Goal: Information Seeking & Learning: Learn about a topic

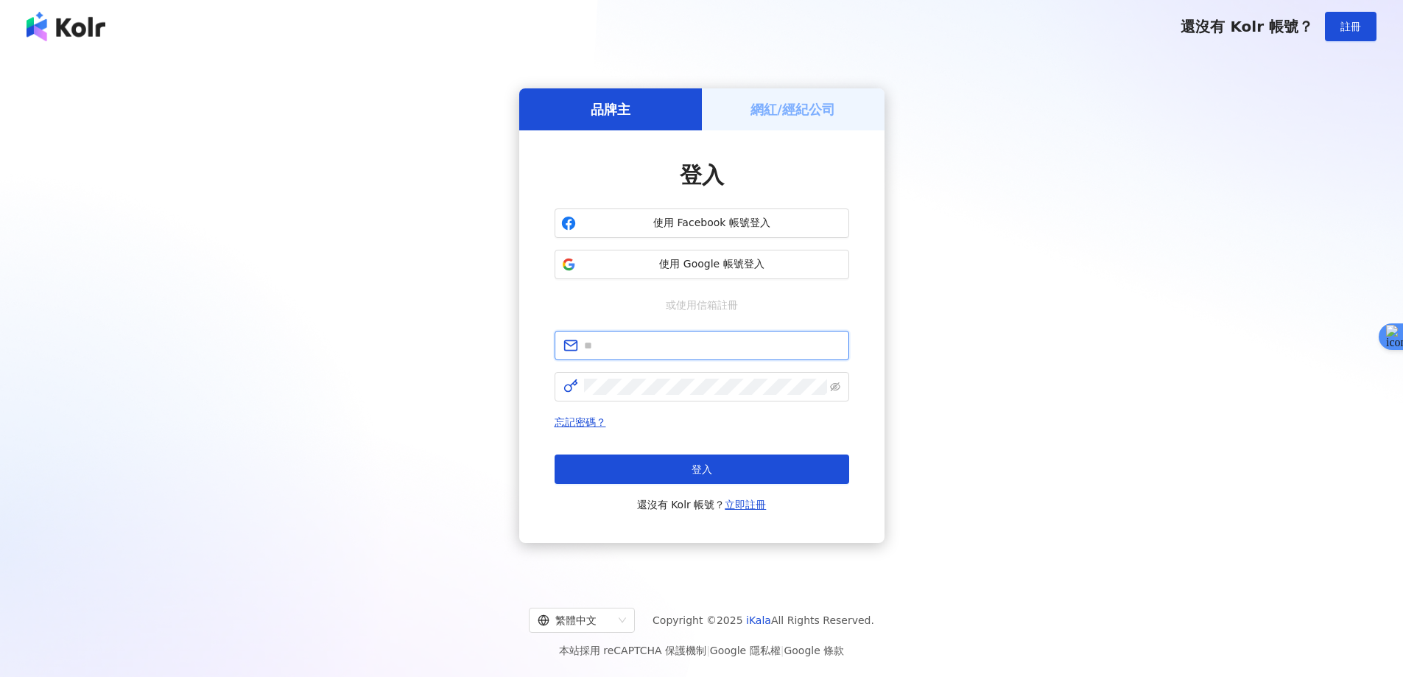
click at [636, 349] on input "text" at bounding box center [712, 345] width 256 height 16
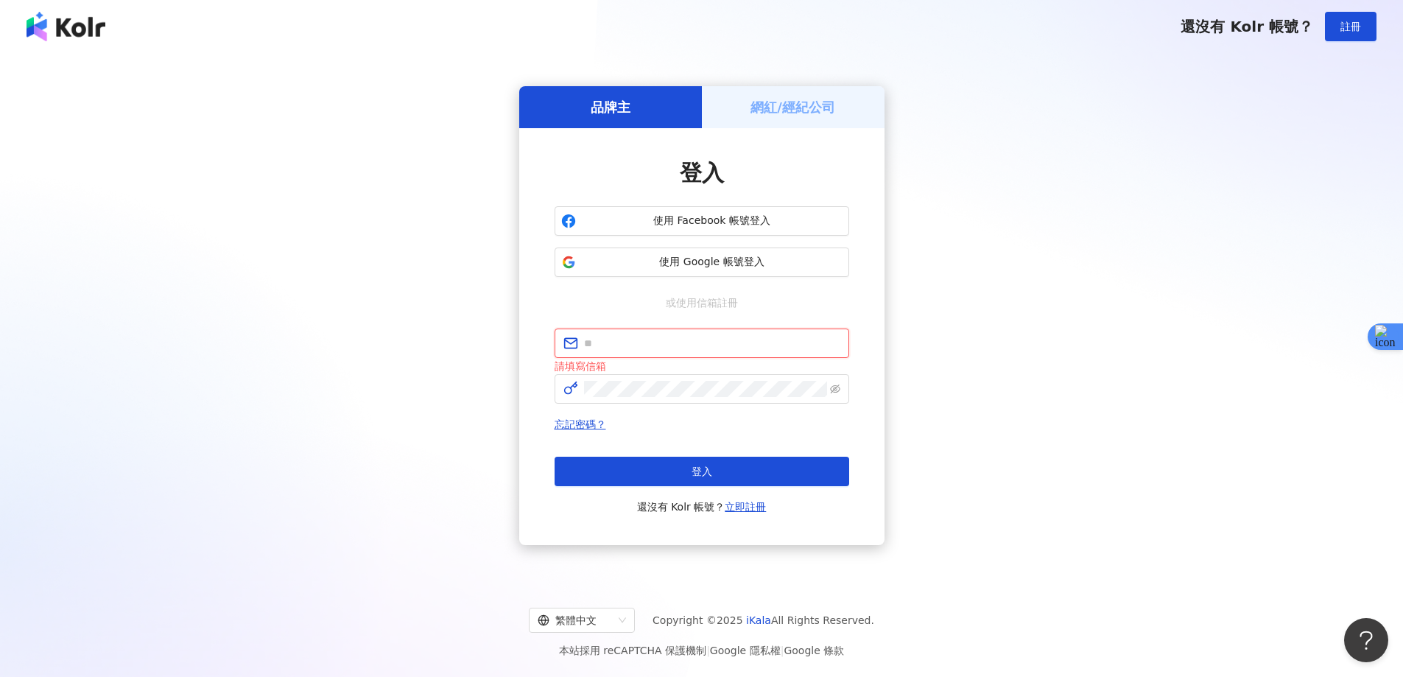
type input "**********"
click at [688, 476] on button "登入" at bounding box center [702, 471] width 295 height 29
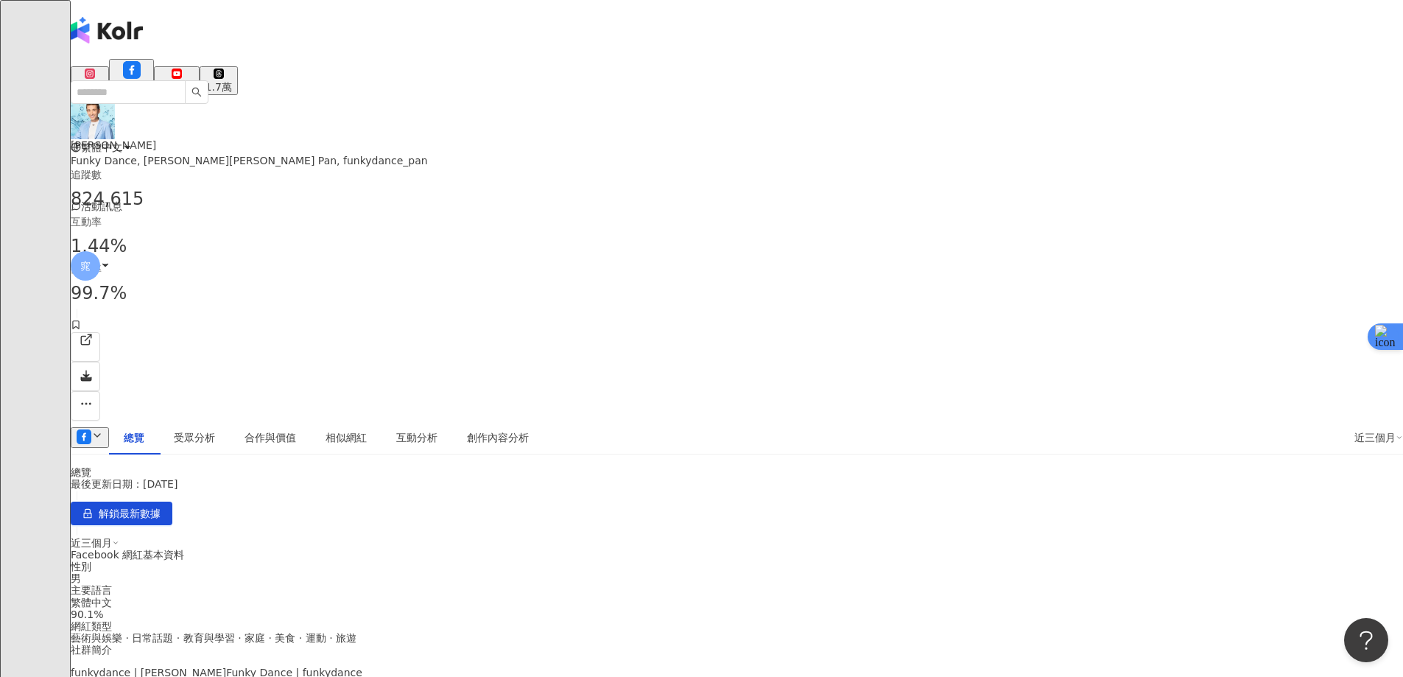
drag, startPoint x: 1281, startPoint y: 268, endPoint x: 1155, endPoint y: 244, distance: 128.1
click at [186, 80] on input "search" at bounding box center [128, 92] width 115 height 24
paste input "***"
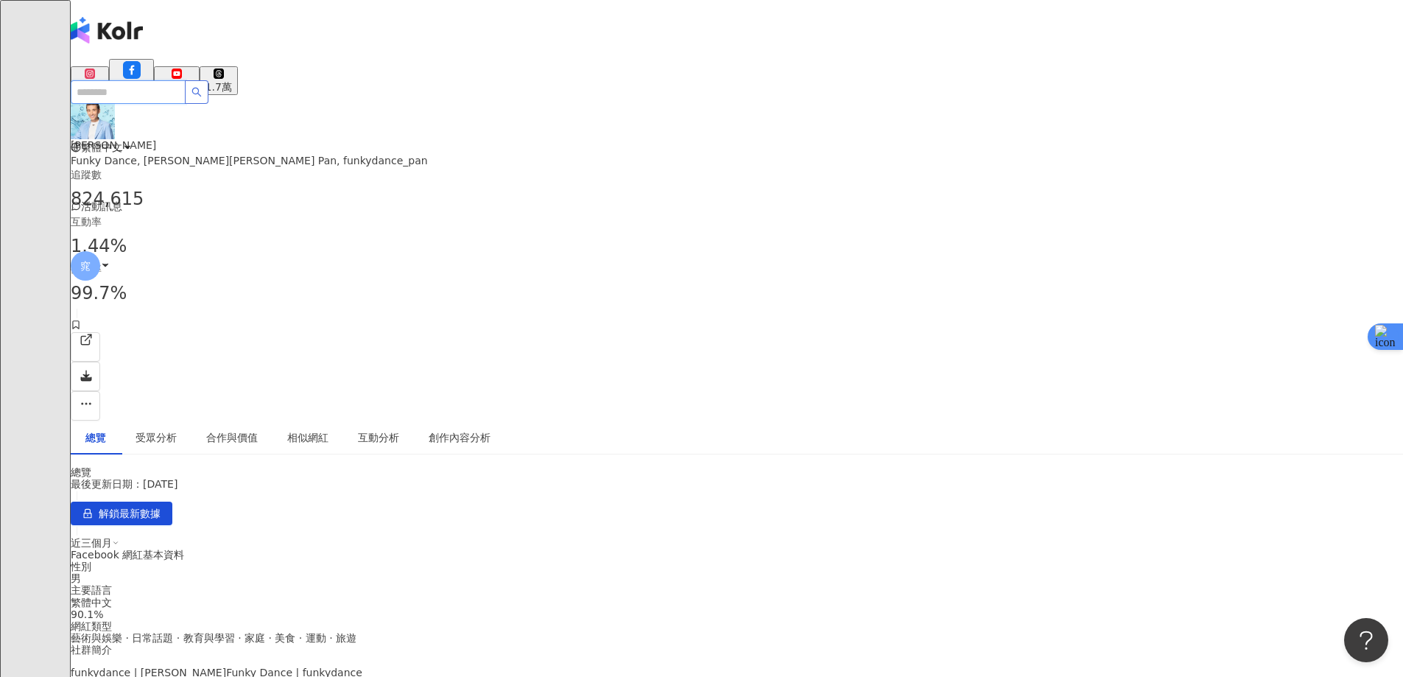
type input "***"
click at [202, 87] on icon "search" at bounding box center [196, 92] width 10 height 10
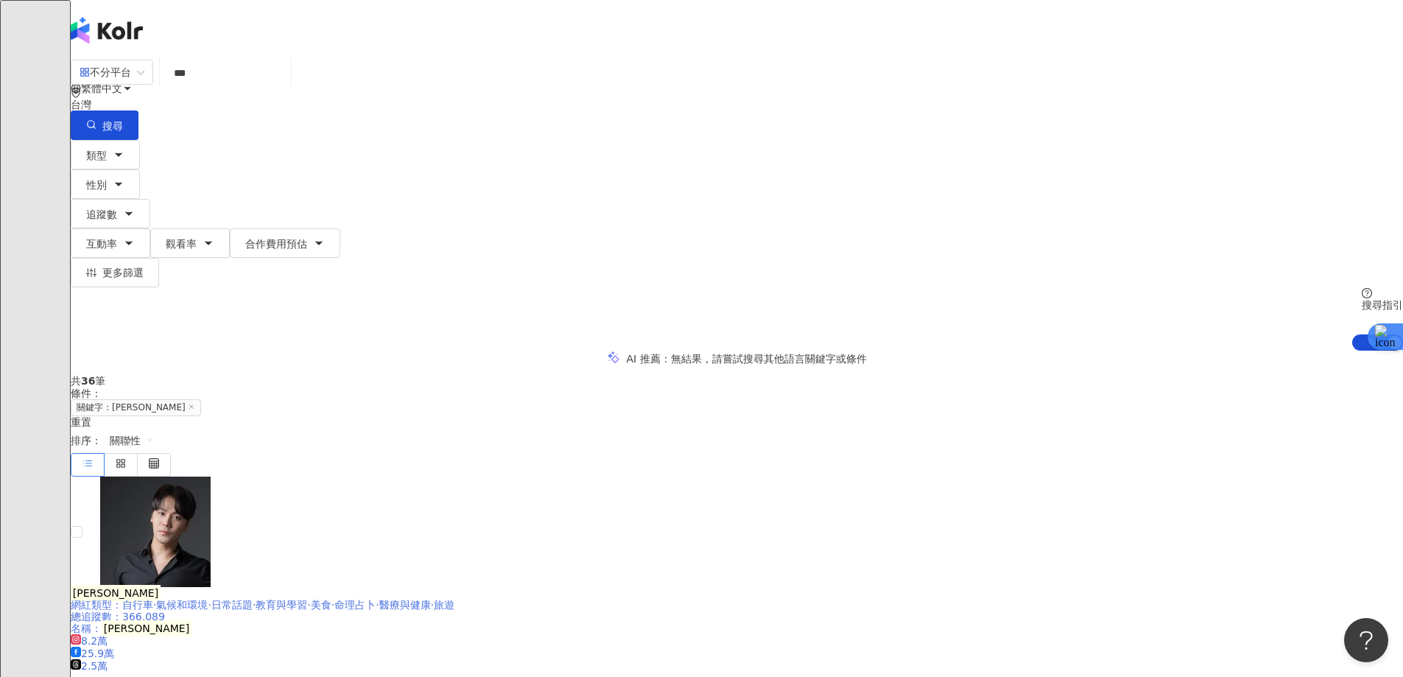
click at [161, 585] on mark "[PERSON_NAME]" at bounding box center [116, 593] width 90 height 16
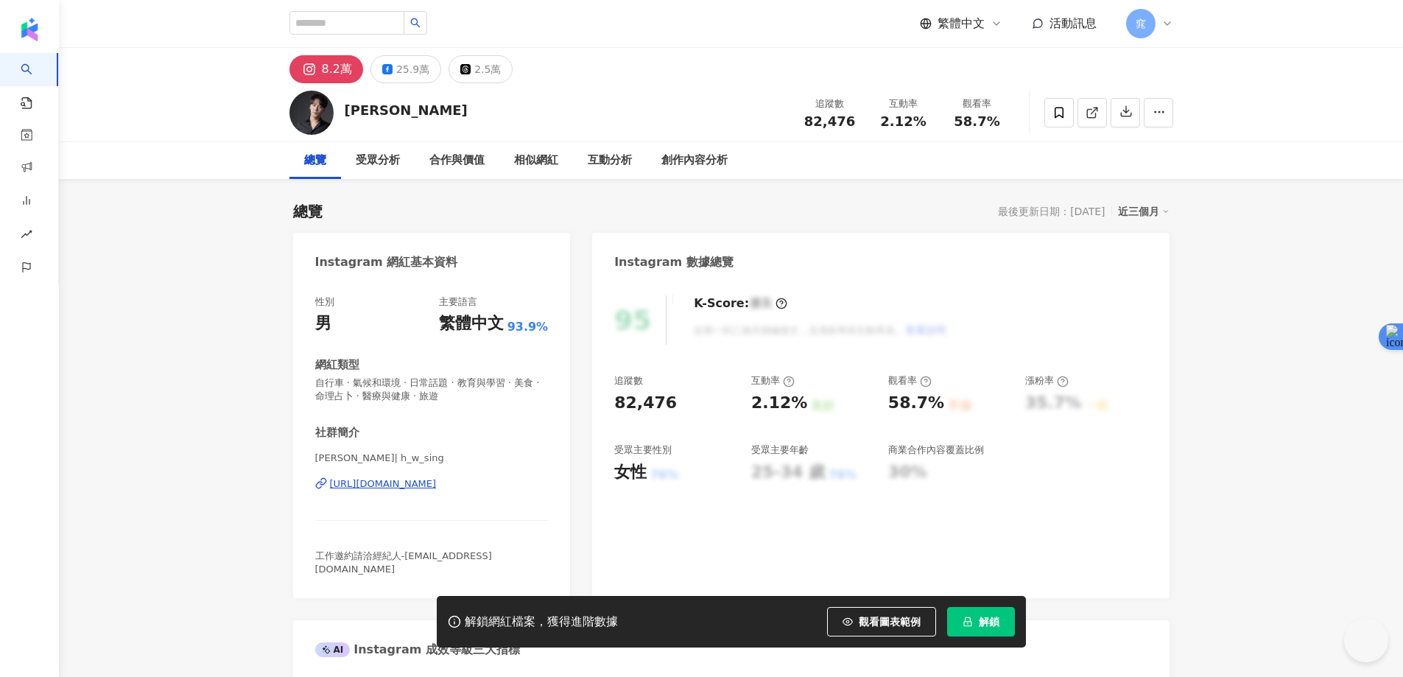
click at [988, 616] on span "解鎖" at bounding box center [989, 622] width 21 height 12
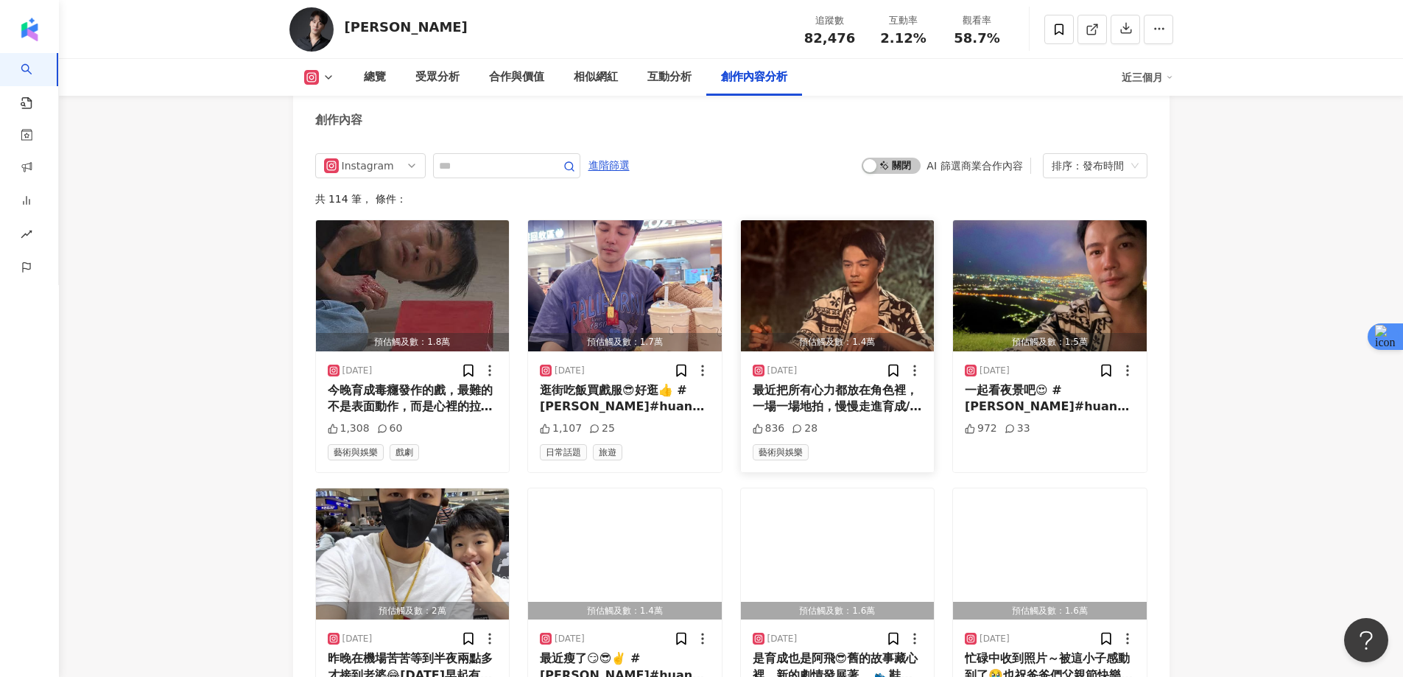
scroll to position [4271, 0]
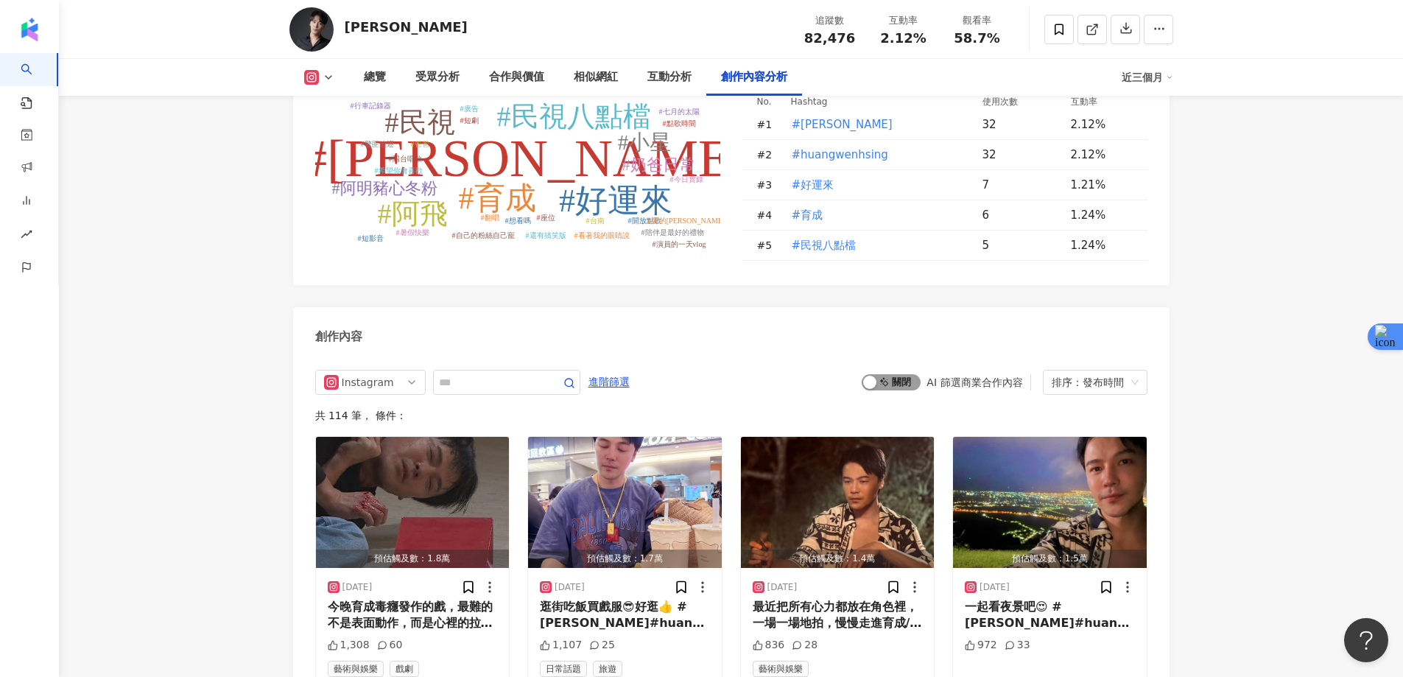
click at [893, 374] on span "啟動 關閉" at bounding box center [891, 382] width 59 height 16
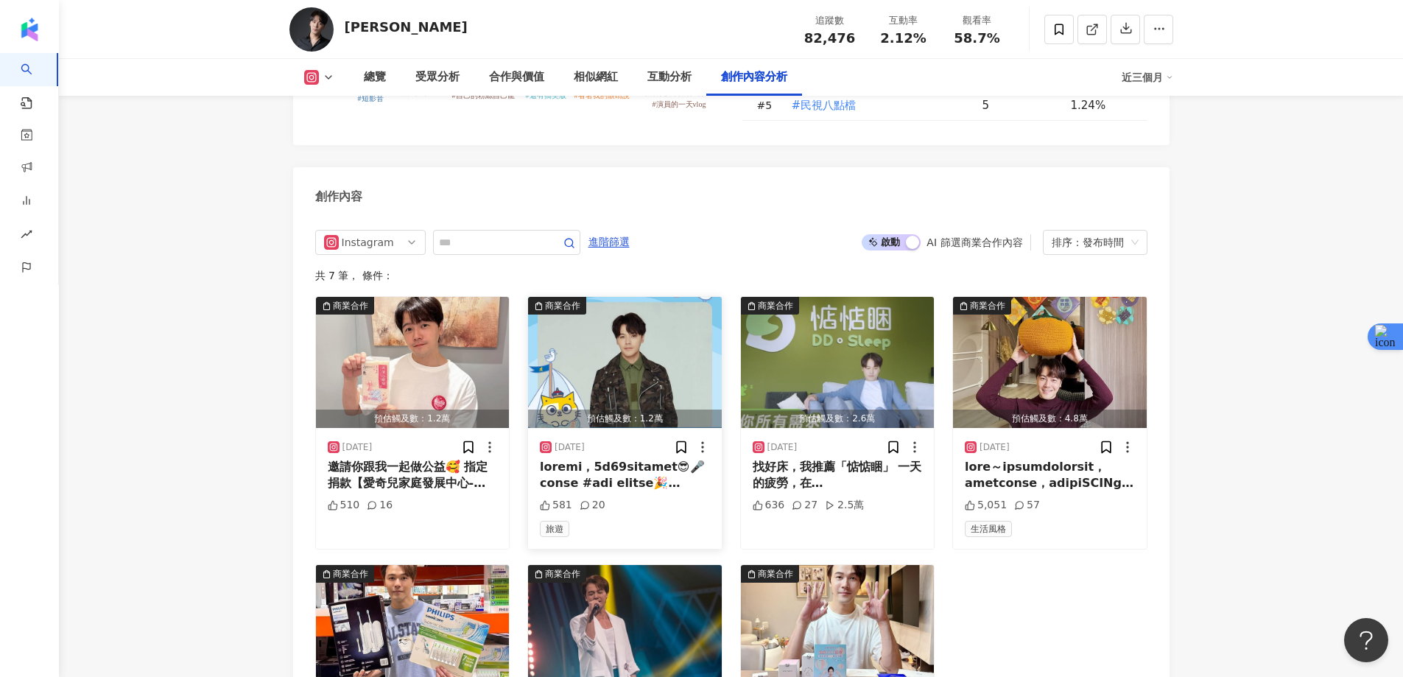
click at [639, 297] on img "button" at bounding box center [625, 362] width 194 height 131
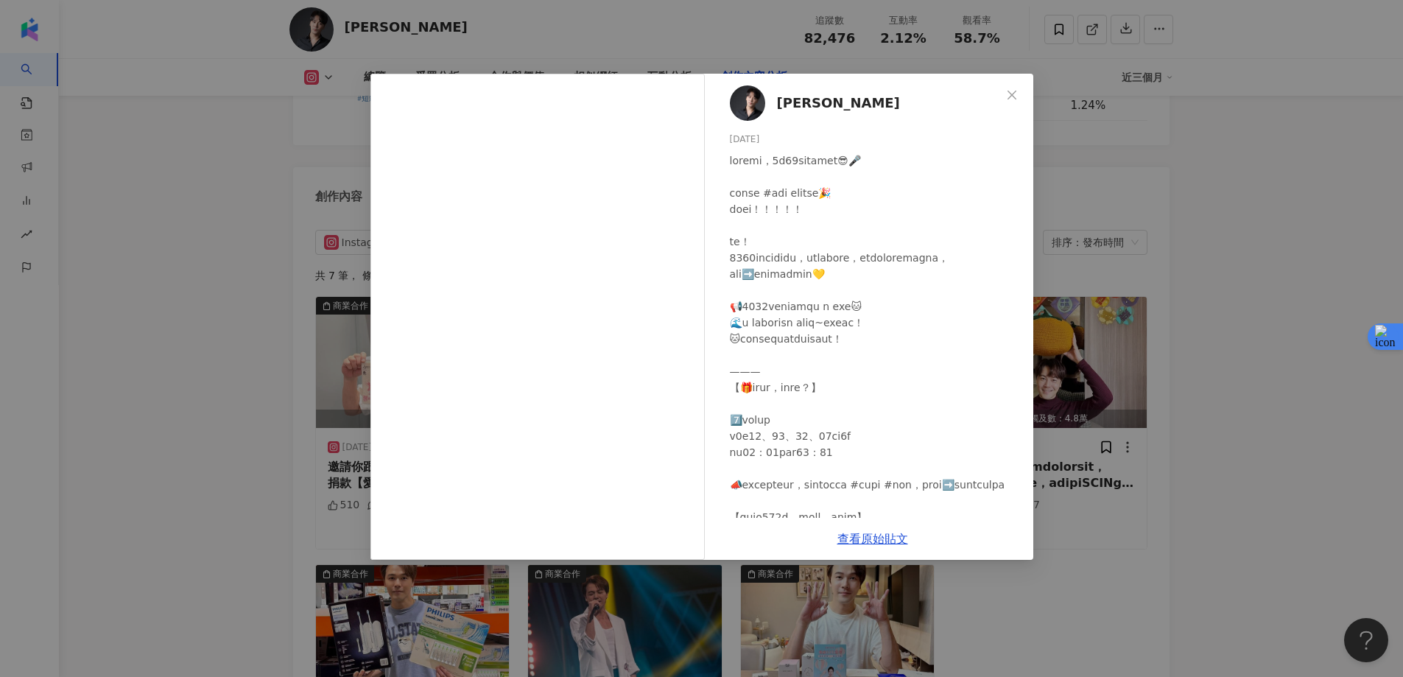
click at [1249, 186] on div "黃文星 2025/4/1 581 20 查看原始貼文" at bounding box center [701, 338] width 1403 height 677
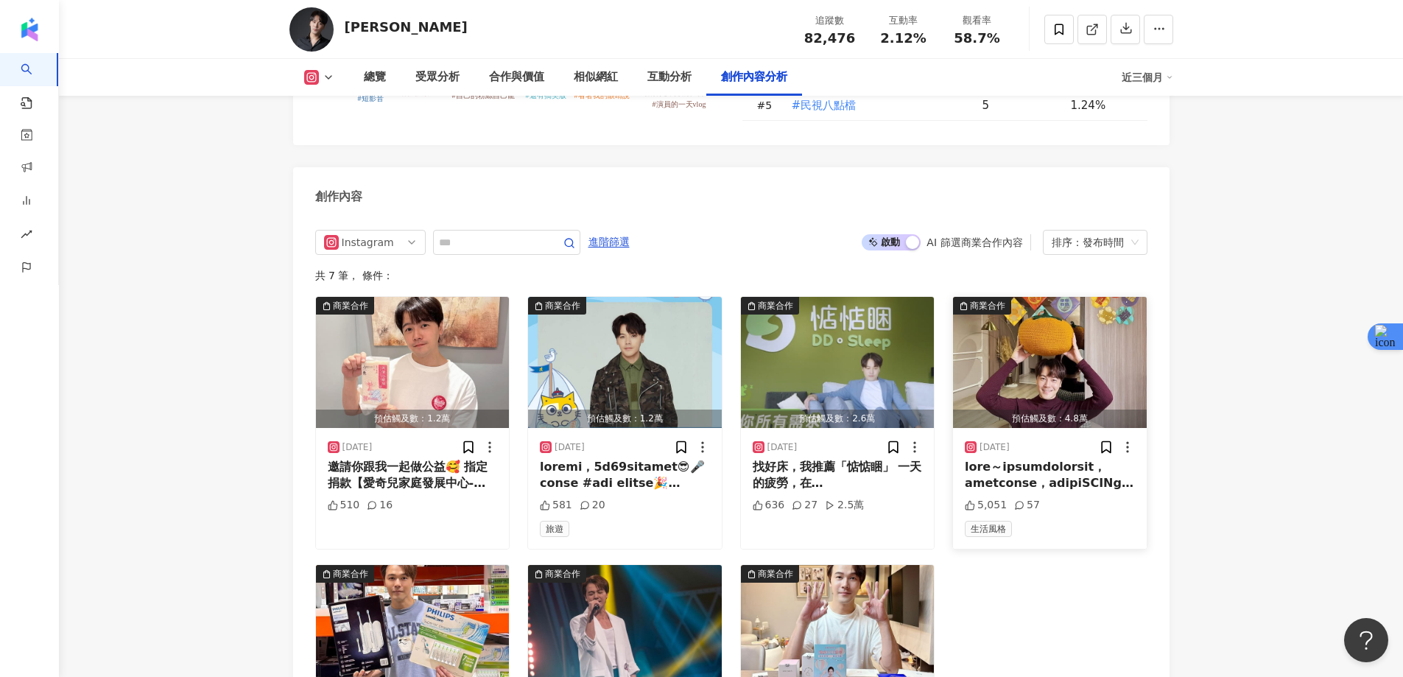
click at [1033, 297] on img "button" at bounding box center [1050, 362] width 194 height 131
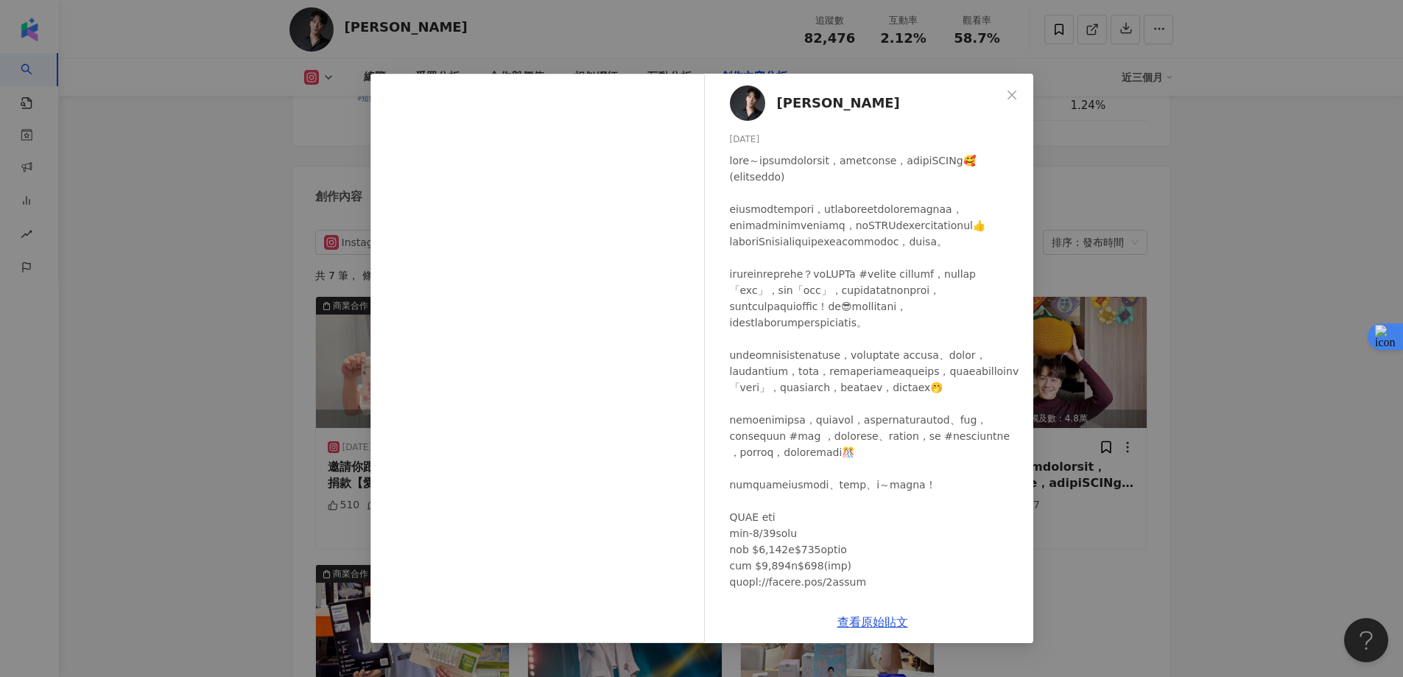
click at [1312, 241] on div "黃文星 2025/1/7 5,051 57 查看原始貼文" at bounding box center [701, 338] width 1403 height 677
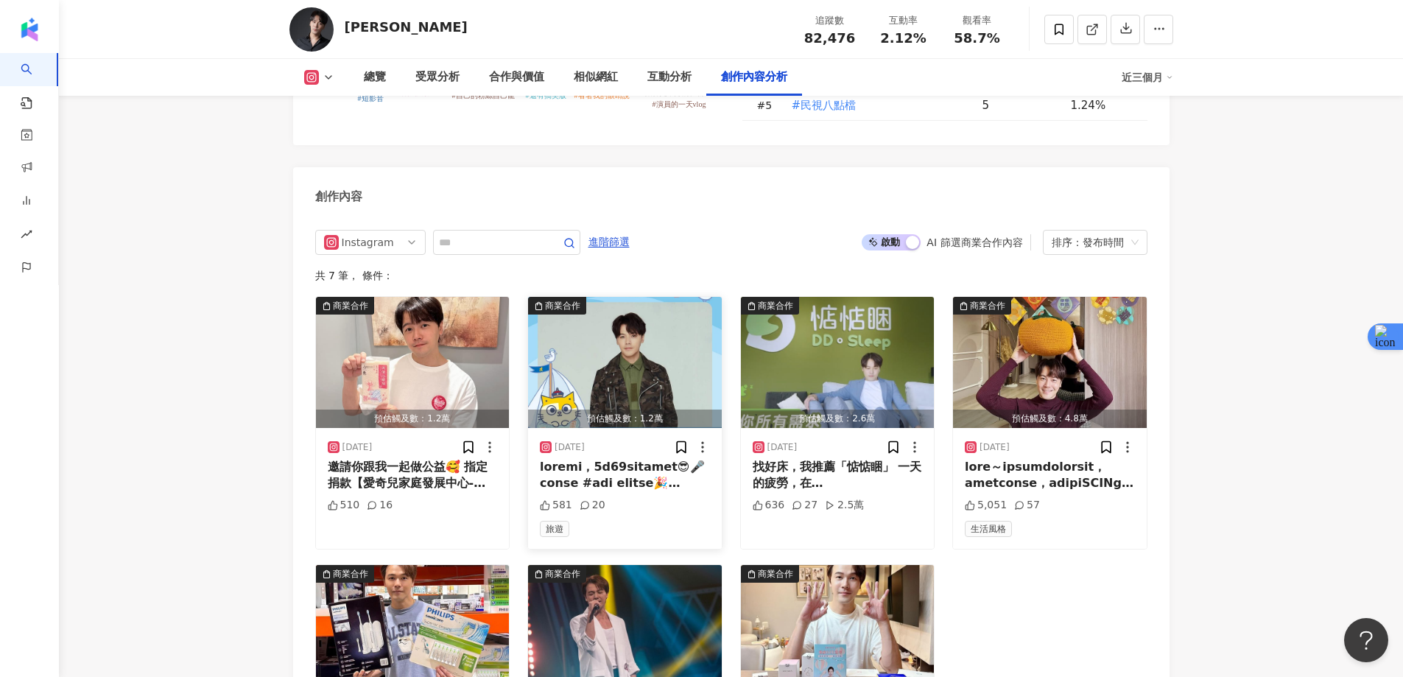
scroll to position [4485, 0]
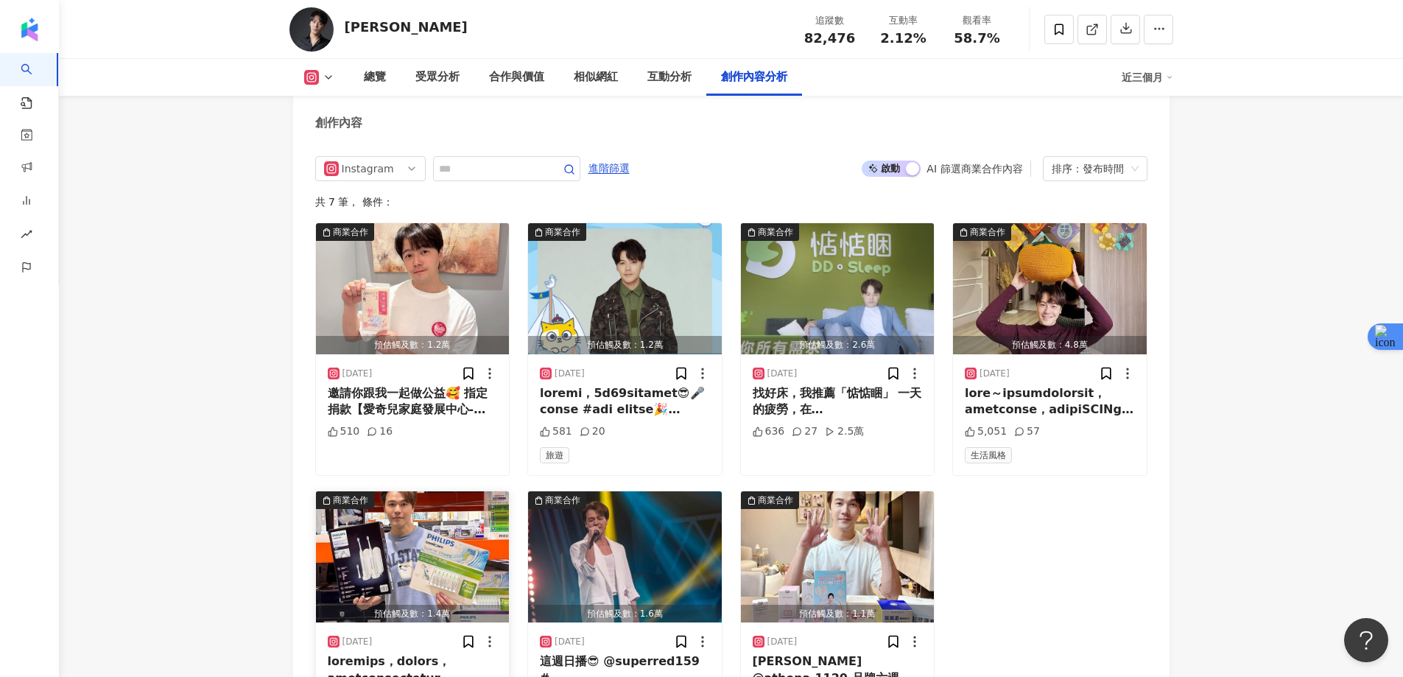
click at [431, 491] on img "button" at bounding box center [413, 556] width 194 height 131
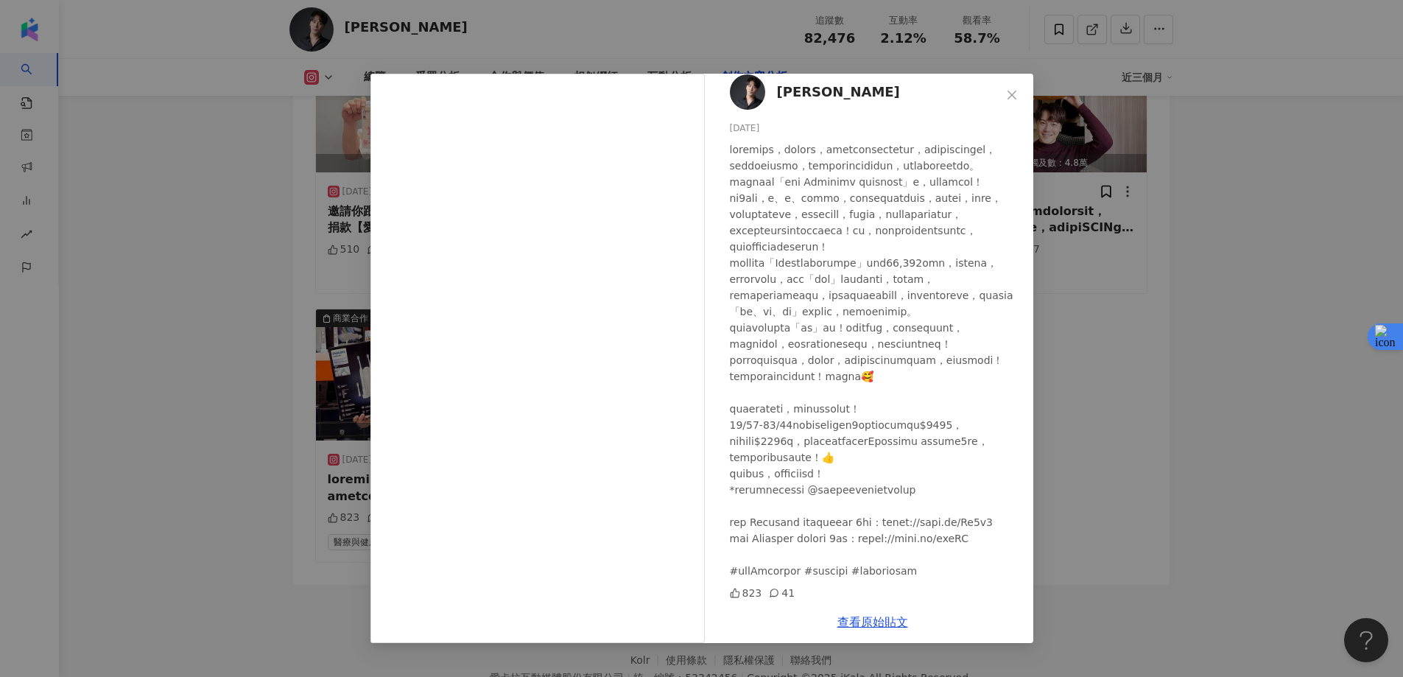
scroll to position [173, 0]
click at [1208, 320] on div "黃文星 2024/10/28 823 41 查看原始貼文" at bounding box center [701, 338] width 1403 height 677
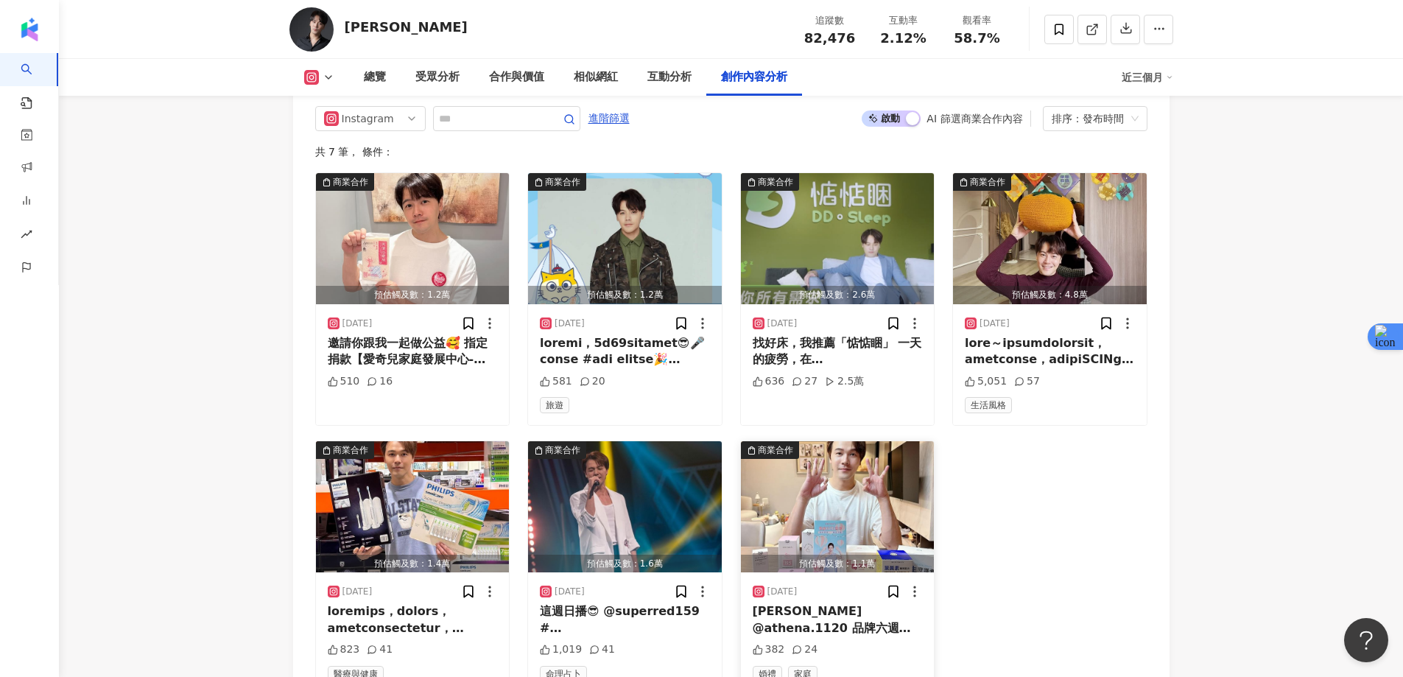
scroll to position [4519, 0]
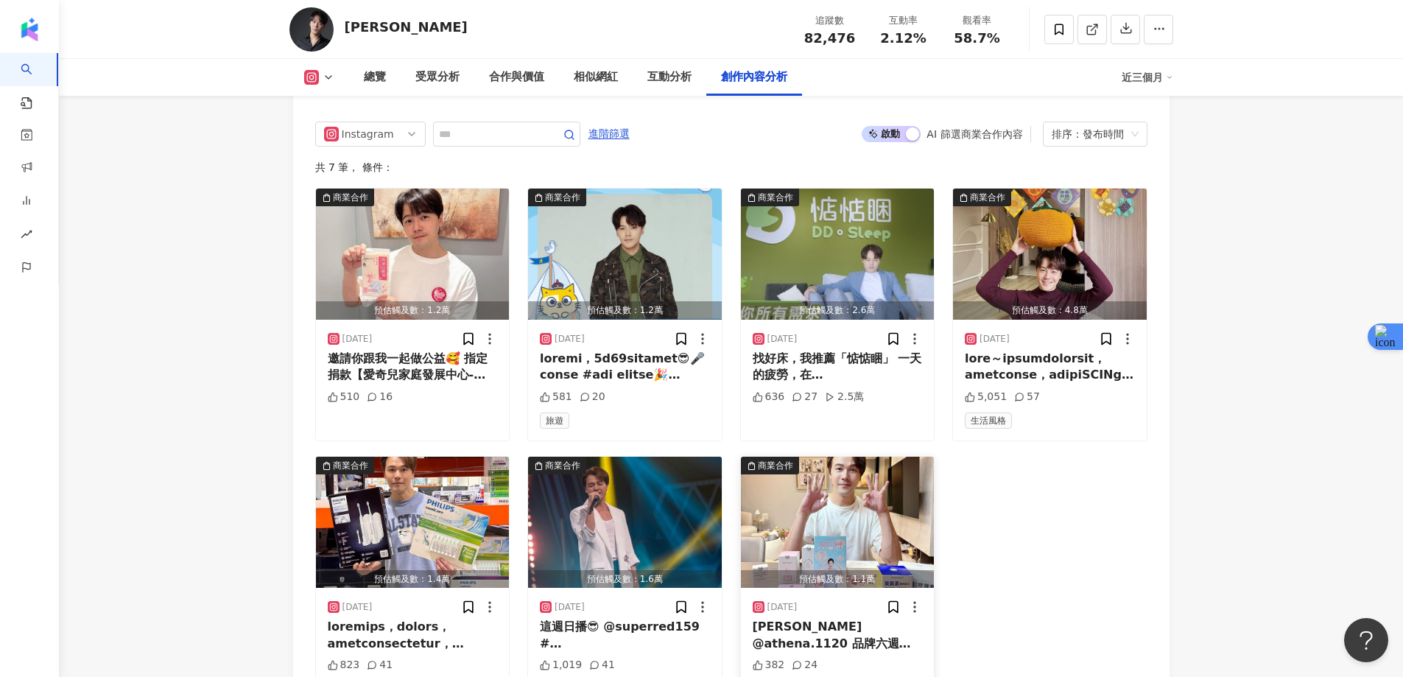
click at [833, 468] on img "button" at bounding box center [838, 522] width 194 height 131
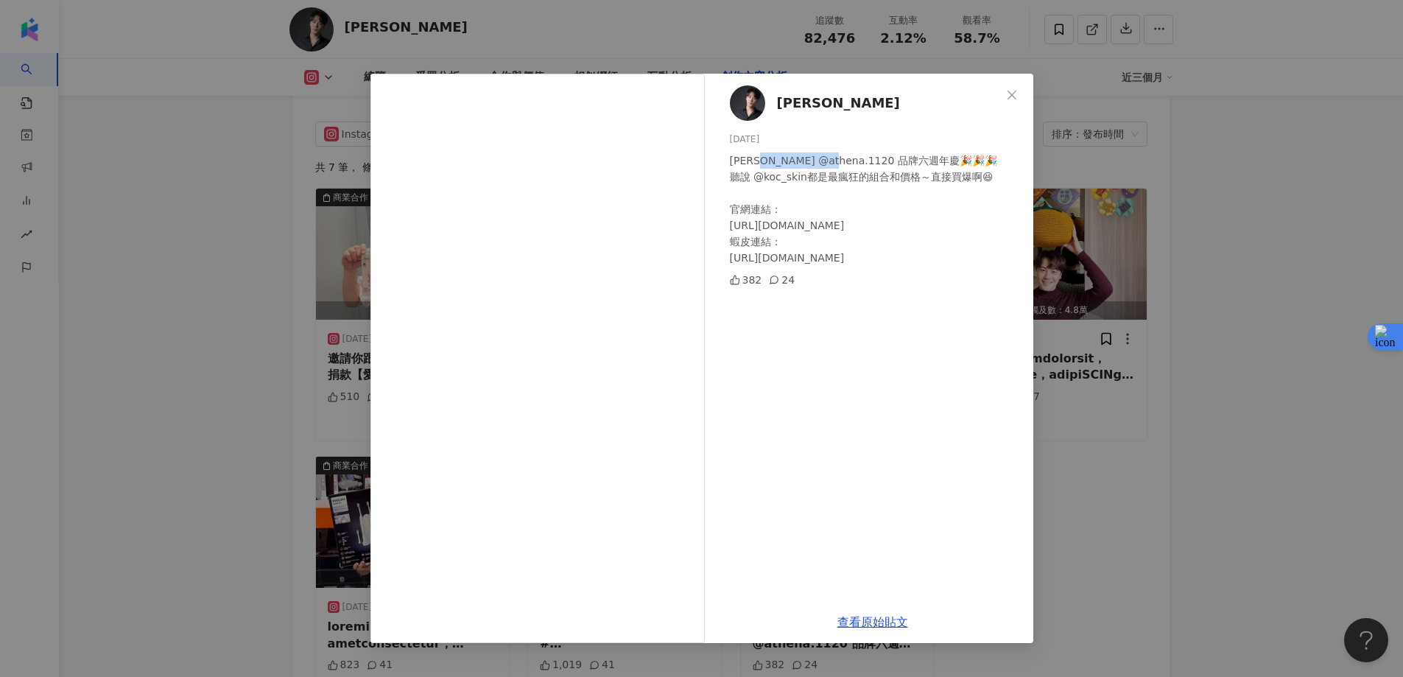
drag, startPoint x: 775, startPoint y: 160, endPoint x: 840, endPoint y: 159, distance: 64.8
click at [840, 159] on div "恭喜小燕 @athena.1120 品牌六週年慶🎉🎉🎉 聽說 @koc_skin都是最瘋狂的組合和價格～直接買爆啊😆 官網連結： https://bmai.a…" at bounding box center [876, 208] width 292 height 113
copy div "@athena.1120"
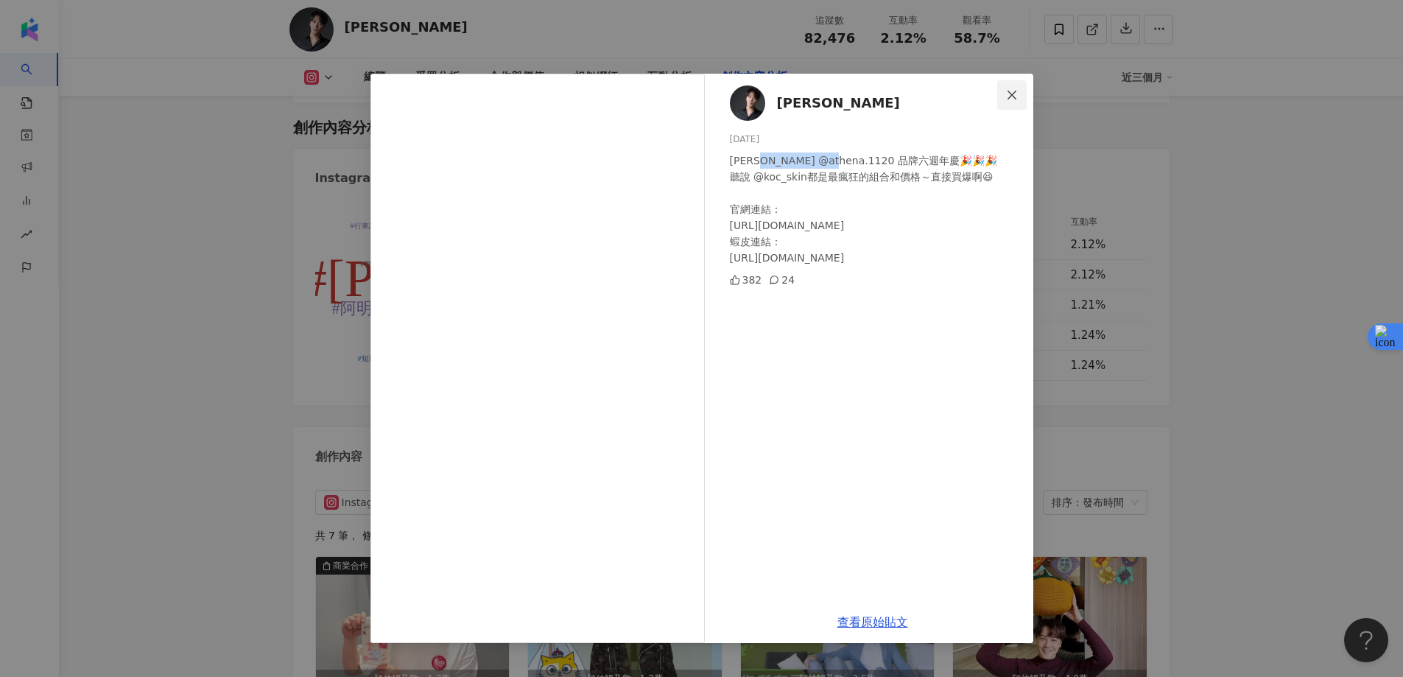
click at [1007, 100] on icon "close" at bounding box center [1012, 95] width 12 height 12
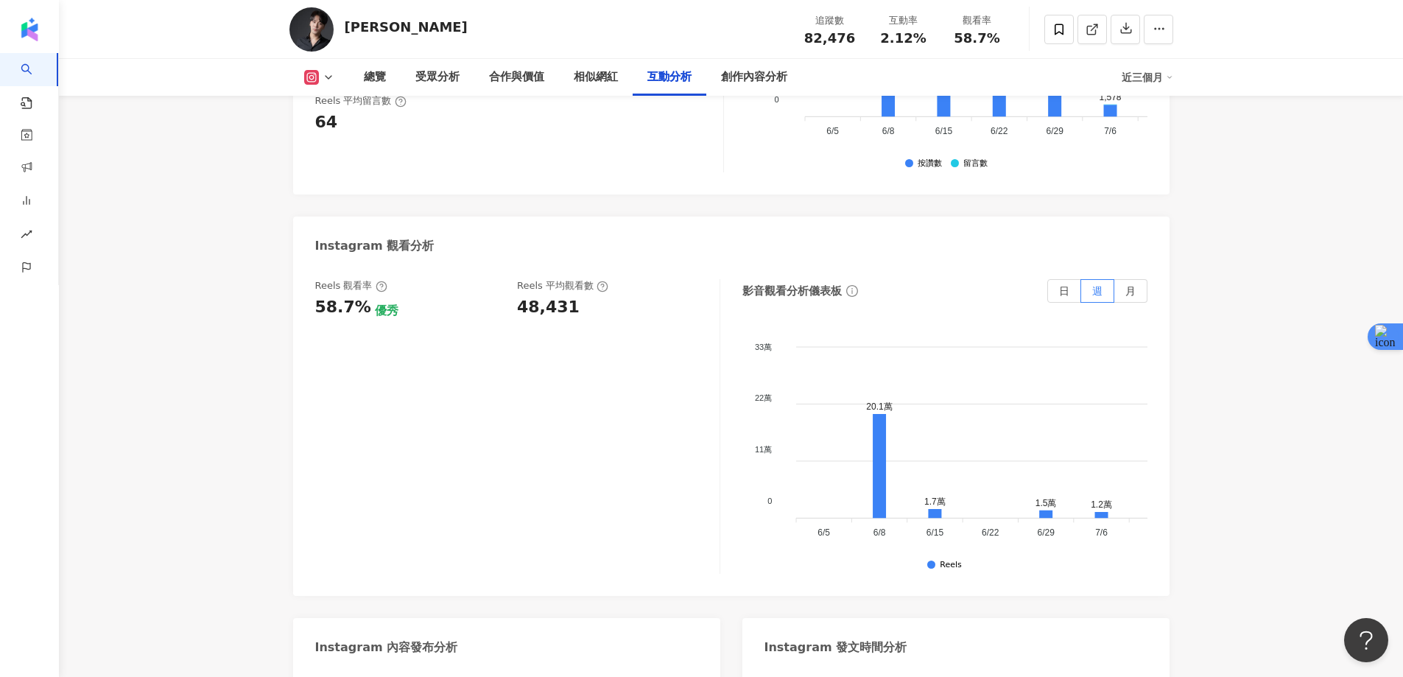
scroll to position [3047, 0]
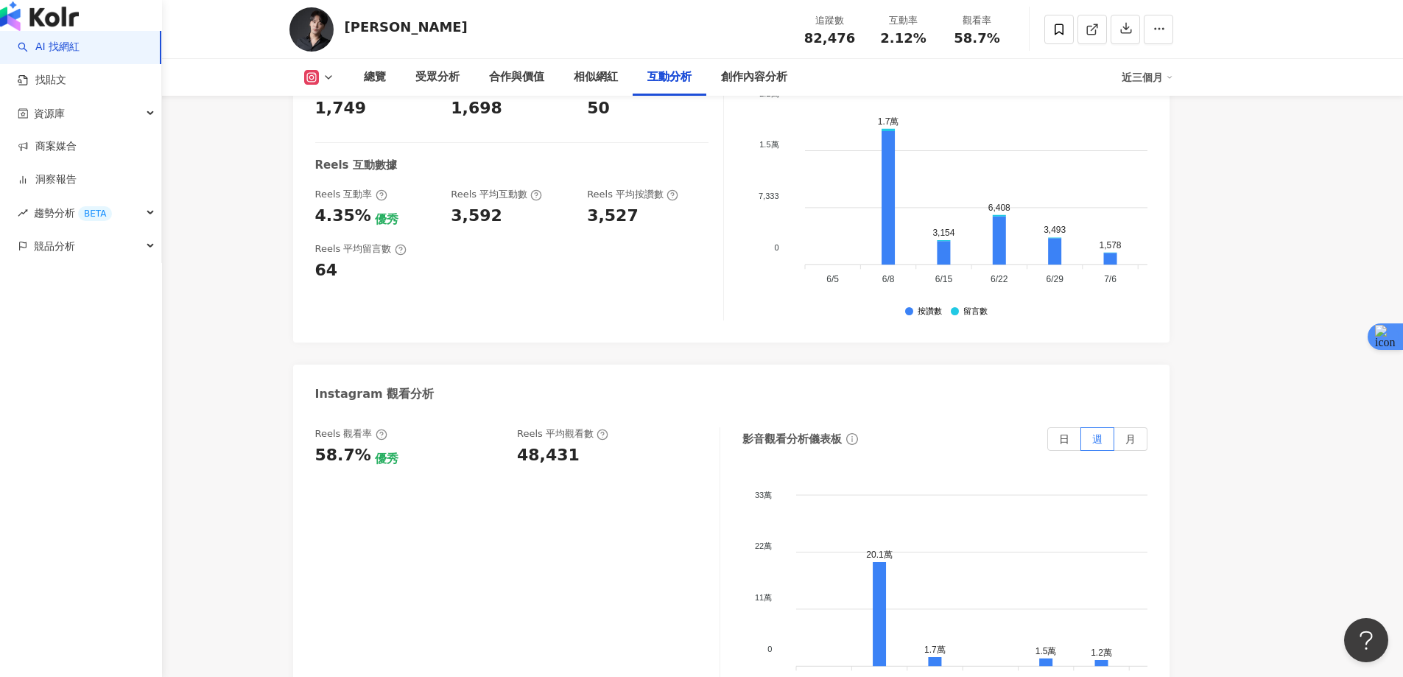
click at [57, 54] on link "AI 找網紅" at bounding box center [49, 47] width 62 height 15
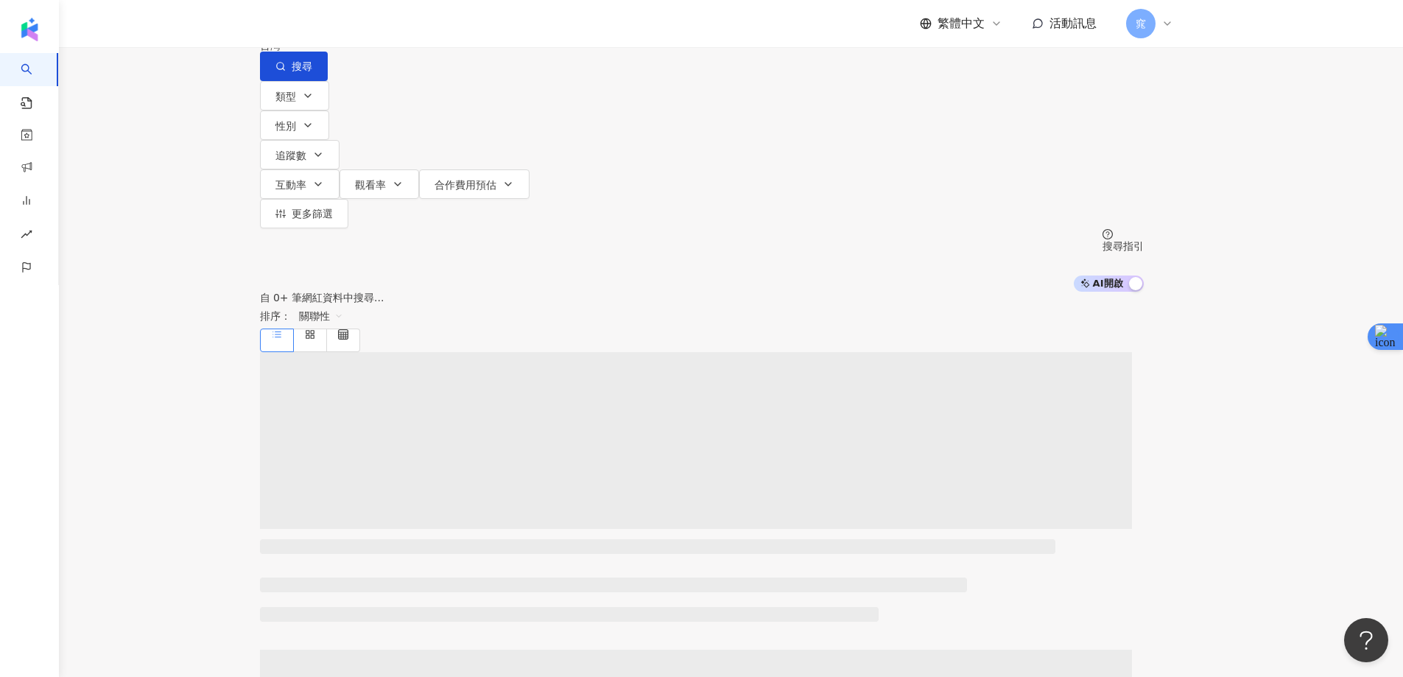
click at [474, 28] on input "search" at bounding box center [414, 14] width 119 height 28
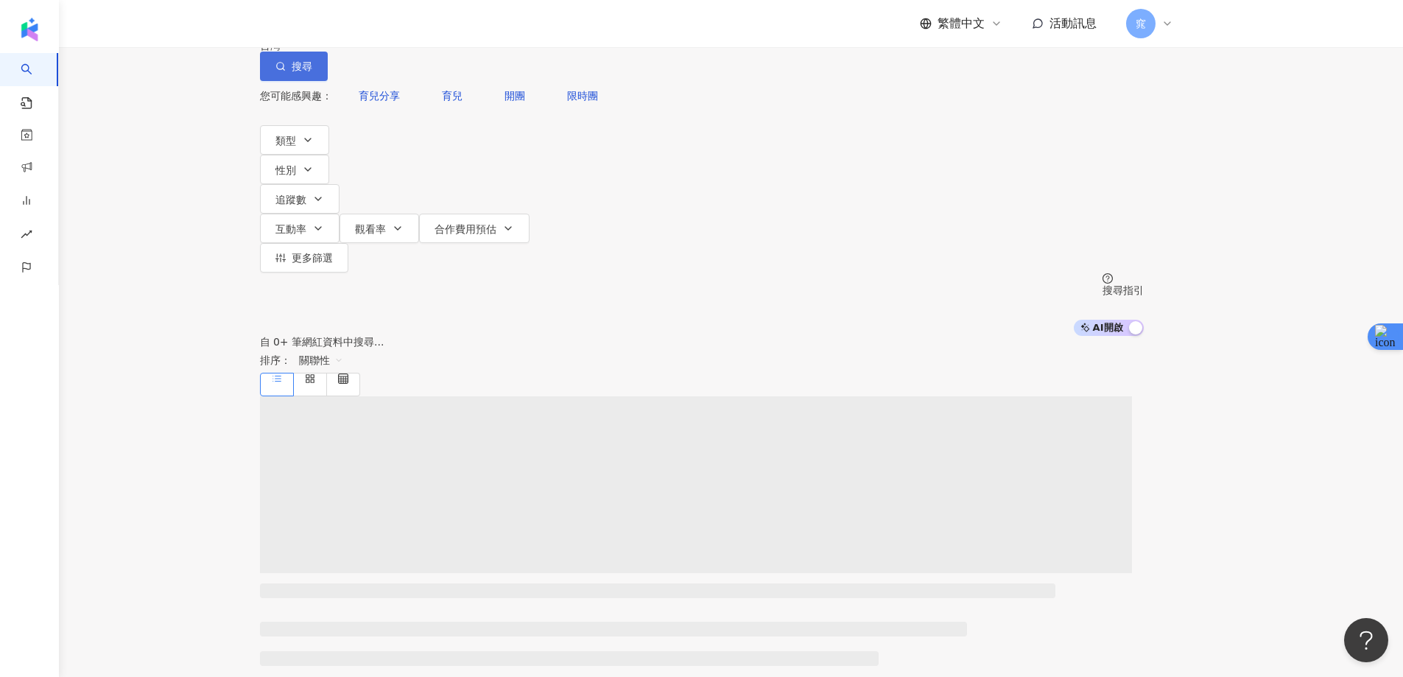
type input "***"
click at [328, 81] on button "搜尋" at bounding box center [294, 66] width 68 height 29
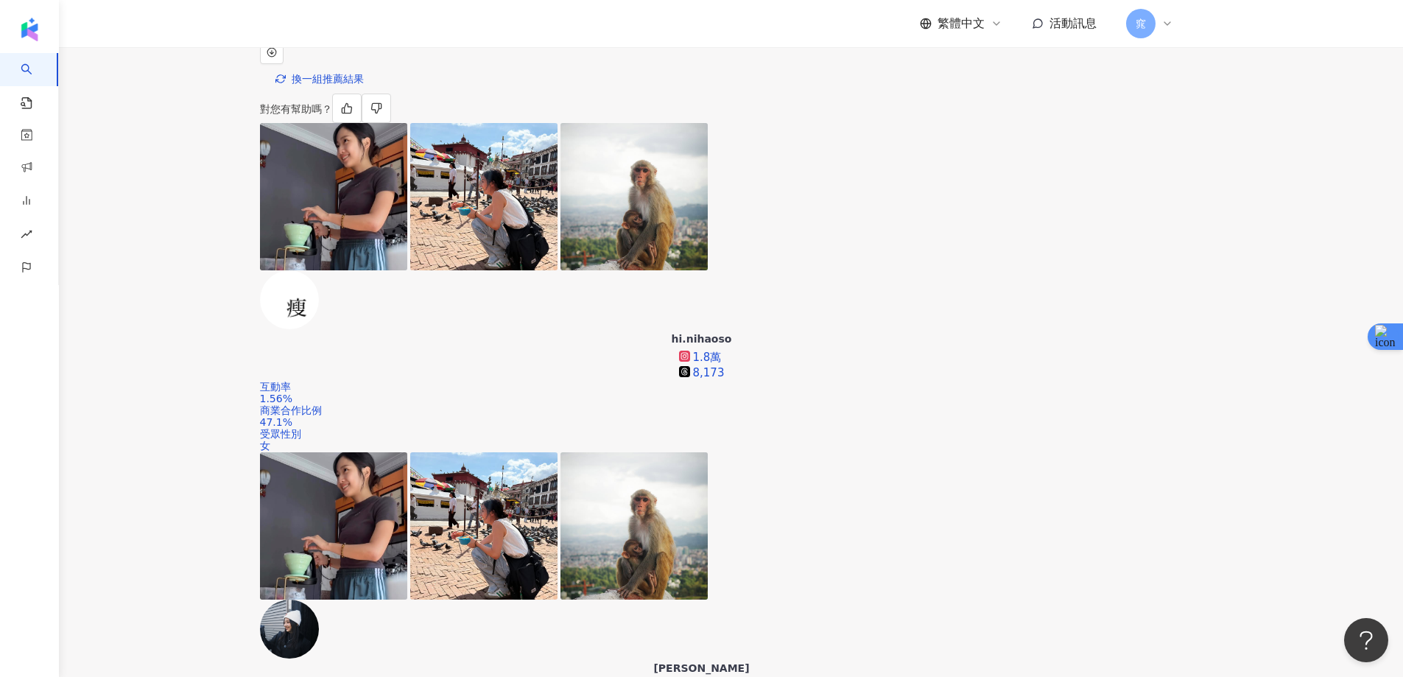
scroll to position [82, 0]
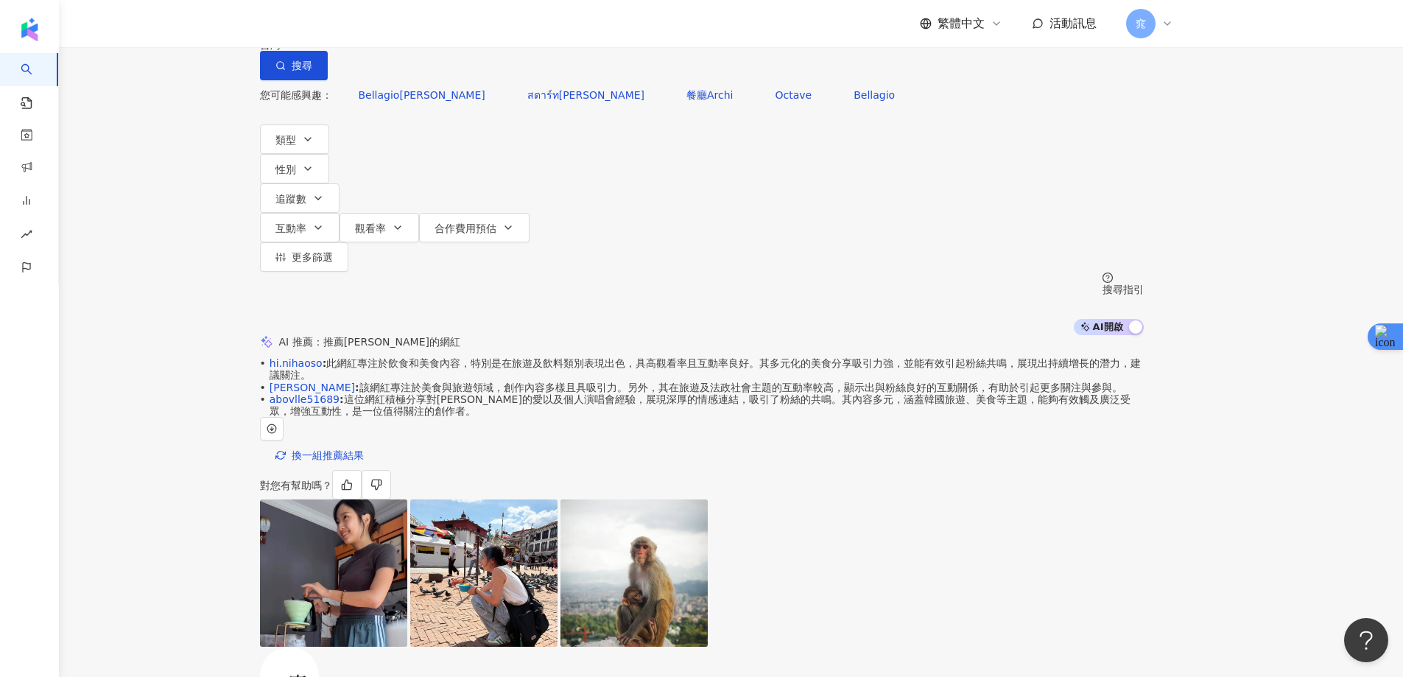
scroll to position [0, 0]
click at [474, 28] on input "***" at bounding box center [414, 14] width 119 height 28
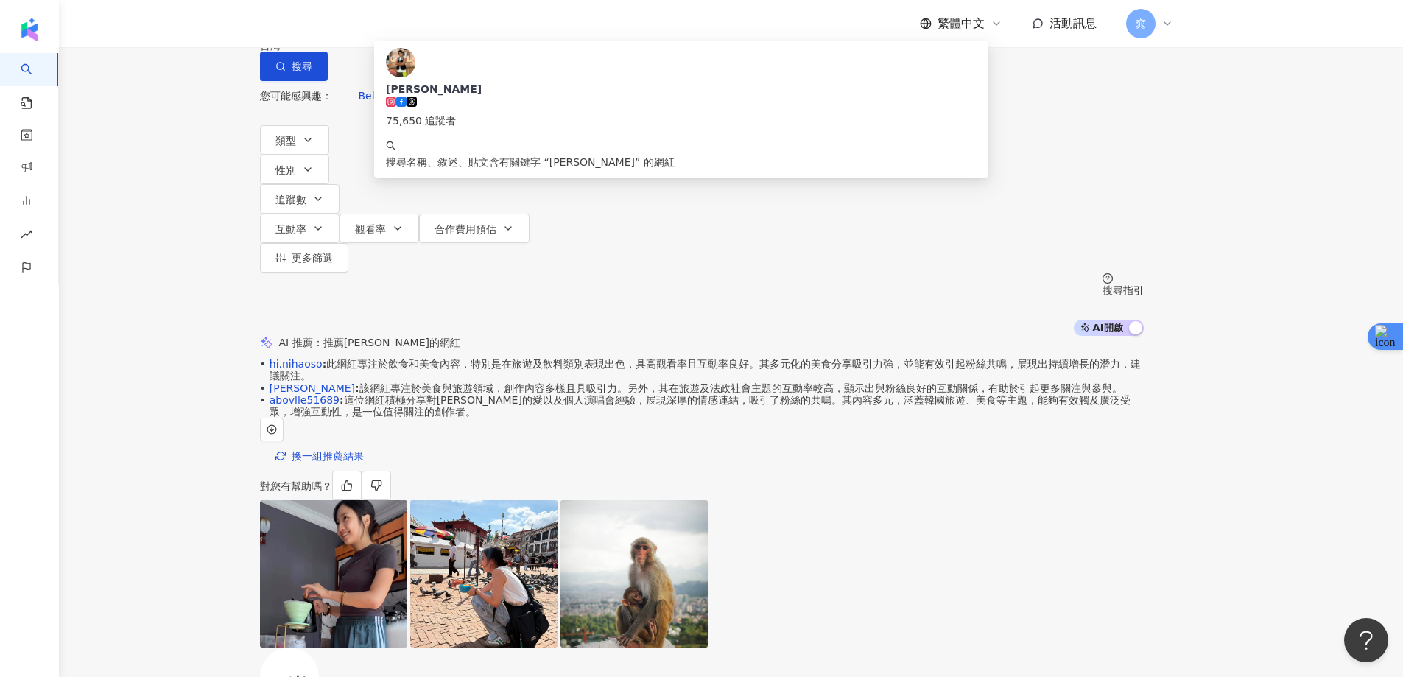
click at [474, 28] on input "***" at bounding box center [414, 14] width 119 height 28
paste input "search"
click at [286, 72] on span "button" at bounding box center [280, 66] width 10 height 12
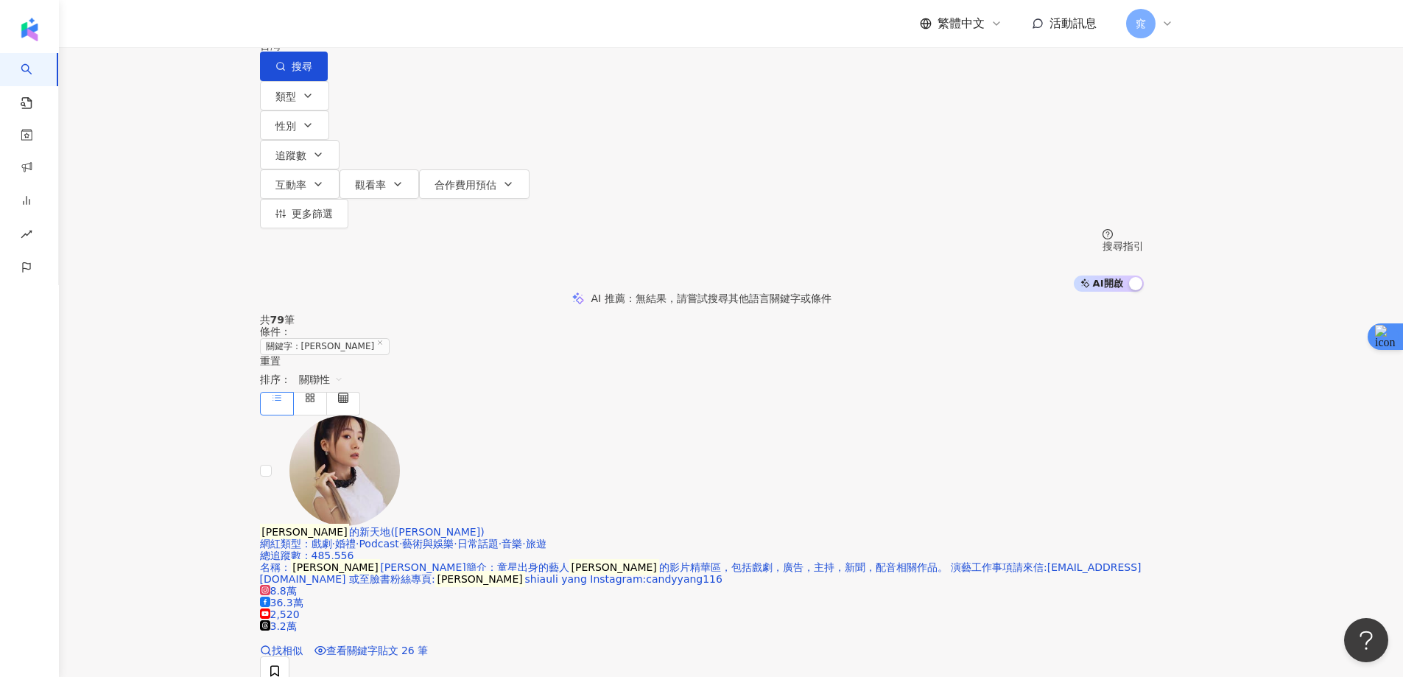
click at [474, 28] on input "***" at bounding box center [414, 14] width 119 height 28
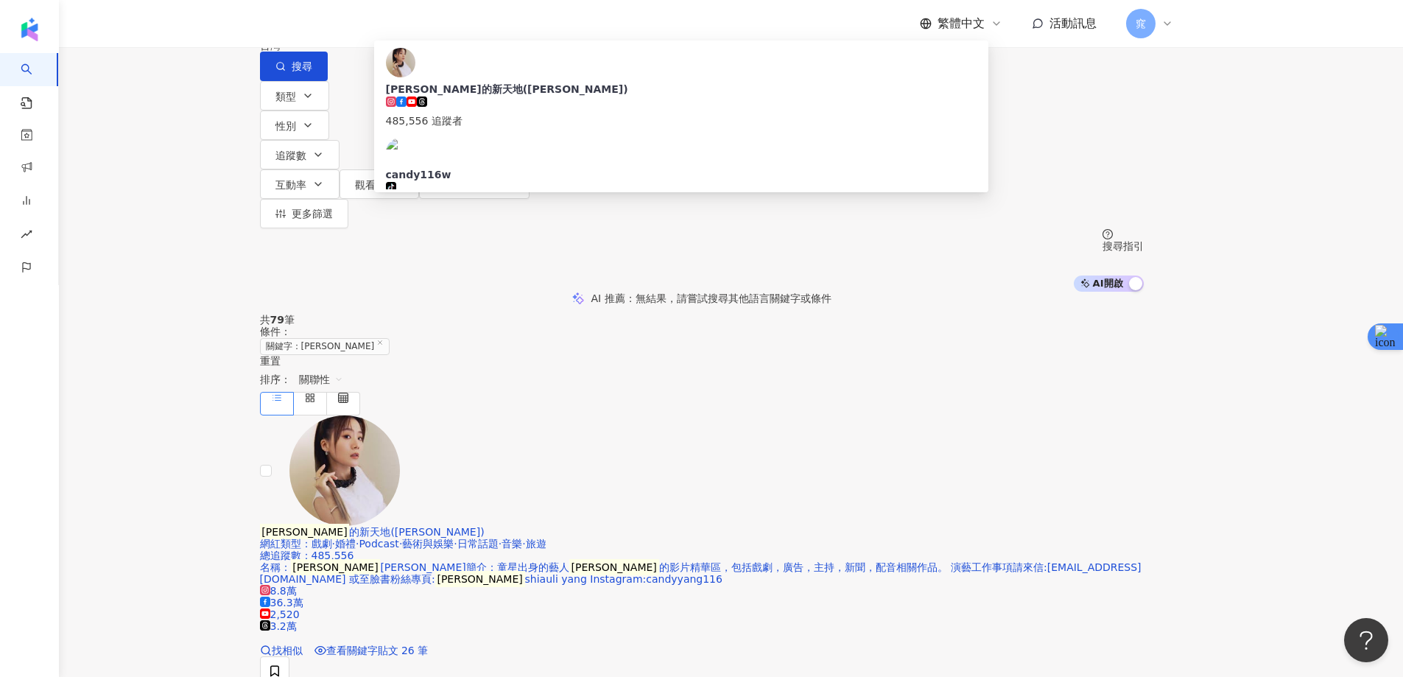
click at [474, 28] on input "***" at bounding box center [414, 14] width 119 height 28
paste input "search"
click at [286, 72] on span "button" at bounding box center [280, 66] width 10 height 12
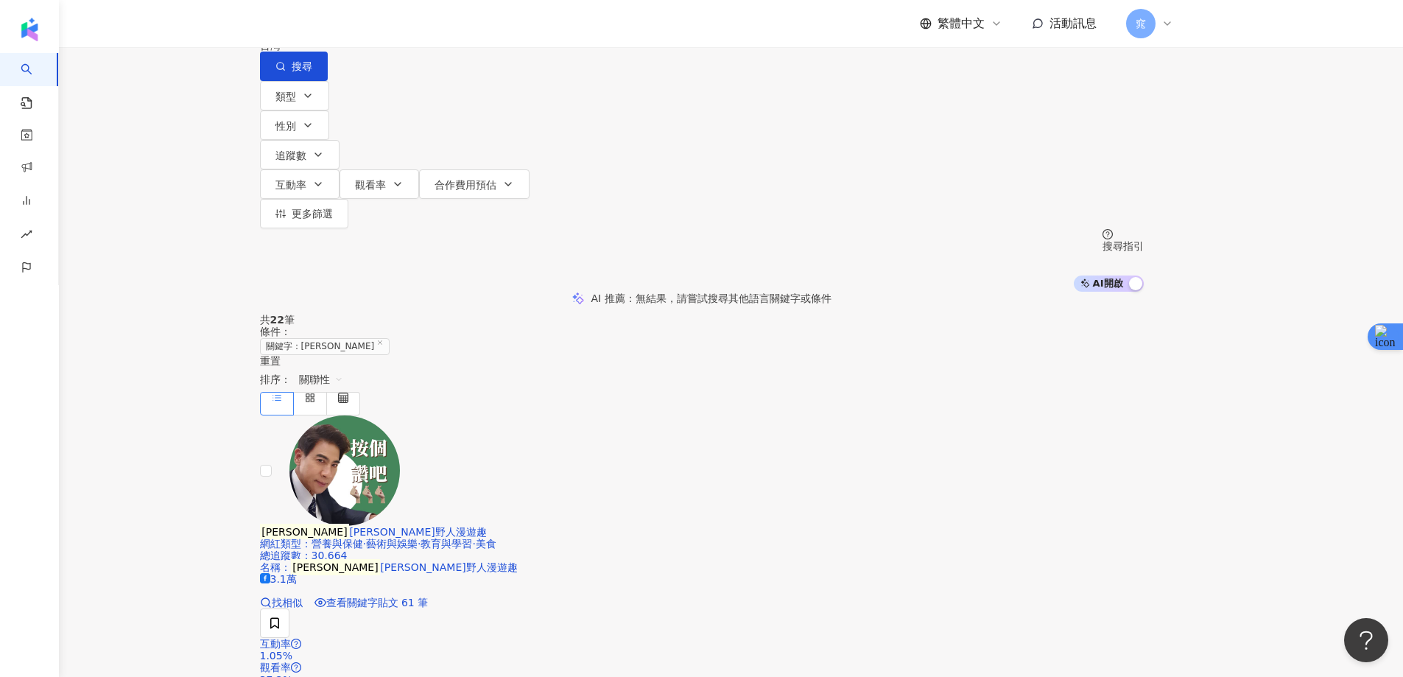
click at [468, 28] on input "***" at bounding box center [414, 14] width 119 height 28
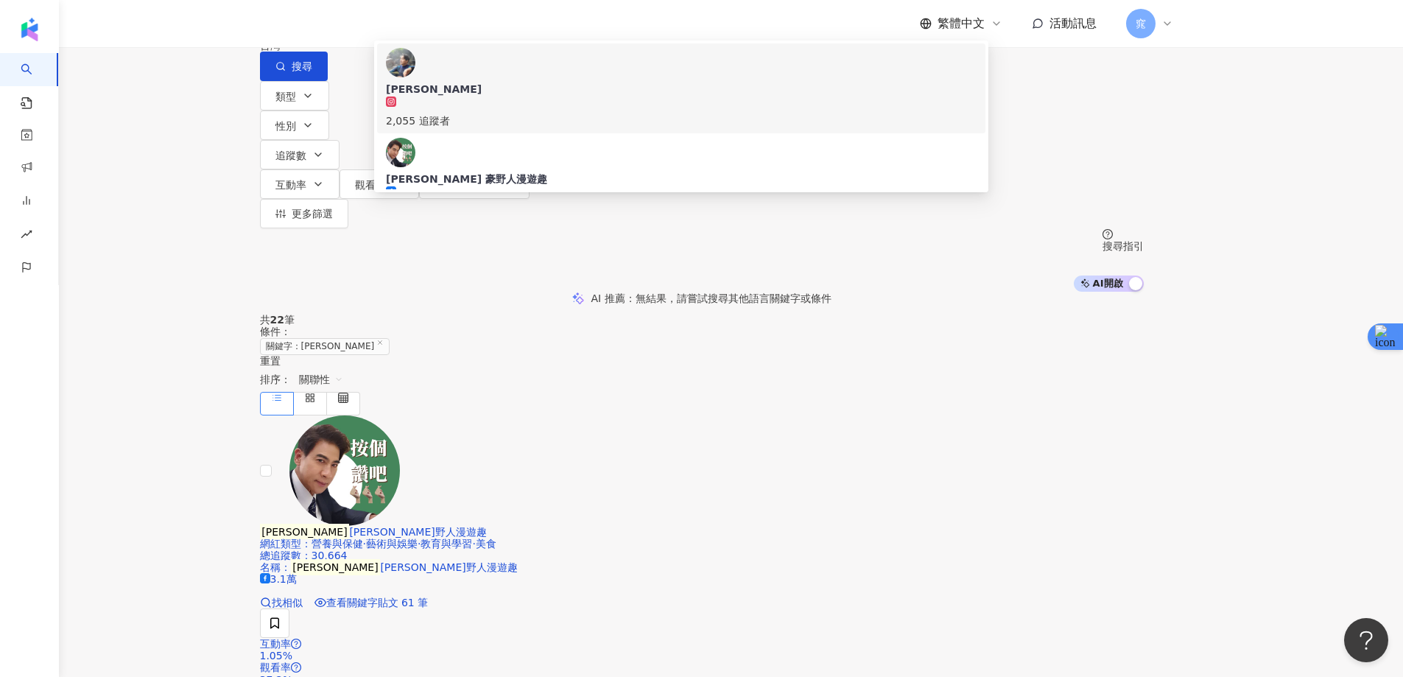
click at [468, 28] on input "***" at bounding box center [414, 14] width 119 height 28
paste input "search"
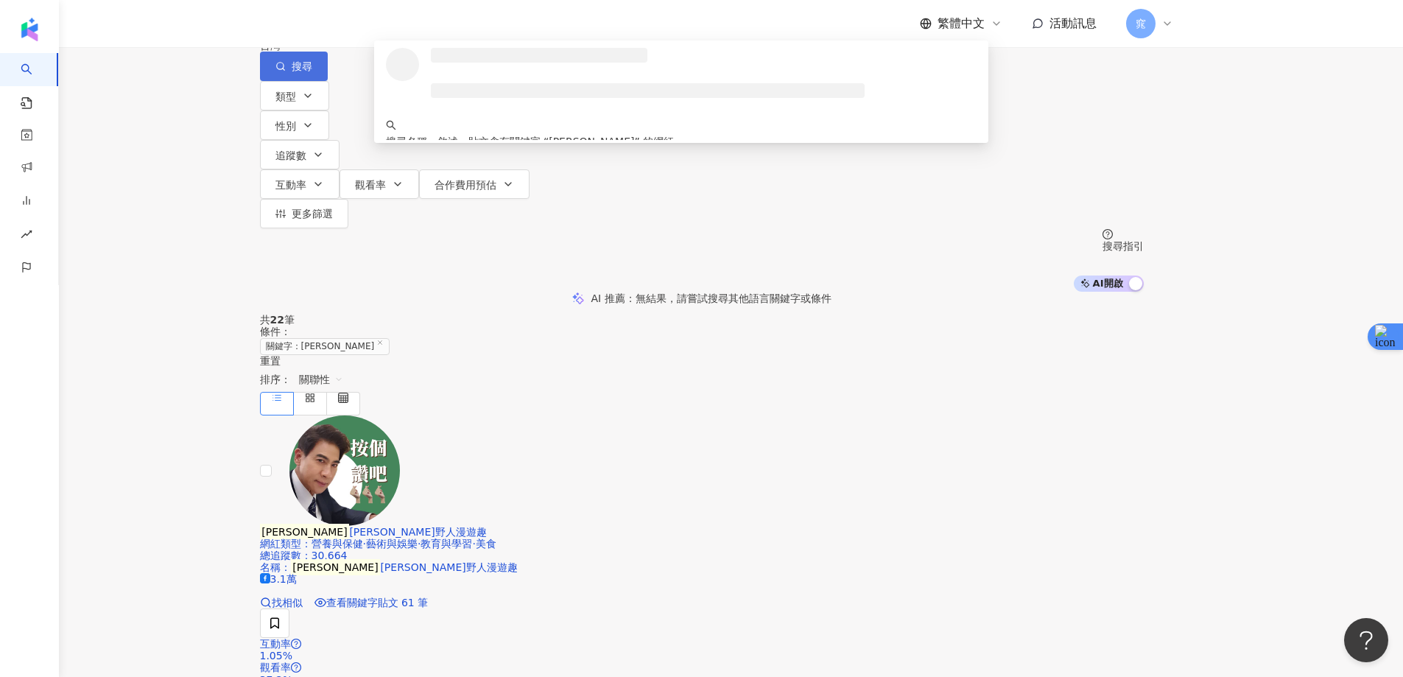
click at [312, 72] on span "搜尋" at bounding box center [302, 66] width 21 height 12
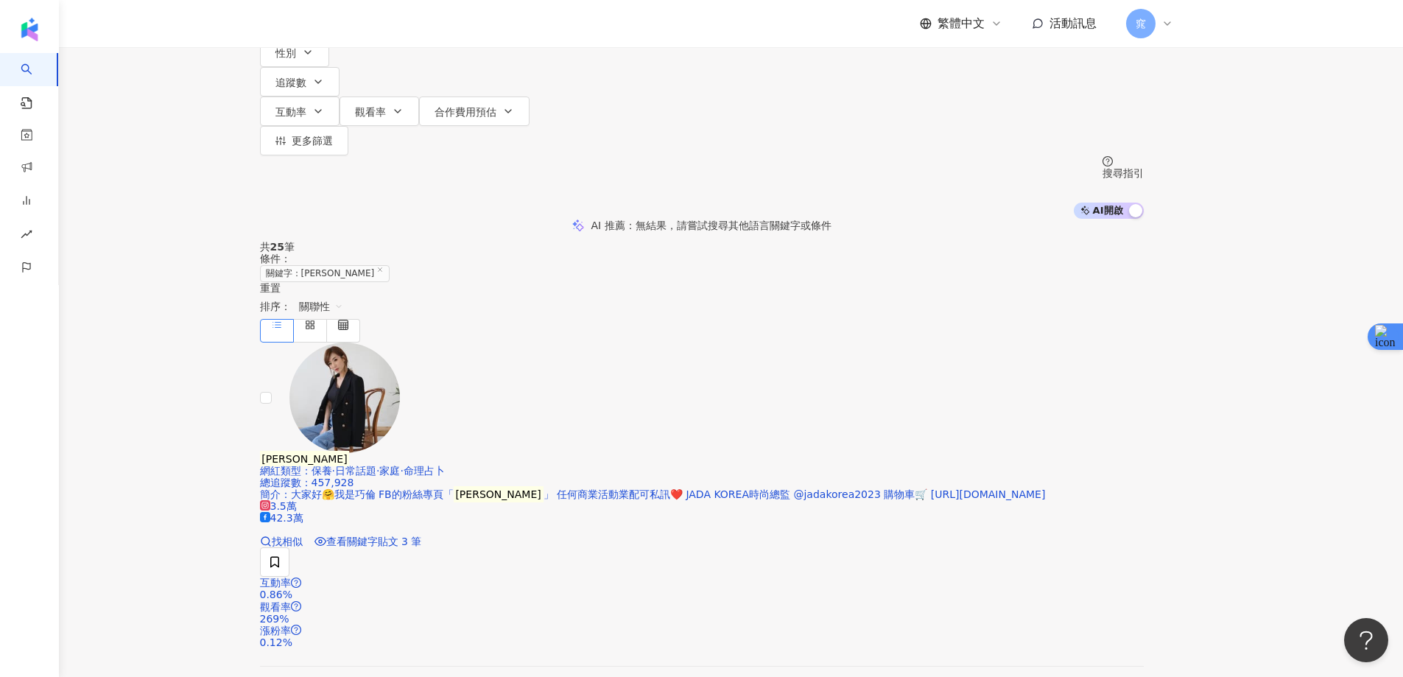
scroll to position [74, 0]
drag, startPoint x: 1237, startPoint y: 325, endPoint x: 1194, endPoint y: 331, distance: 43.2
click at [633, 26] on div "繁體中文 活動訊息 窕" at bounding box center [731, 23] width 884 height 47
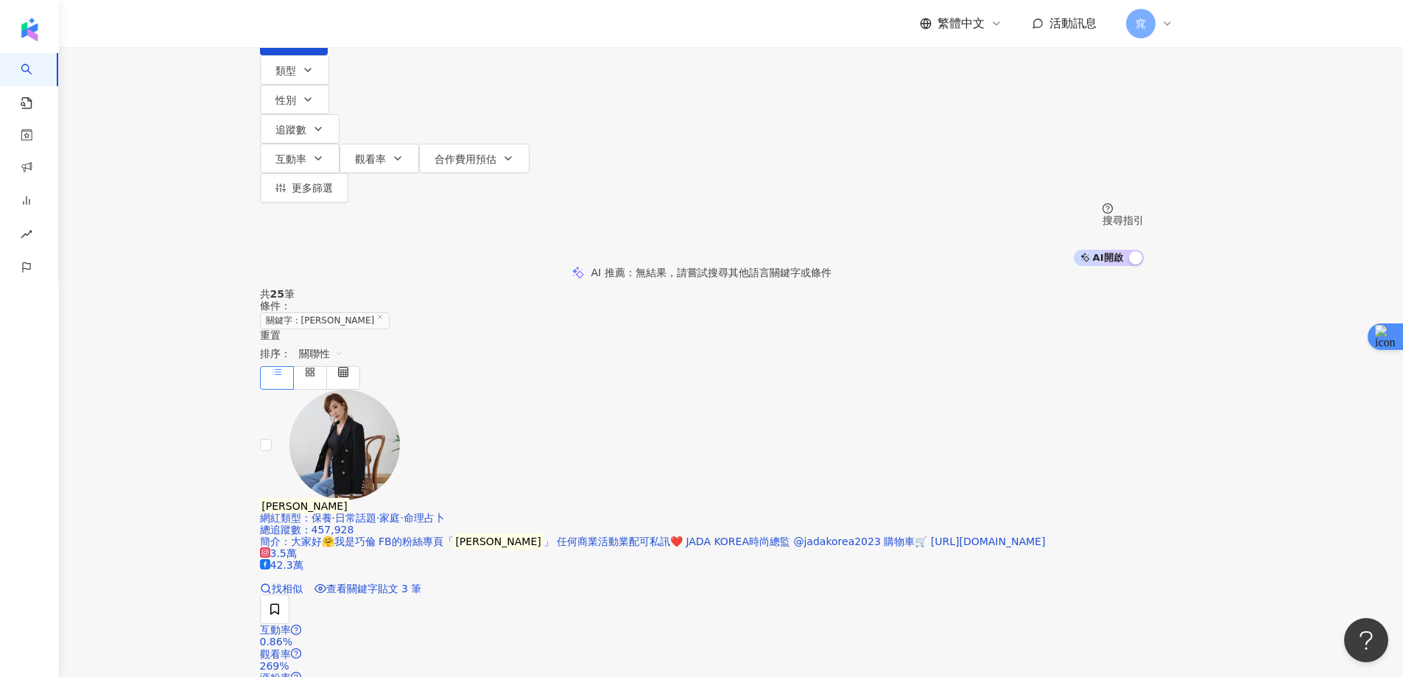
scroll to position [0, 0]
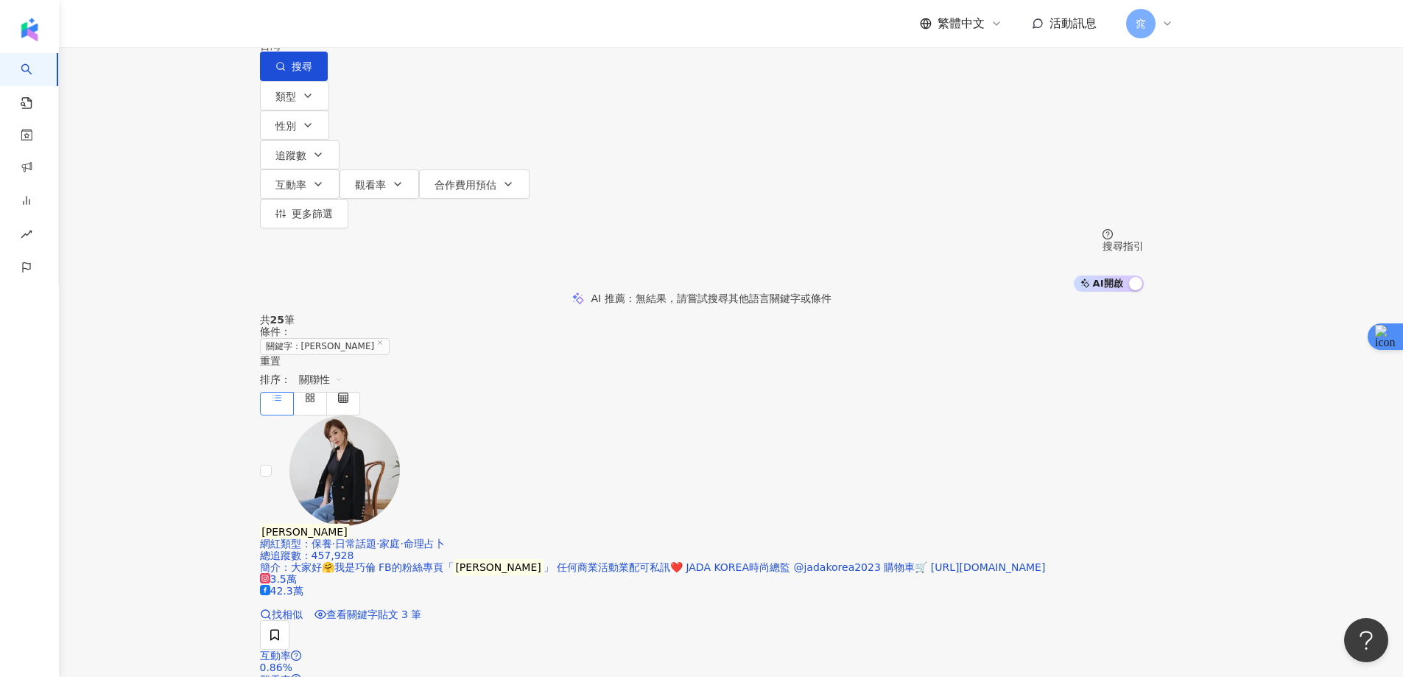
click at [474, 28] on input "***" at bounding box center [414, 14] width 119 height 28
paste input "search"
click at [312, 72] on span "搜尋" at bounding box center [302, 66] width 21 height 12
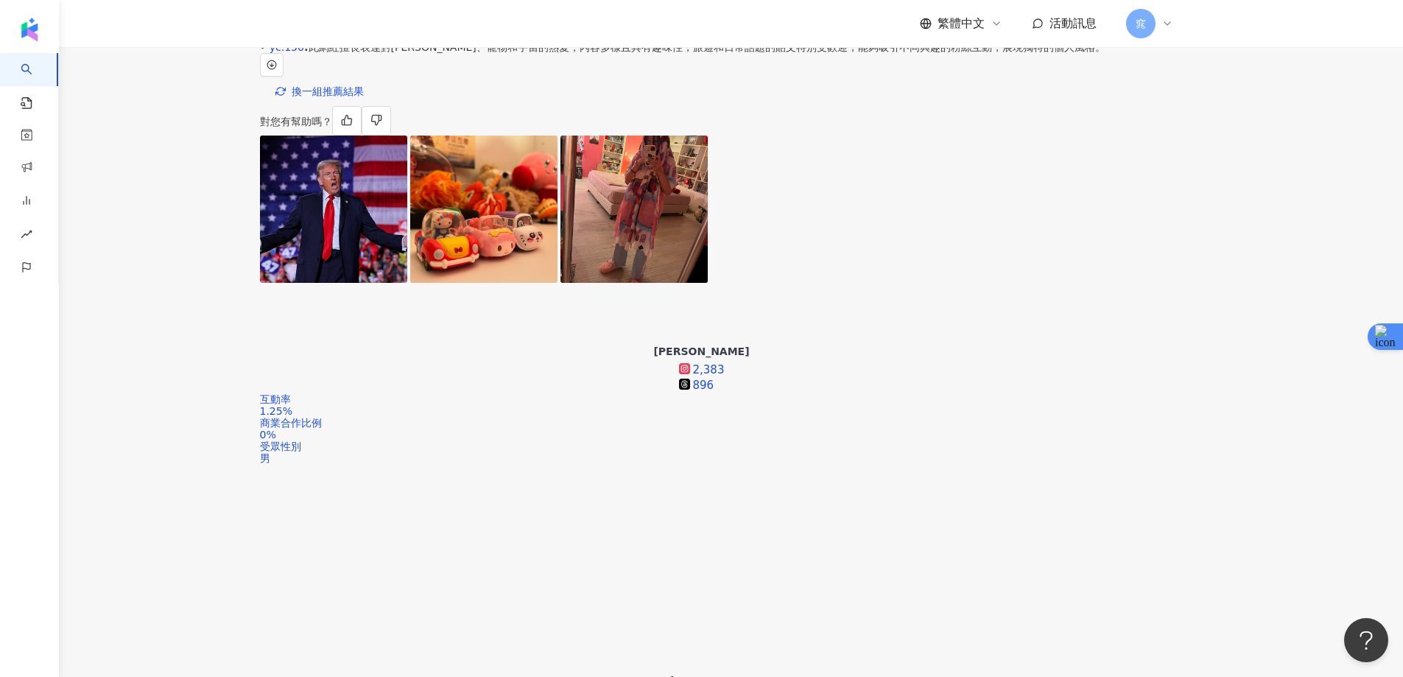
scroll to position [377, 0]
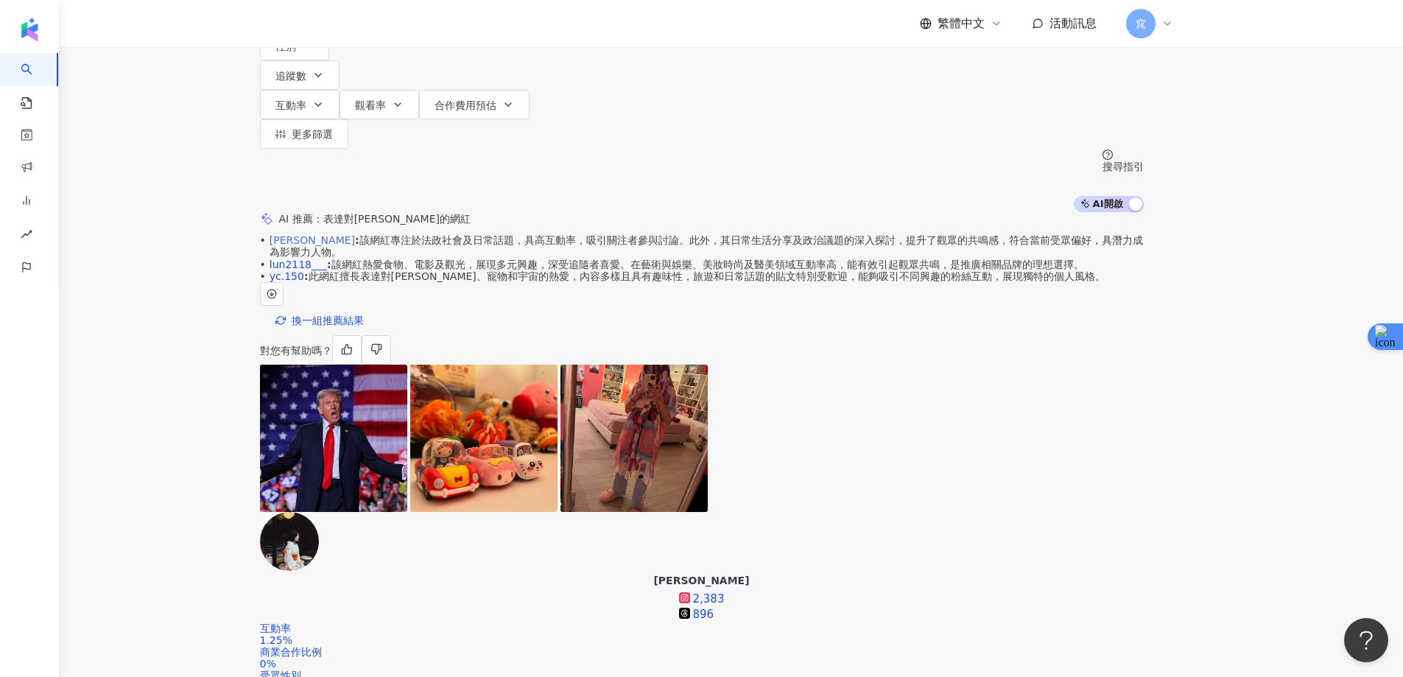
scroll to position [9, 0]
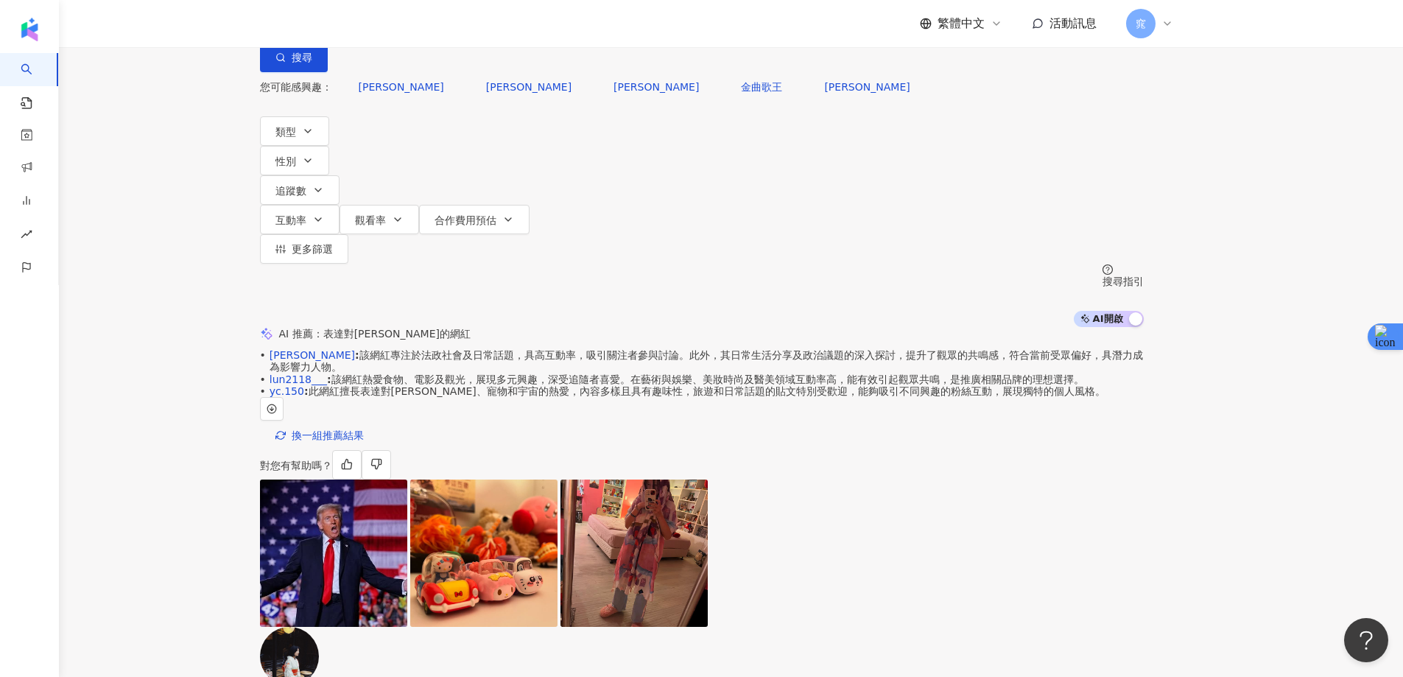
click at [474, 19] on input "***" at bounding box center [414, 5] width 119 height 28
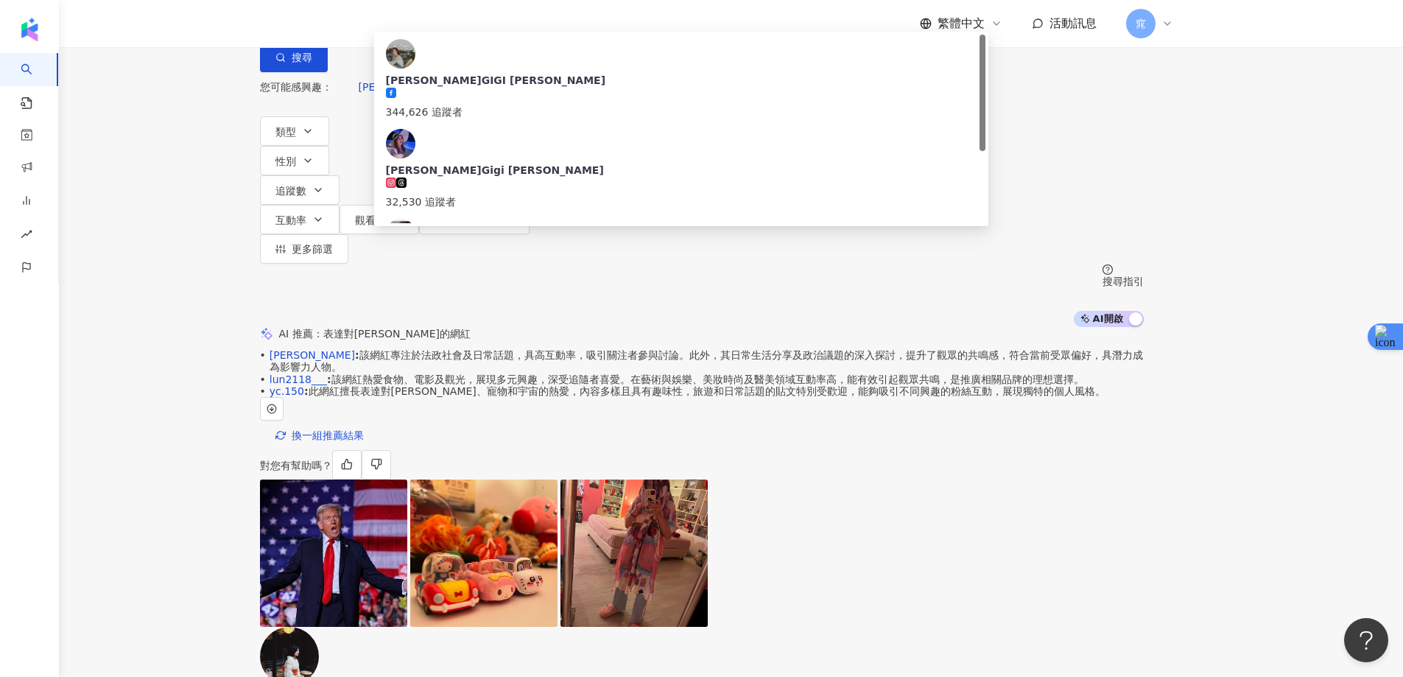
click at [474, 19] on input "***" at bounding box center [414, 5] width 119 height 28
paste input "search"
click at [328, 68] on button "搜尋" at bounding box center [294, 57] width 68 height 29
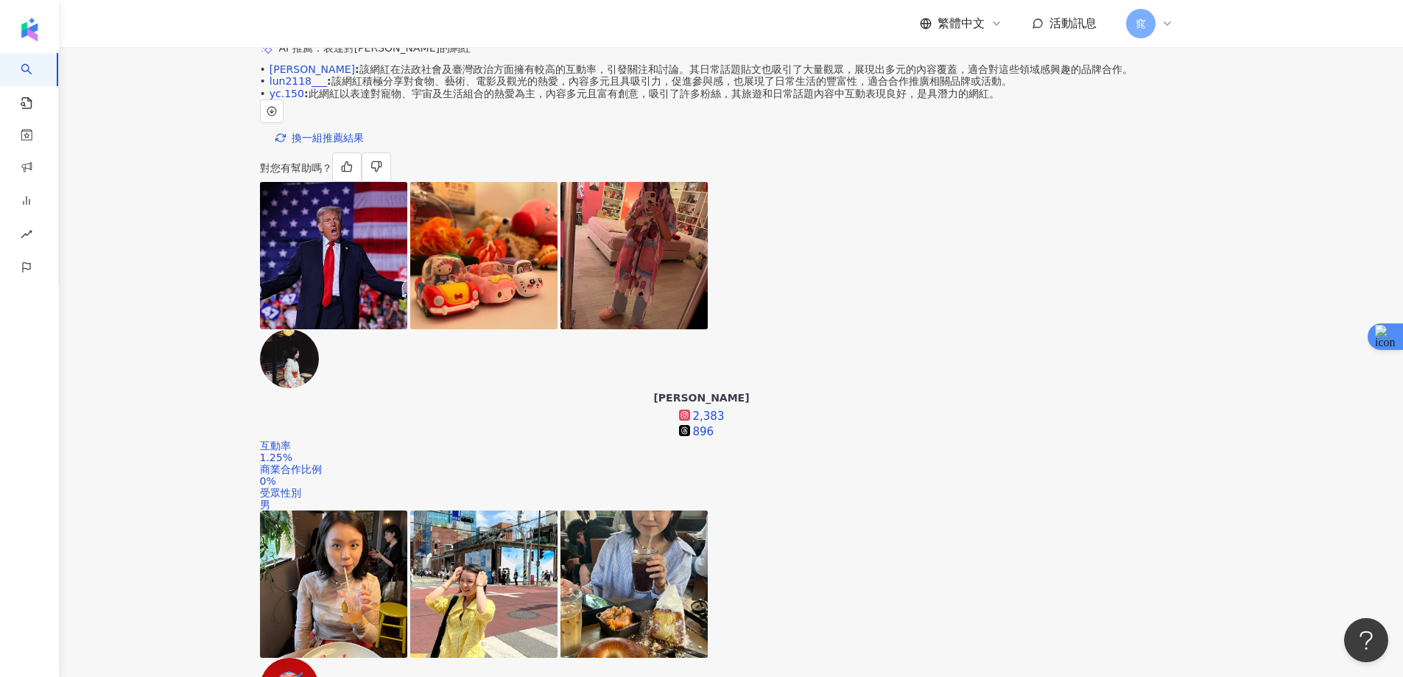
scroll to position [303, 0]
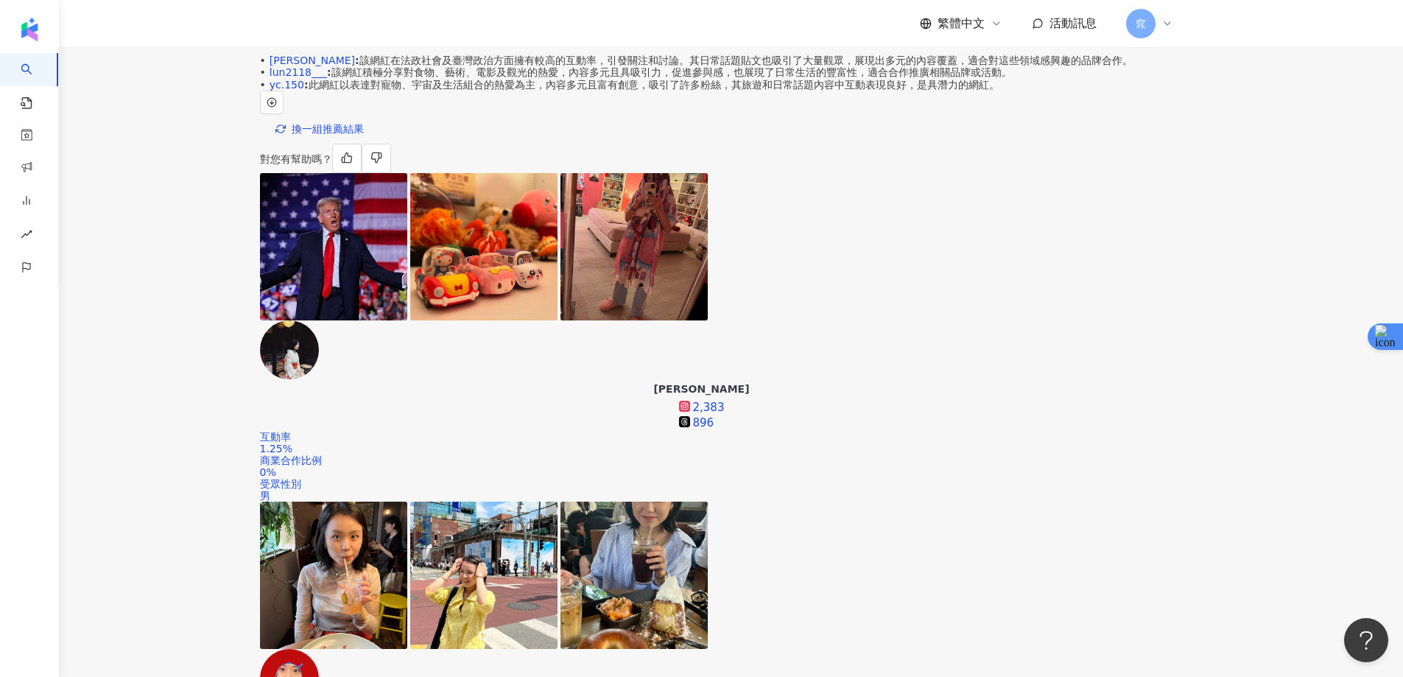
drag, startPoint x: 1270, startPoint y: 295, endPoint x: 1262, endPoint y: 297, distance: 8.2
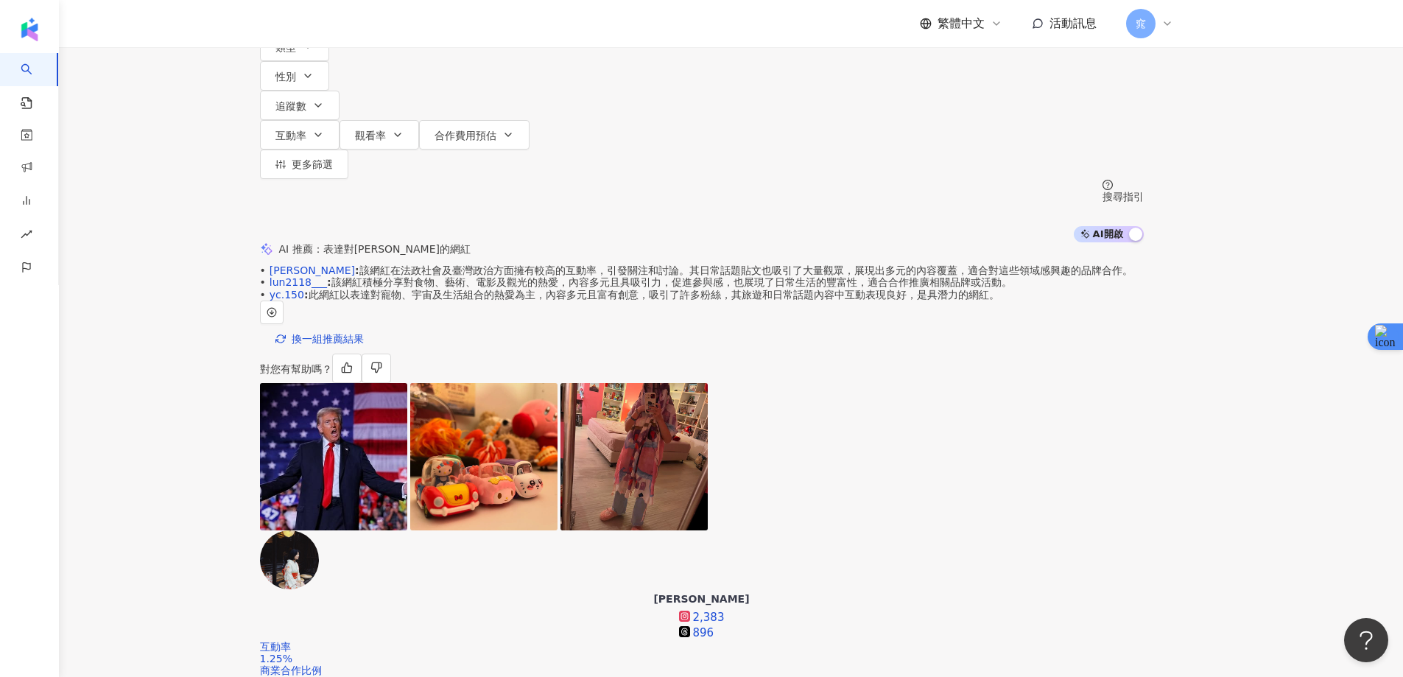
scroll to position [0, 0]
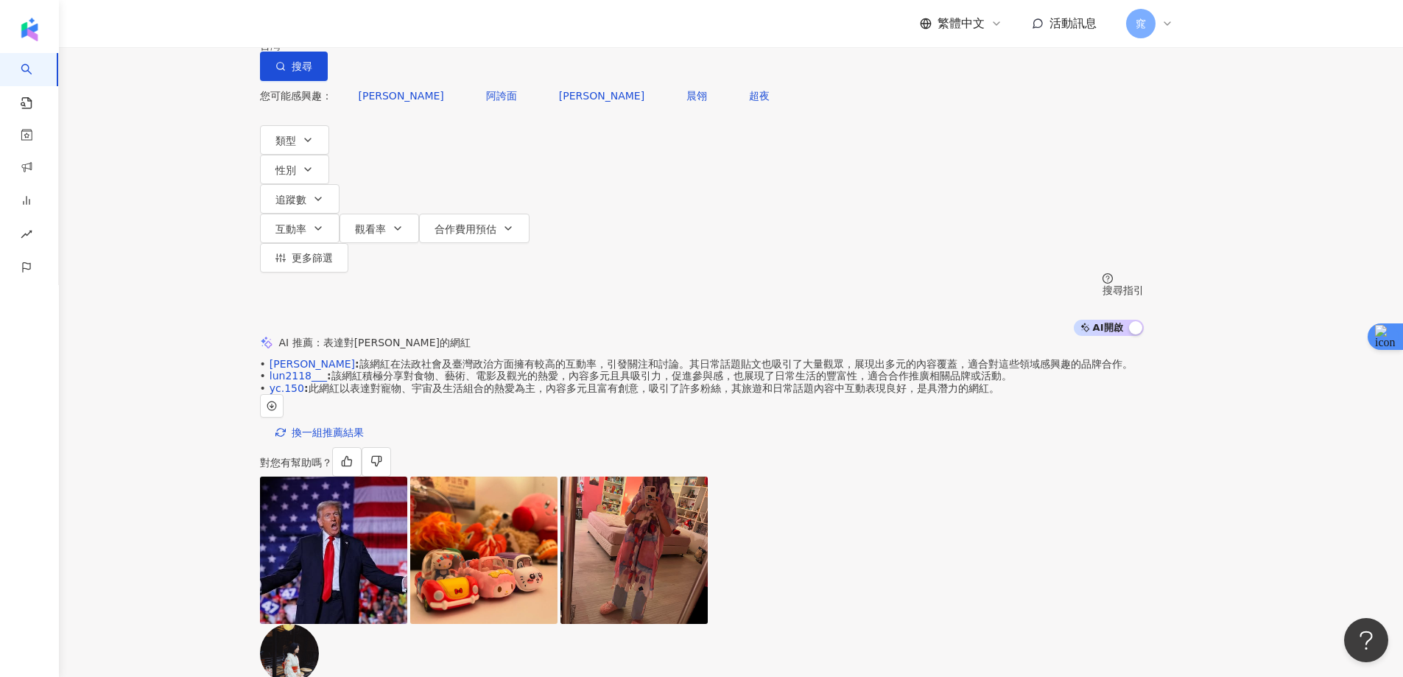
click at [474, 28] on input "***" at bounding box center [414, 14] width 119 height 28
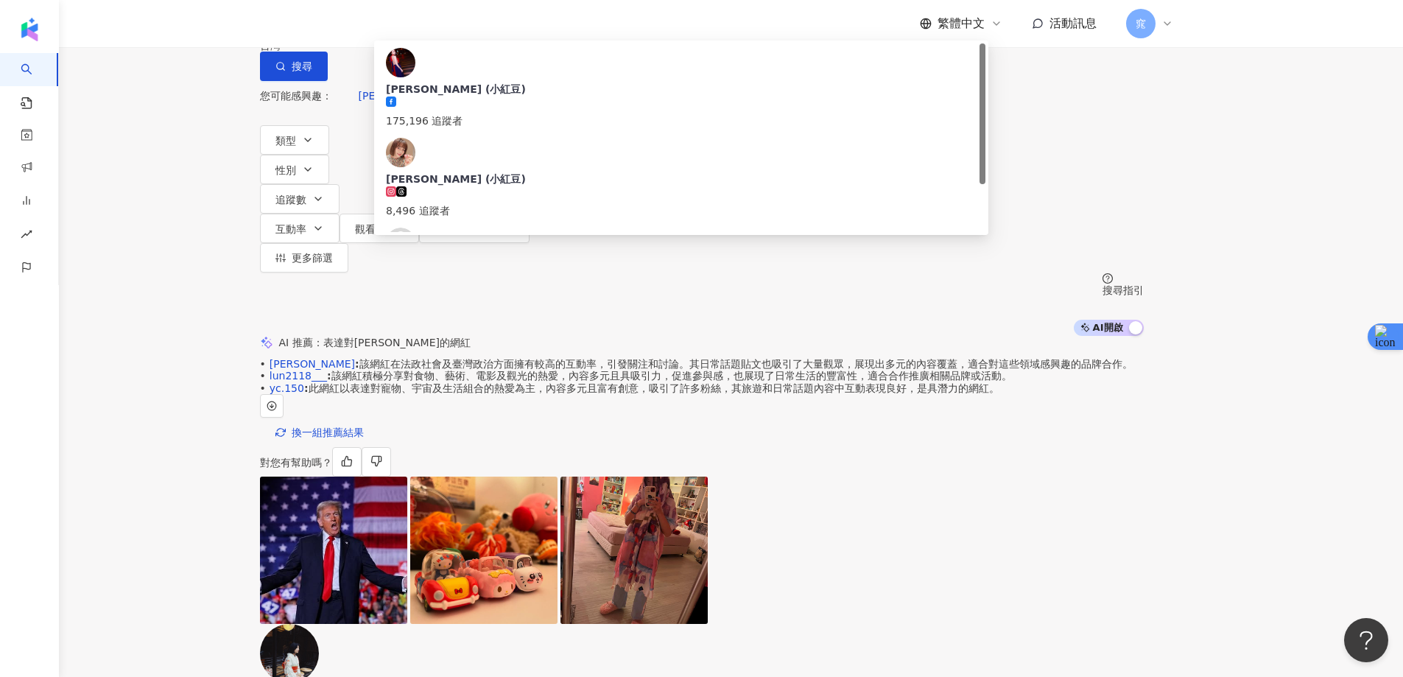
click at [474, 28] on input "***" at bounding box center [414, 14] width 119 height 28
paste input "search"
click at [312, 72] on span "搜尋" at bounding box center [302, 66] width 21 height 12
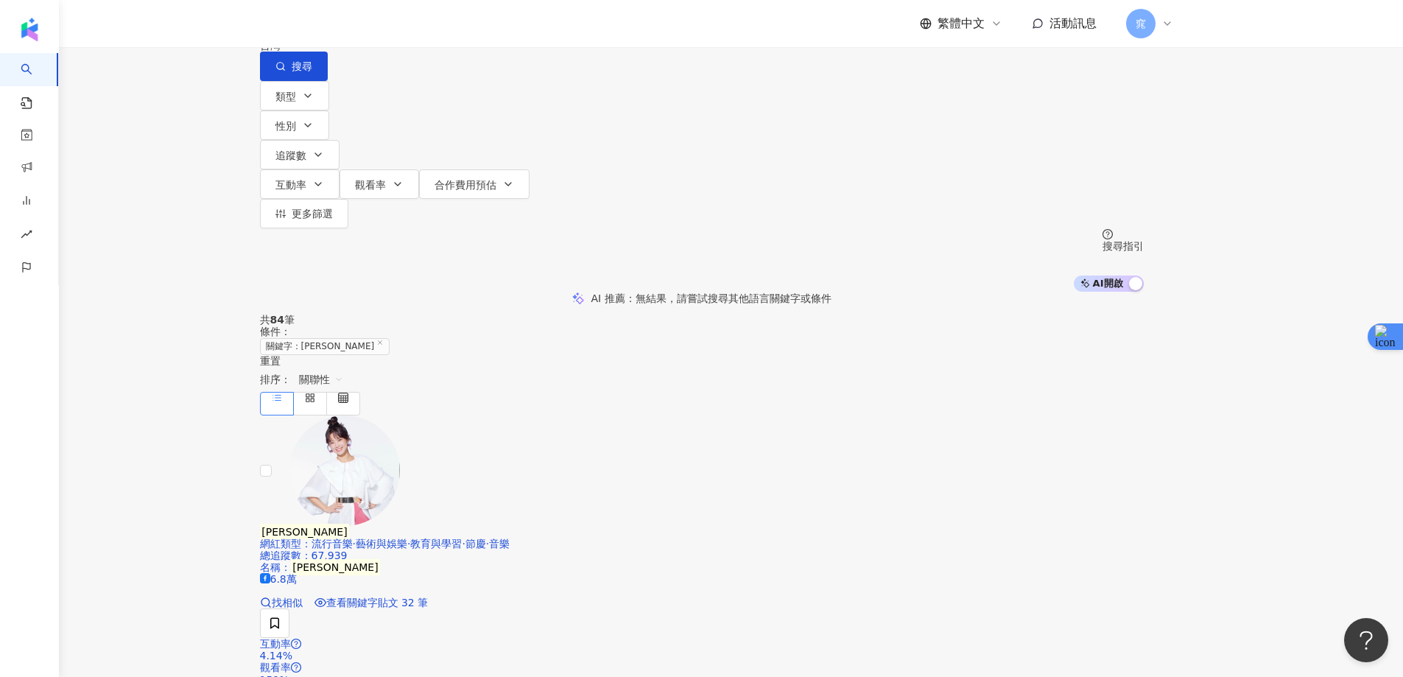
drag, startPoint x: 1211, startPoint y: 271, endPoint x: 934, endPoint y: 491, distance: 354.3
click at [474, 28] on input "***" at bounding box center [414, 14] width 119 height 28
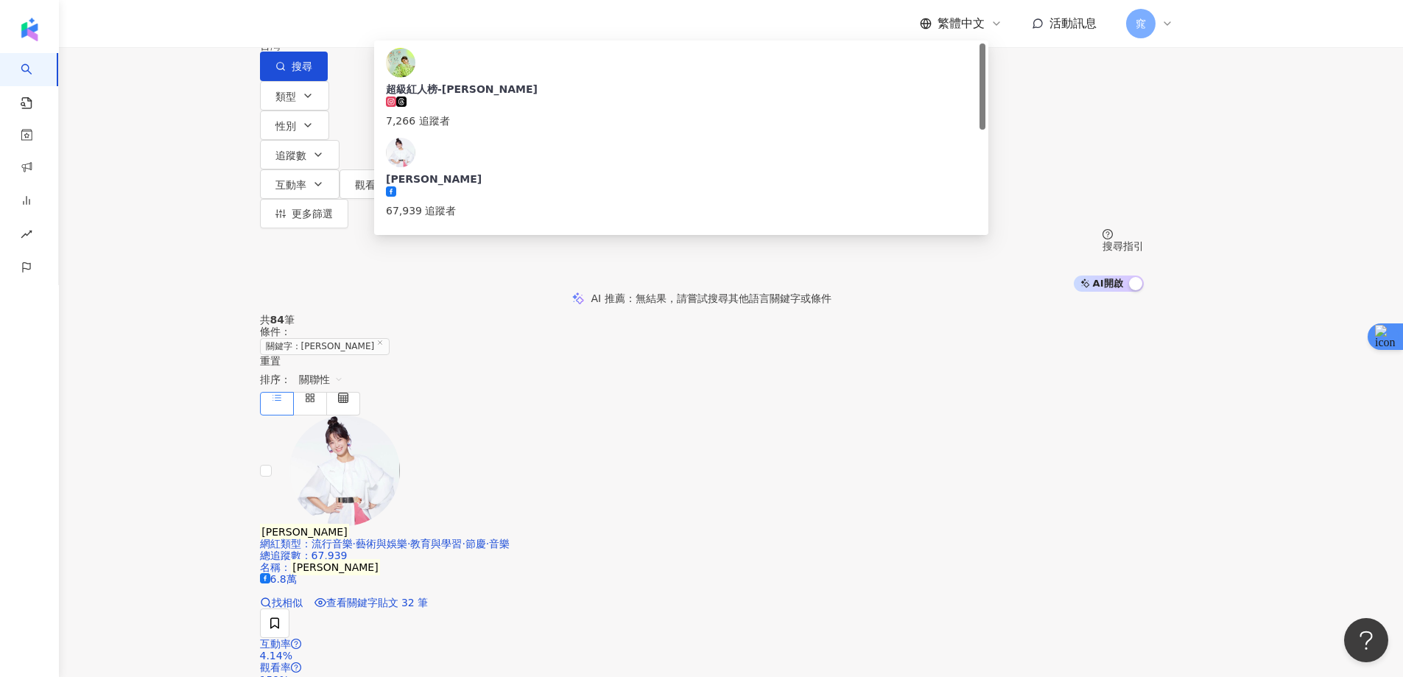
paste input "search"
click at [328, 77] on button "搜尋" at bounding box center [294, 66] width 68 height 29
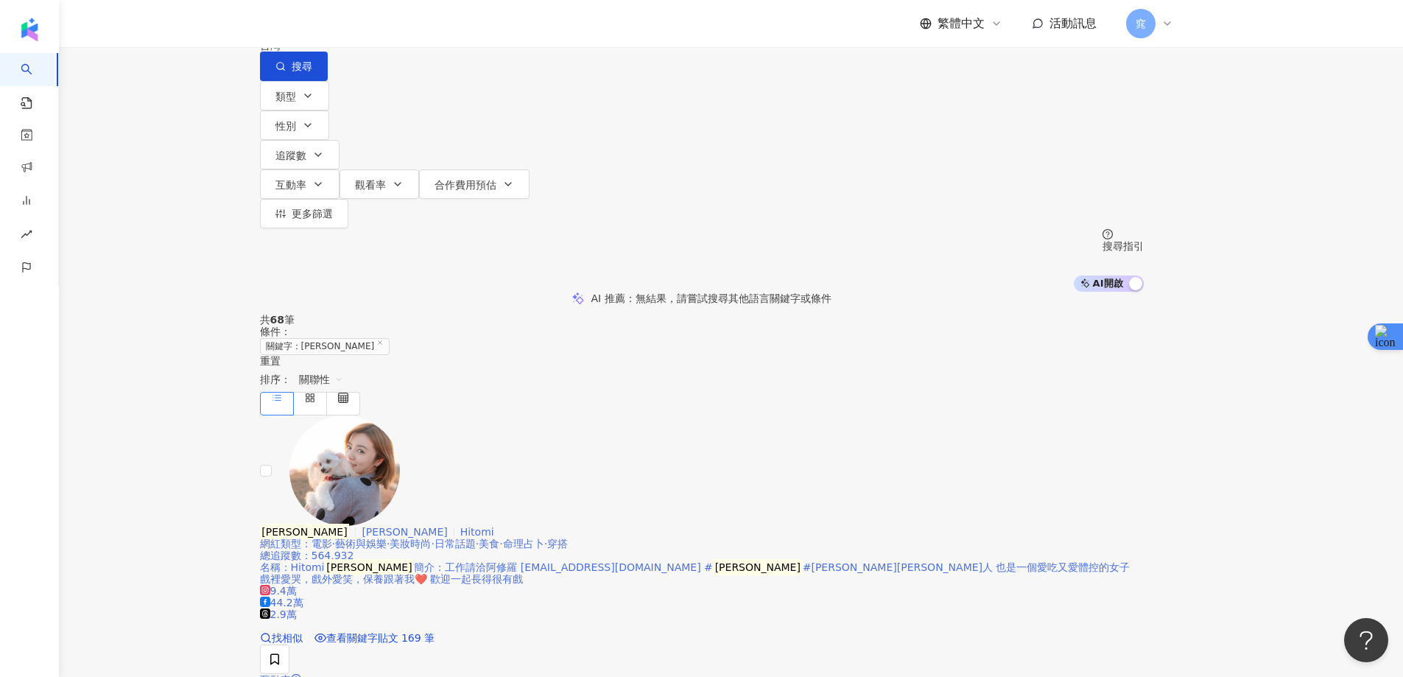
click at [447, 526] on span "吳姍耘" at bounding box center [404, 532] width 85 height 12
click at [457, 28] on input "**" at bounding box center [414, 14] width 119 height 28
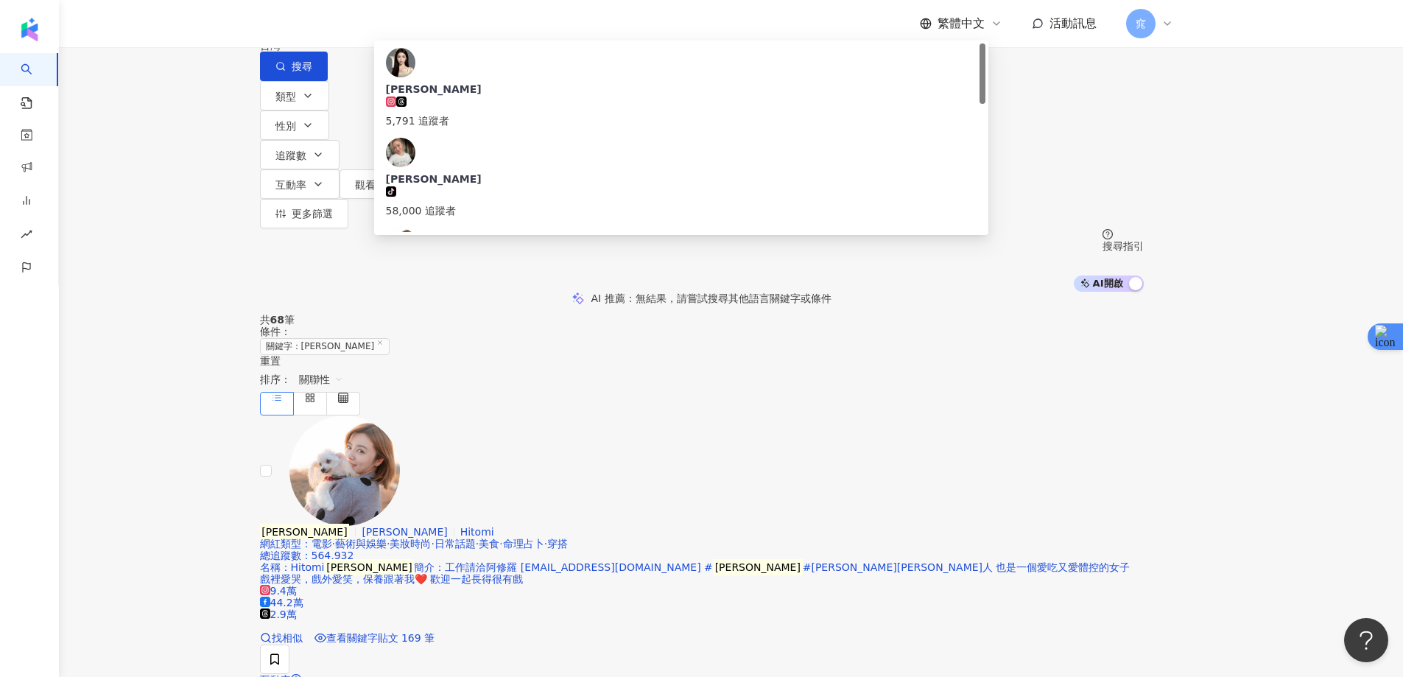
paste input "*"
click at [286, 72] on span "button" at bounding box center [280, 66] width 10 height 12
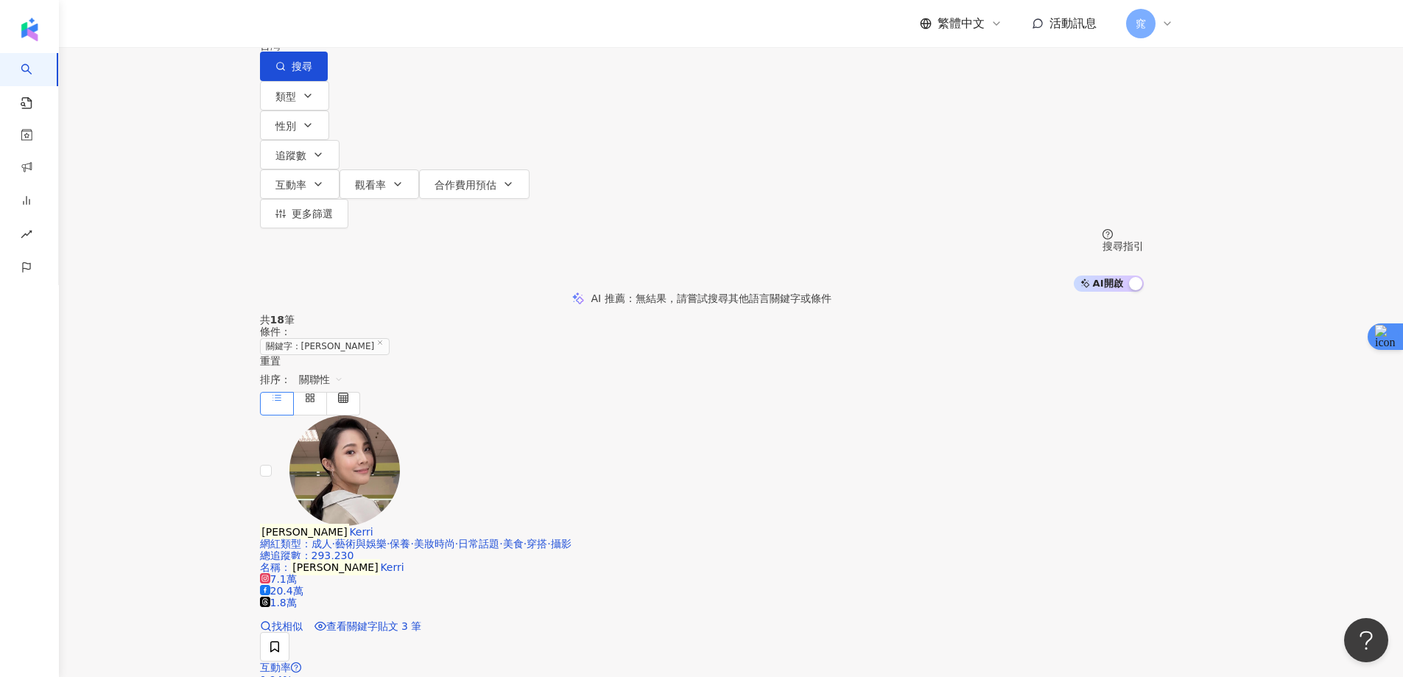
click at [474, 28] on input "***" at bounding box center [414, 14] width 119 height 28
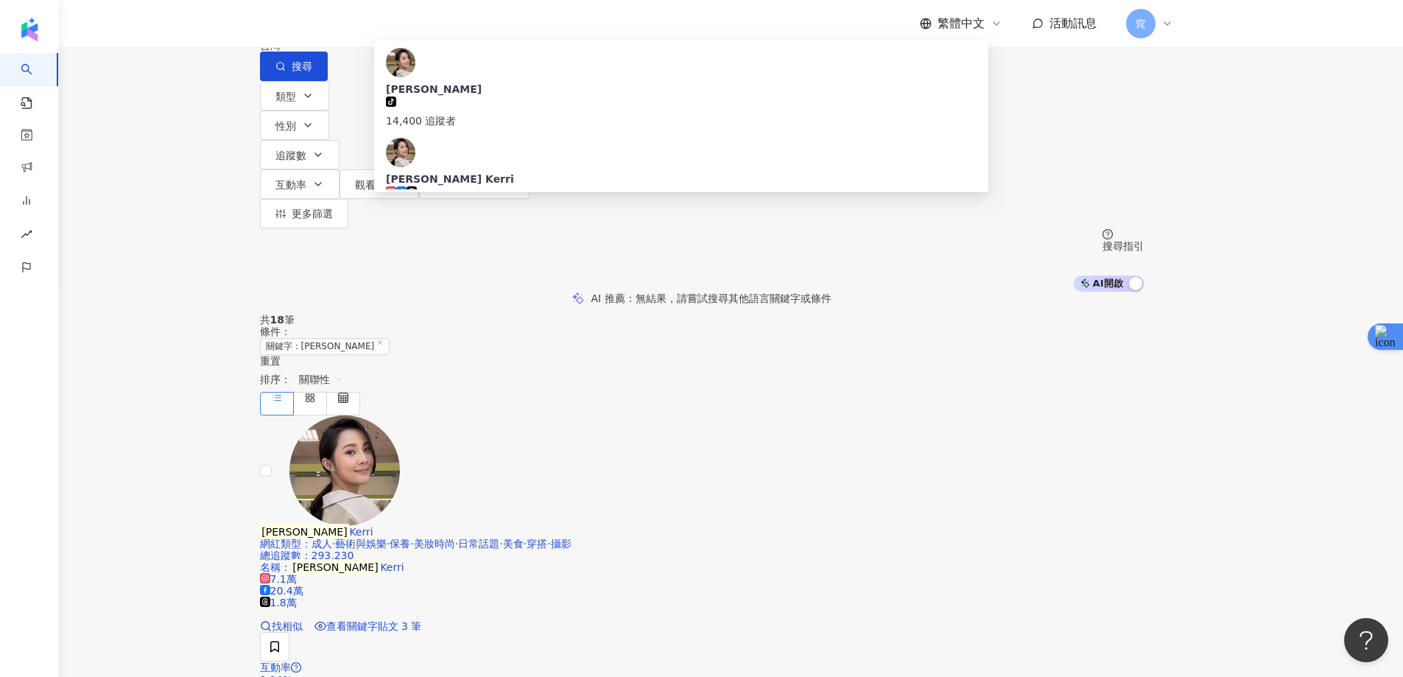
click at [474, 28] on input "***" at bounding box center [414, 14] width 119 height 28
paste input "search"
click at [312, 72] on span "搜尋" at bounding box center [302, 66] width 21 height 12
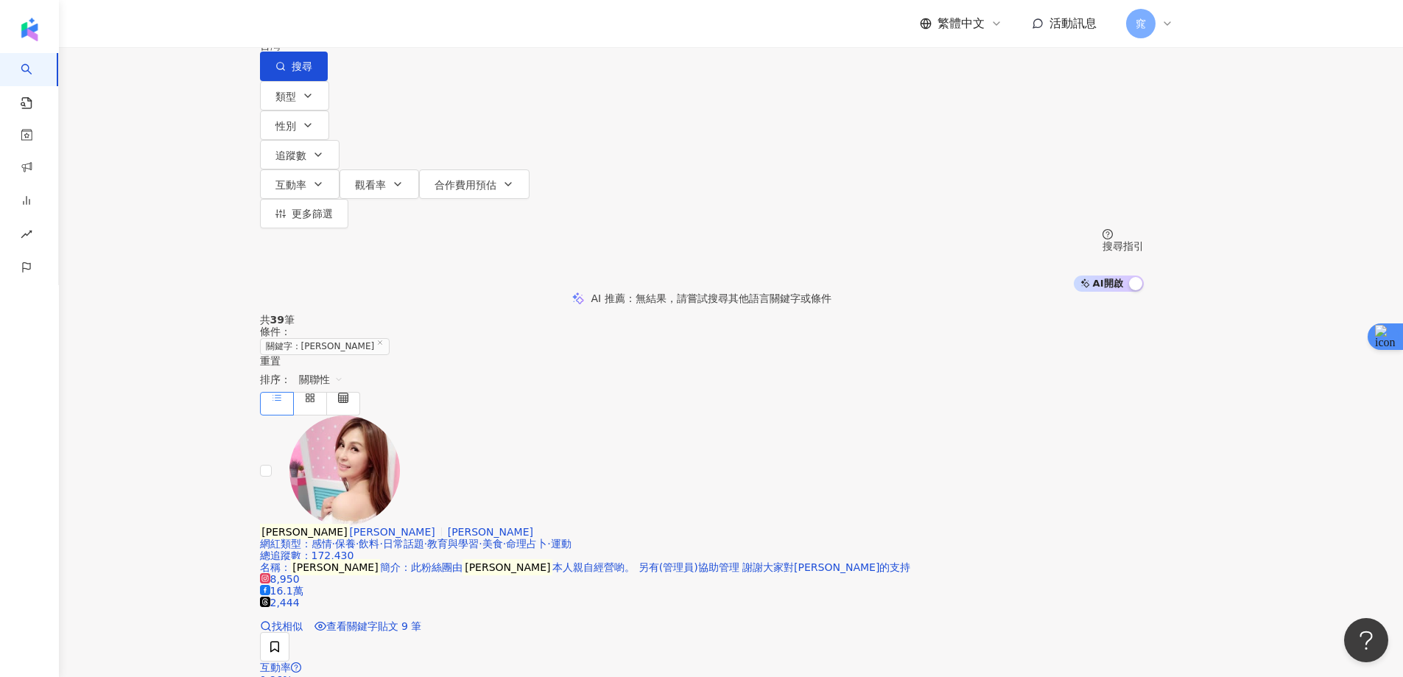
click at [474, 28] on input "***" at bounding box center [414, 14] width 119 height 28
paste input "search"
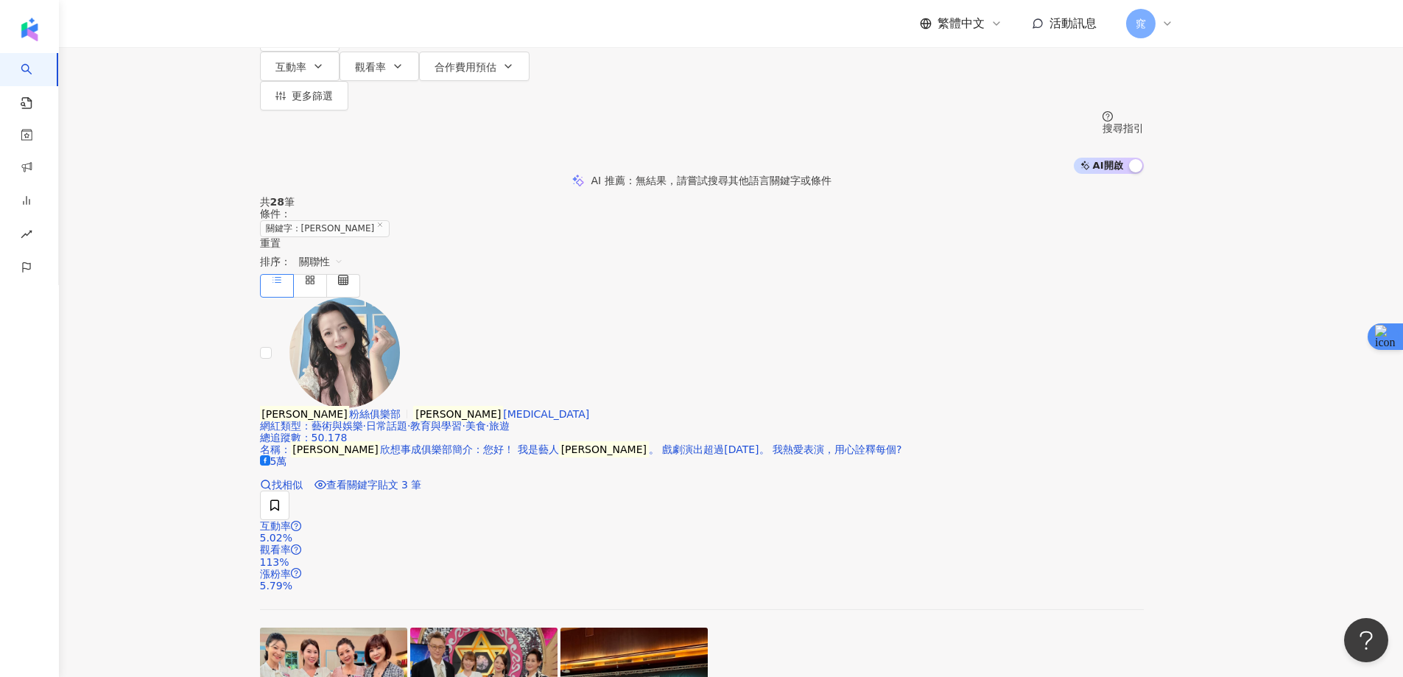
scroll to position [147, 0]
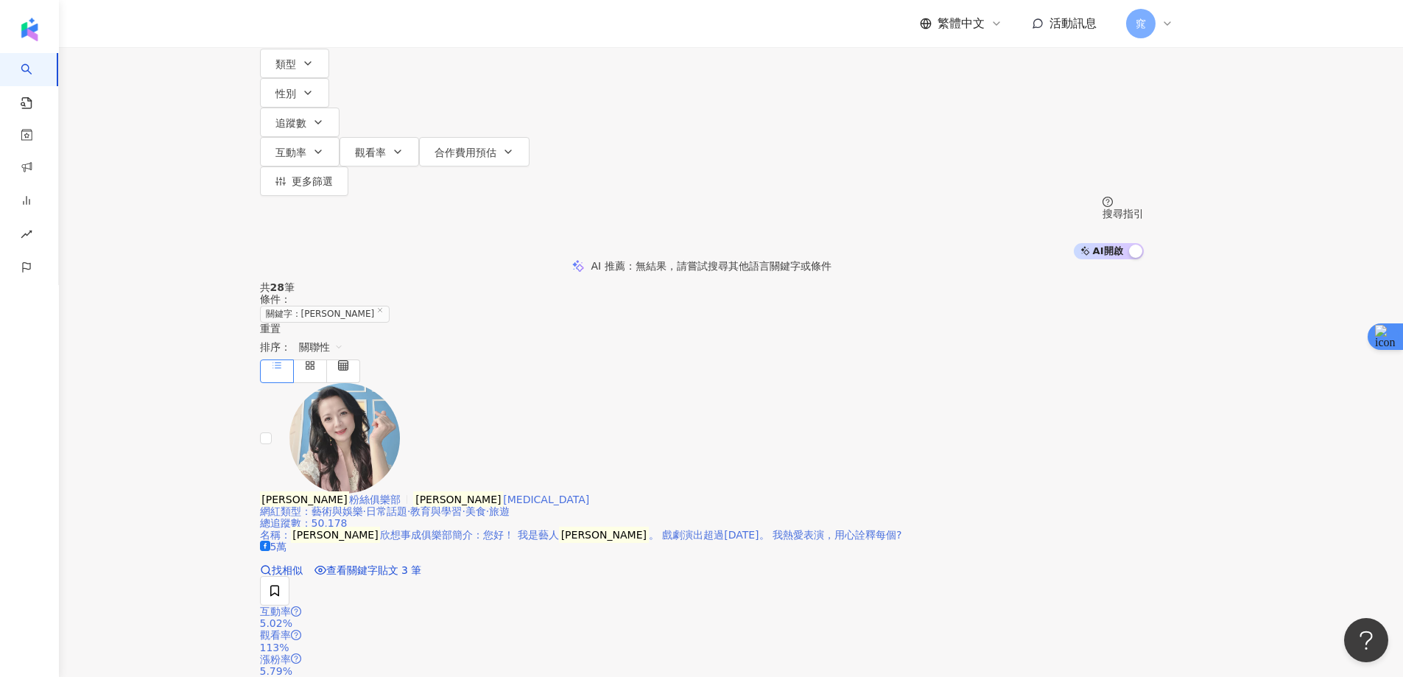
scroll to position [0, 0]
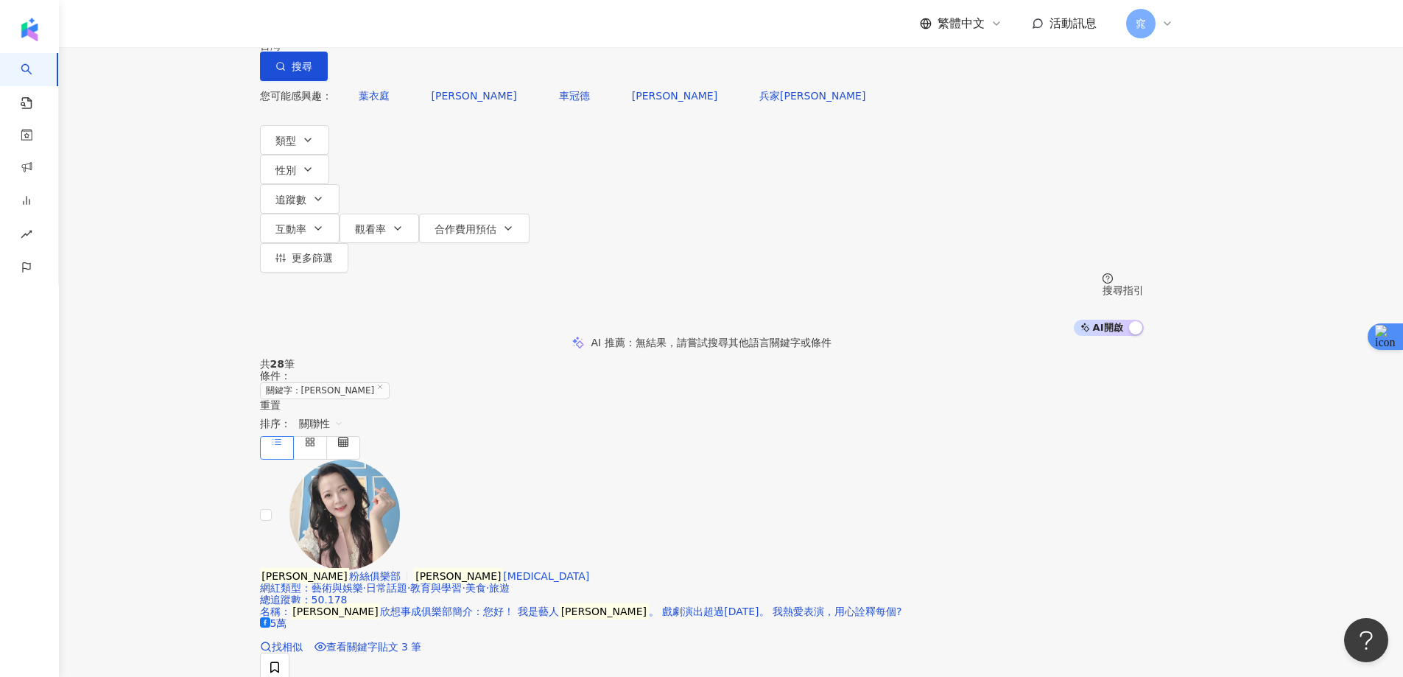
click at [474, 28] on input "***" at bounding box center [414, 14] width 119 height 28
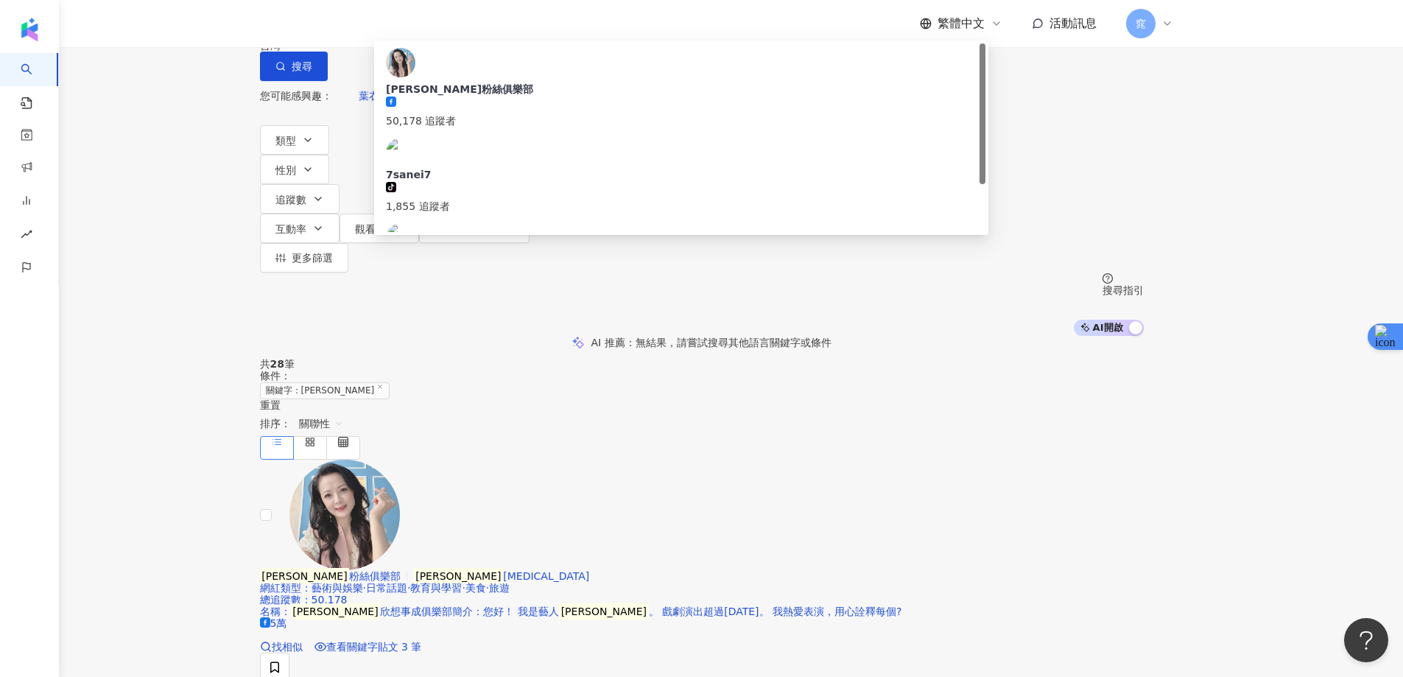
click at [474, 28] on input "***" at bounding box center [414, 14] width 119 height 28
paste input "*"
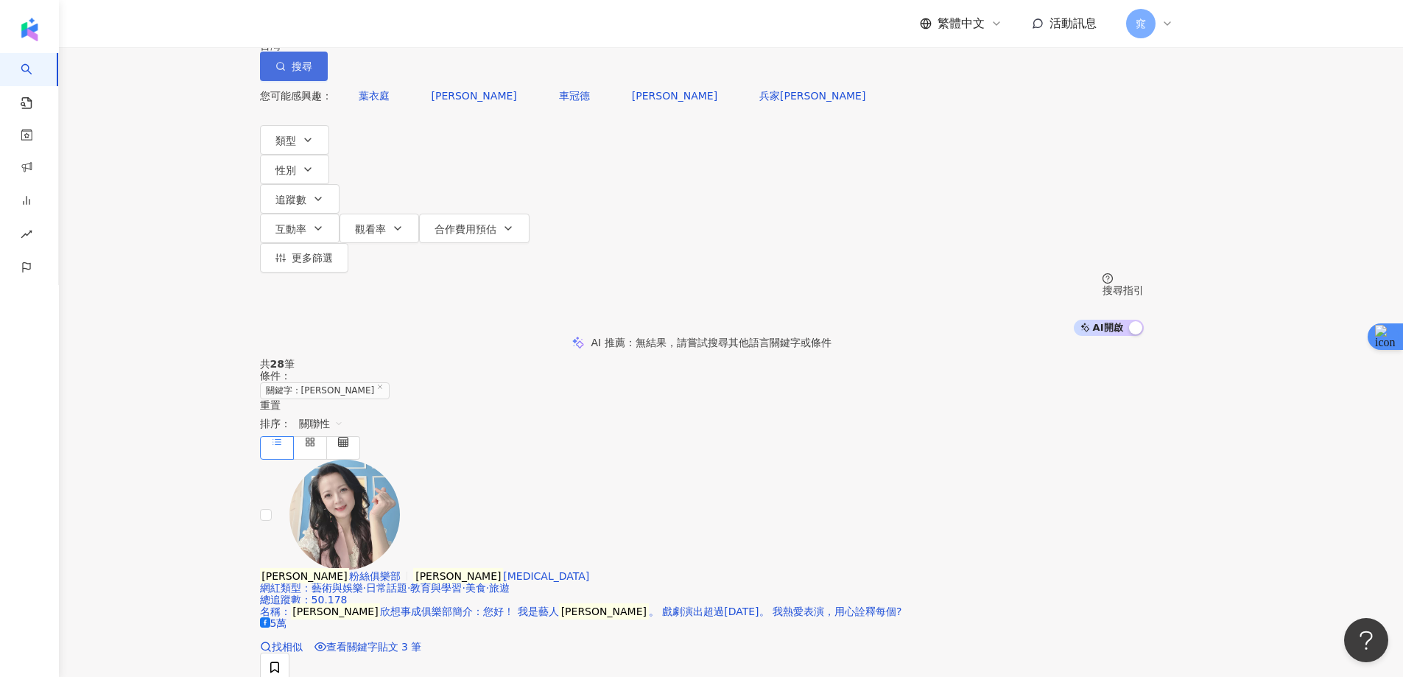
click at [312, 72] on span "搜尋" at bounding box center [302, 66] width 21 height 12
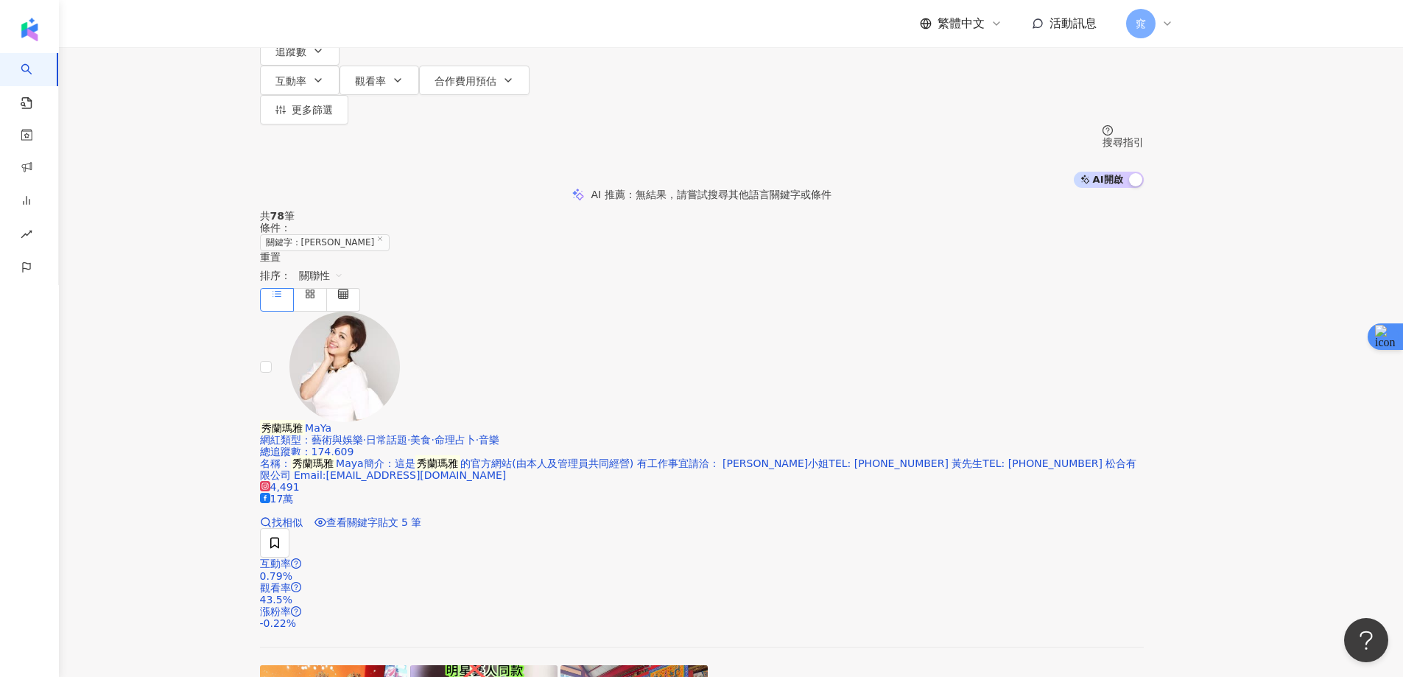
scroll to position [74, 0]
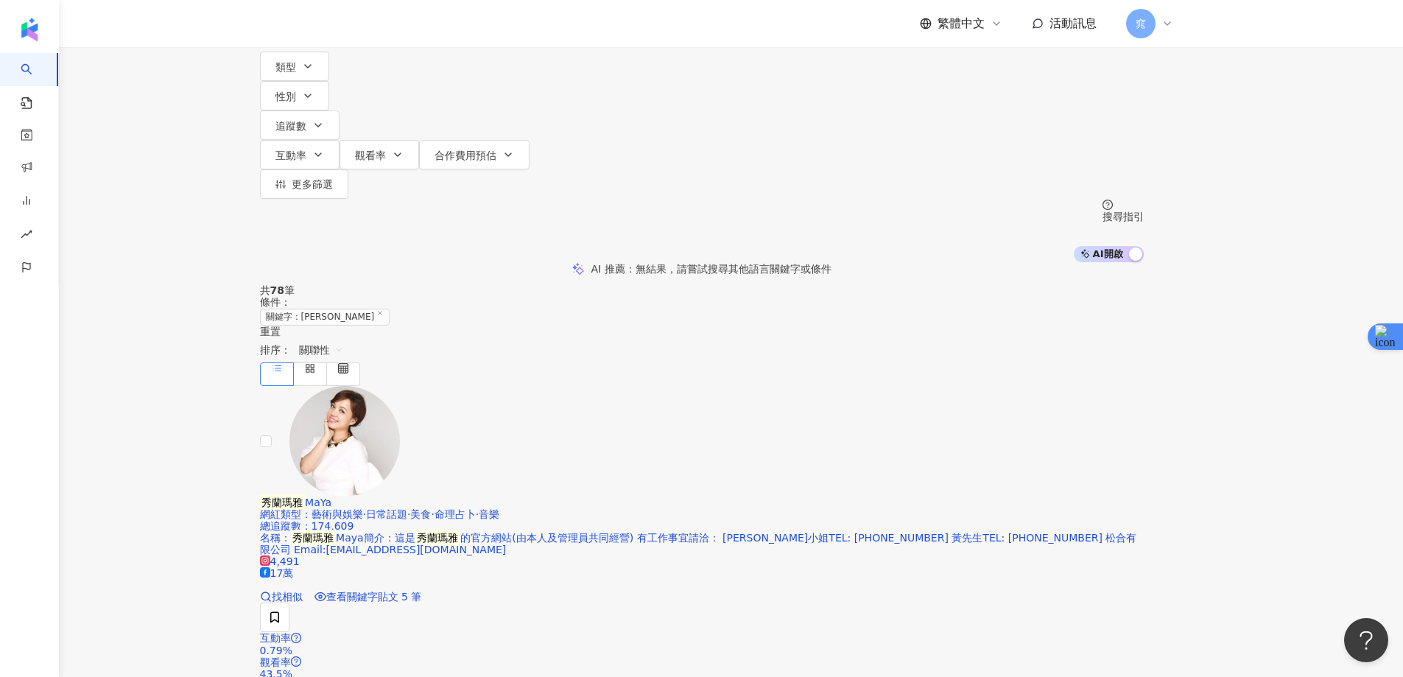
click at [777, 37] on div "您可能感興趣： 邱宇辰 南方二重唱 無樂不做 香慈vs怡君 吳啟賢的歌壇之路" at bounding box center [702, 21] width 884 height 29
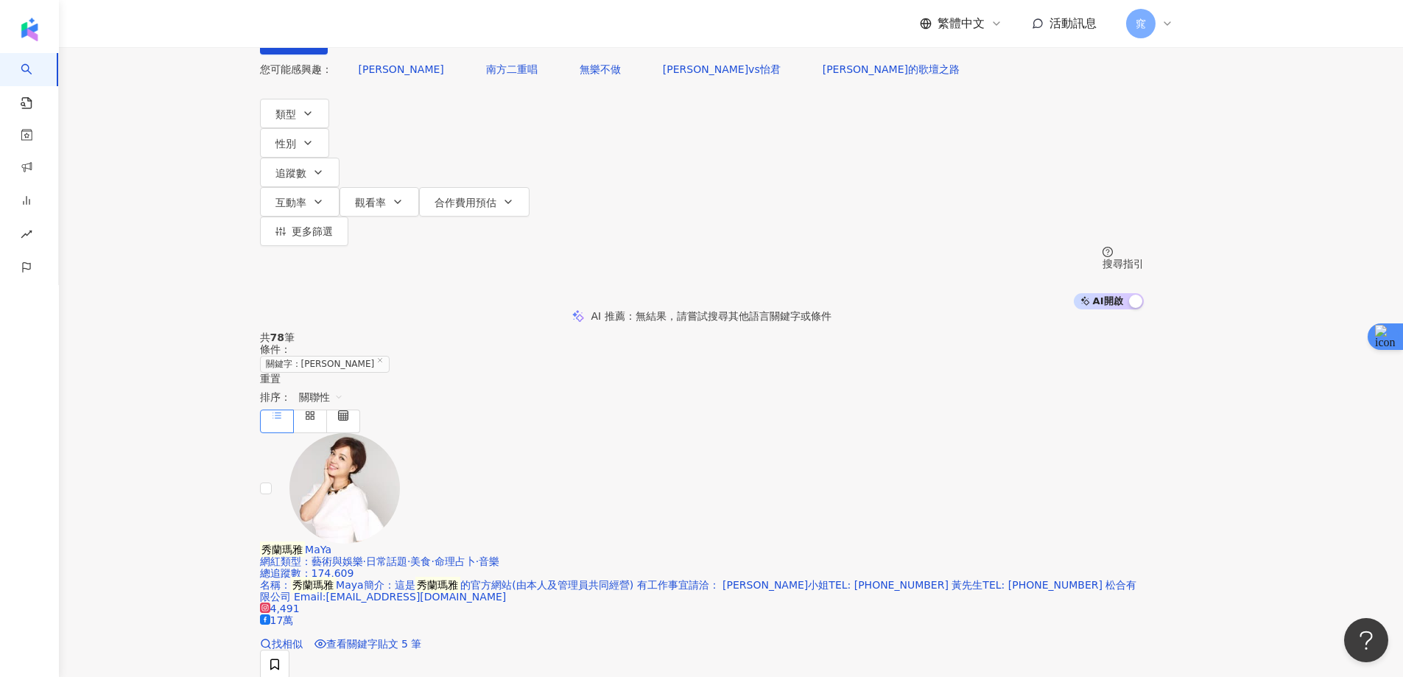
scroll to position [0, 0]
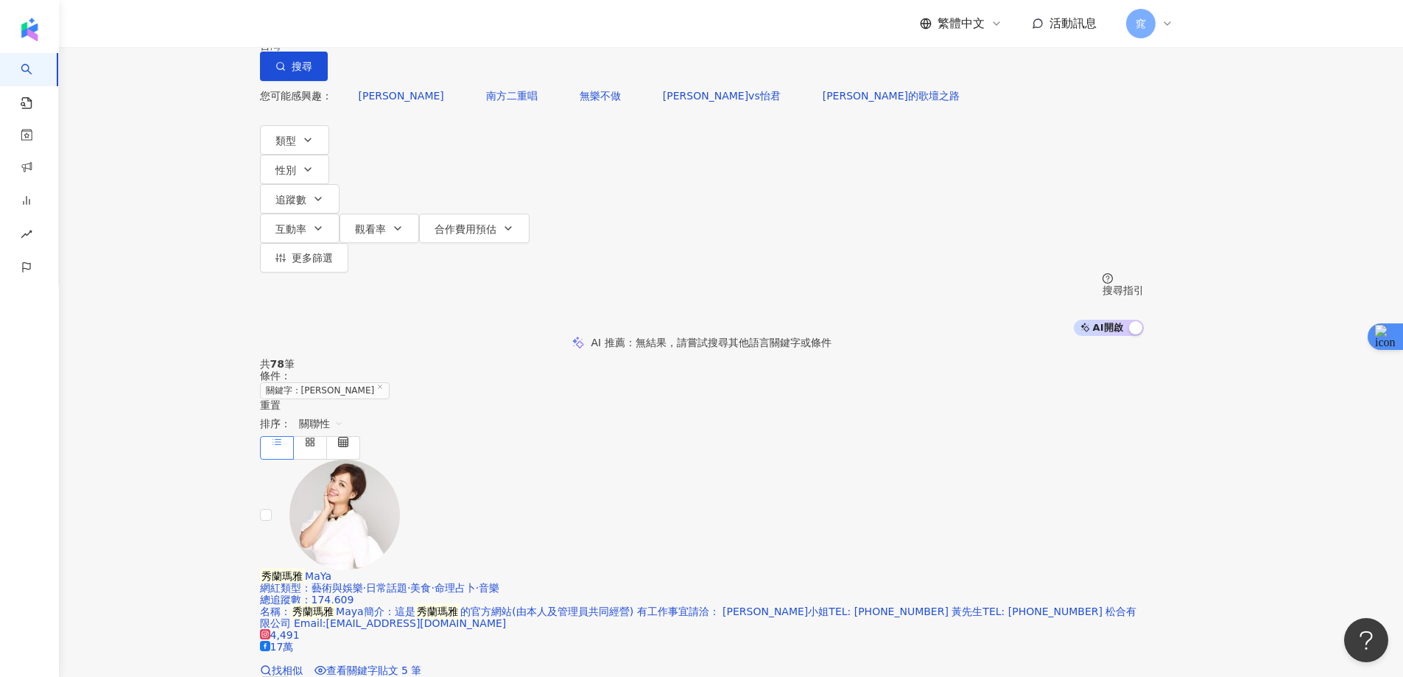
click at [474, 28] on input "****" at bounding box center [414, 14] width 119 height 28
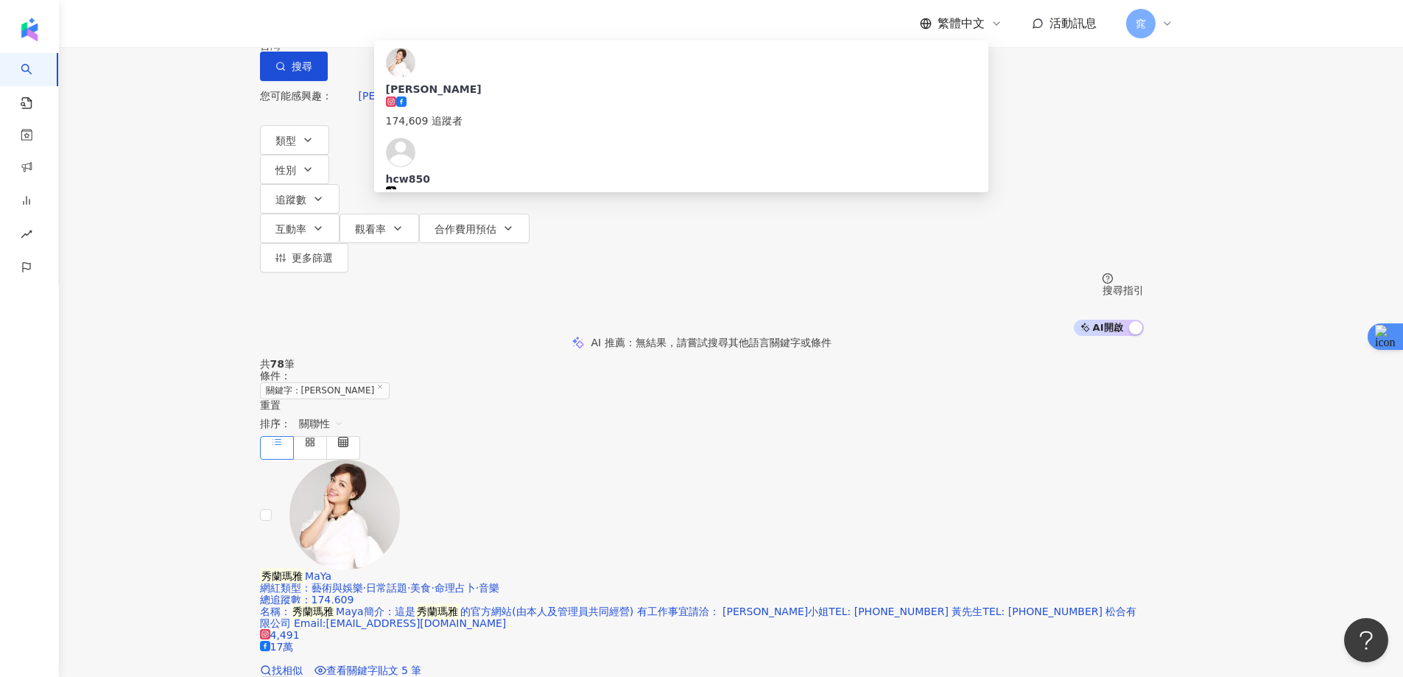
click at [474, 28] on input "****" at bounding box center [414, 14] width 119 height 28
paste input "search"
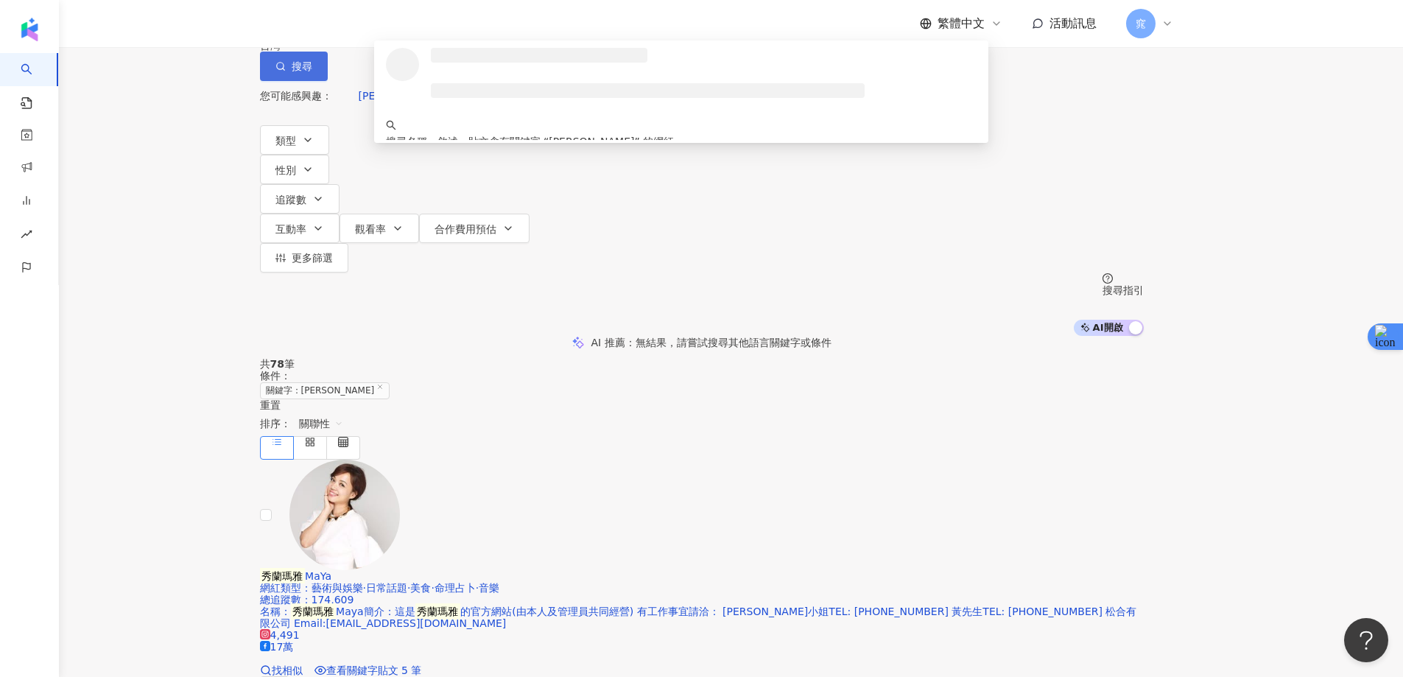
click at [328, 81] on button "搜尋" at bounding box center [294, 66] width 68 height 29
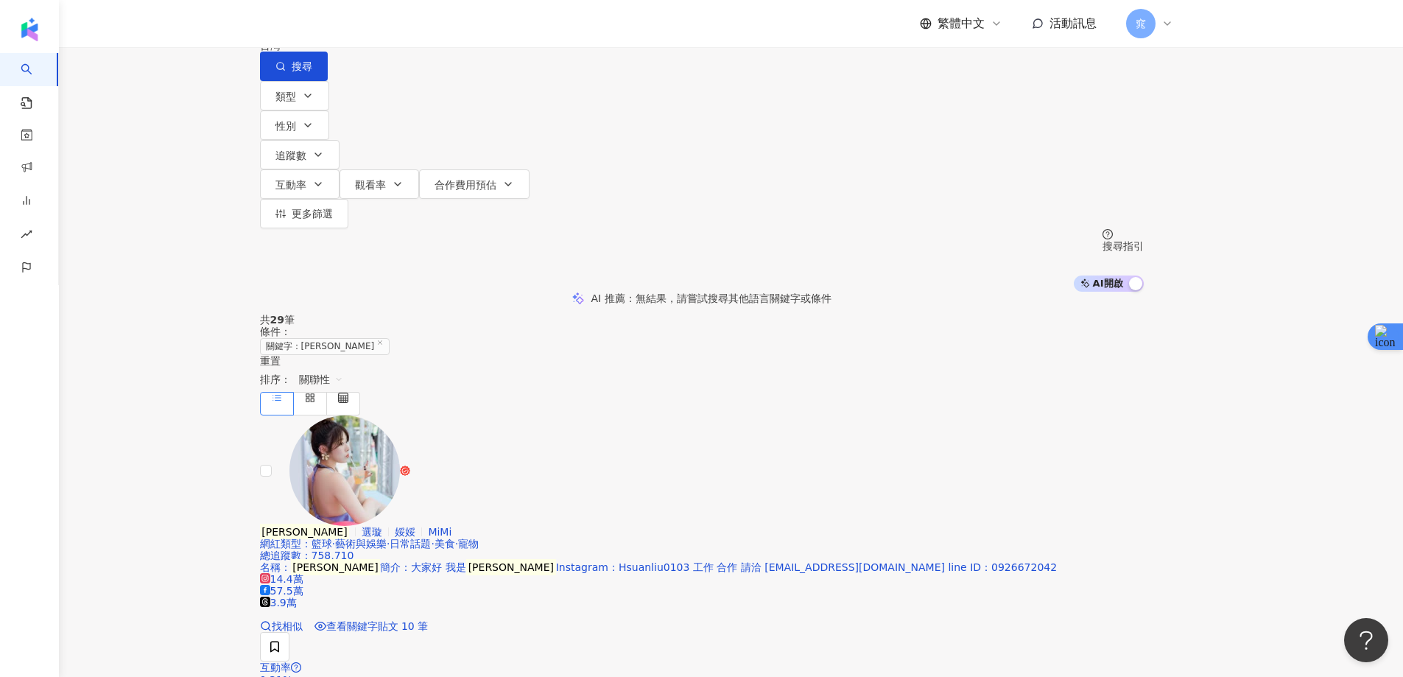
click at [1281, 292] on div "AI 推薦 ： 無結果，請嘗試搜尋其他語言關鍵字或條件" at bounding box center [701, 298] width 1403 height 13
click at [474, 28] on input "**" at bounding box center [414, 14] width 119 height 28
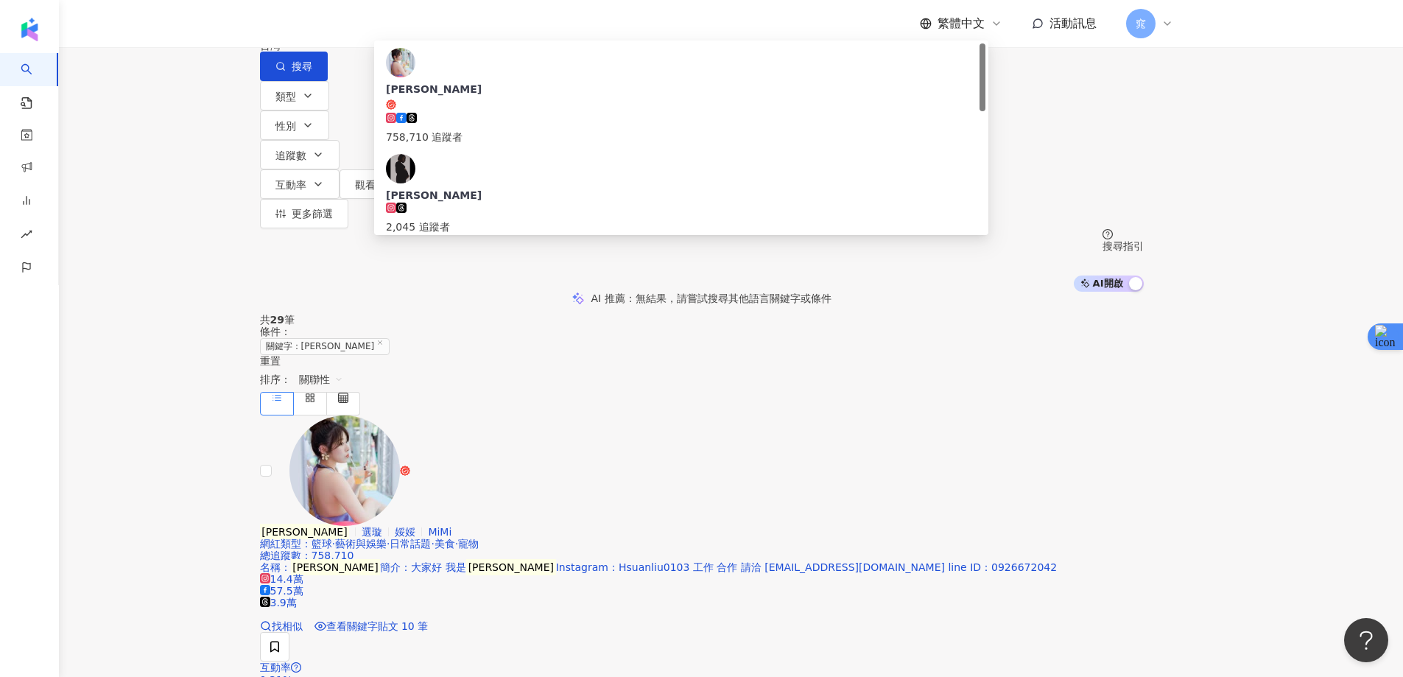
click at [474, 28] on input "**" at bounding box center [414, 14] width 119 height 28
paste input "*"
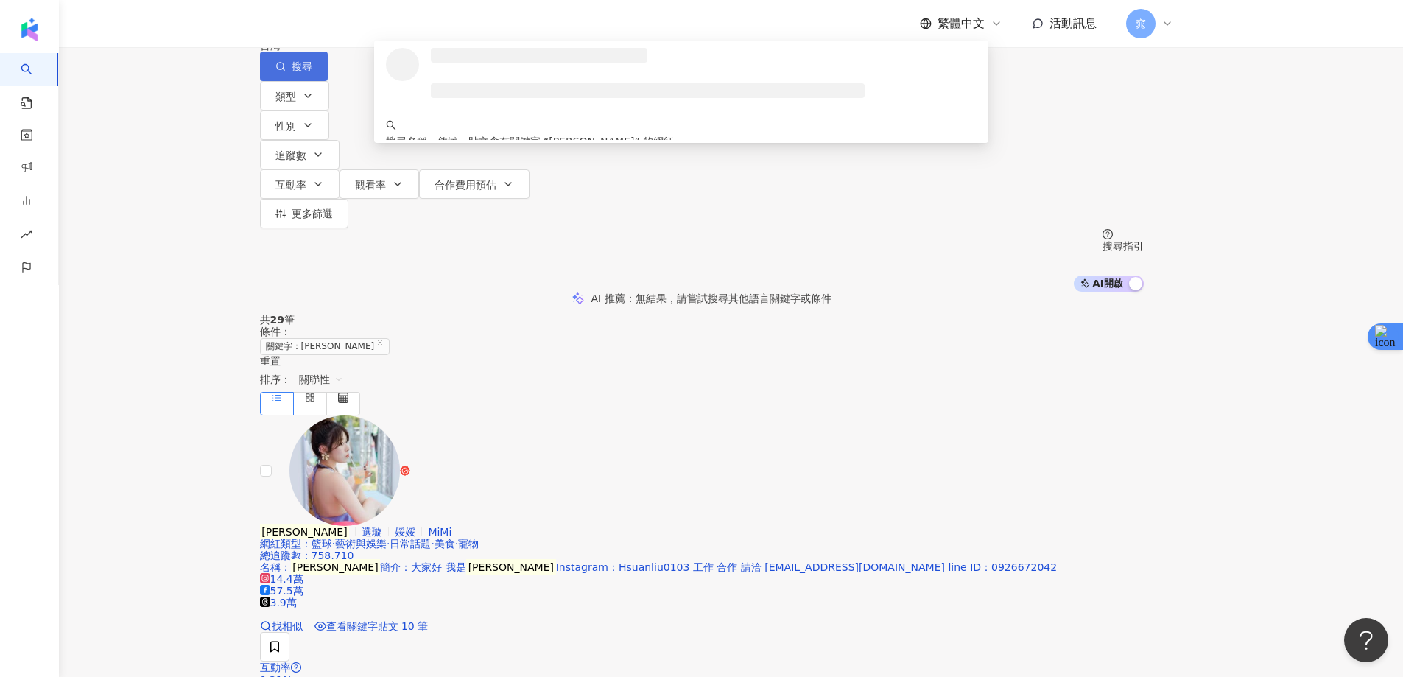
click at [328, 78] on button "搜尋" at bounding box center [294, 66] width 68 height 29
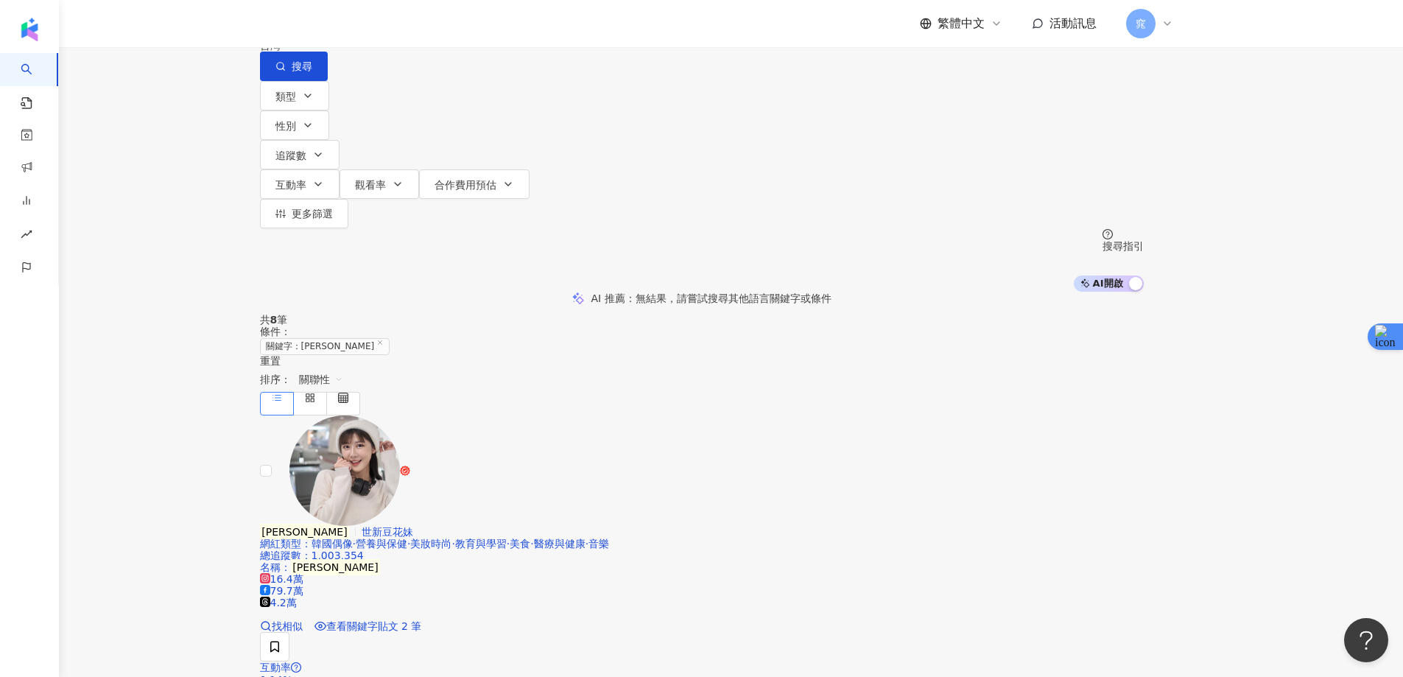
click at [474, 28] on input "***" at bounding box center [414, 14] width 119 height 28
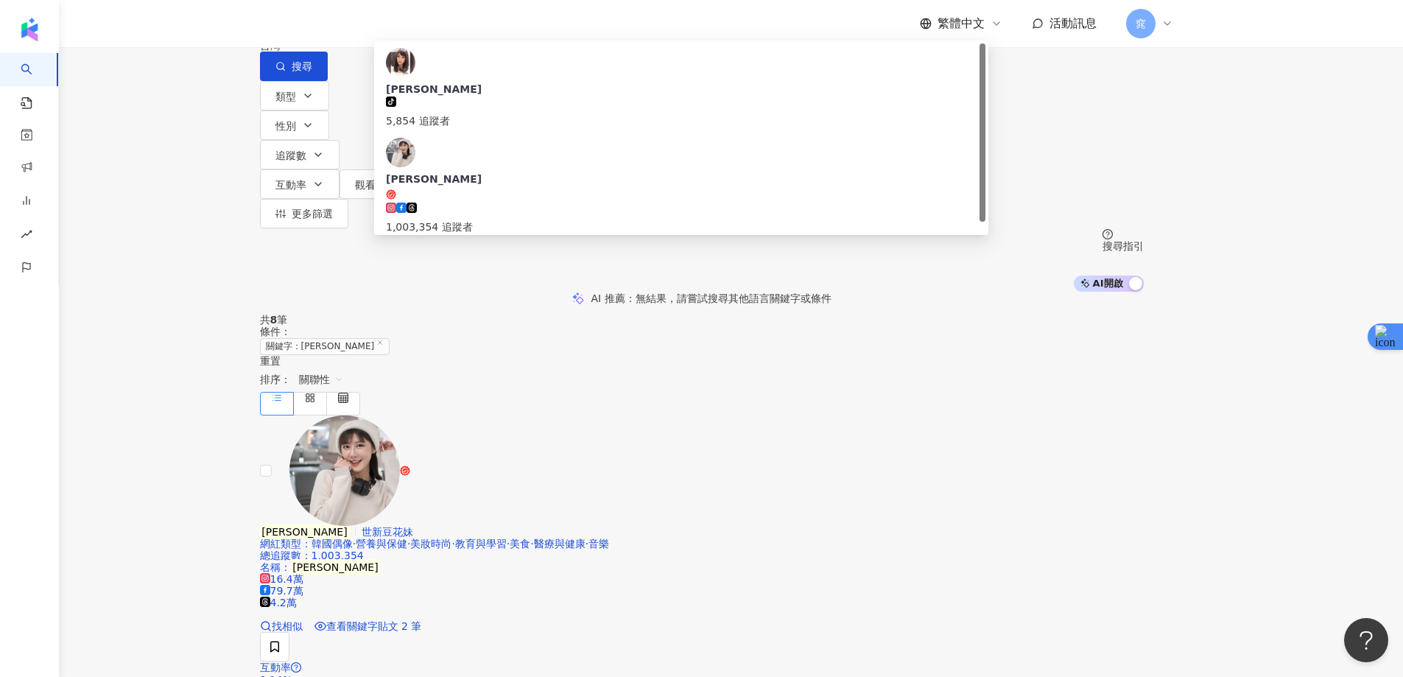
paste input "search"
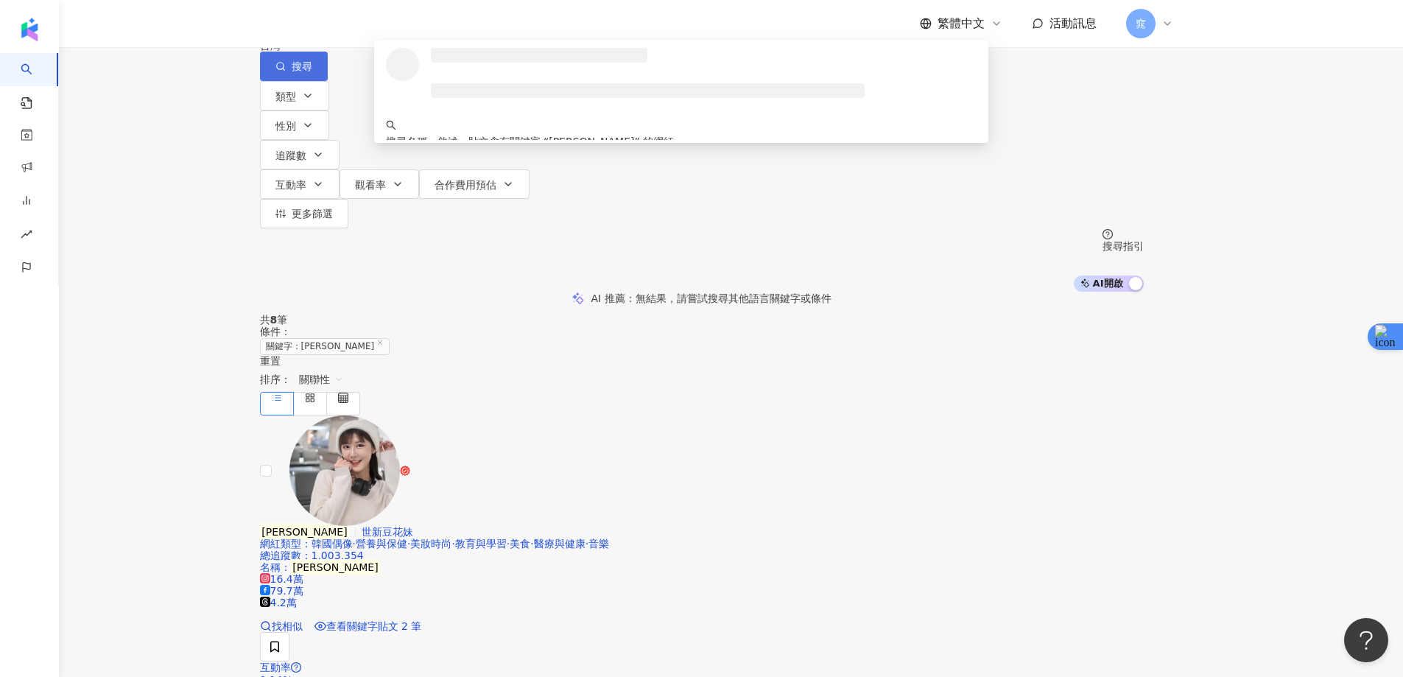
click at [286, 71] on icon "button" at bounding box center [280, 66] width 10 height 10
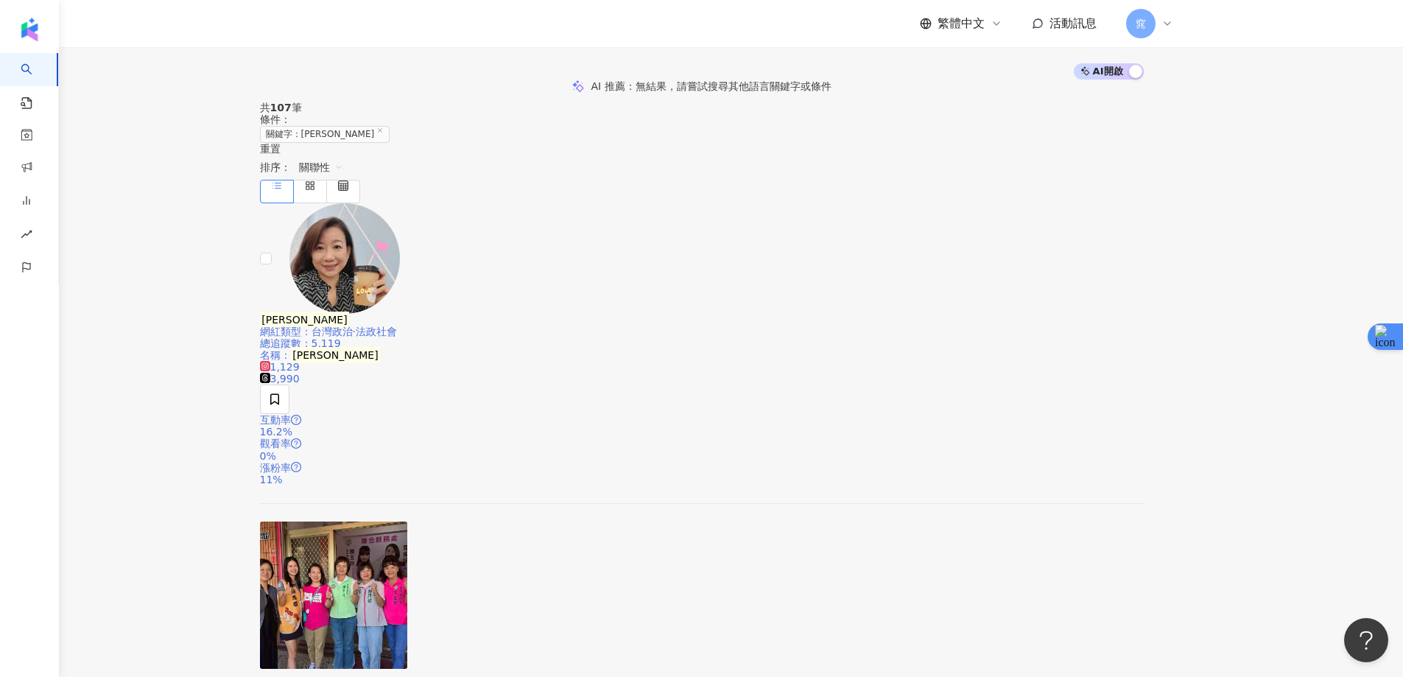
scroll to position [295, 0]
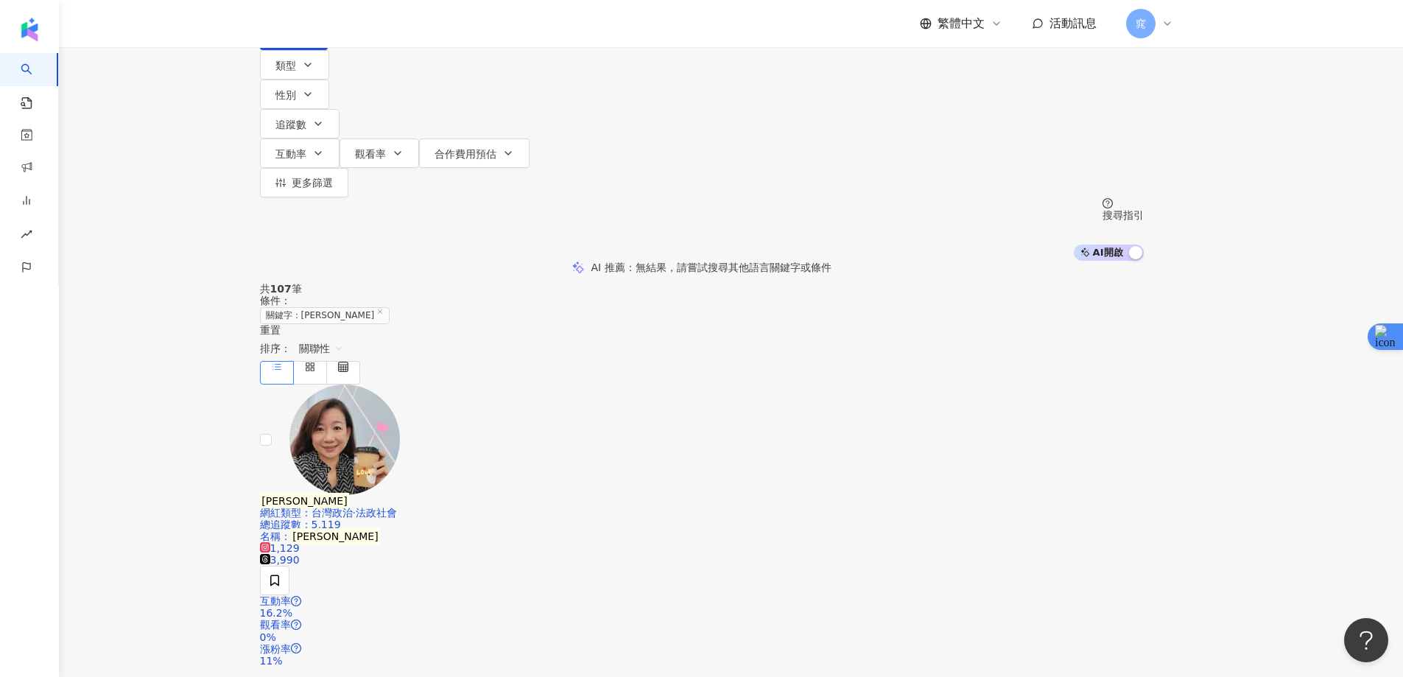
scroll to position [0, 0]
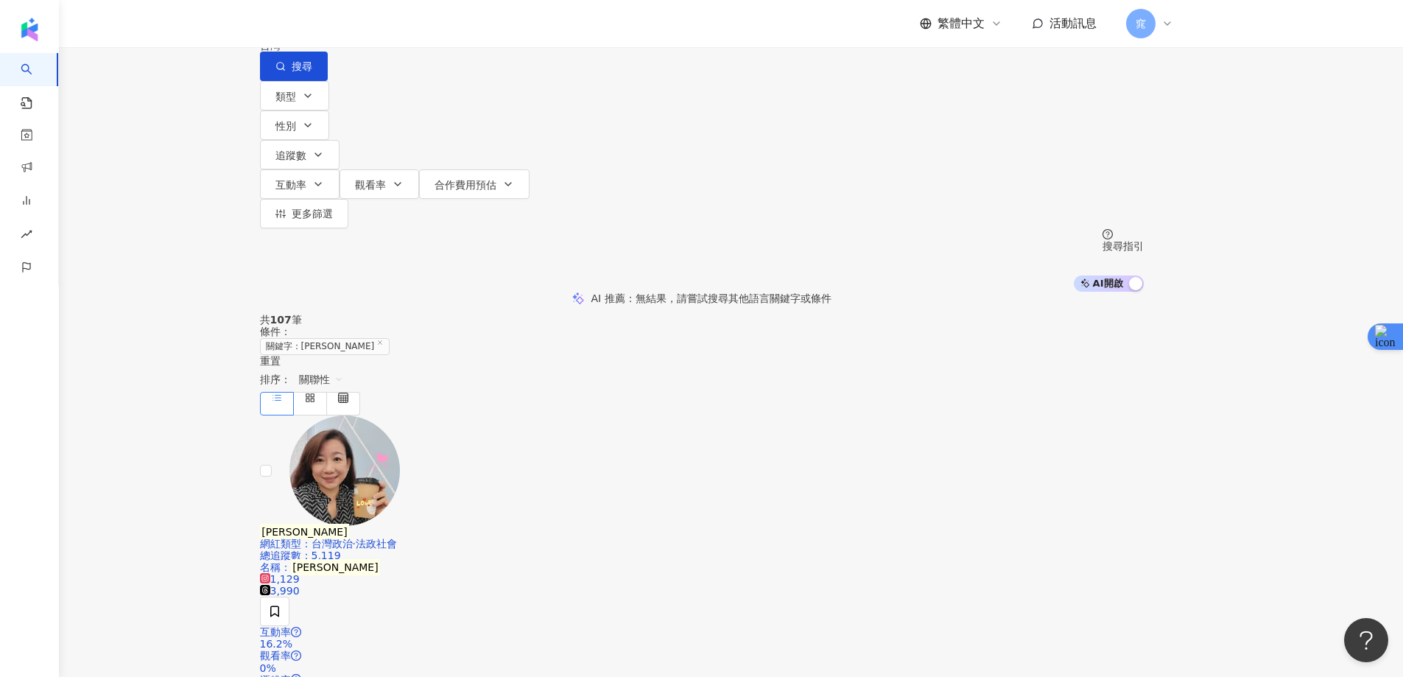
click at [456, 28] on input "***" at bounding box center [414, 14] width 119 height 28
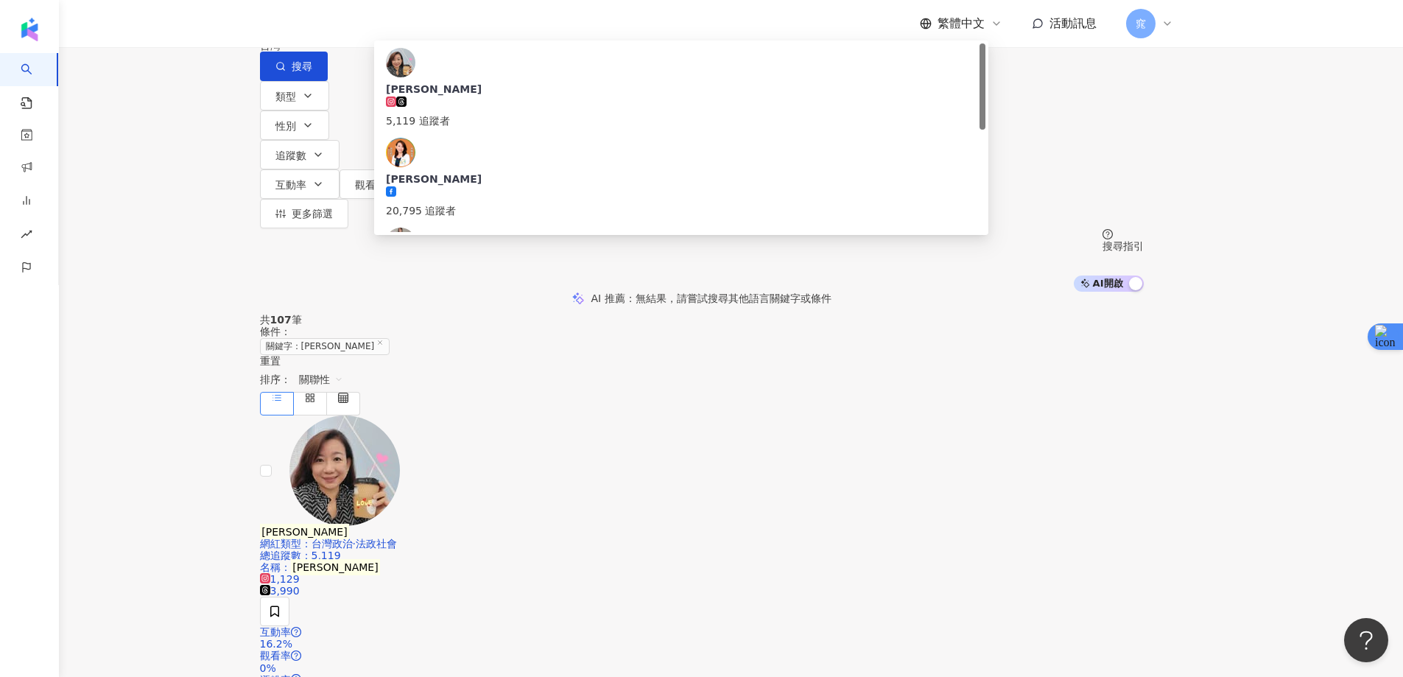
click at [456, 28] on input "***" at bounding box center [414, 14] width 119 height 28
paste input "search"
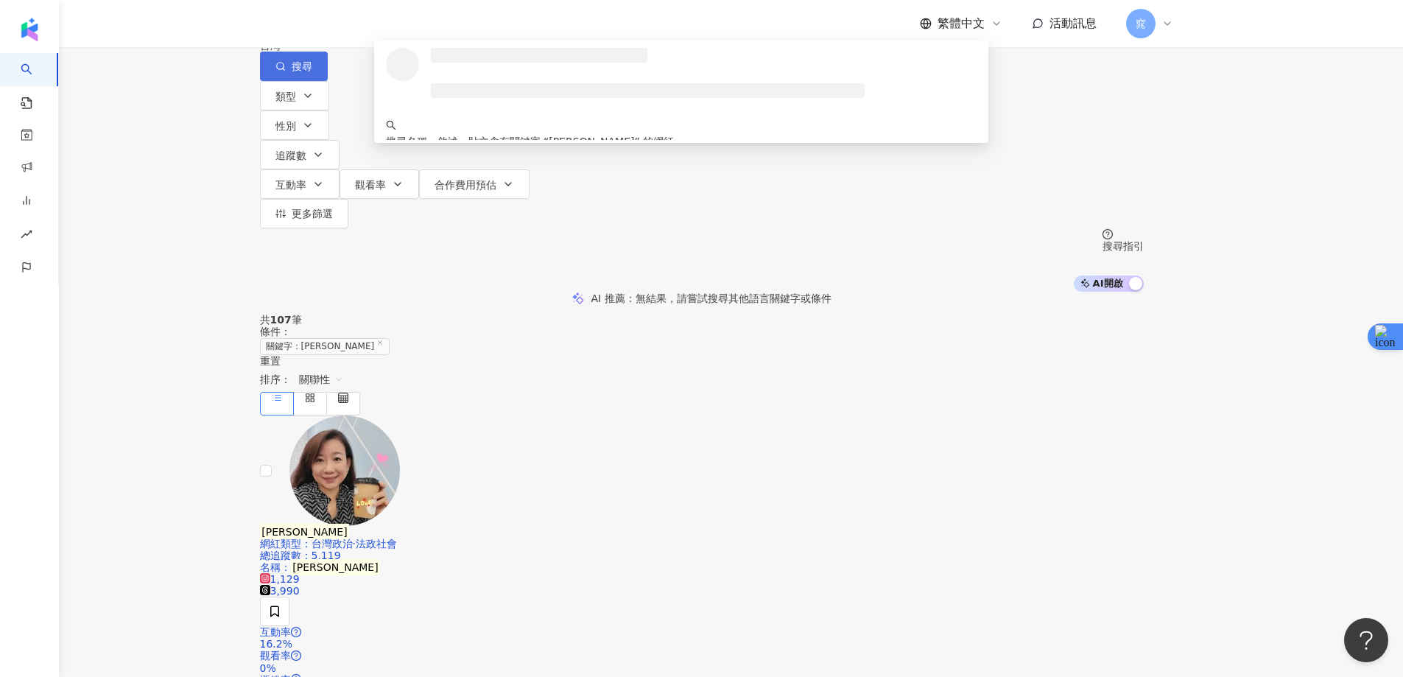
click at [328, 81] on button "搜尋" at bounding box center [294, 66] width 68 height 29
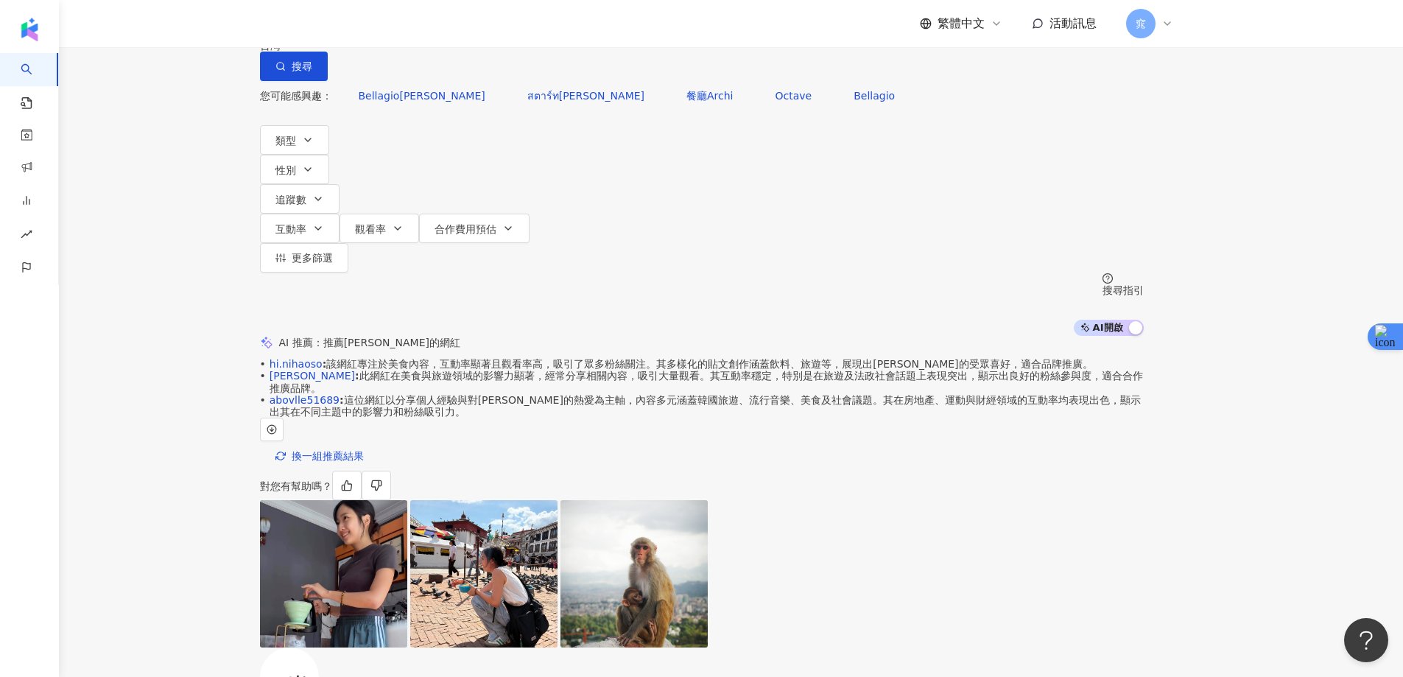
click at [474, 28] on input "***" at bounding box center [414, 14] width 119 height 28
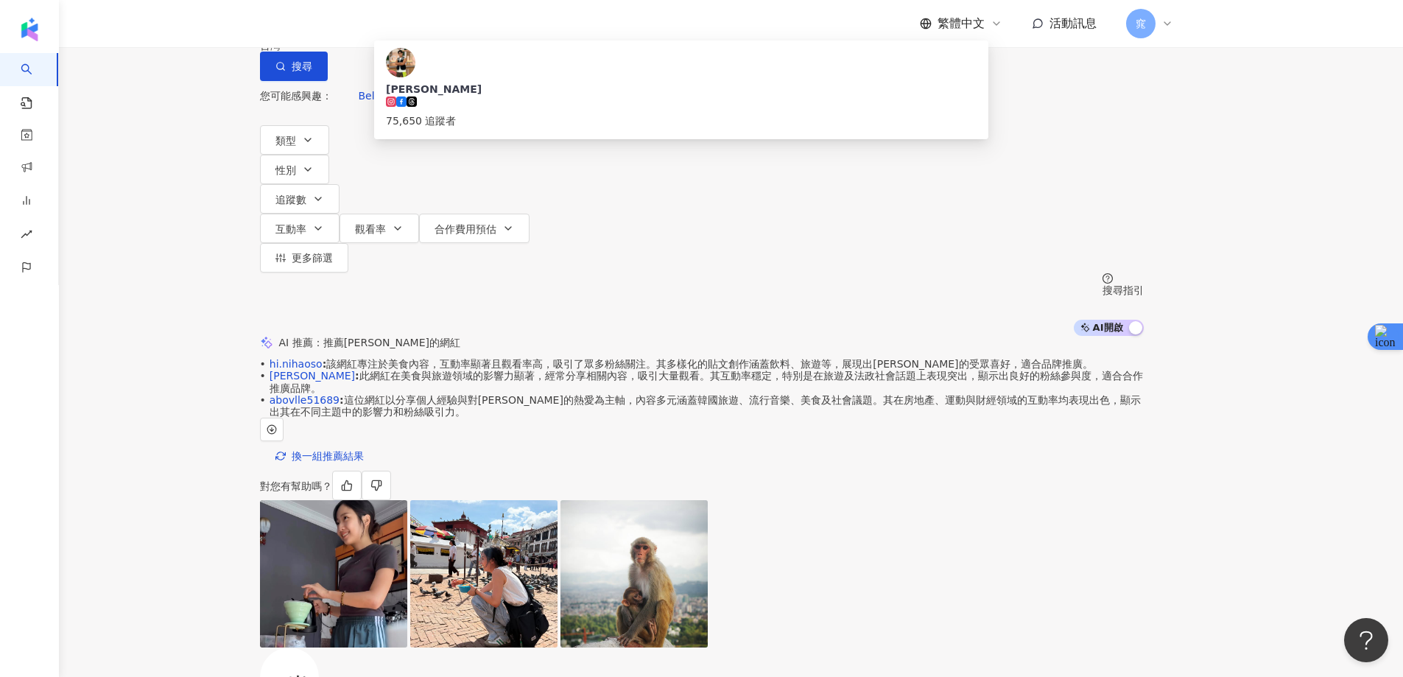
click at [474, 28] on input "***" at bounding box center [414, 14] width 119 height 28
paste input "search"
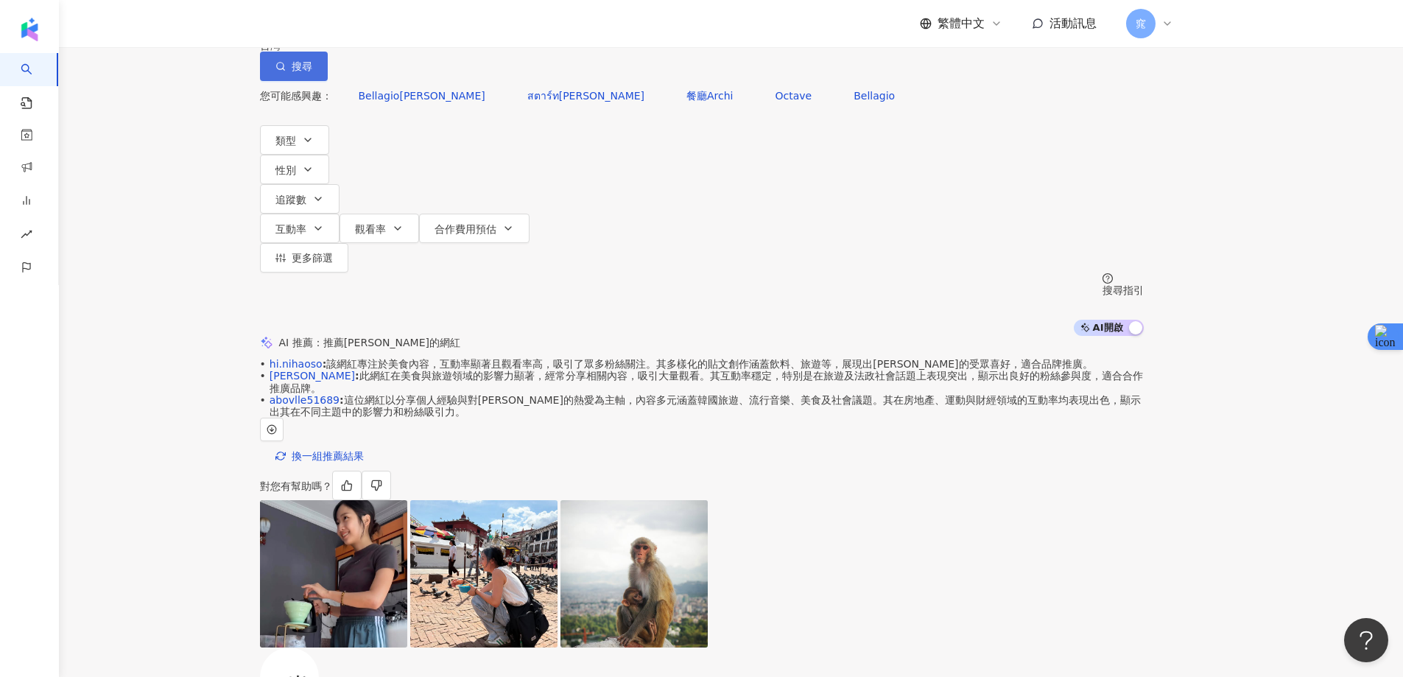
click at [312, 72] on span "搜尋" at bounding box center [302, 66] width 21 height 12
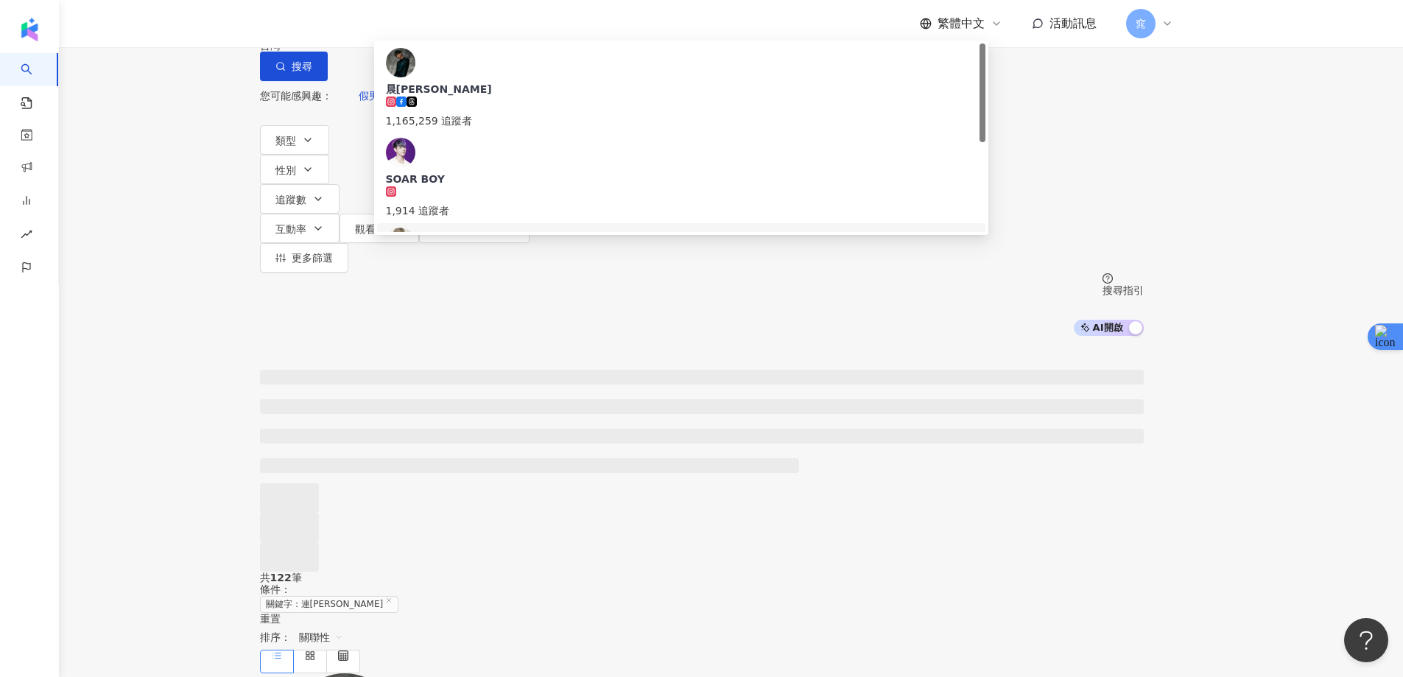
click at [1264, 91] on div "不分平台 連晨翔 *** 台灣 搜尋 2c79c13b-bfb8-406d-b7cb-21f88481564c a5299c6f-87d7-4e15-ab15…" at bounding box center [701, 168] width 1403 height 336
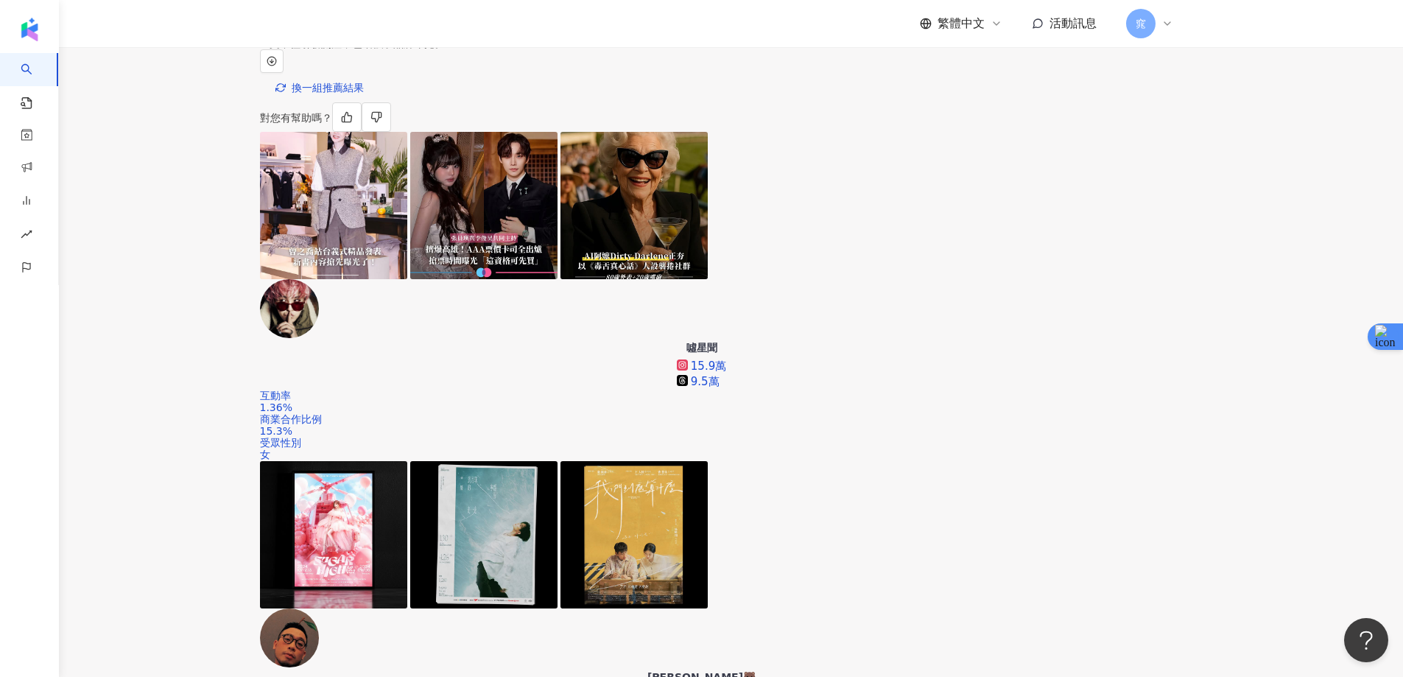
scroll to position [377, 0]
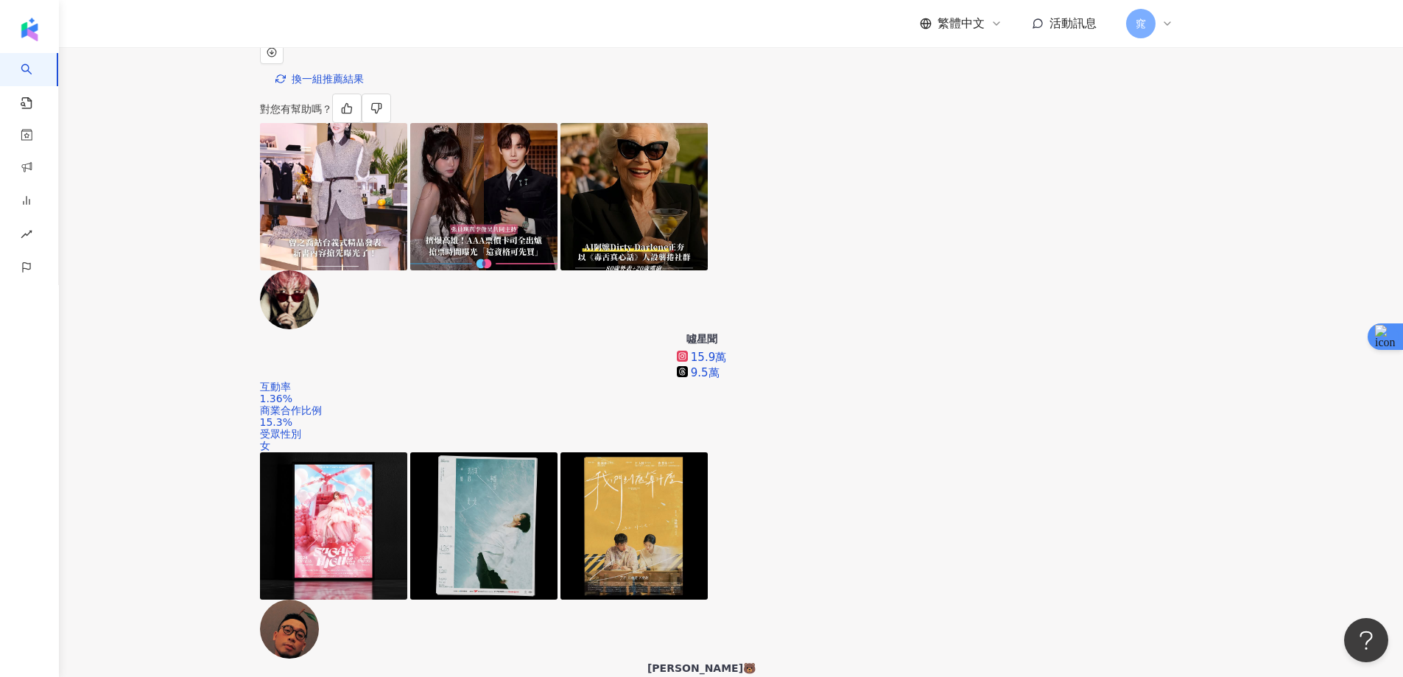
click at [1231, 163] on div "AI 推薦 ： 分享連晨翔照片的網紅 • 噓星聞 : 此網紅擅長創作多元主題內容，特別是在名人動態和日常話題上，觀看率和互動率表現突出，吸引大量粉絲關注，能有…" at bounding box center [701, 580] width 1403 height 1243
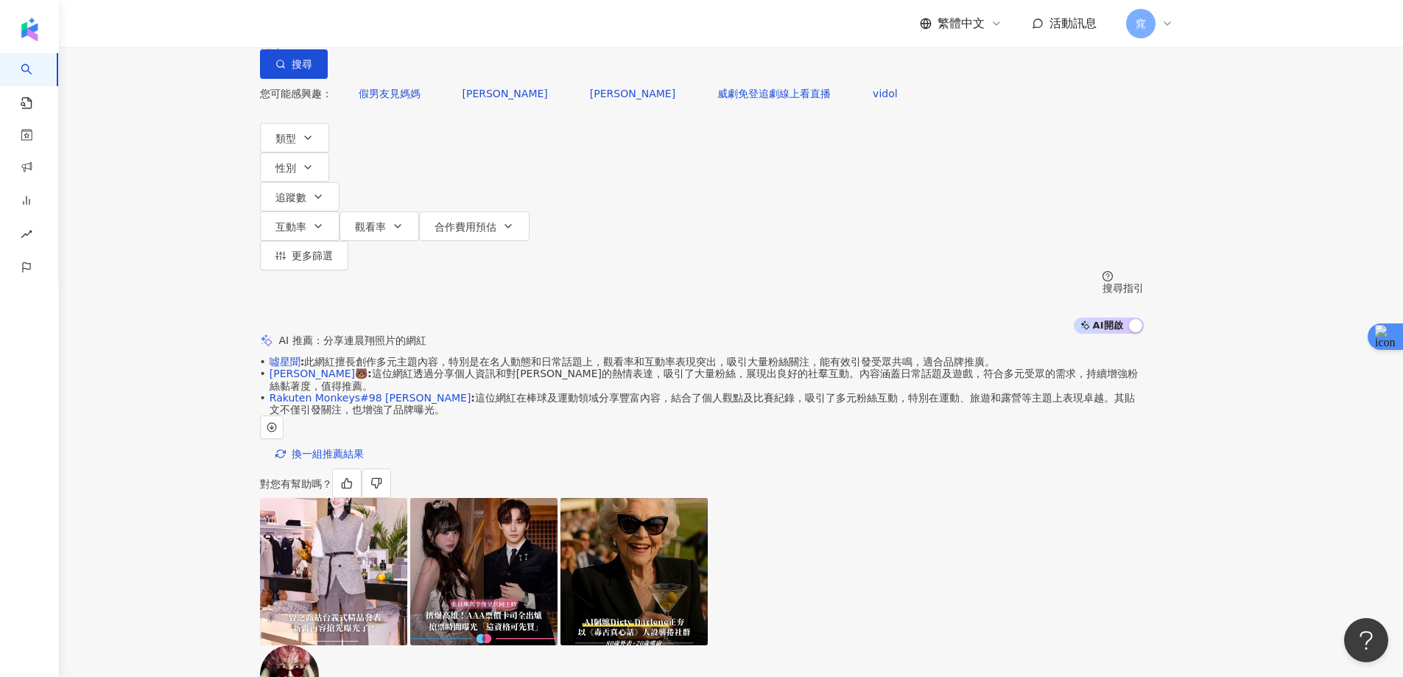
scroll to position [0, 0]
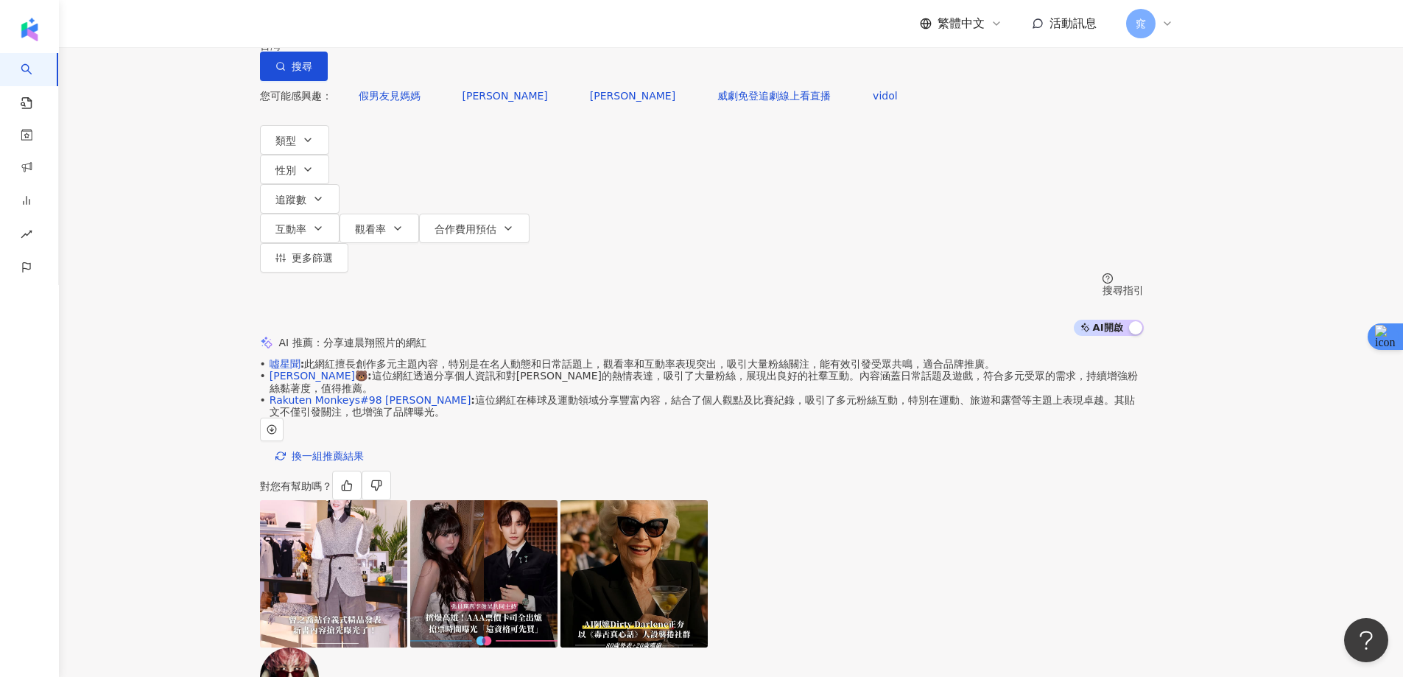
click at [474, 28] on input "***" at bounding box center [414, 14] width 119 height 28
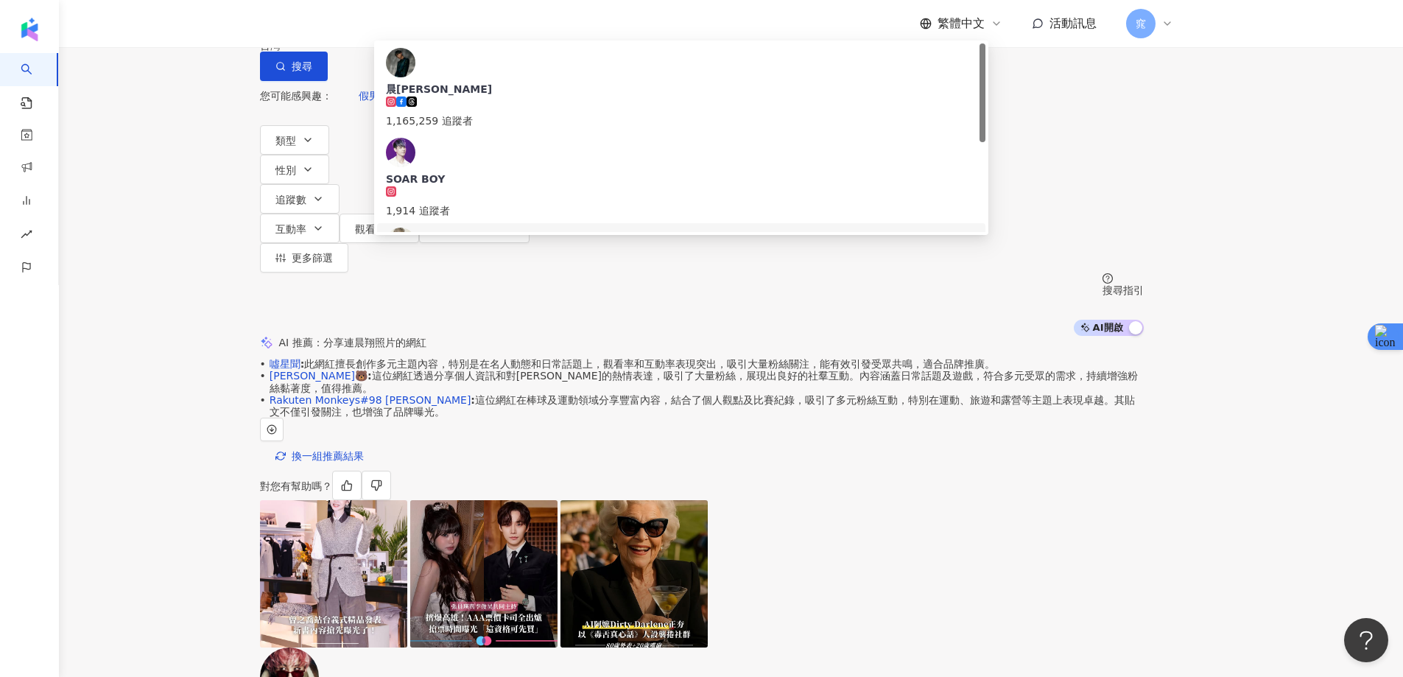
click at [474, 28] on input "***" at bounding box center [414, 14] width 119 height 28
paste input "search"
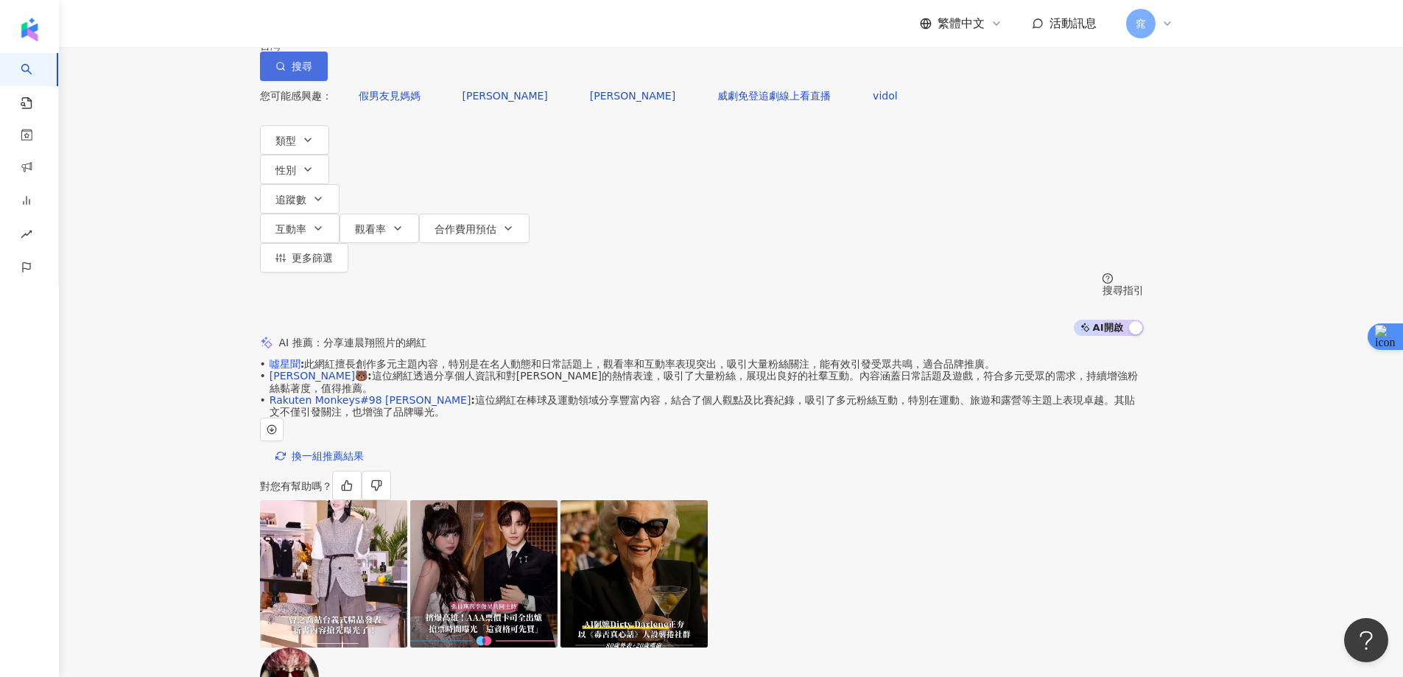
click at [312, 72] on span "搜尋" at bounding box center [302, 66] width 21 height 12
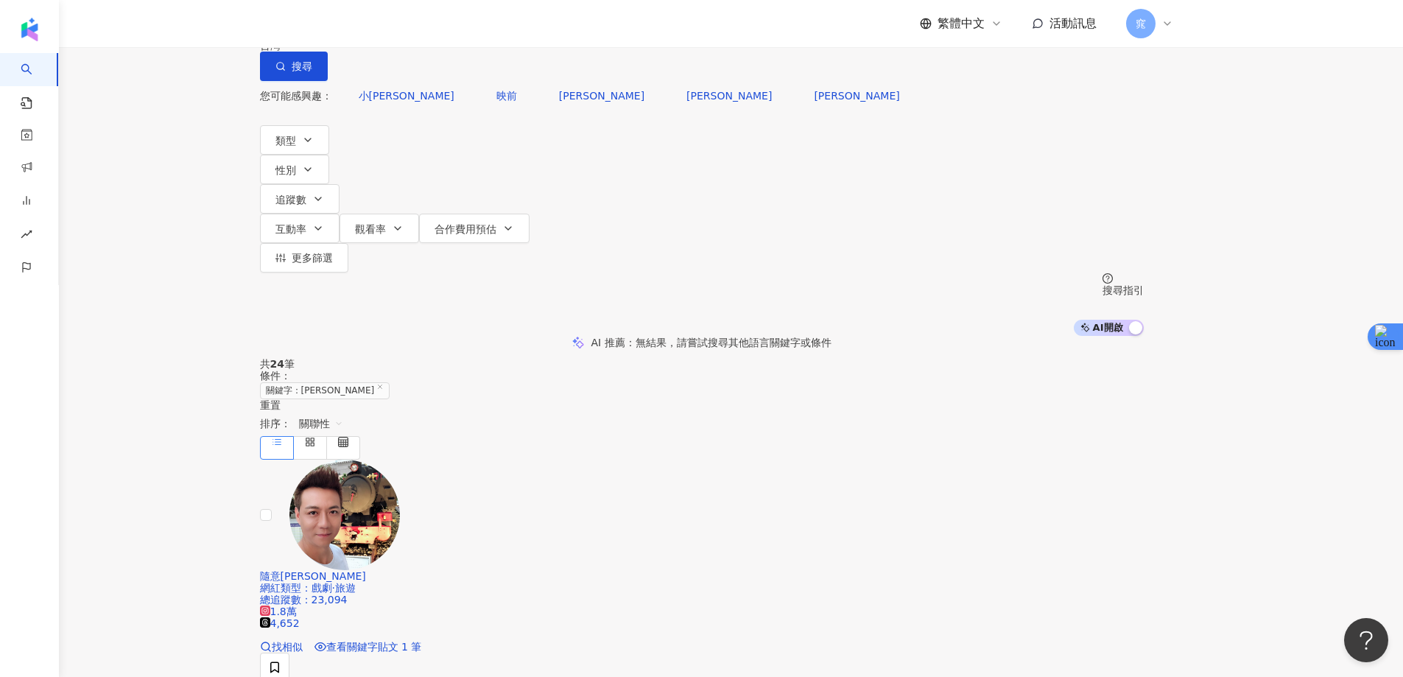
click at [1259, 180] on div "不分平台 *** 台灣 搜尋 loading 搜尋名稱、敘述、貼文含有關鍵字 “ 陳欣妤 ” 的網紅 您可能感興趣： 小梁哥 映前 阿淳 馮偉傑 小祐 類型 …" at bounding box center [701, 168] width 1403 height 336
click at [474, 28] on input "***" at bounding box center [414, 14] width 119 height 28
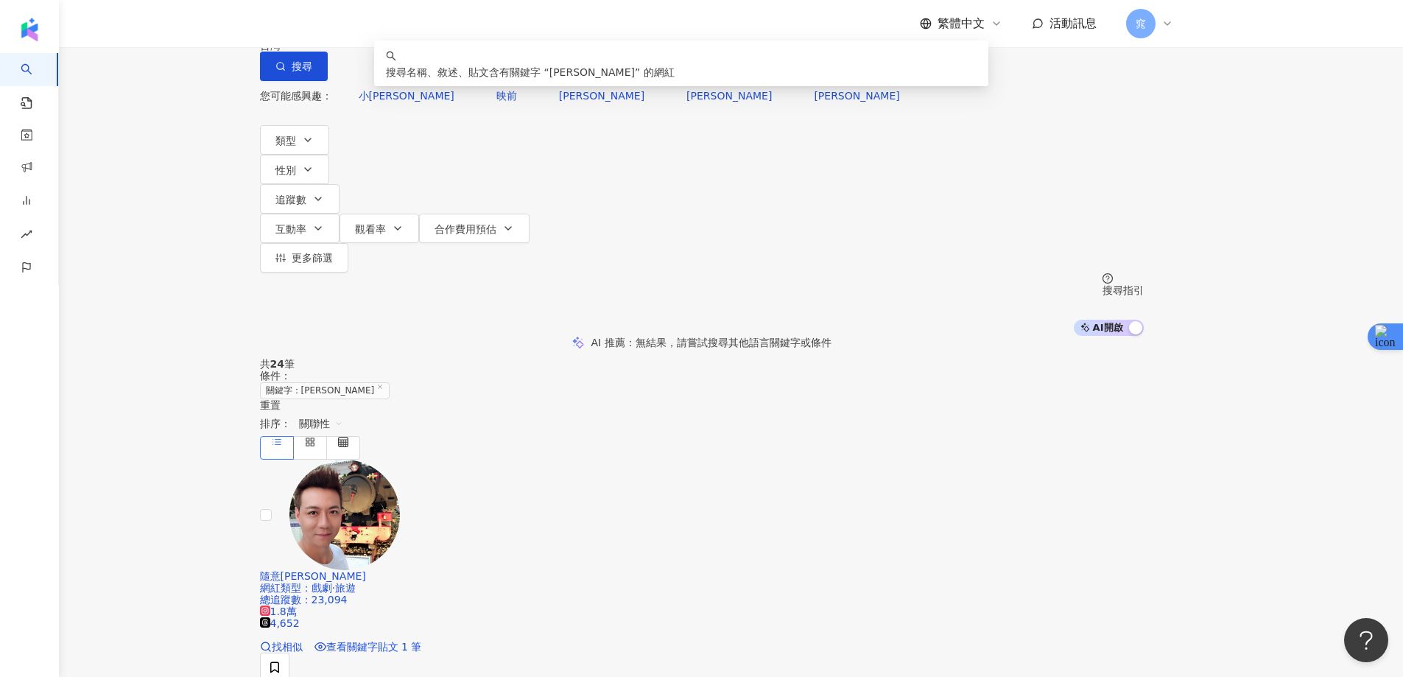
click at [474, 28] on input "***" at bounding box center [414, 14] width 119 height 28
paste input "search"
click at [286, 71] on icon "button" at bounding box center [280, 66] width 10 height 10
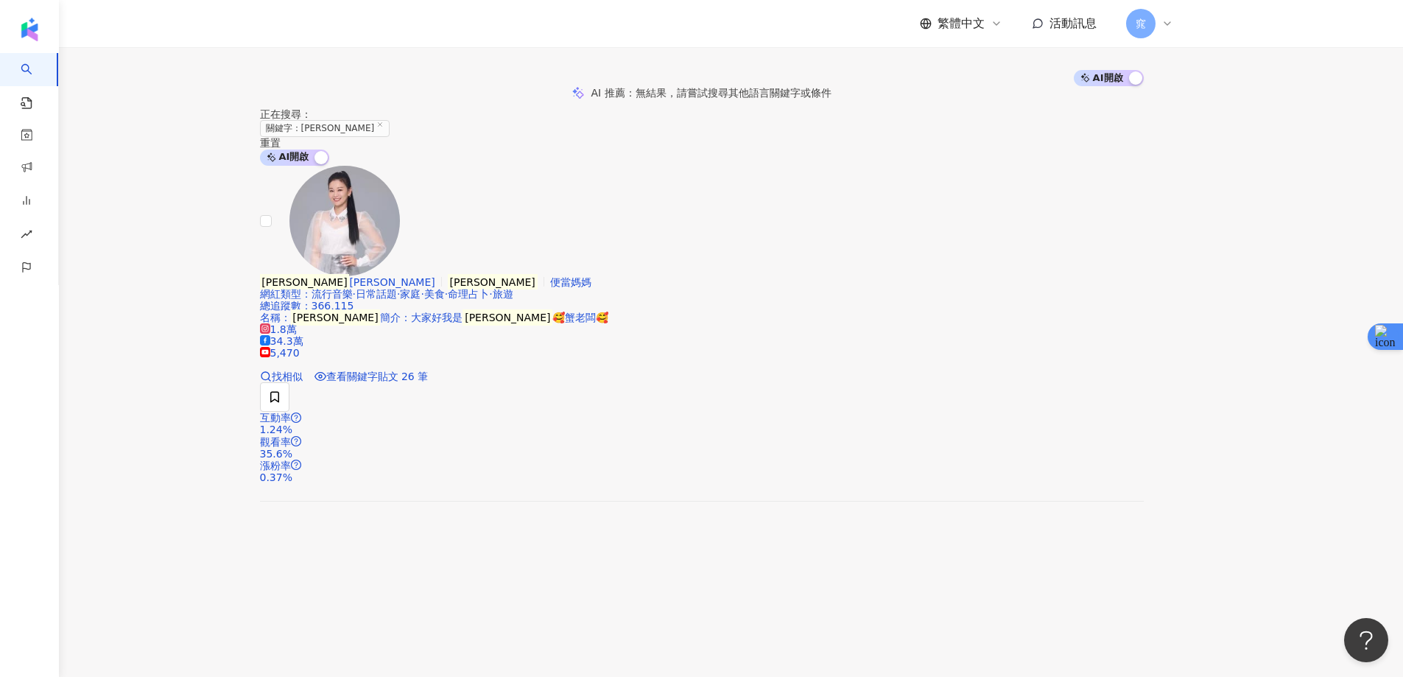
scroll to position [221, 0]
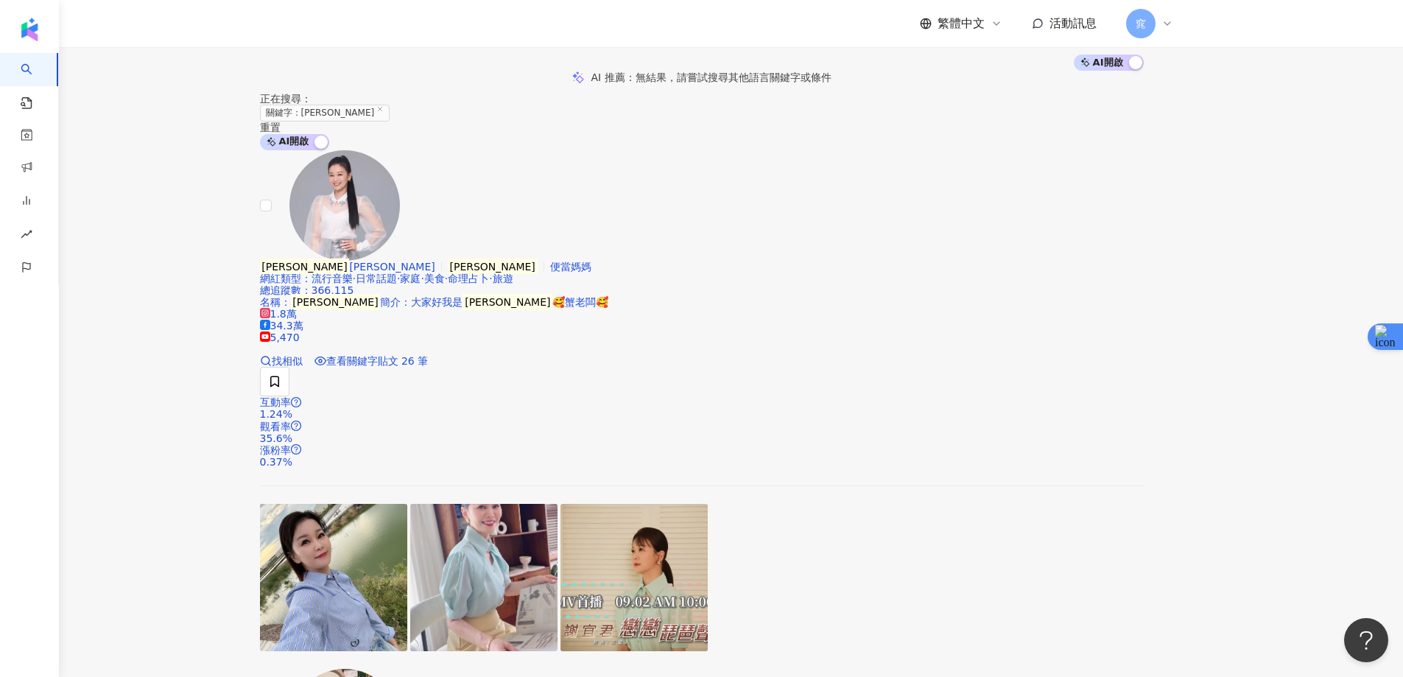
drag, startPoint x: 1253, startPoint y: 171, endPoint x: 633, endPoint y: 108, distance: 622.5
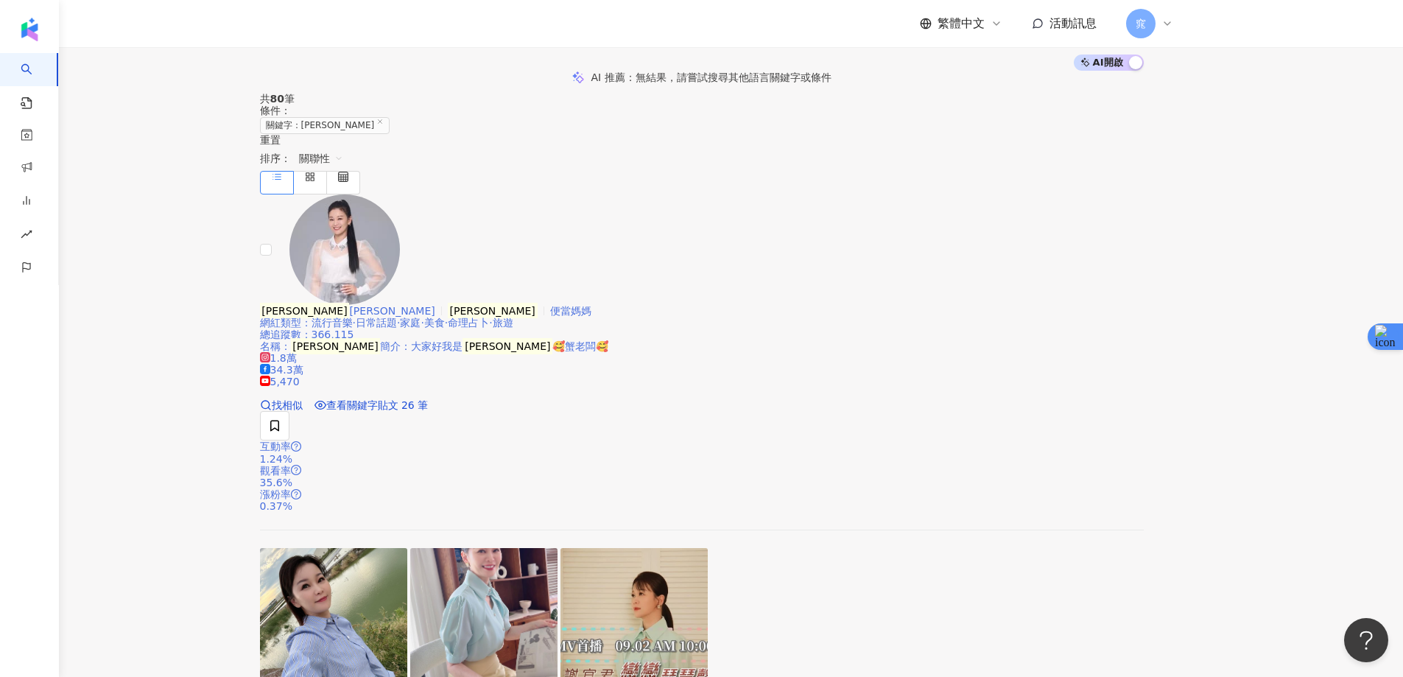
scroll to position [0, 0]
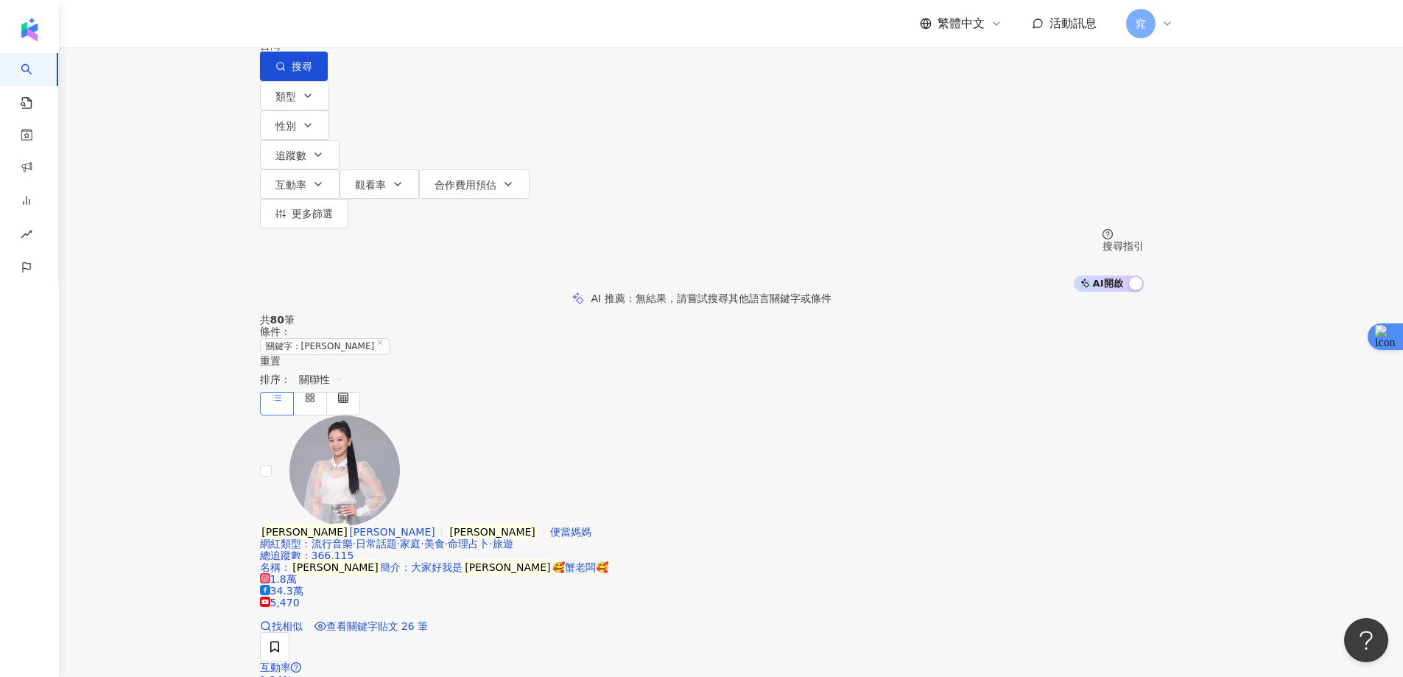
click at [474, 28] on input "***" at bounding box center [414, 14] width 119 height 28
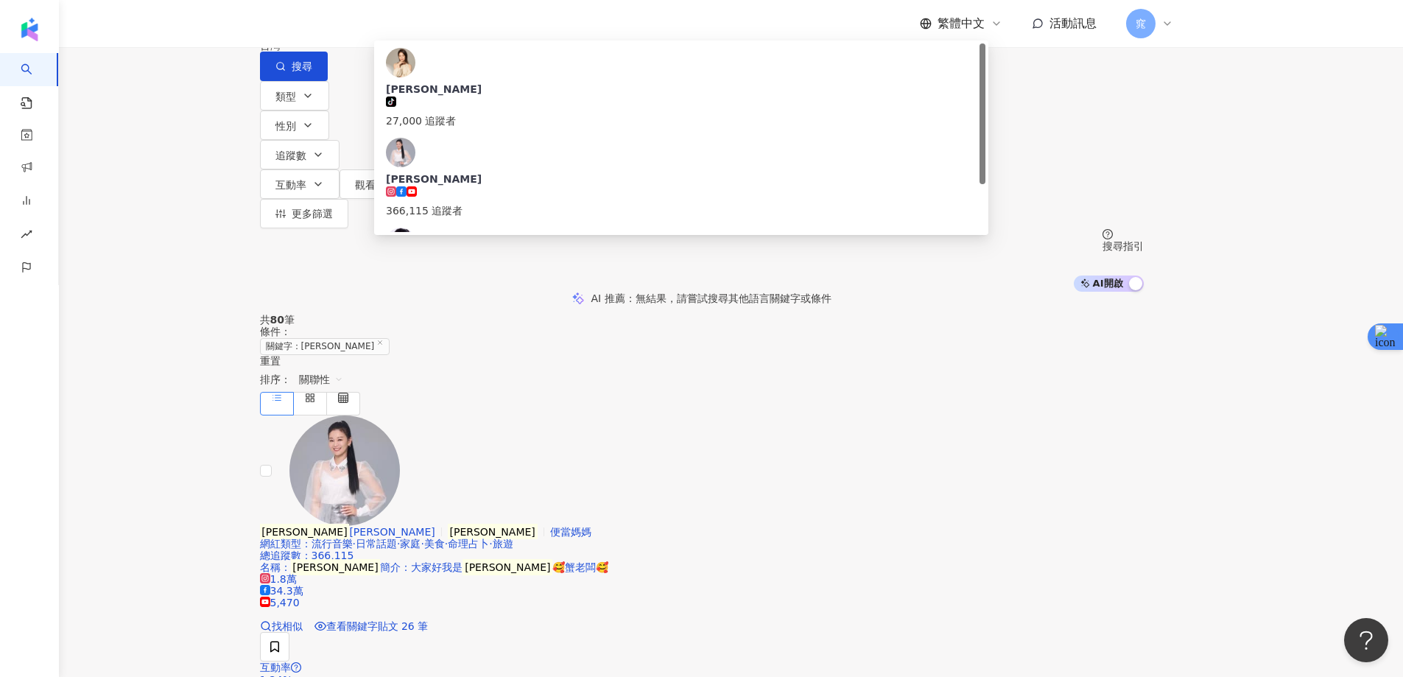
click at [474, 28] on input "***" at bounding box center [414, 14] width 119 height 28
paste input "search"
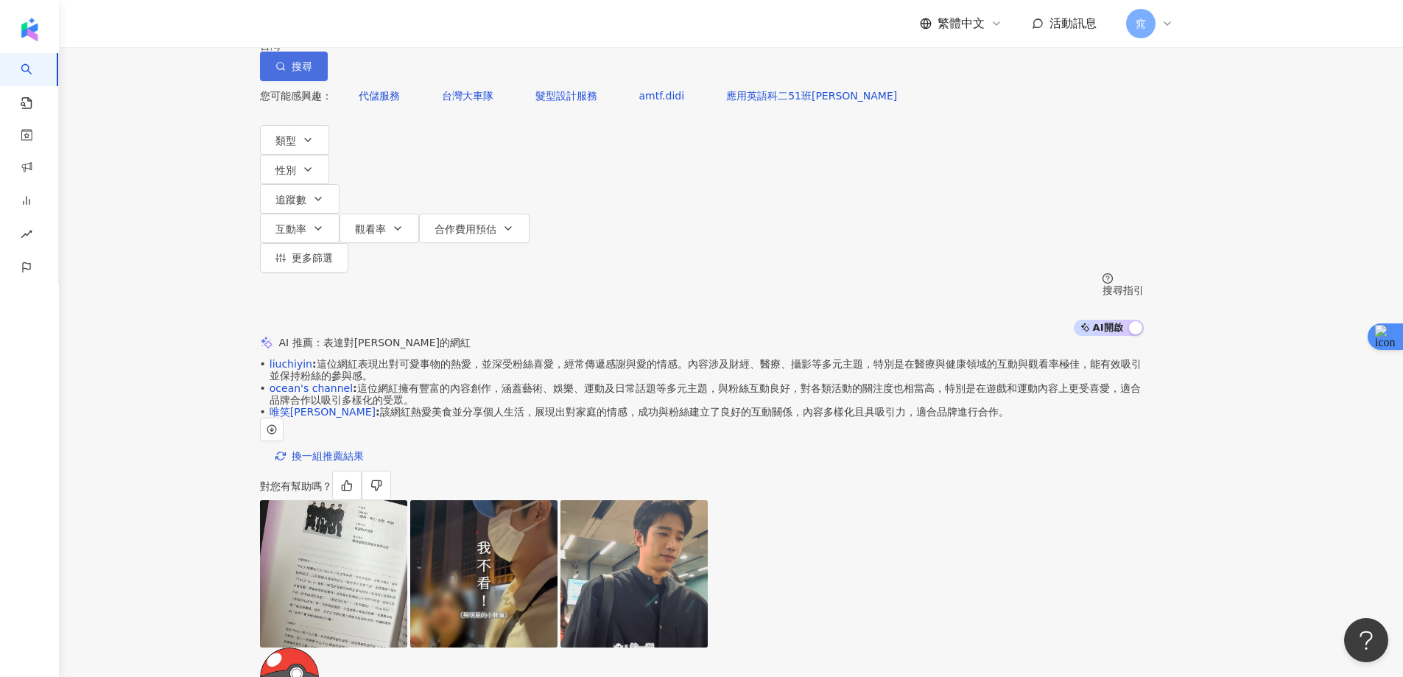
click at [312, 72] on span "搜尋" at bounding box center [302, 66] width 21 height 12
click at [474, 28] on input "***" at bounding box center [414, 14] width 119 height 28
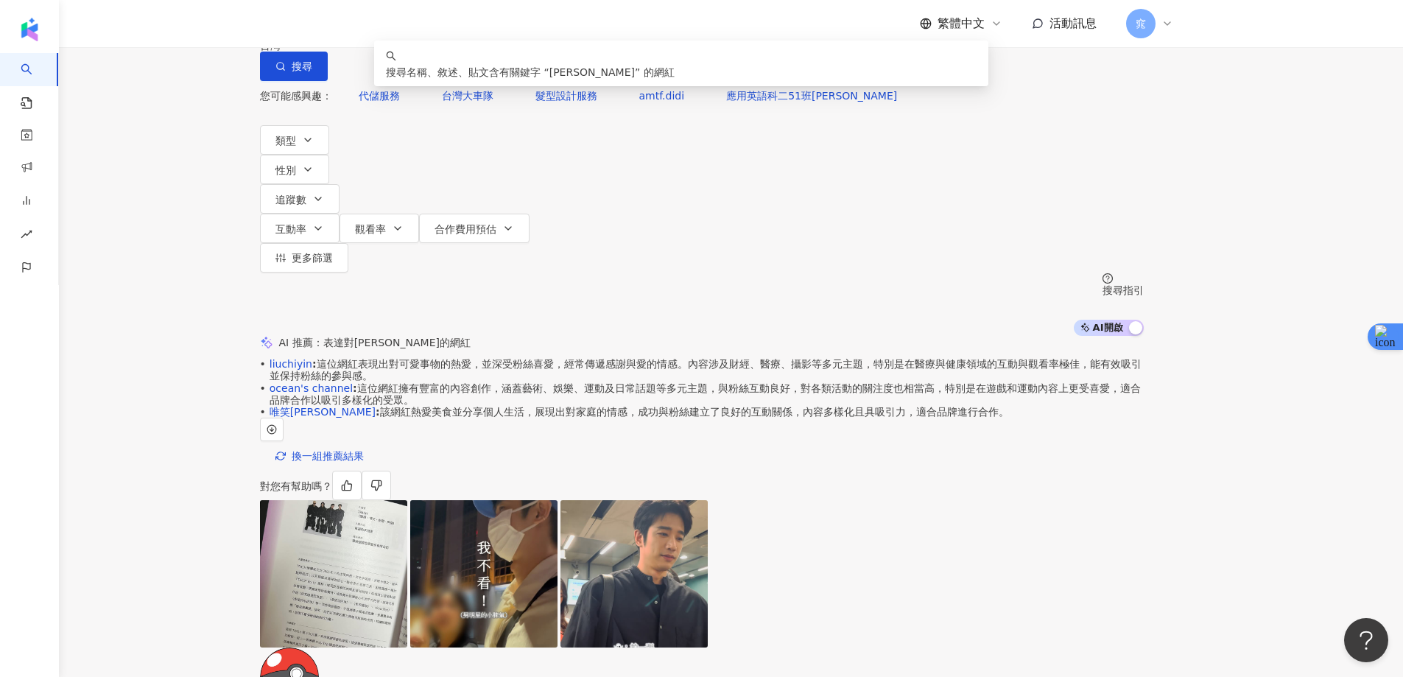
click at [474, 28] on input "***" at bounding box center [414, 14] width 119 height 28
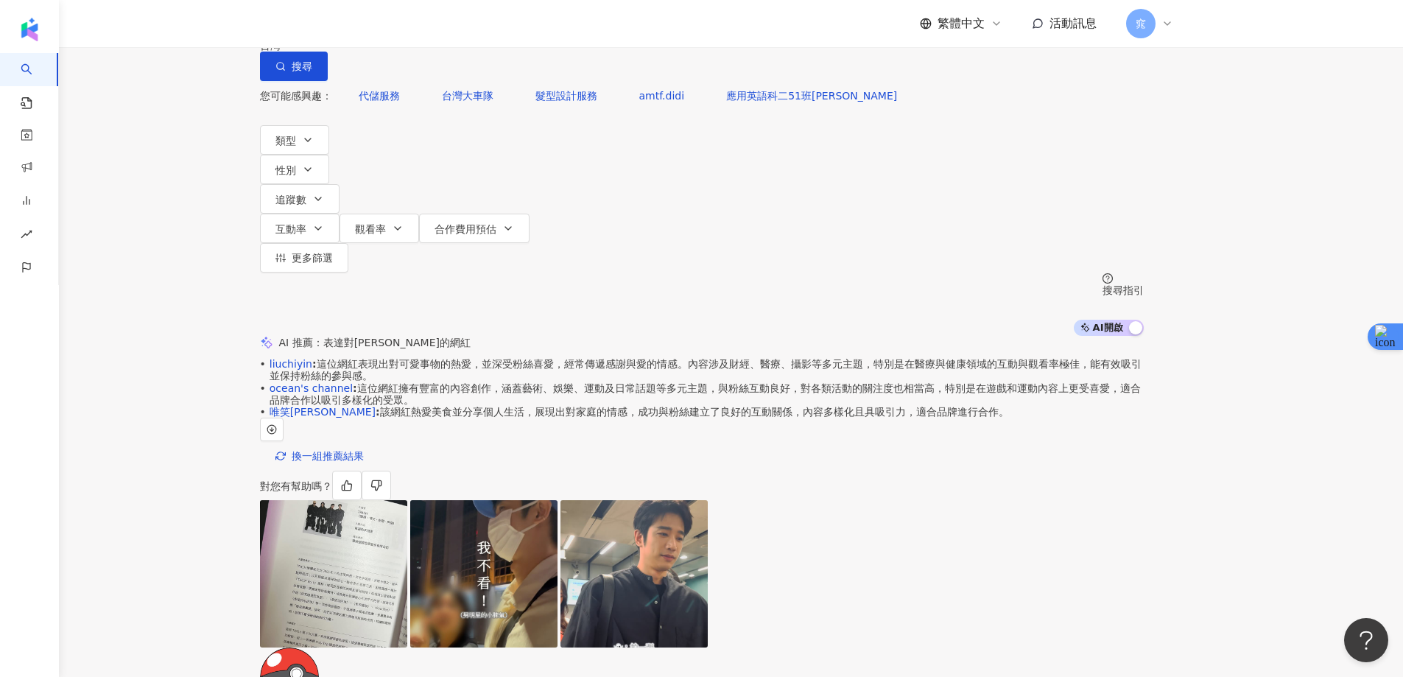
click at [474, 28] on input "***" at bounding box center [414, 14] width 119 height 28
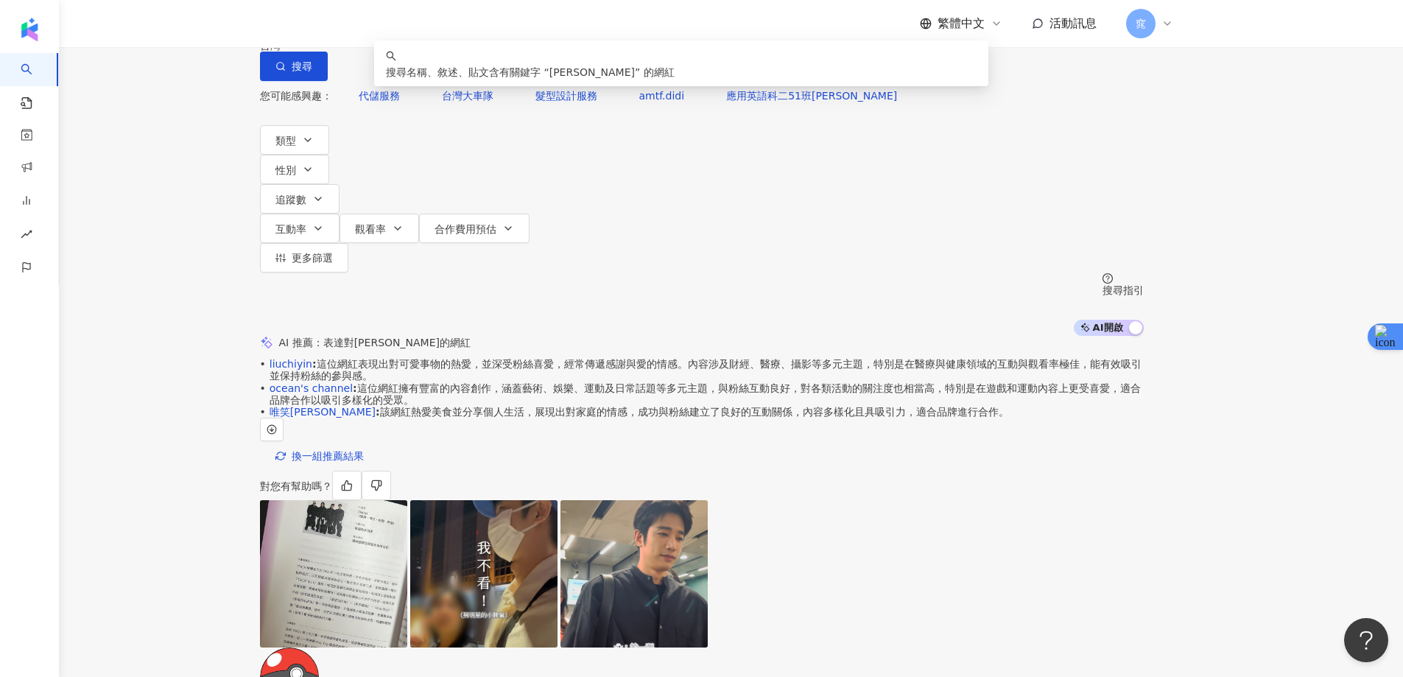
click at [474, 28] on input "***" at bounding box center [414, 14] width 119 height 28
paste input "search"
click at [312, 72] on span "搜尋" at bounding box center [302, 66] width 21 height 12
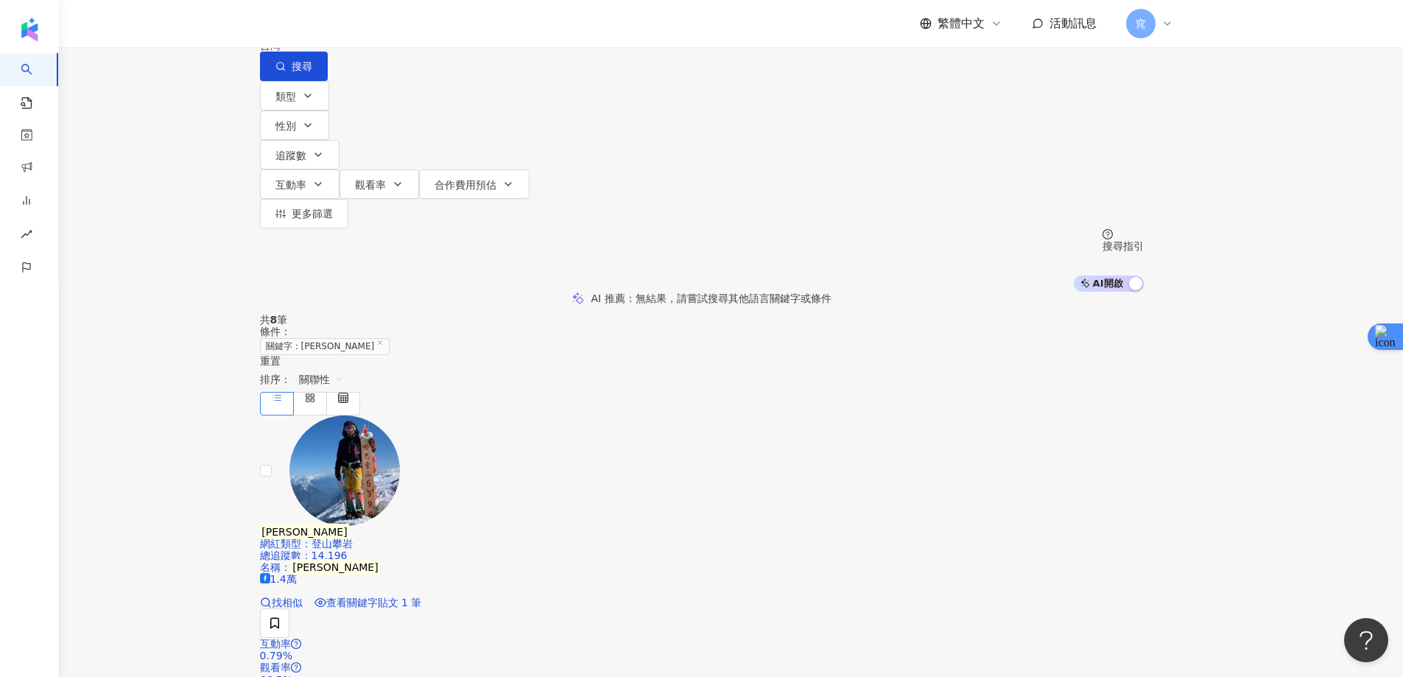
click at [474, 28] on input "***" at bounding box center [414, 14] width 119 height 28
paste input "search"
click at [312, 72] on span "搜尋" at bounding box center [302, 66] width 21 height 12
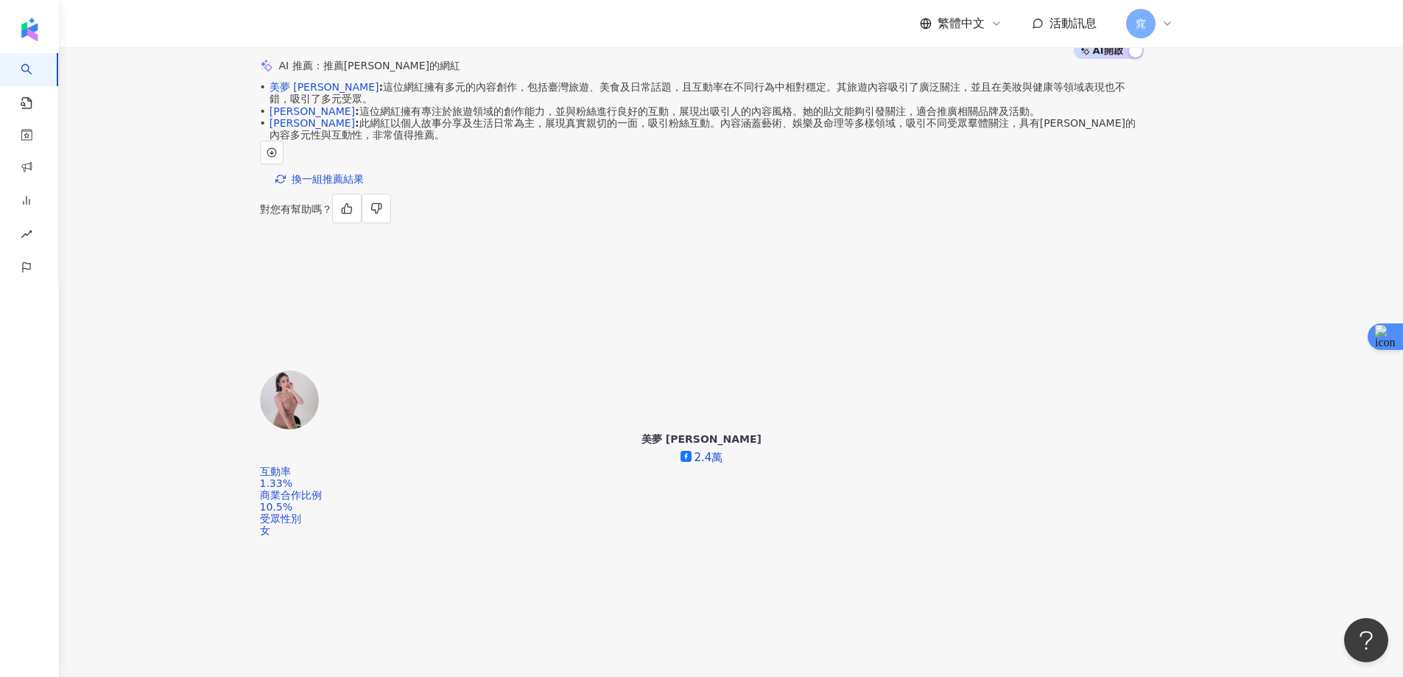
scroll to position [303, 0]
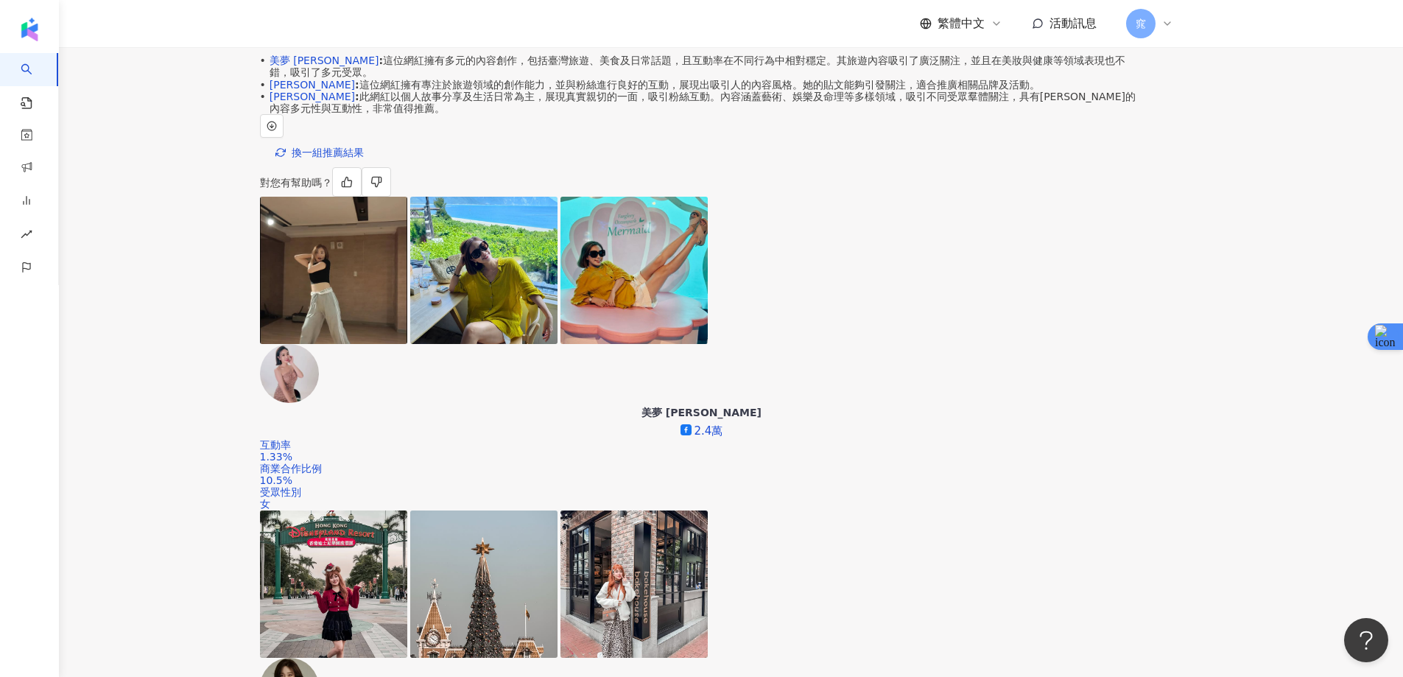
drag, startPoint x: 1333, startPoint y: 247, endPoint x: 1401, endPoint y: 205, distance: 79.7
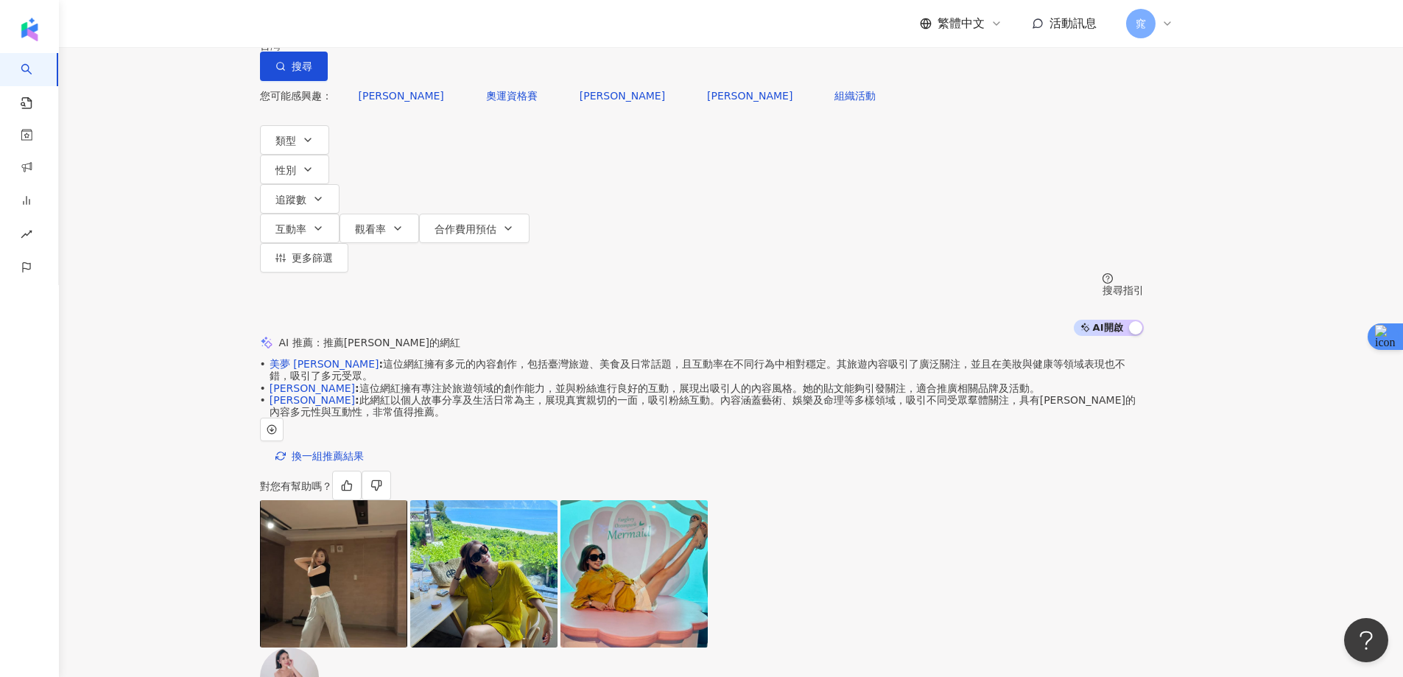
click at [474, 28] on input "***" at bounding box center [414, 14] width 119 height 28
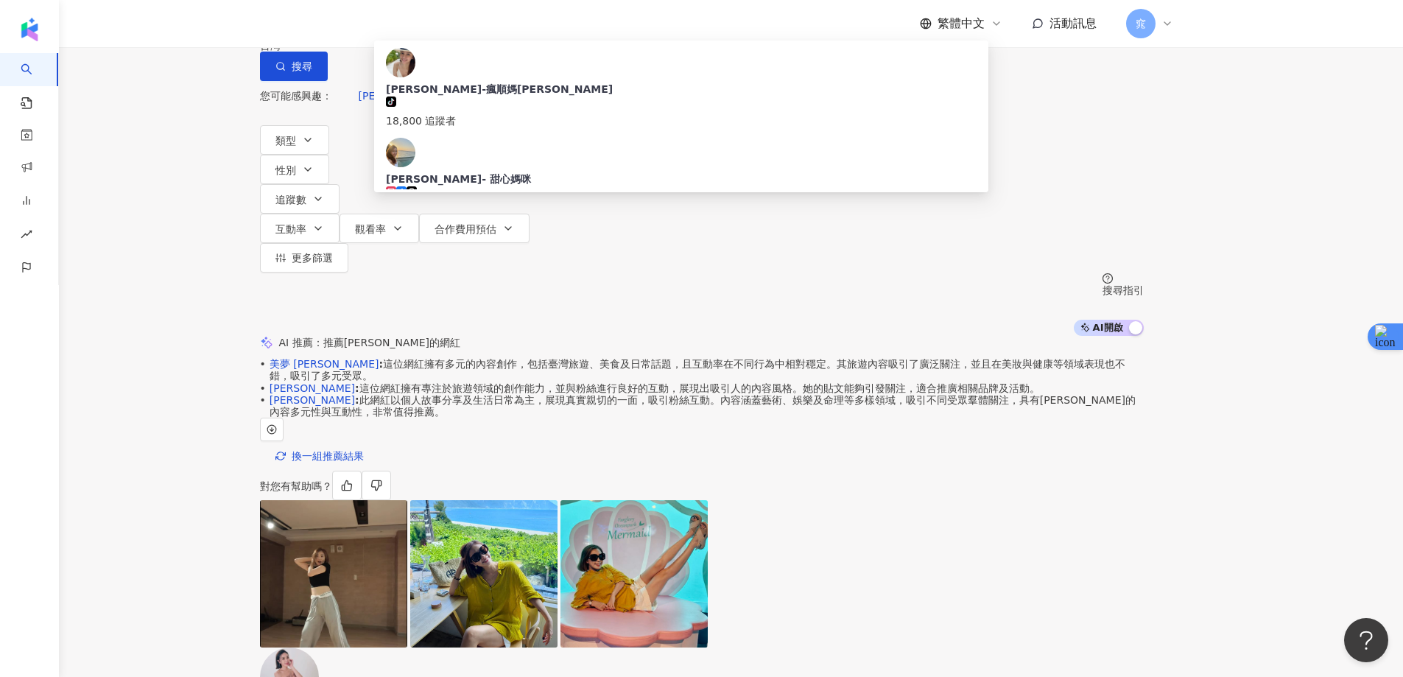
click at [474, 28] on input "***" at bounding box center [414, 14] width 119 height 28
paste input "search"
click at [328, 81] on button "搜尋" at bounding box center [294, 66] width 68 height 29
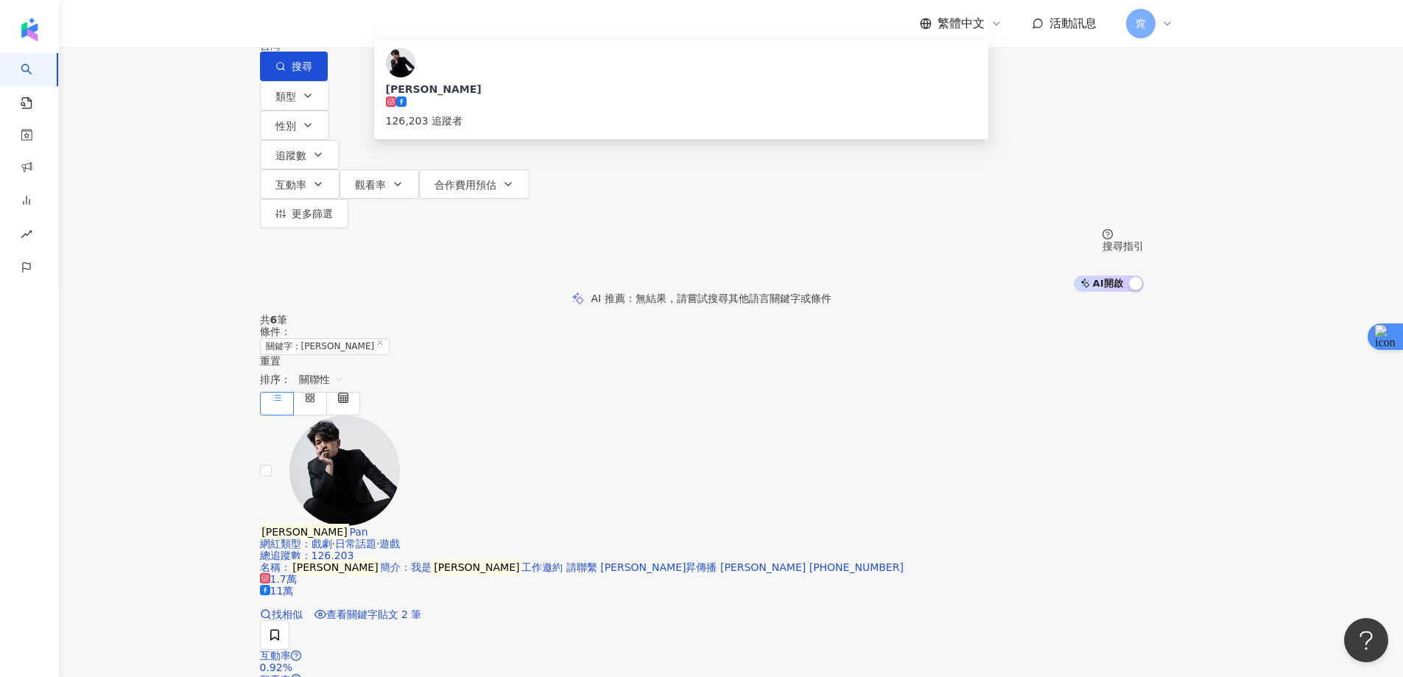
click at [838, 314] on div "共 6 筆 條件 ： 關鍵字：潘逸安 重置 排序： 關聯性" at bounding box center [702, 364] width 884 height 101
click at [1292, 161] on div "不分平台 *** 台灣 搜尋 ce9789f6-de65-4b7a-9e0a-08eb461e06e8 潘逸安 Pan 126,203 追蹤者 搜尋名稱、敘述…" at bounding box center [701, 146] width 1403 height 292
click at [474, 28] on input "***" at bounding box center [414, 14] width 119 height 28
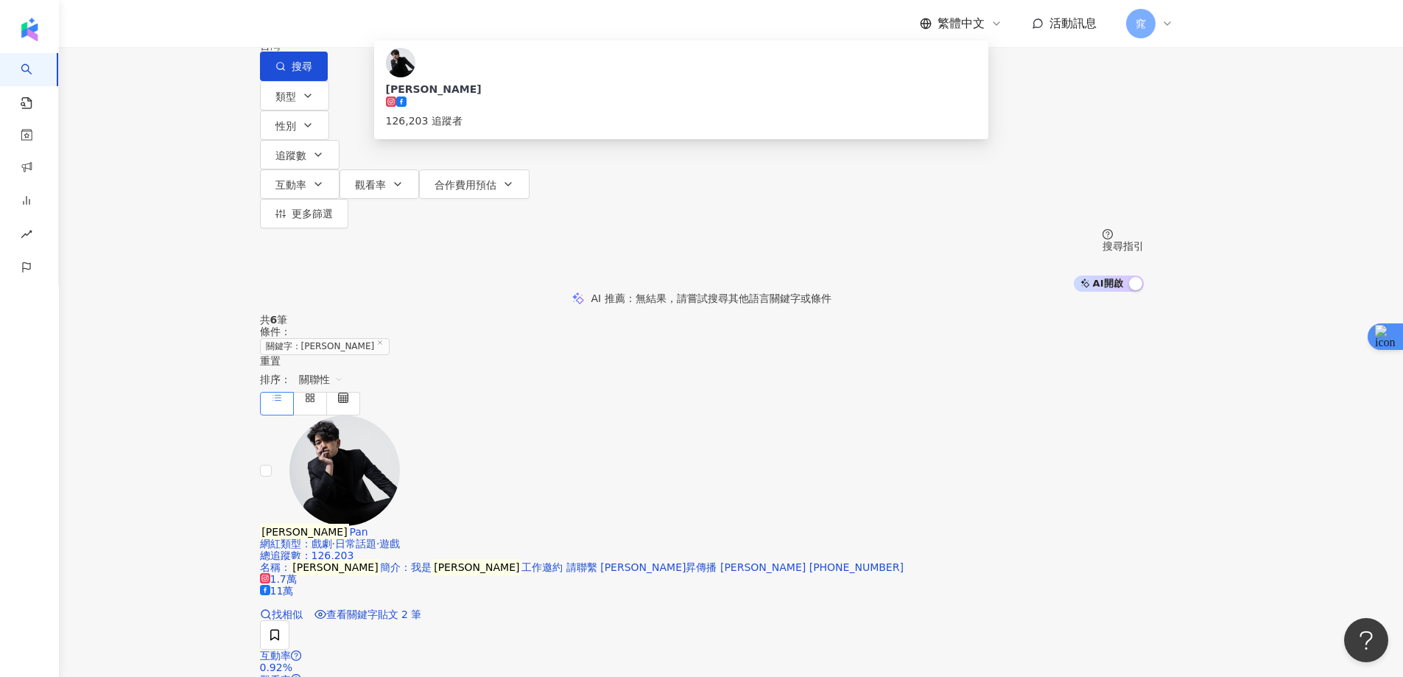
paste input "***"
click at [328, 81] on button "搜尋" at bounding box center [294, 66] width 68 height 29
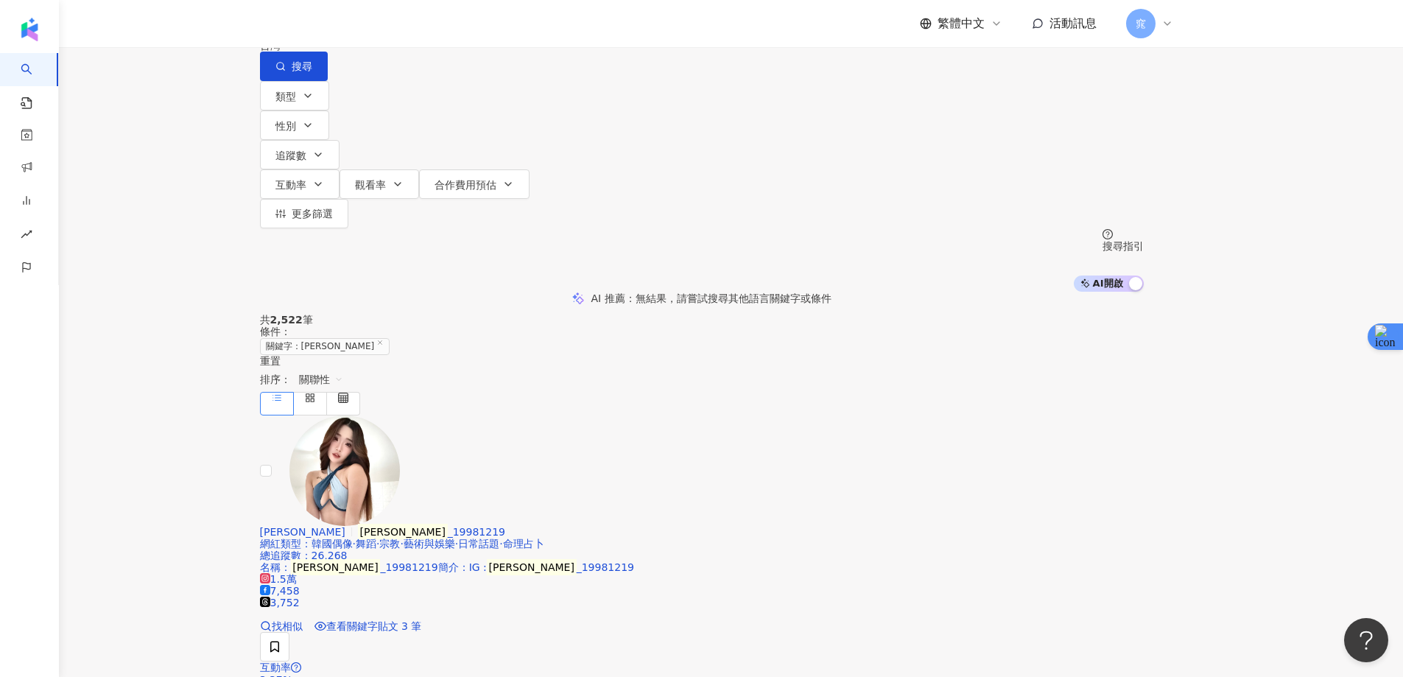
click at [474, 28] on input "******" at bounding box center [414, 14] width 119 height 28
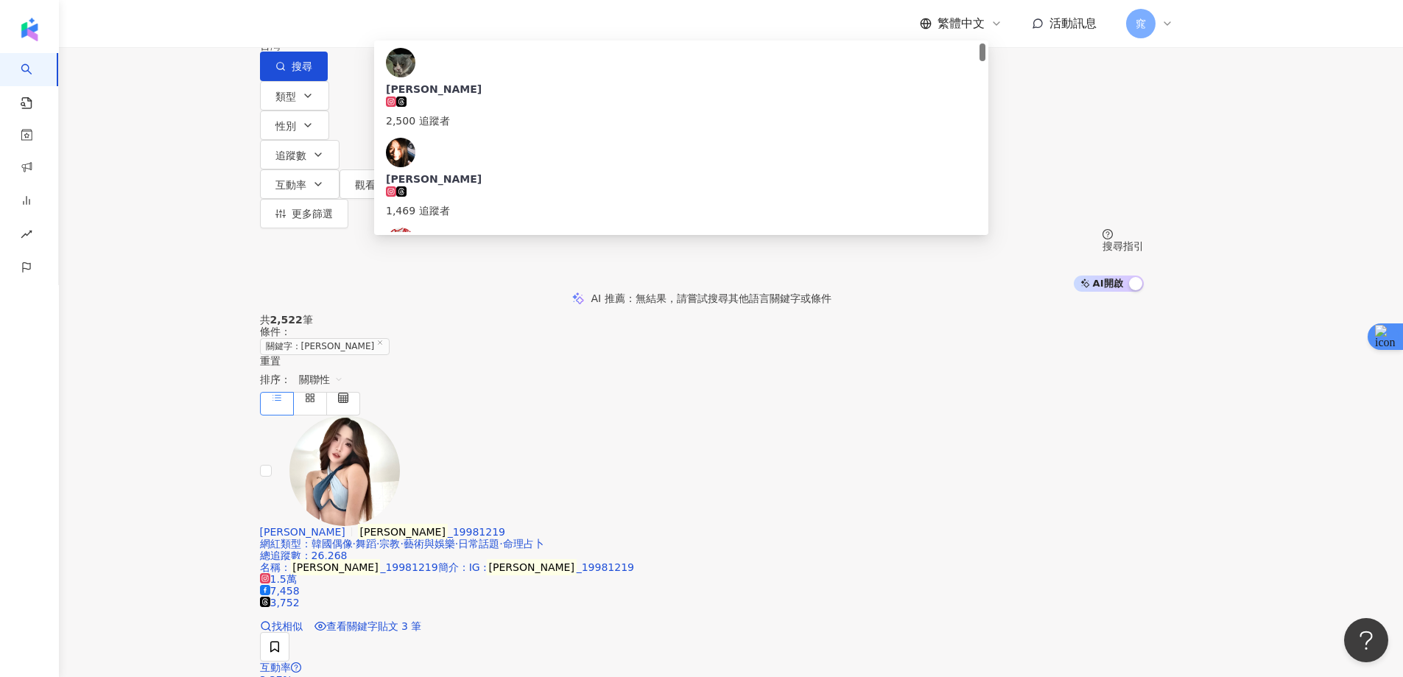
click at [474, 28] on input "******" at bounding box center [414, 14] width 119 height 28
paste input "search"
type input "***"
click at [328, 74] on button "搜尋" at bounding box center [294, 66] width 68 height 29
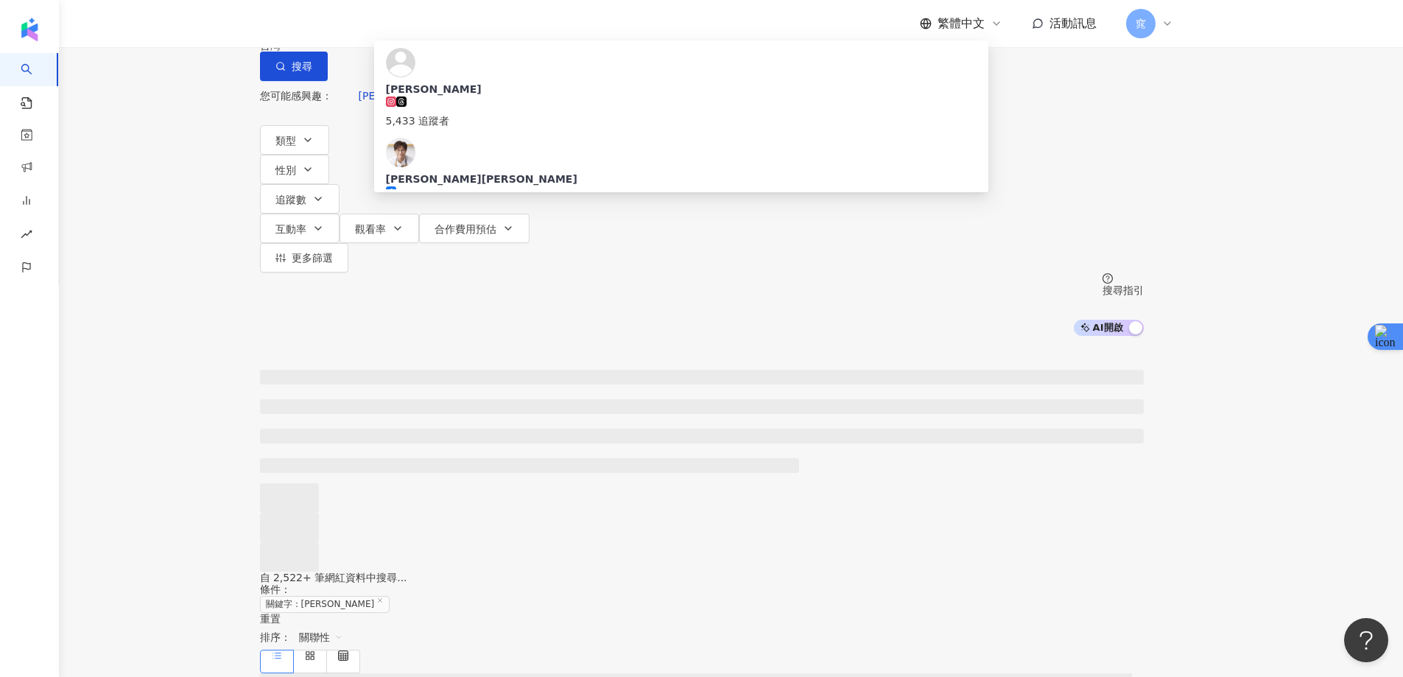
click at [714, 571] on div "自 2,522+ 筆網紅資料中搜尋... 條件 ： 關鍵字：蔣偉文 重置 排序： 關聯性" at bounding box center [702, 621] width 884 height 101
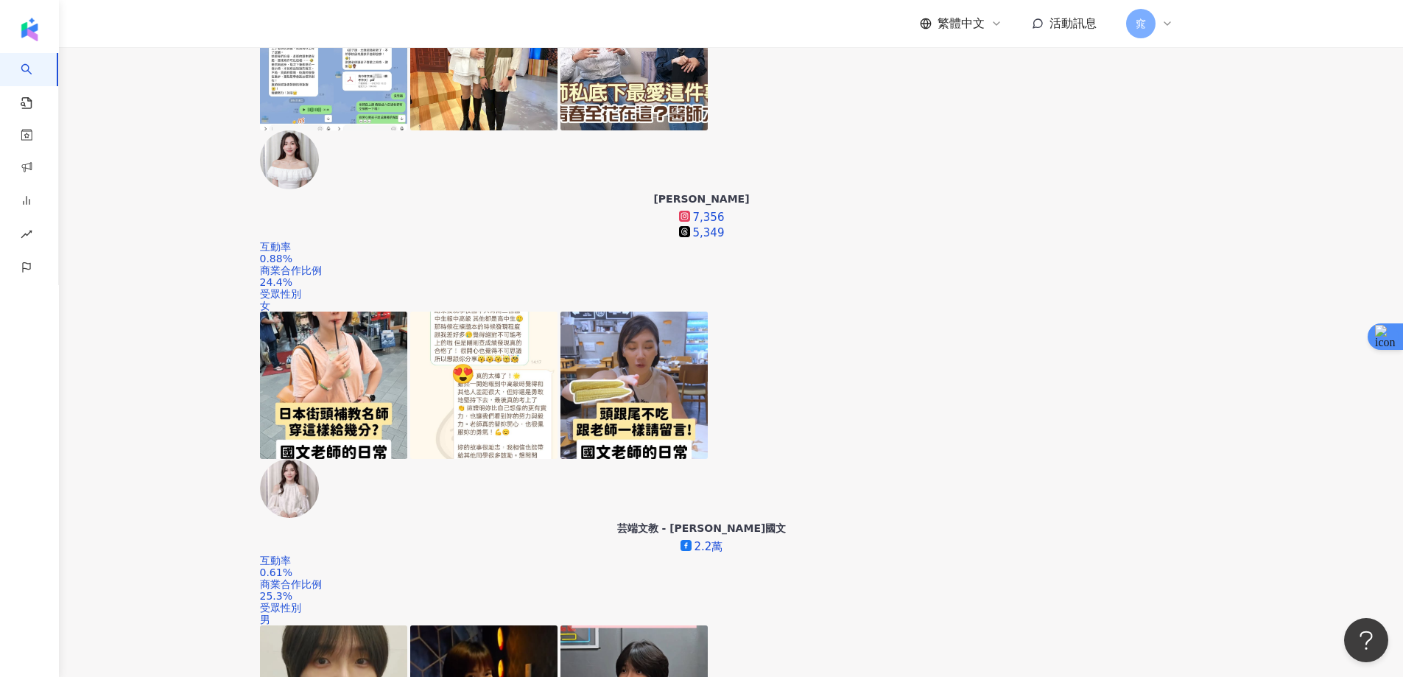
scroll to position [524, 0]
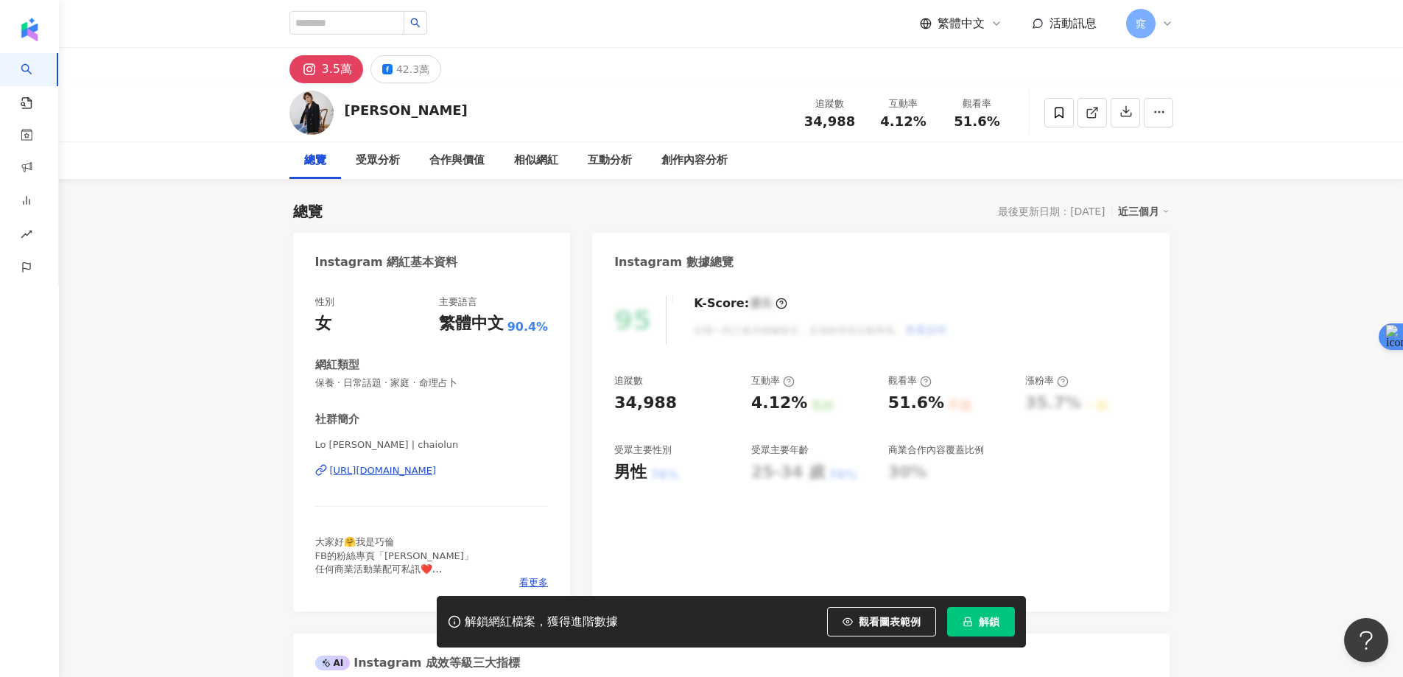
click at [985, 617] on span "解鎖" at bounding box center [989, 622] width 21 height 12
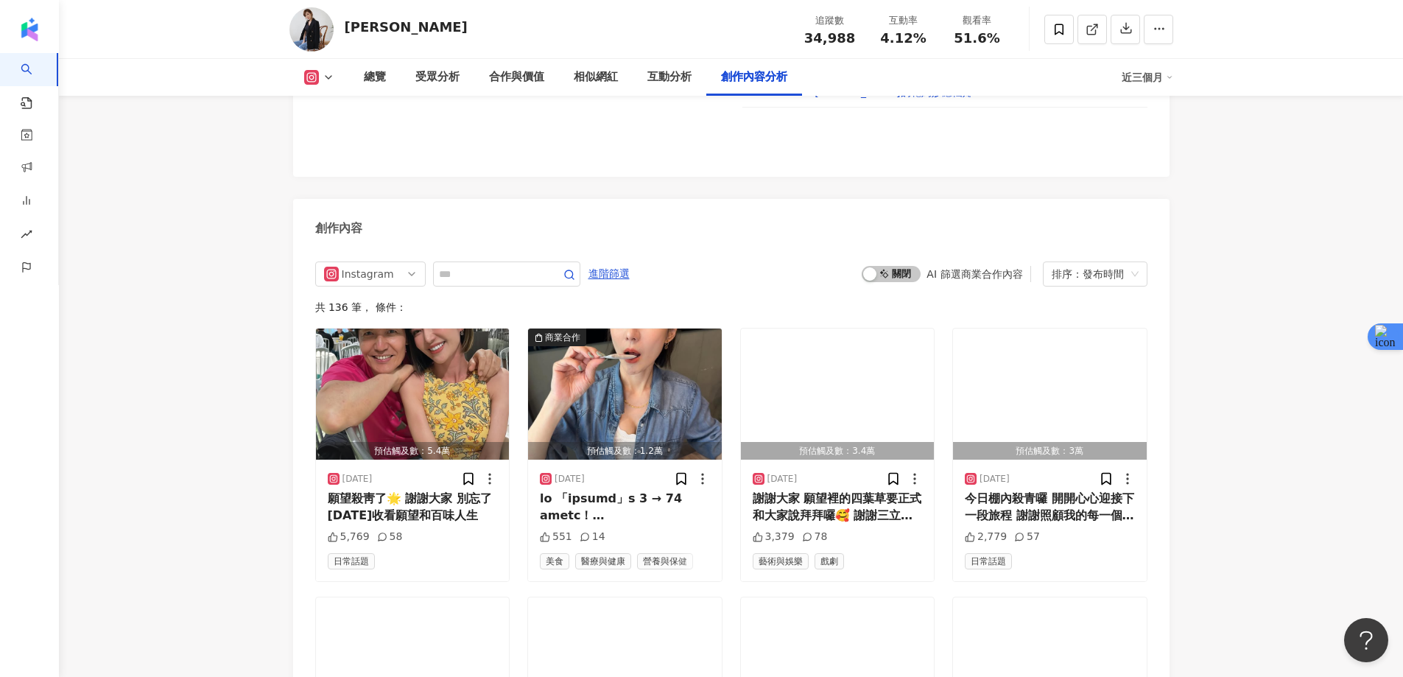
scroll to position [4419, 0]
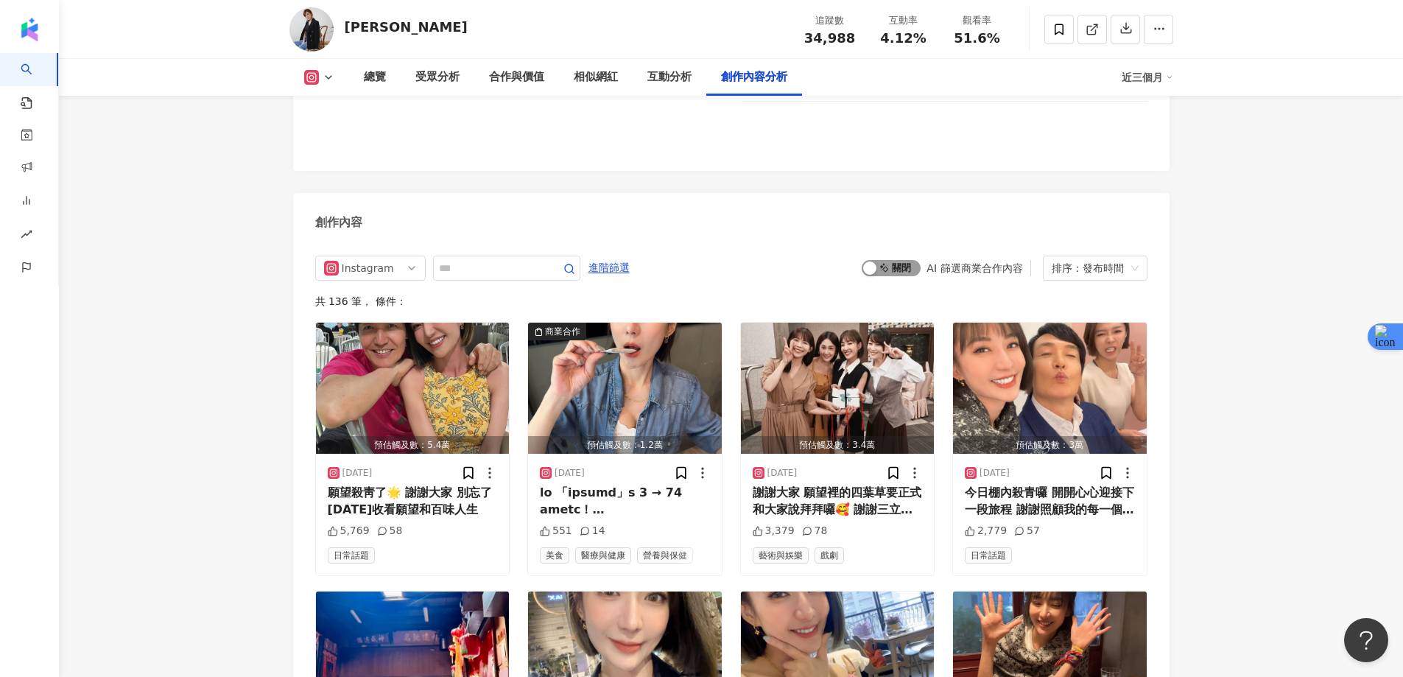
click at [896, 266] on span "啟動 關閉" at bounding box center [891, 268] width 59 height 16
click at [896, 263] on span "啟動 關閉" at bounding box center [891, 268] width 59 height 16
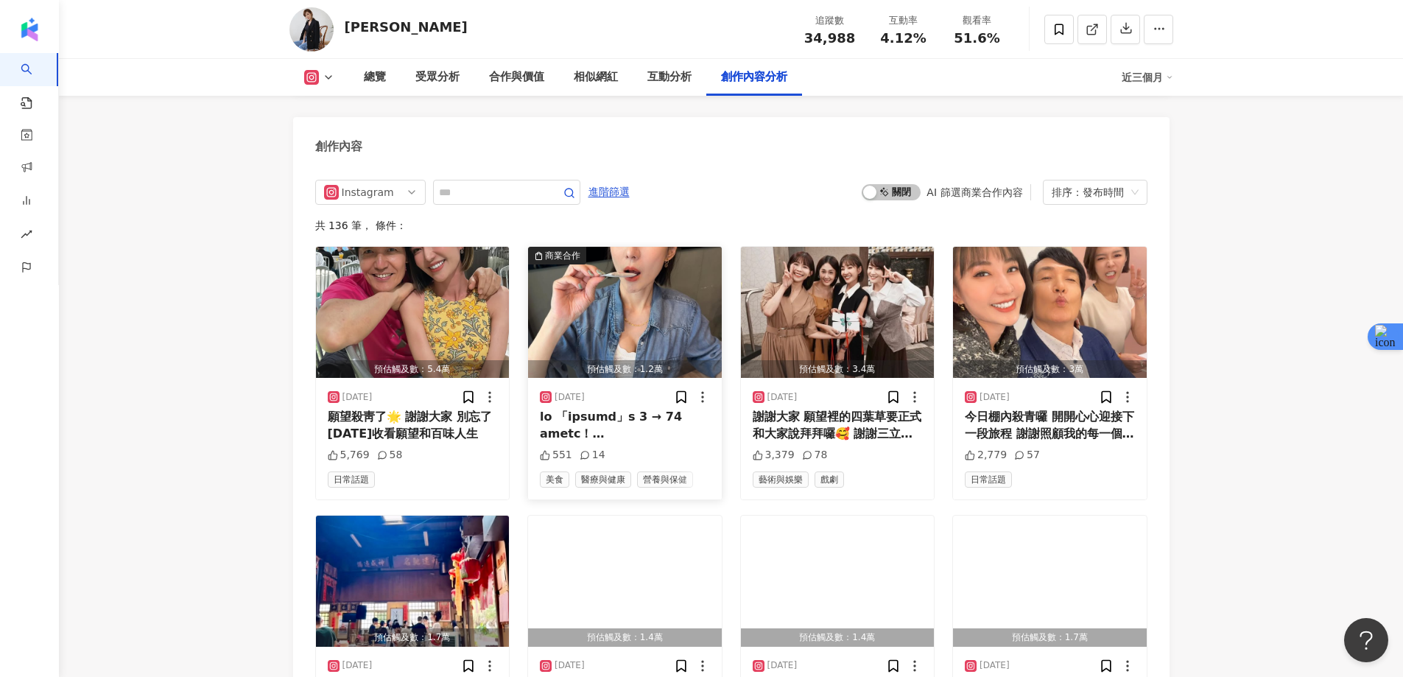
scroll to position [4508, 0]
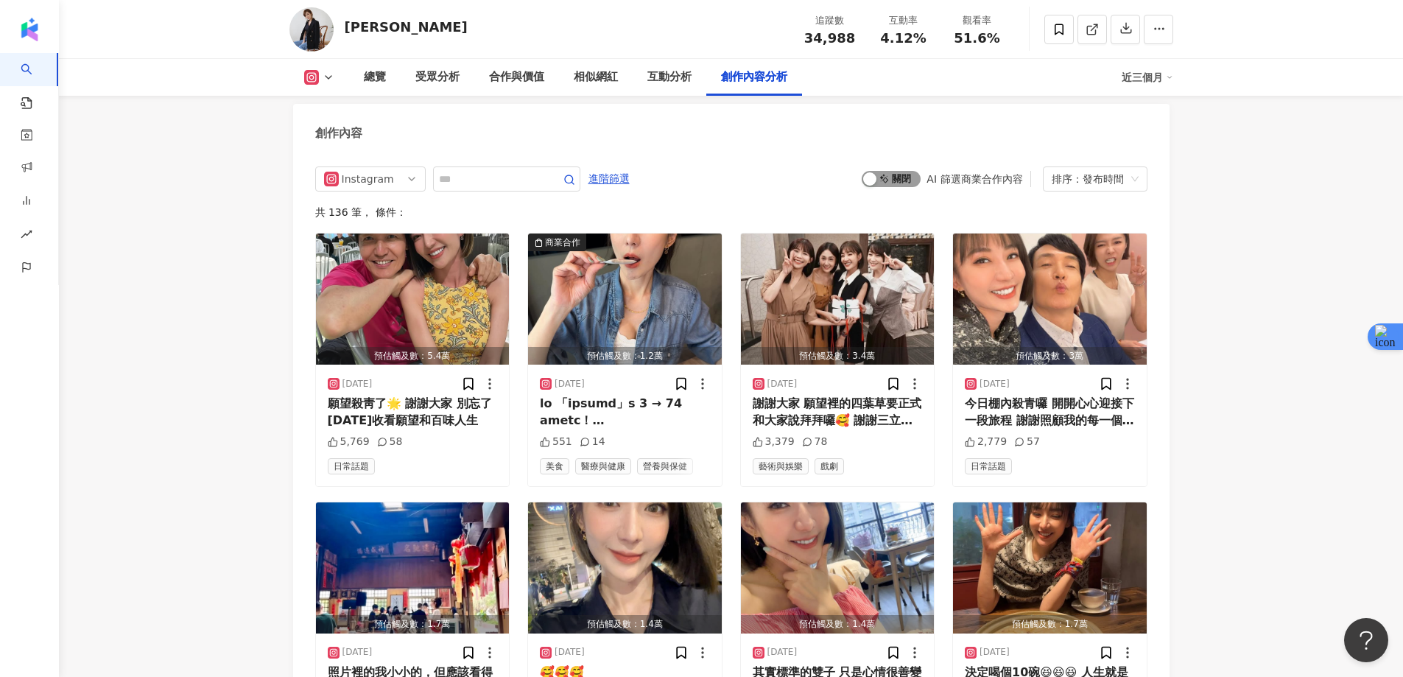
click at [901, 171] on span "啟動 關閉" at bounding box center [891, 179] width 59 height 16
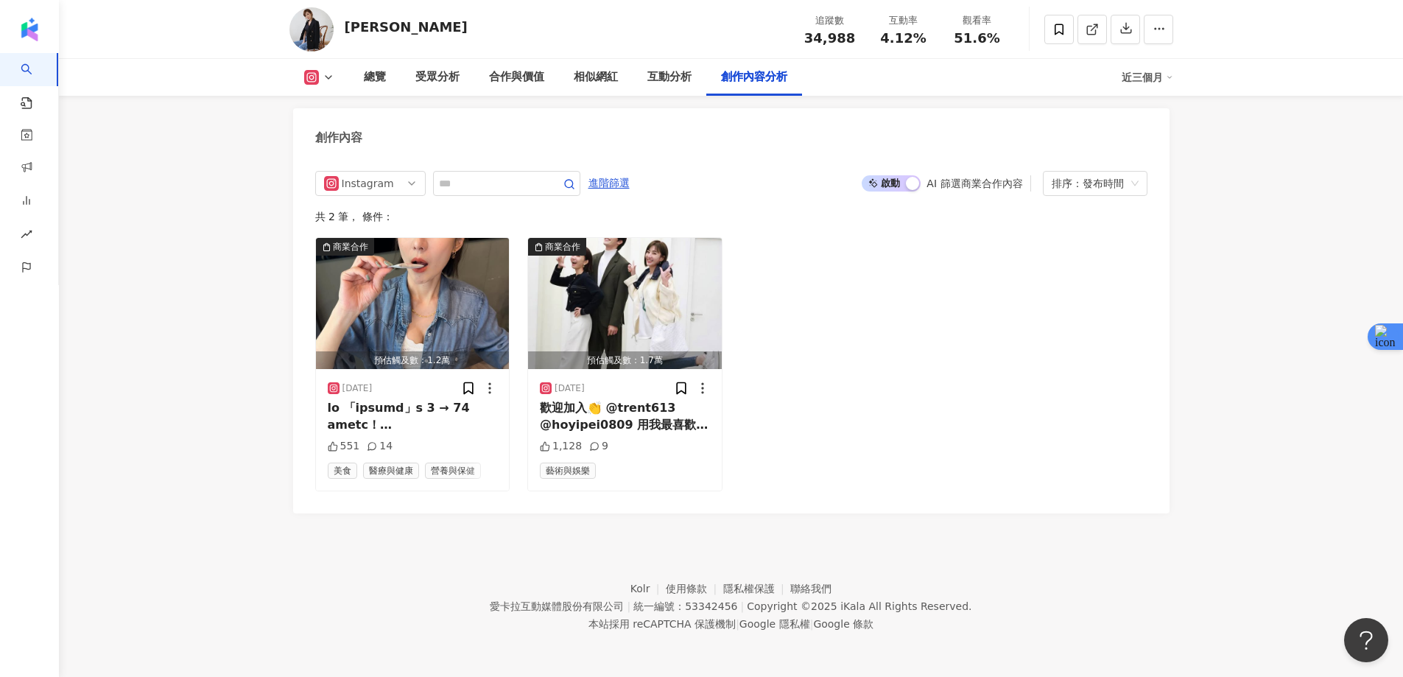
scroll to position [4494, 0]
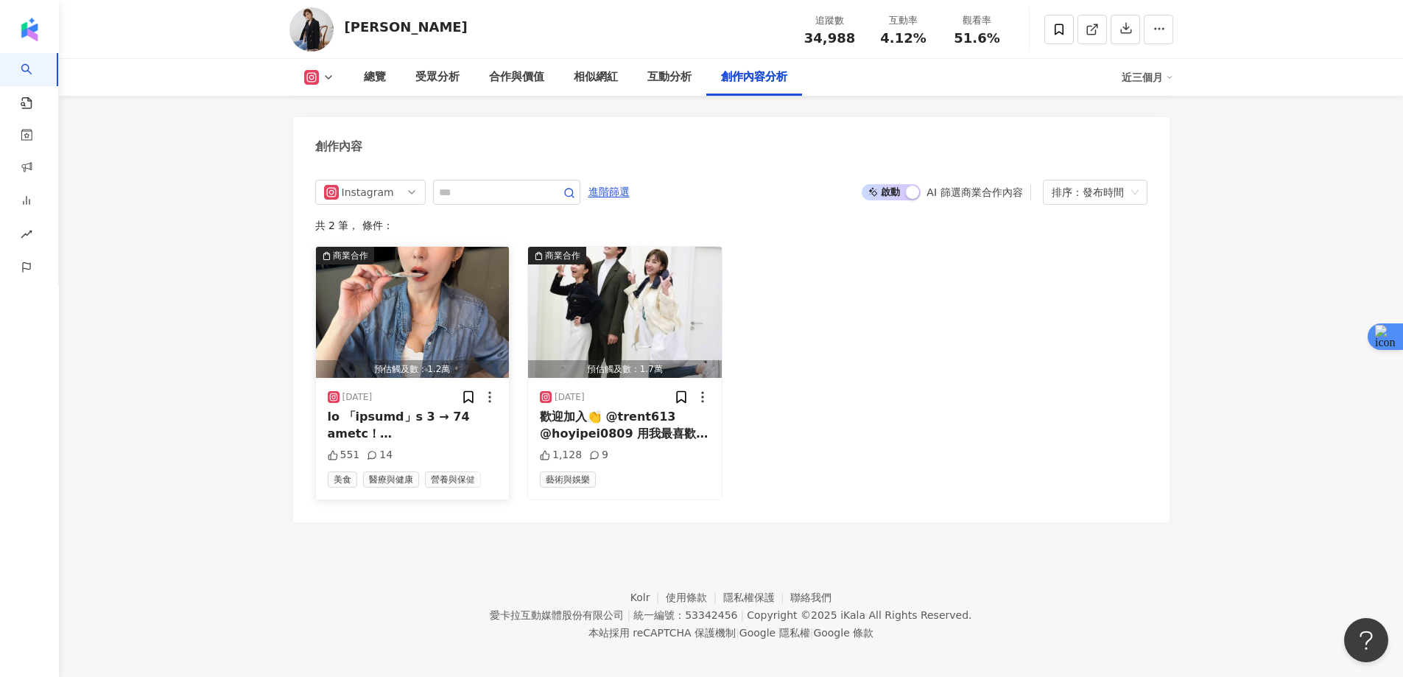
click at [396, 303] on img "button" at bounding box center [413, 312] width 194 height 131
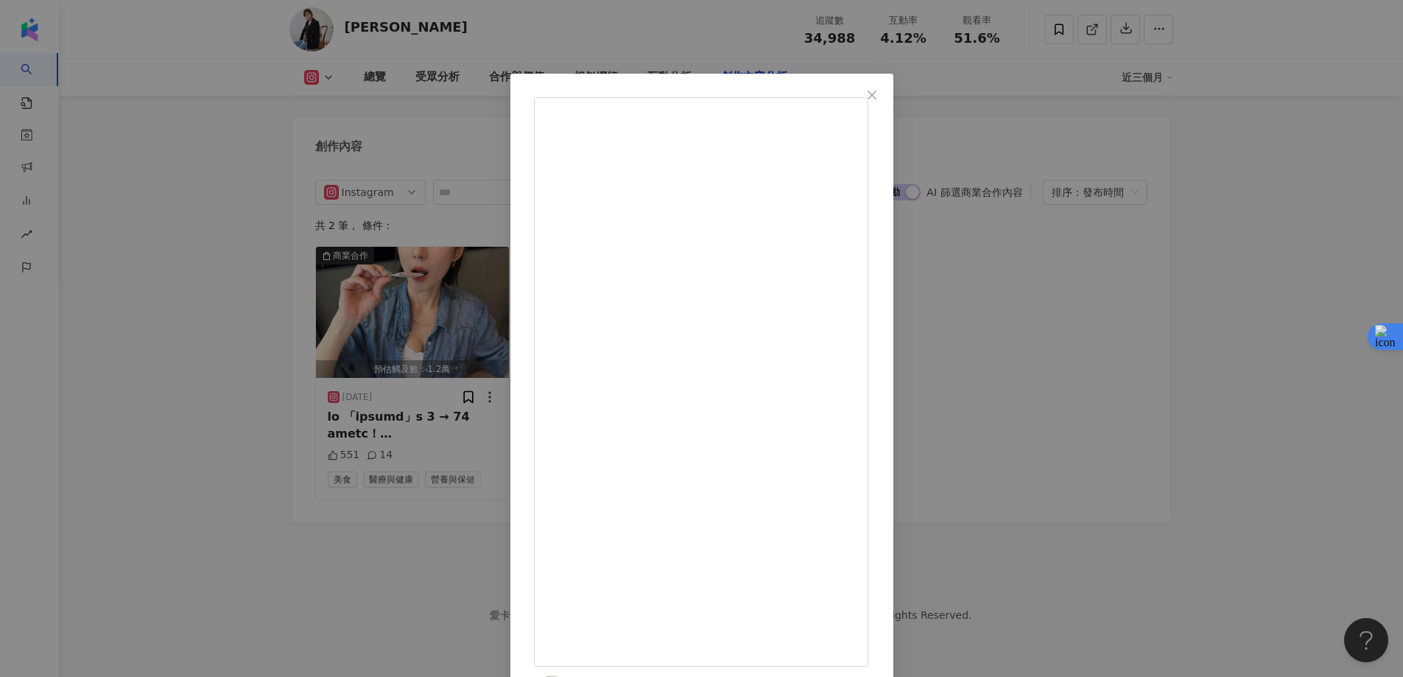
scroll to position [60, 0]
click at [1222, 309] on div "羅巧倫 2025/8/18 551 14 查看原始貼文" at bounding box center [701, 338] width 1403 height 677
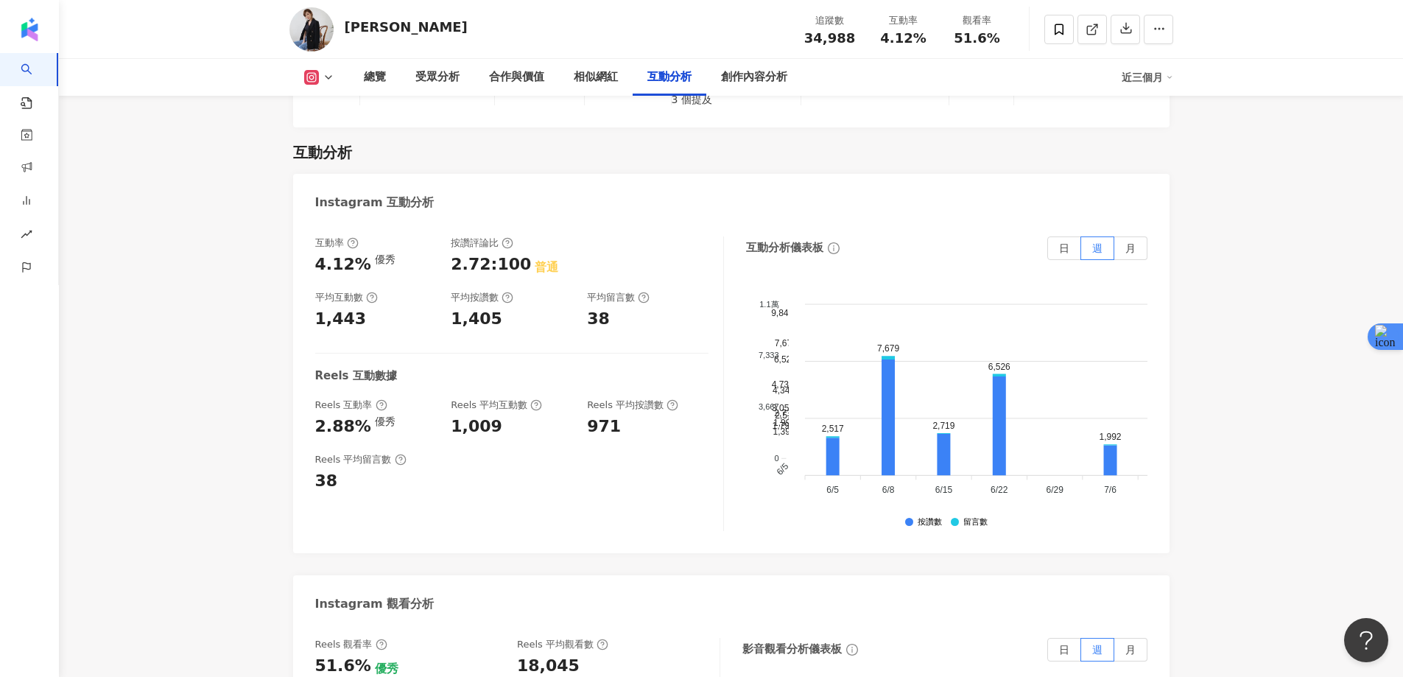
scroll to position [2801, 0]
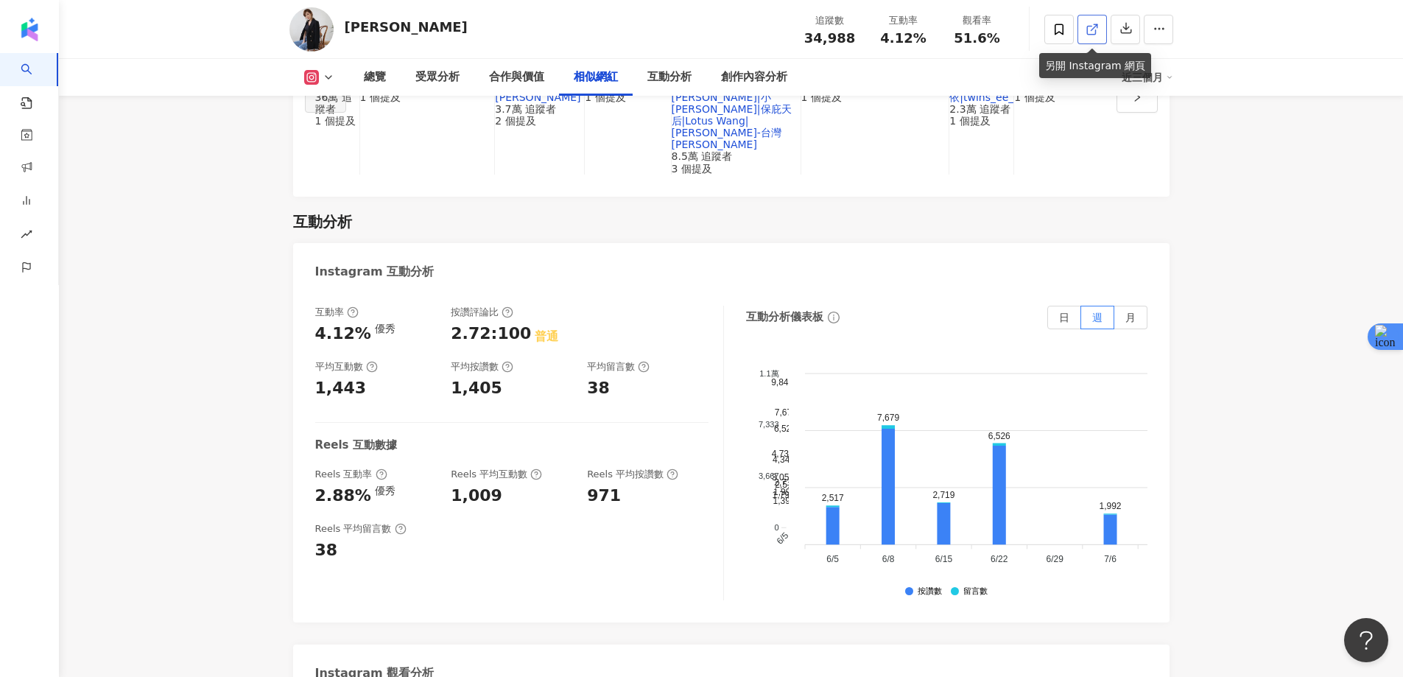
click at [1097, 27] on polyline at bounding box center [1096, 26] width 4 height 4
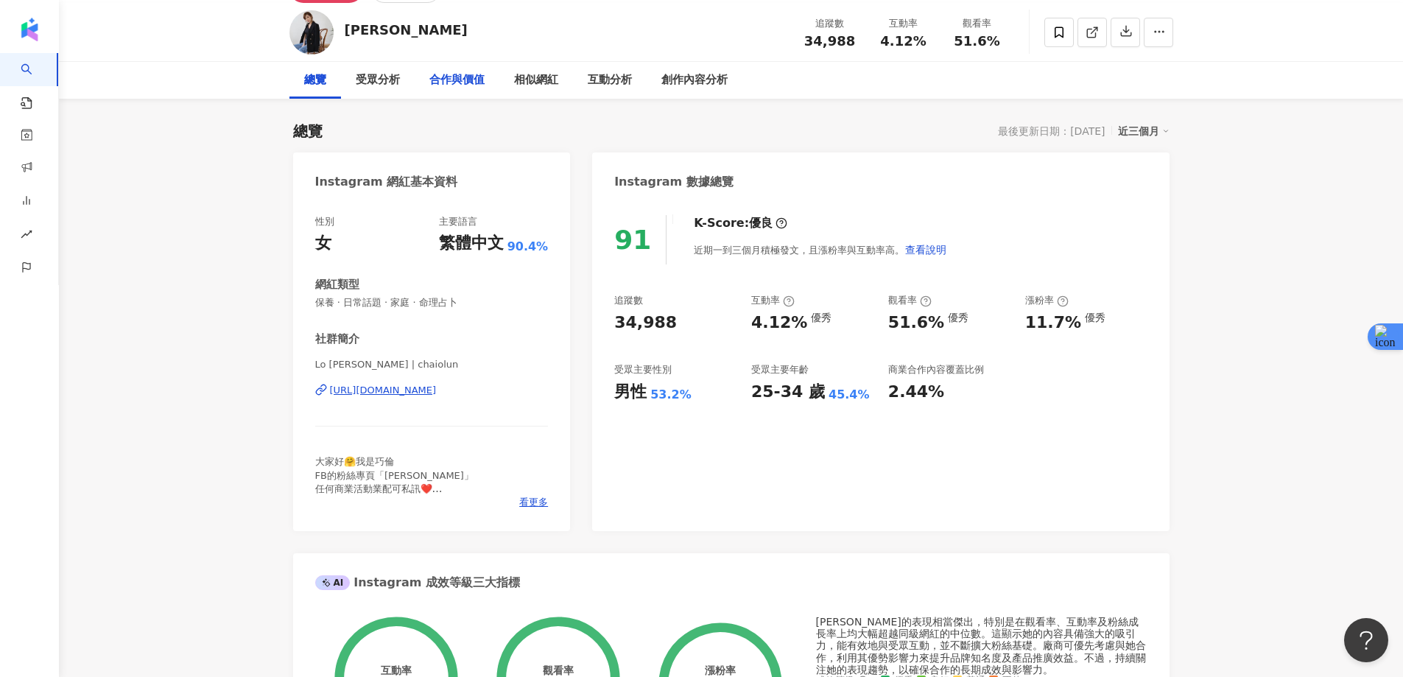
scroll to position [0, 0]
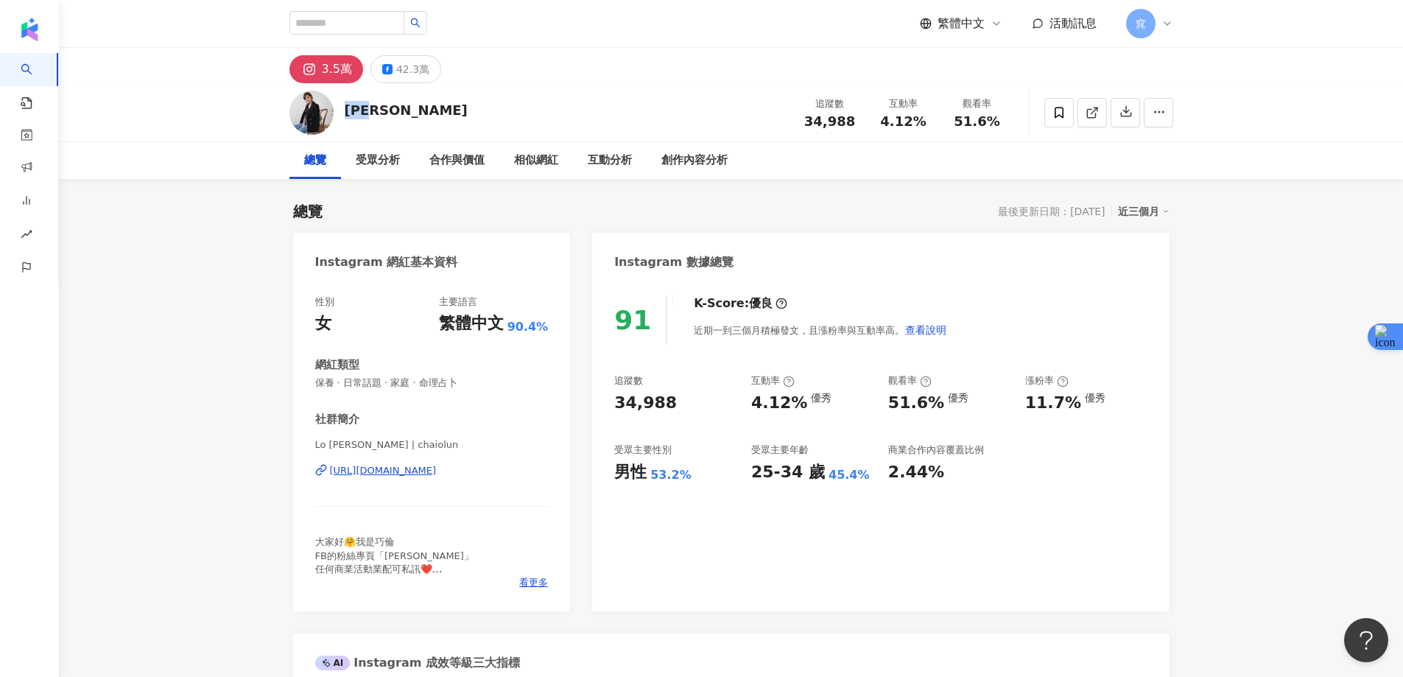
drag, startPoint x: 356, startPoint y: 112, endPoint x: 393, endPoint y: 112, distance: 37.6
click at [393, 112] on div "羅巧倫 追蹤數 34,988 互動率 4.12% 觀看率 51.6%" at bounding box center [731, 112] width 943 height 58
copy div "[PERSON_NAME]"
drag, startPoint x: 1281, startPoint y: 331, endPoint x: 1259, endPoint y: 245, distance: 88.2
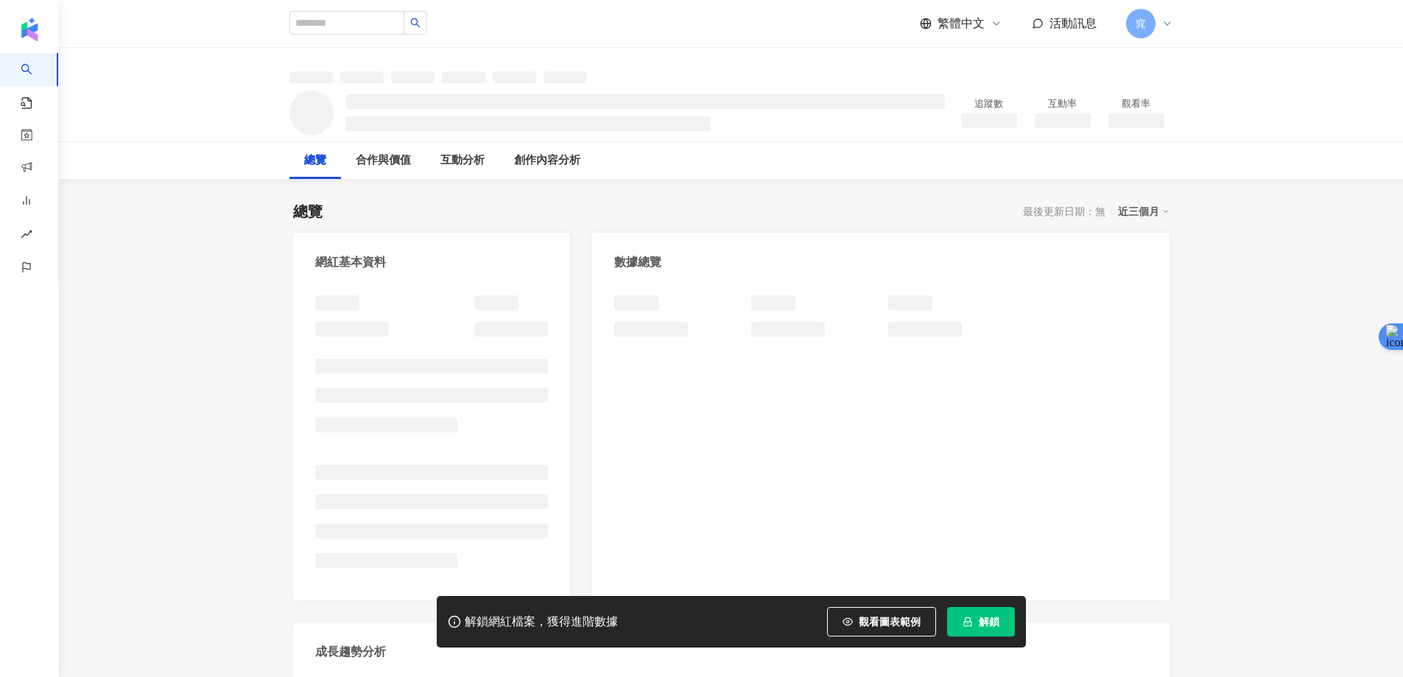
click at [985, 617] on span "解鎖" at bounding box center [989, 622] width 21 height 12
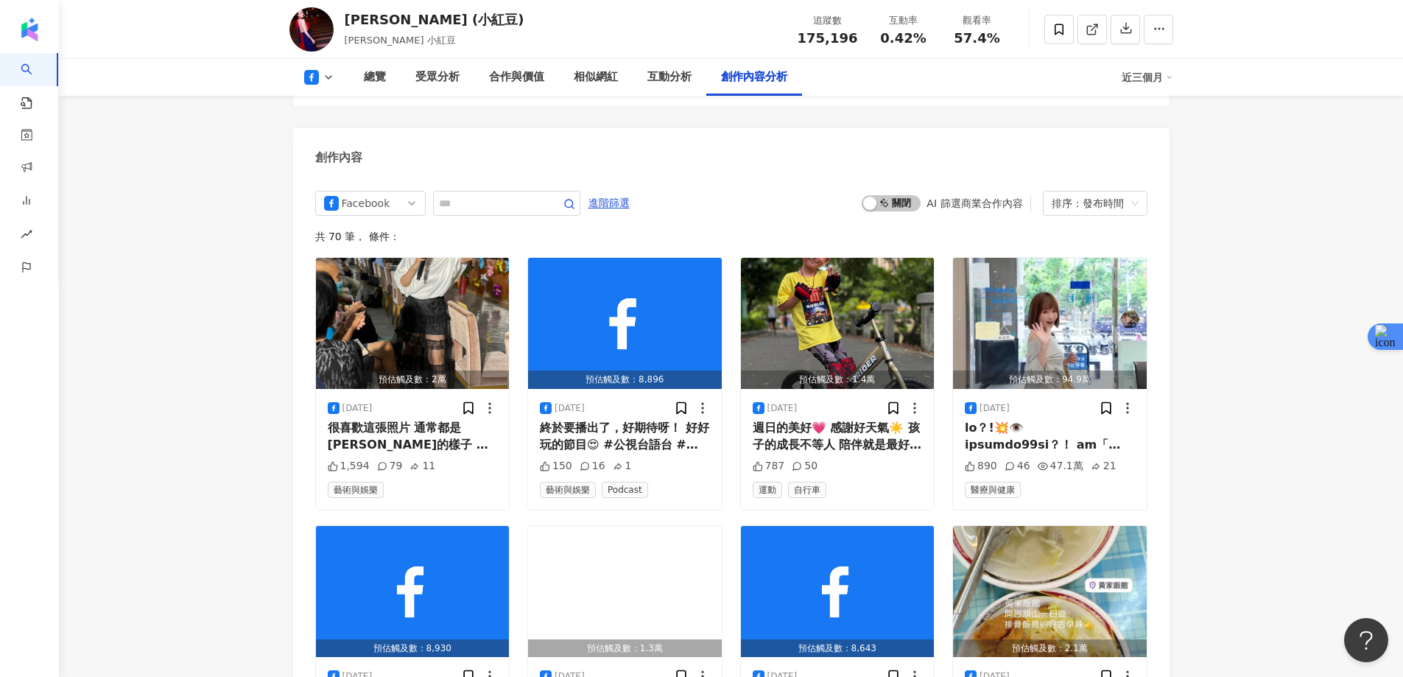
scroll to position [3829, 0]
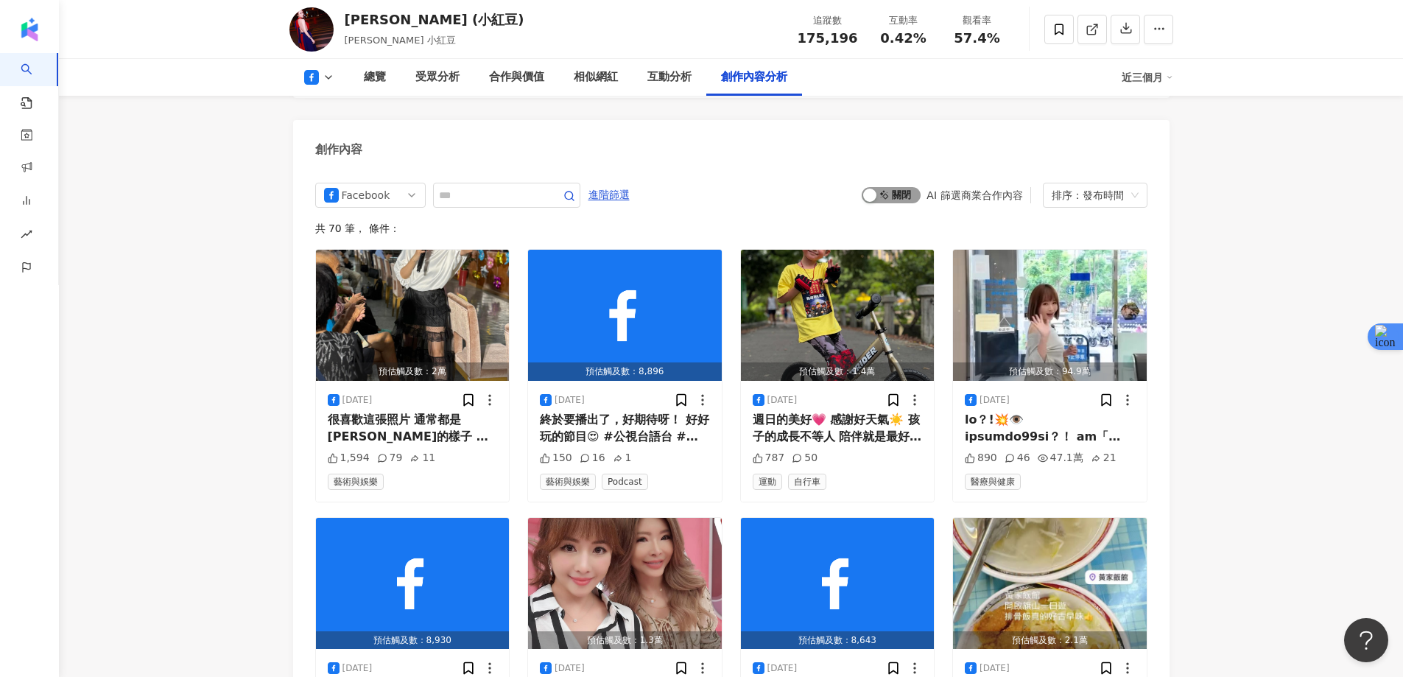
click at [889, 187] on span "啟動 關閉" at bounding box center [891, 195] width 59 height 16
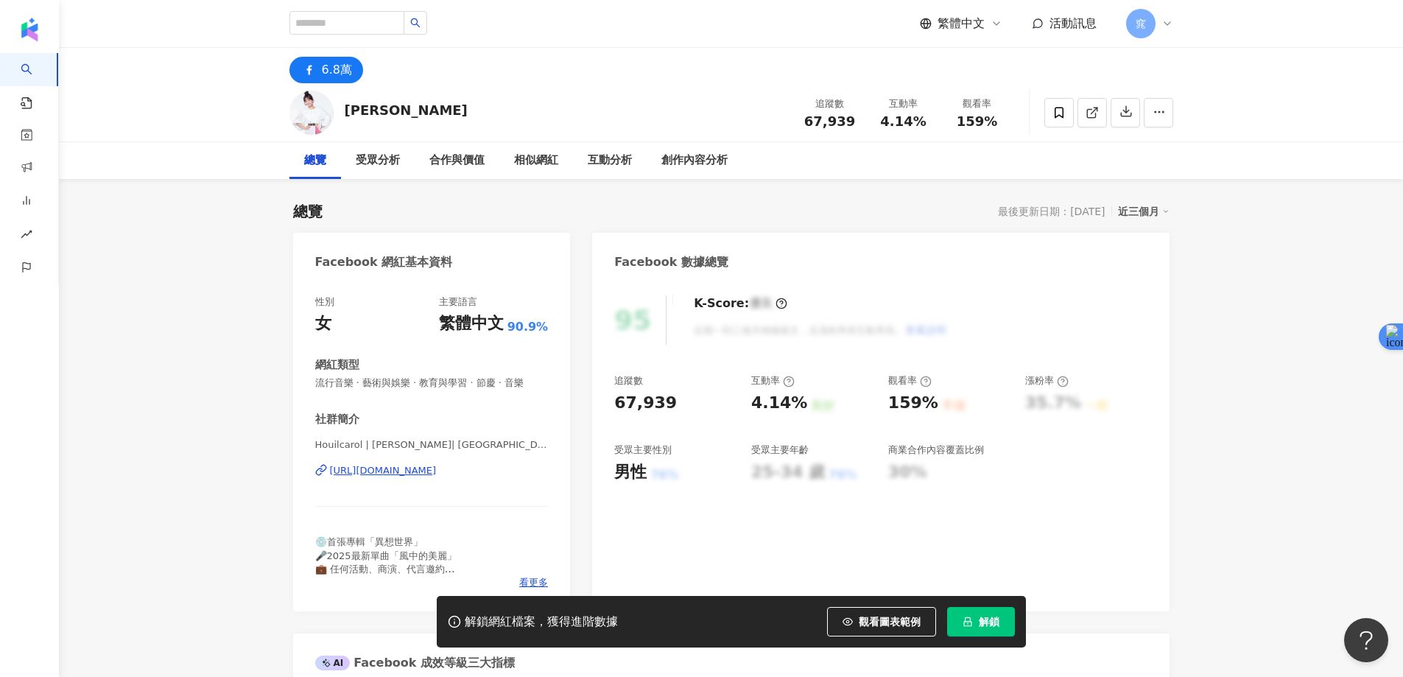
click at [997, 627] on span "解鎖" at bounding box center [989, 622] width 21 height 12
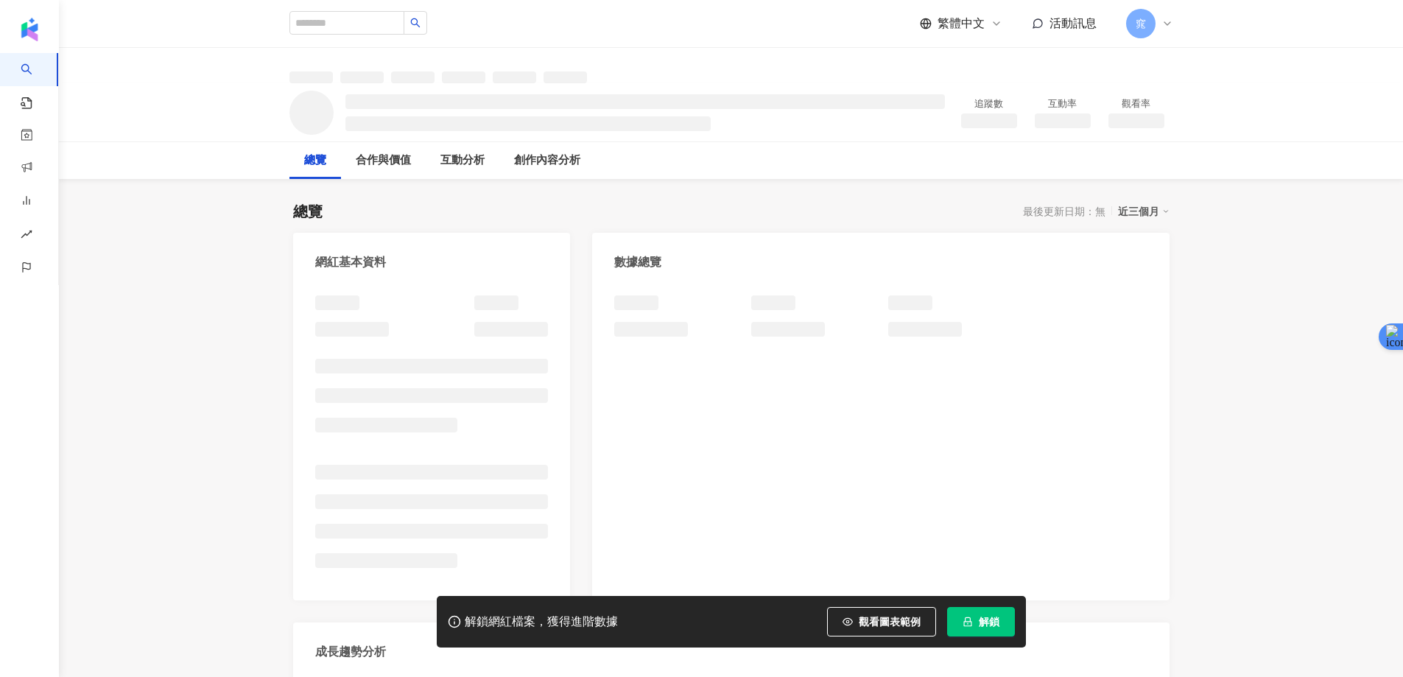
click at [971, 613] on button "解鎖" at bounding box center [981, 621] width 68 height 29
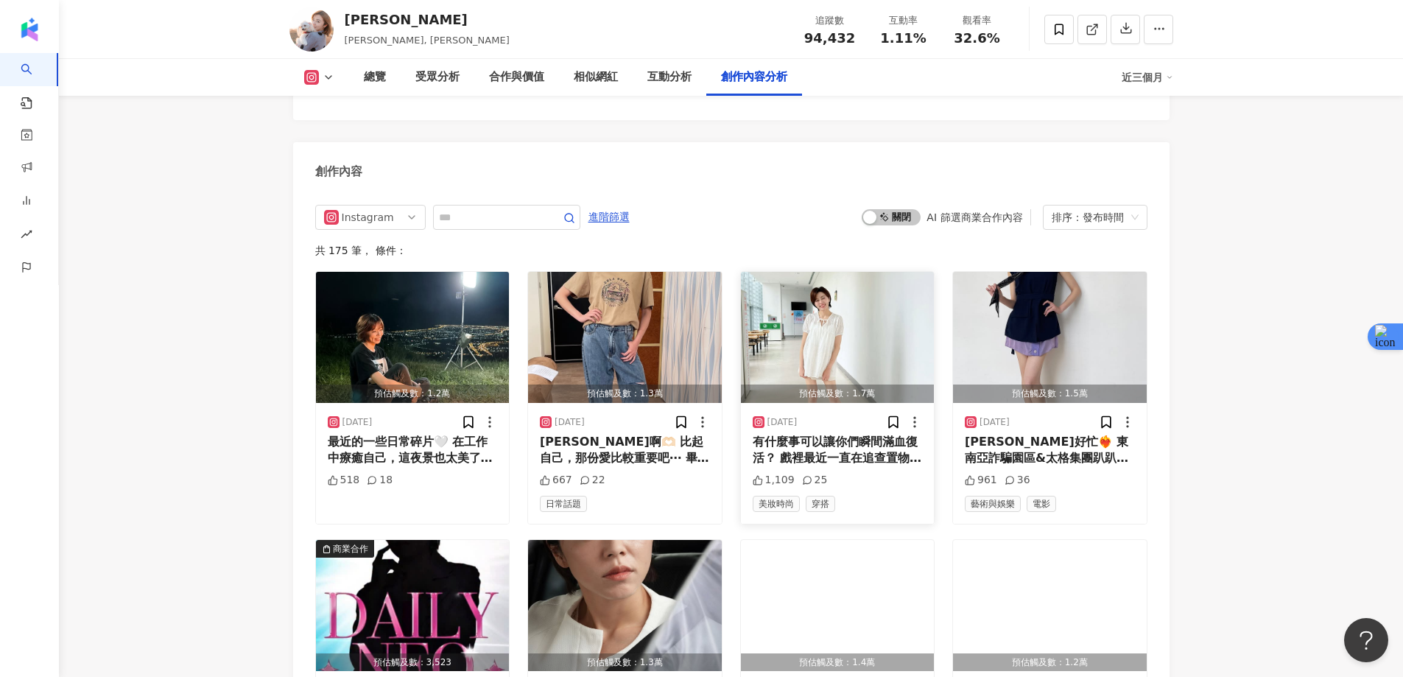
scroll to position [4419, 0]
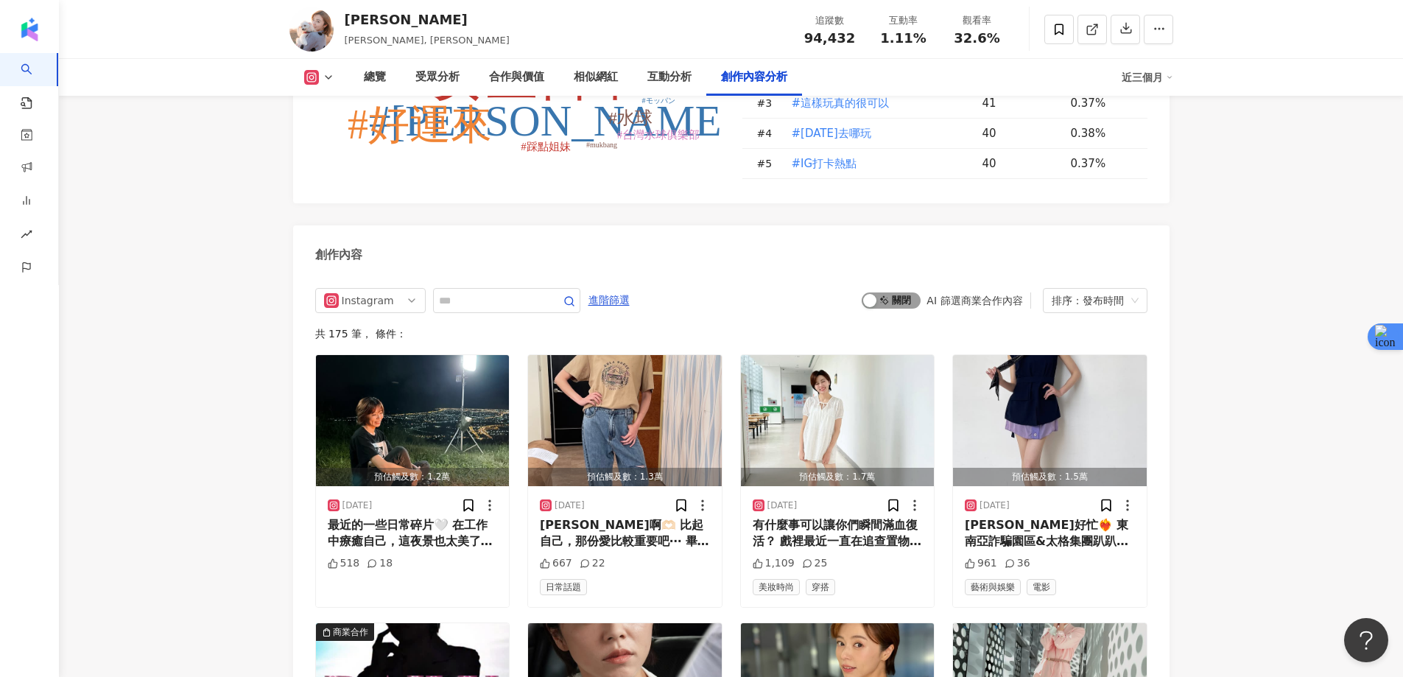
click at [889, 292] on span "啟動 關閉" at bounding box center [891, 300] width 59 height 16
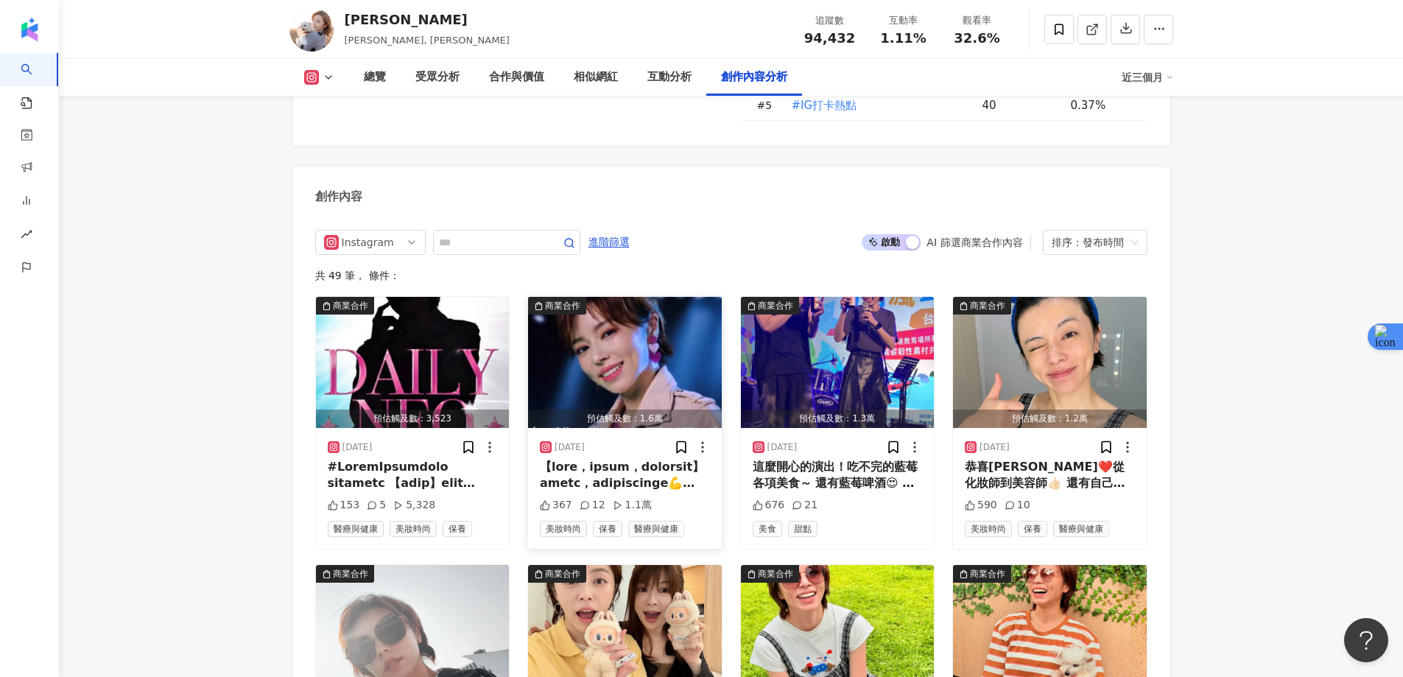
click at [637, 297] on img "button" at bounding box center [625, 362] width 194 height 131
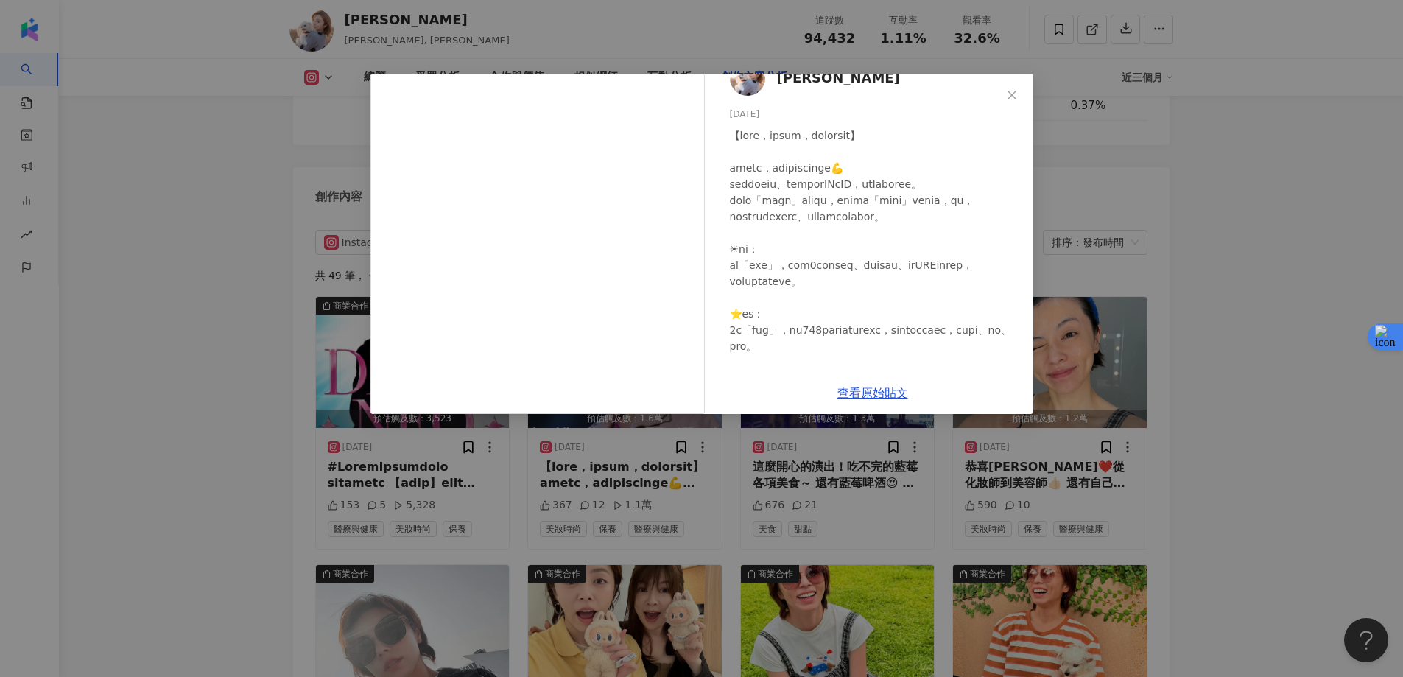
scroll to position [0, 0]
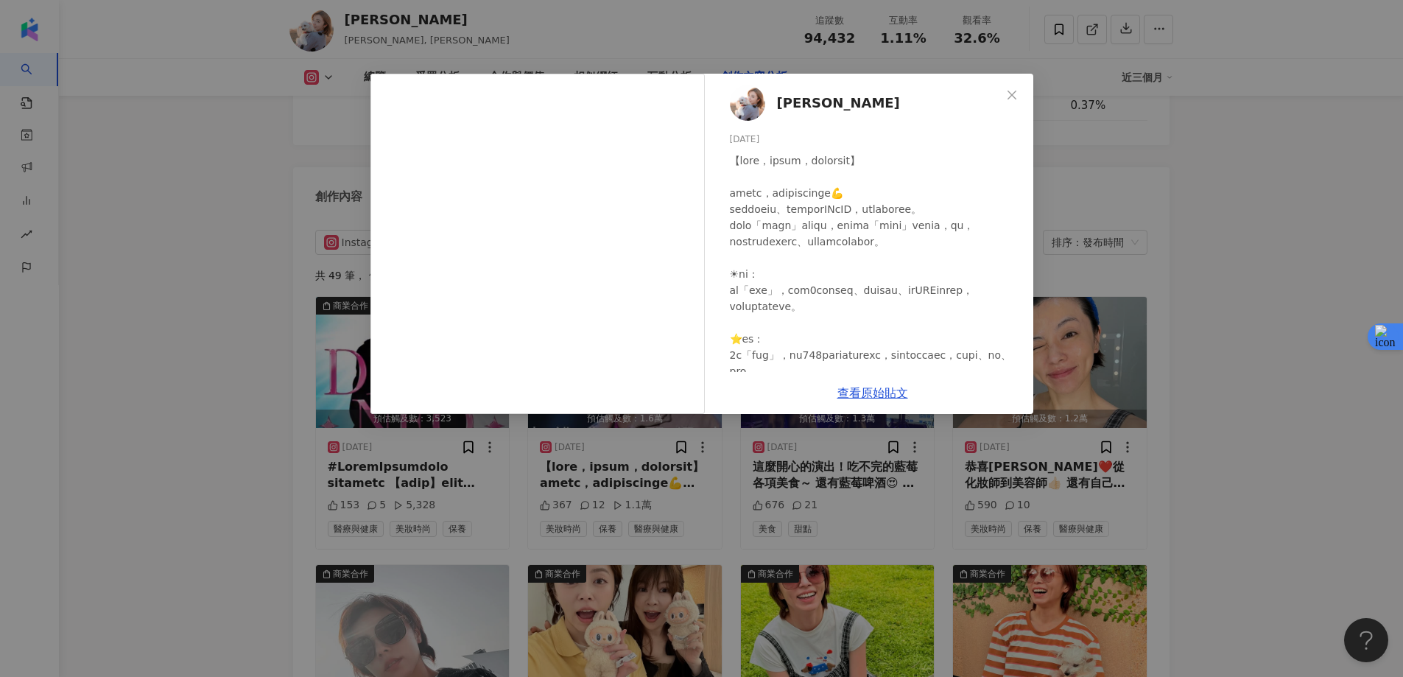
click at [1270, 170] on div "王瞳 2025/6/26 367 12 1.1萬 查看原始貼文" at bounding box center [701, 338] width 1403 height 677
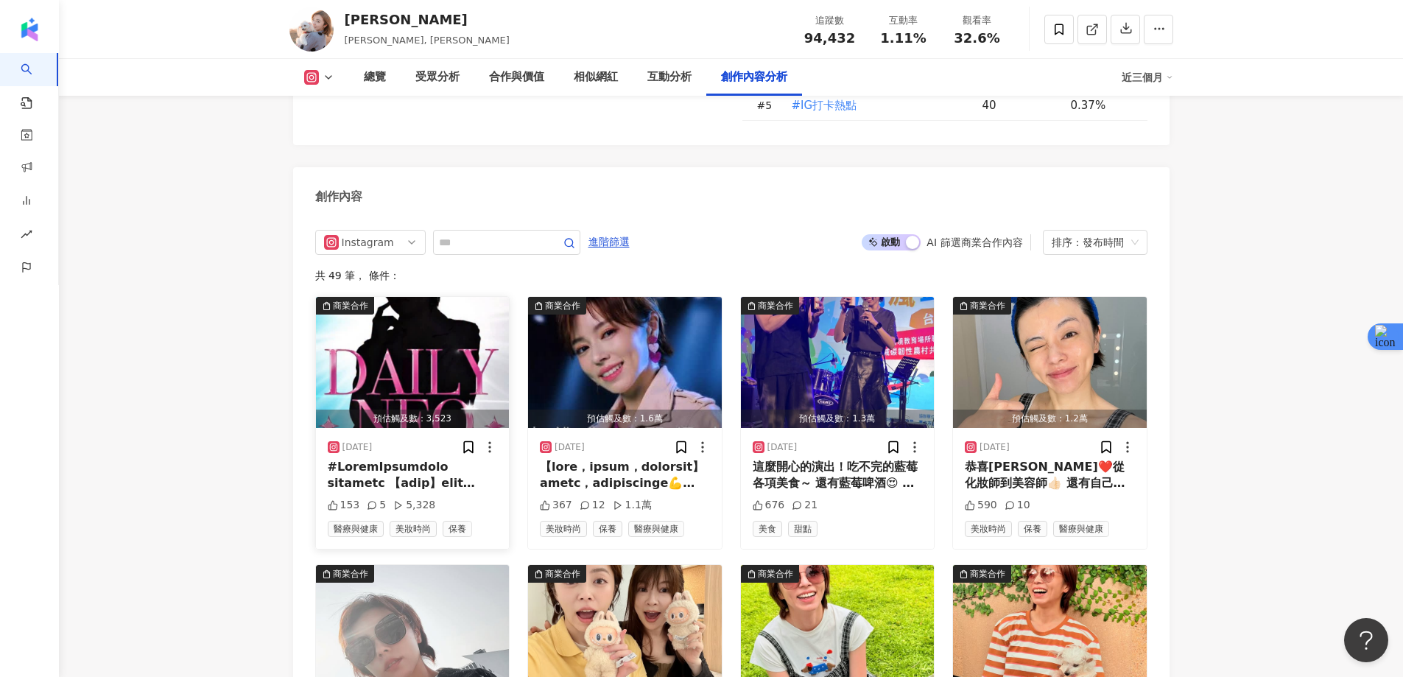
click at [418, 297] on img "button" at bounding box center [413, 362] width 194 height 131
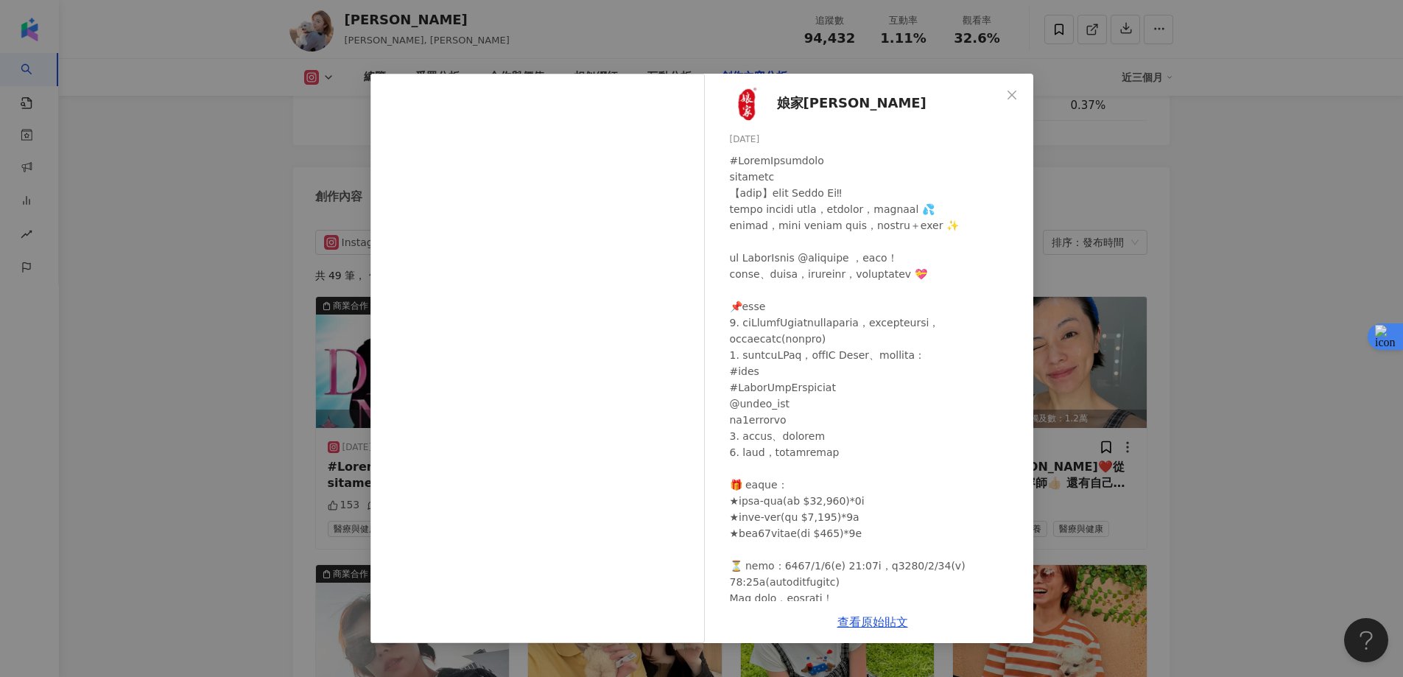
click at [1245, 284] on div "娘家Niang Jia 2025/8/9 153 5 5,328 查看原始貼文" at bounding box center [701, 338] width 1403 height 677
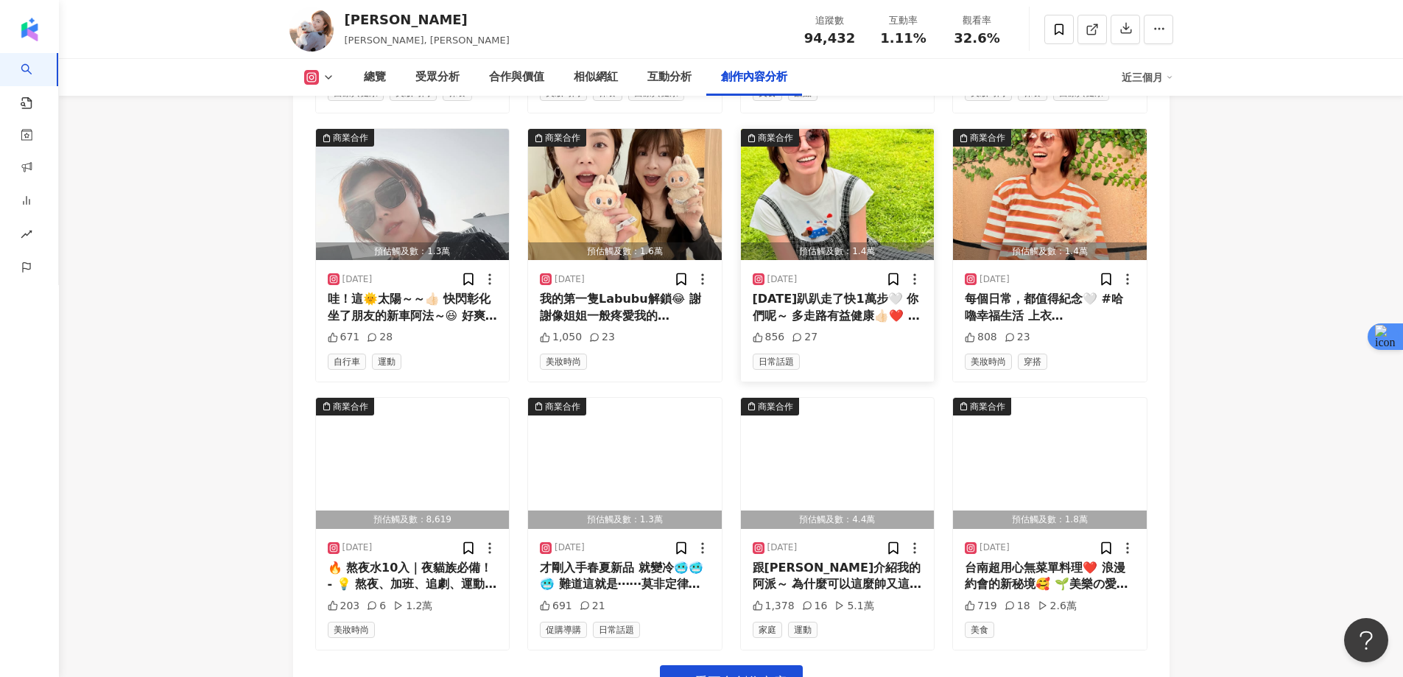
scroll to position [4919, 0]
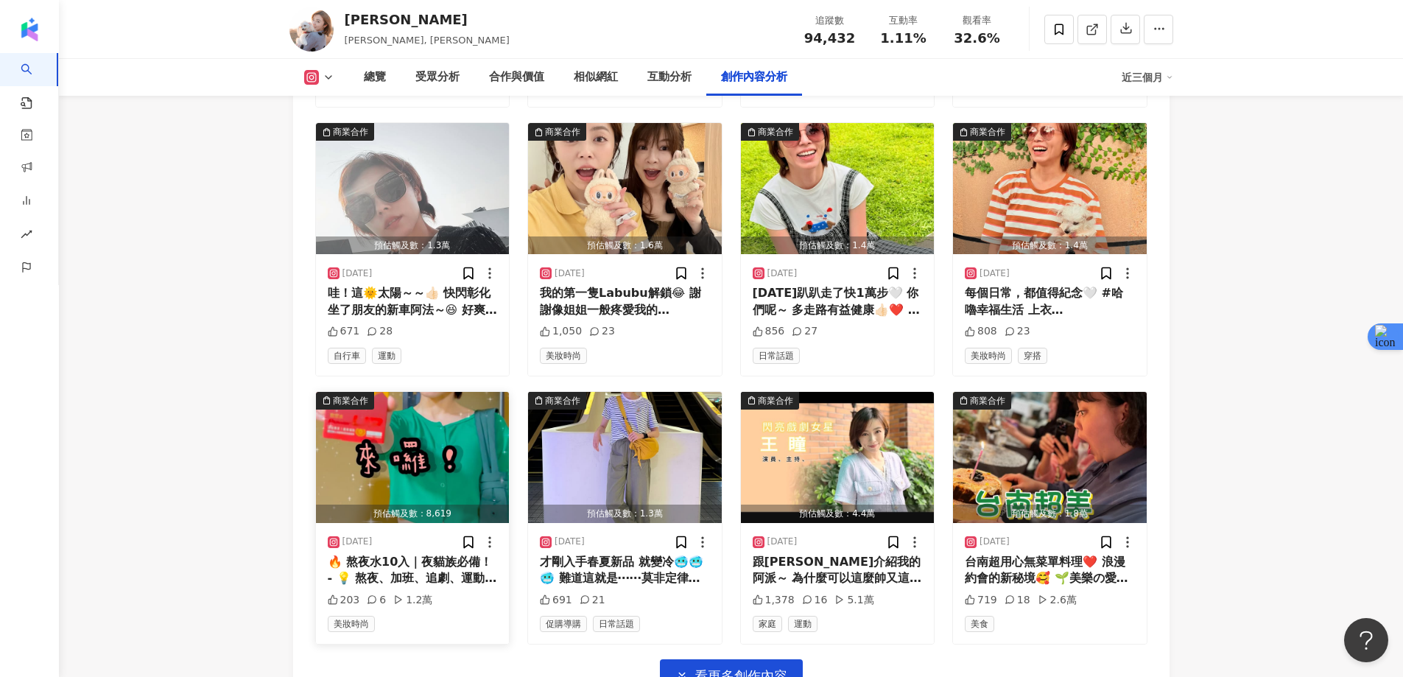
click at [430, 392] on img "button" at bounding box center [413, 457] width 194 height 131
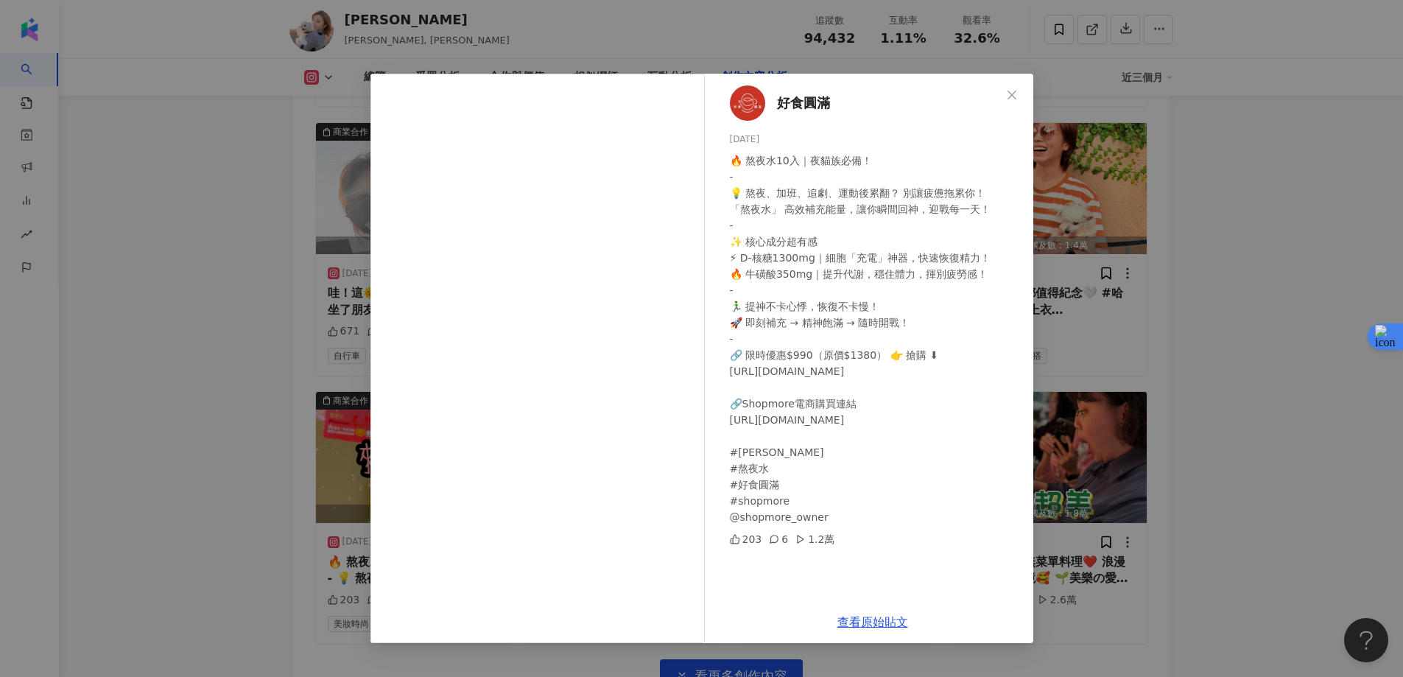
click at [1281, 176] on div "好食圓滿 2025/4/3 🔥 熬夜水10入｜夜貓族必備！ - 💡 熬夜、加班、追劇、運動後累翻？ 別讓疲憊拖累你！ 「熬夜水」 高效補充能量，讓你瞬間回神，…" at bounding box center [701, 338] width 1403 height 677
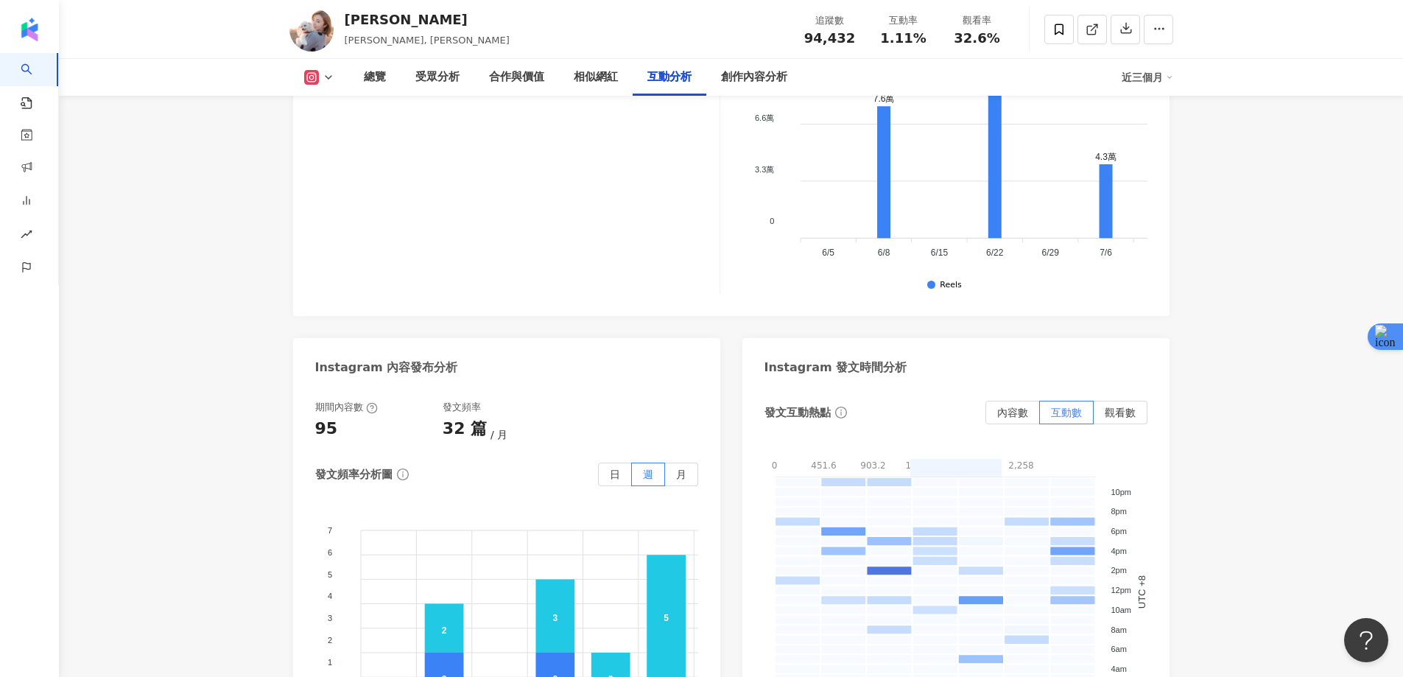
scroll to position [3446, 0]
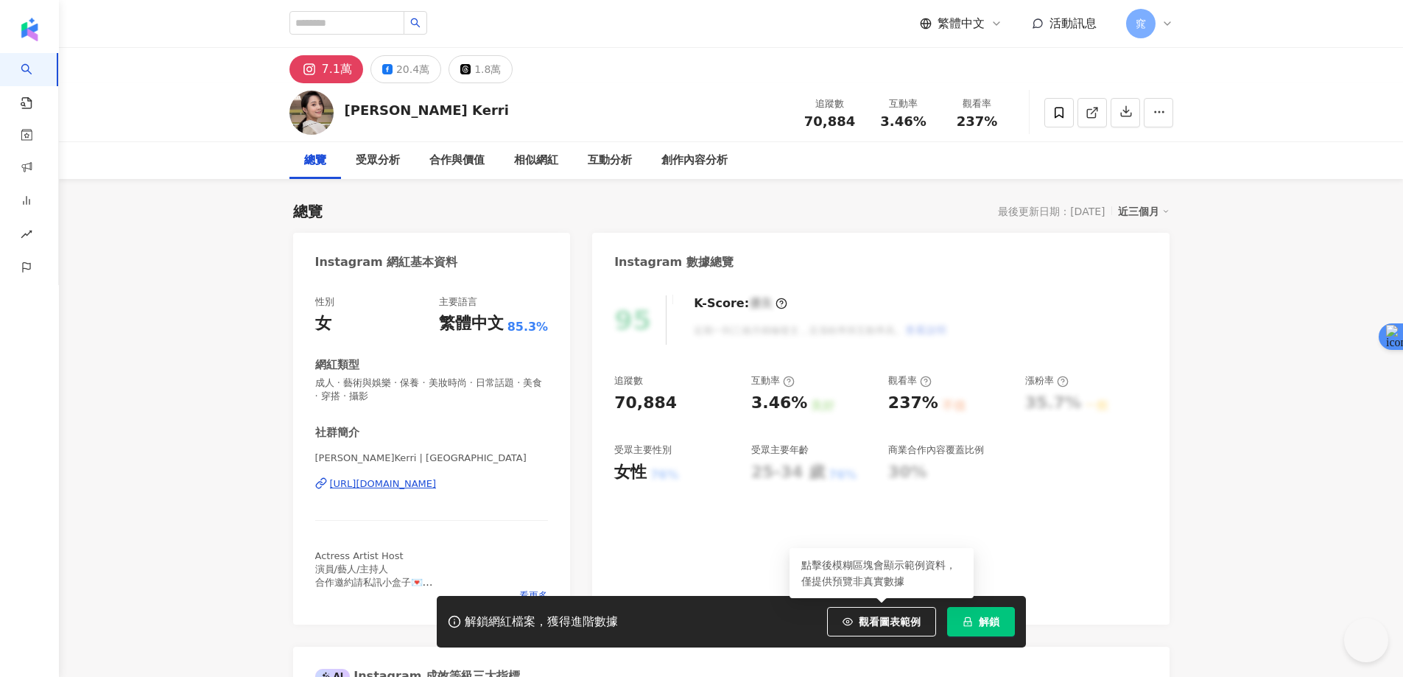
click at [965, 624] on icon "lock" at bounding box center [968, 621] width 10 height 10
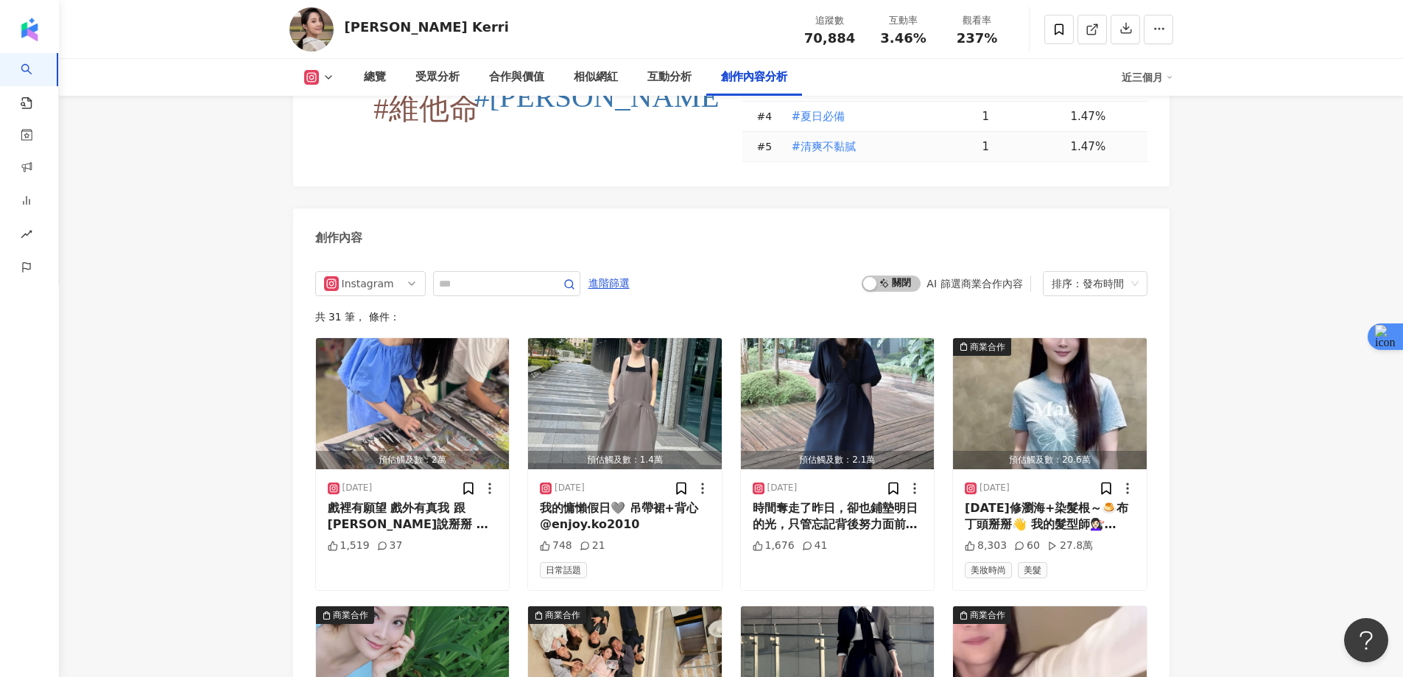
scroll to position [4713, 0]
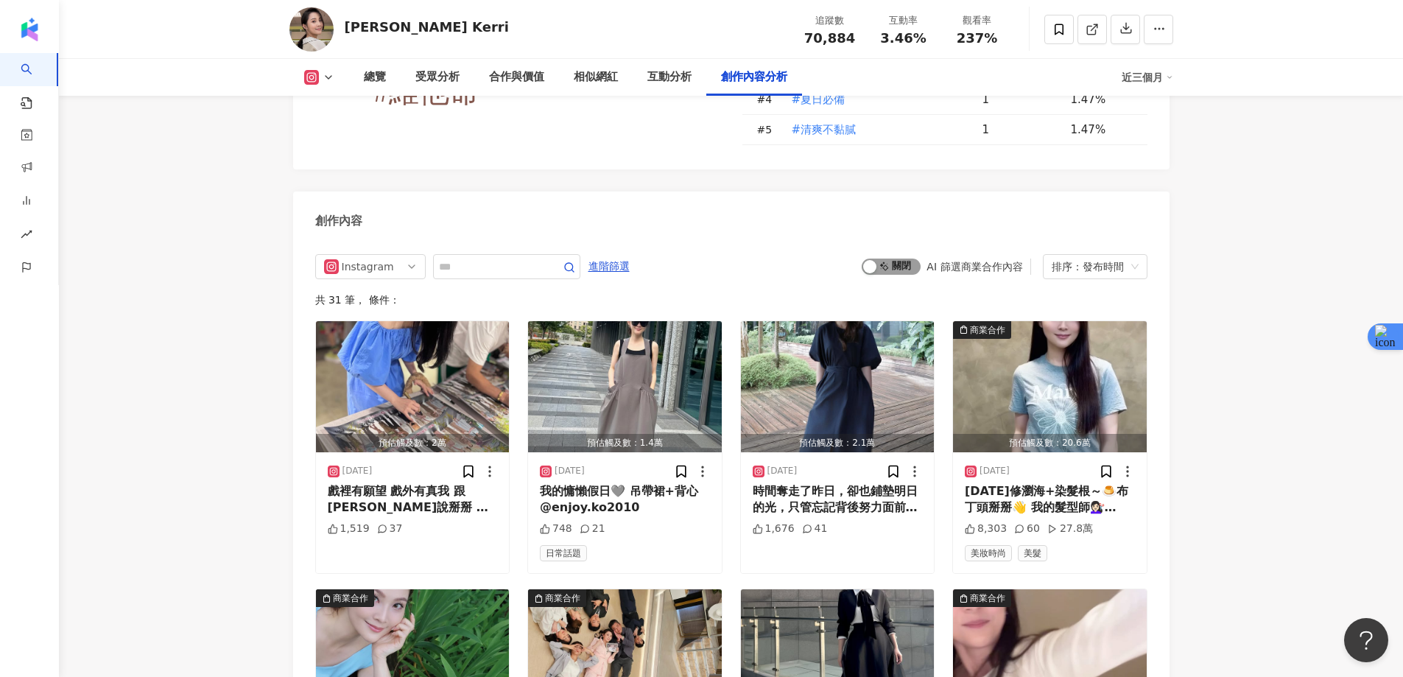
click at [886, 258] on span "啟動 關閉" at bounding box center [891, 266] width 59 height 16
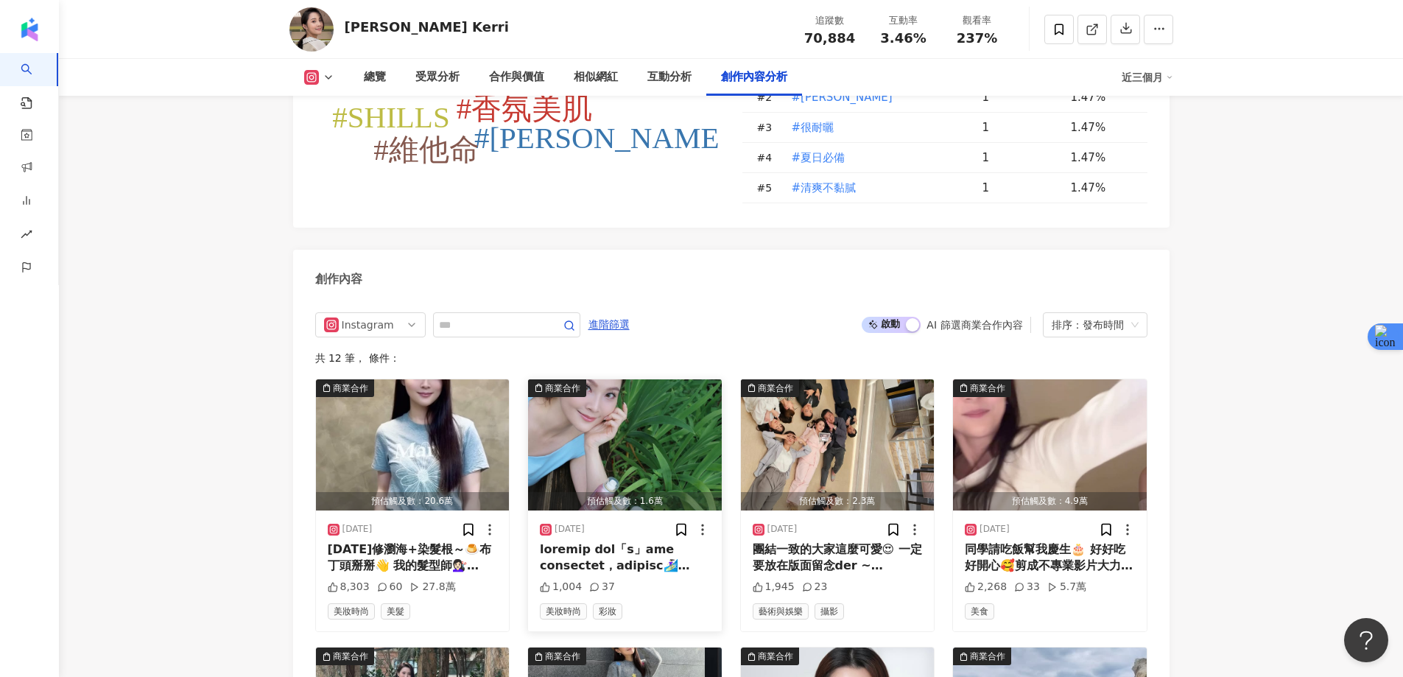
click at [643, 379] on img "button" at bounding box center [625, 444] width 194 height 131
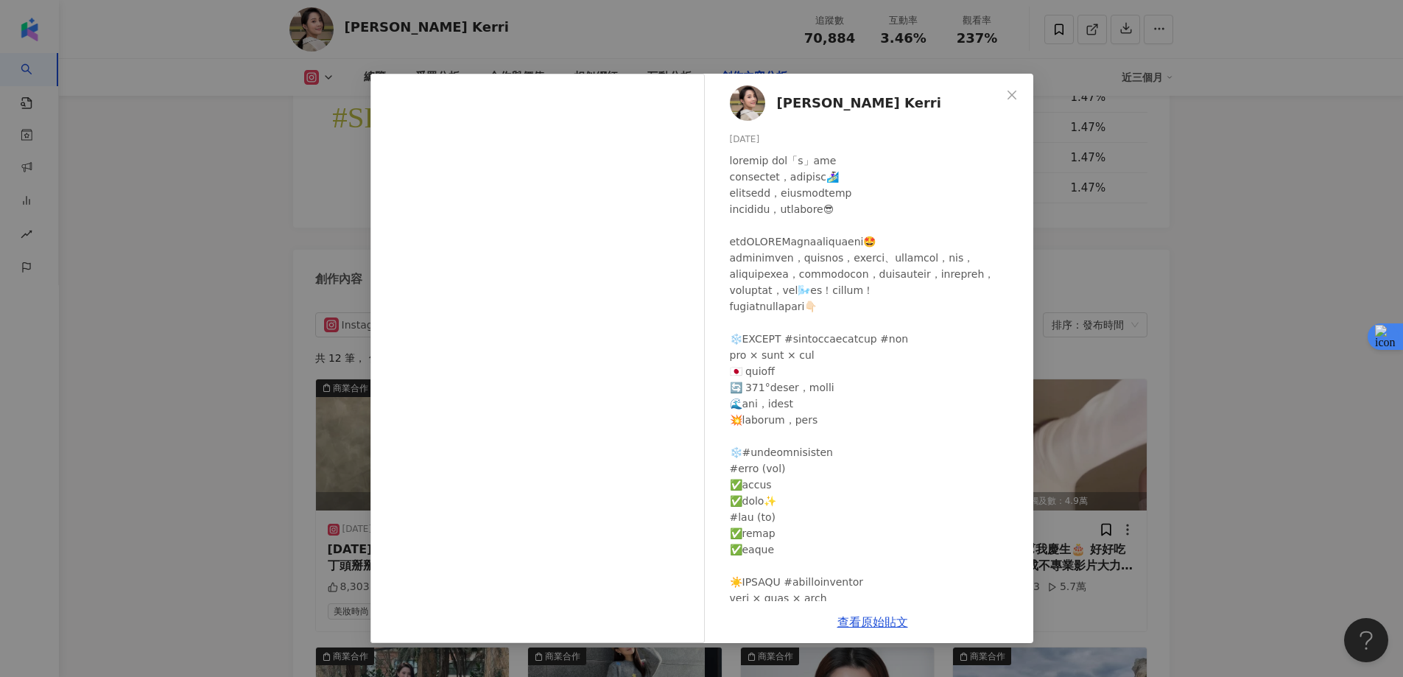
click at [1338, 187] on div "華千涵 Kerri 2025/6/16 1,004 37 查看原始貼文" at bounding box center [701, 338] width 1403 height 677
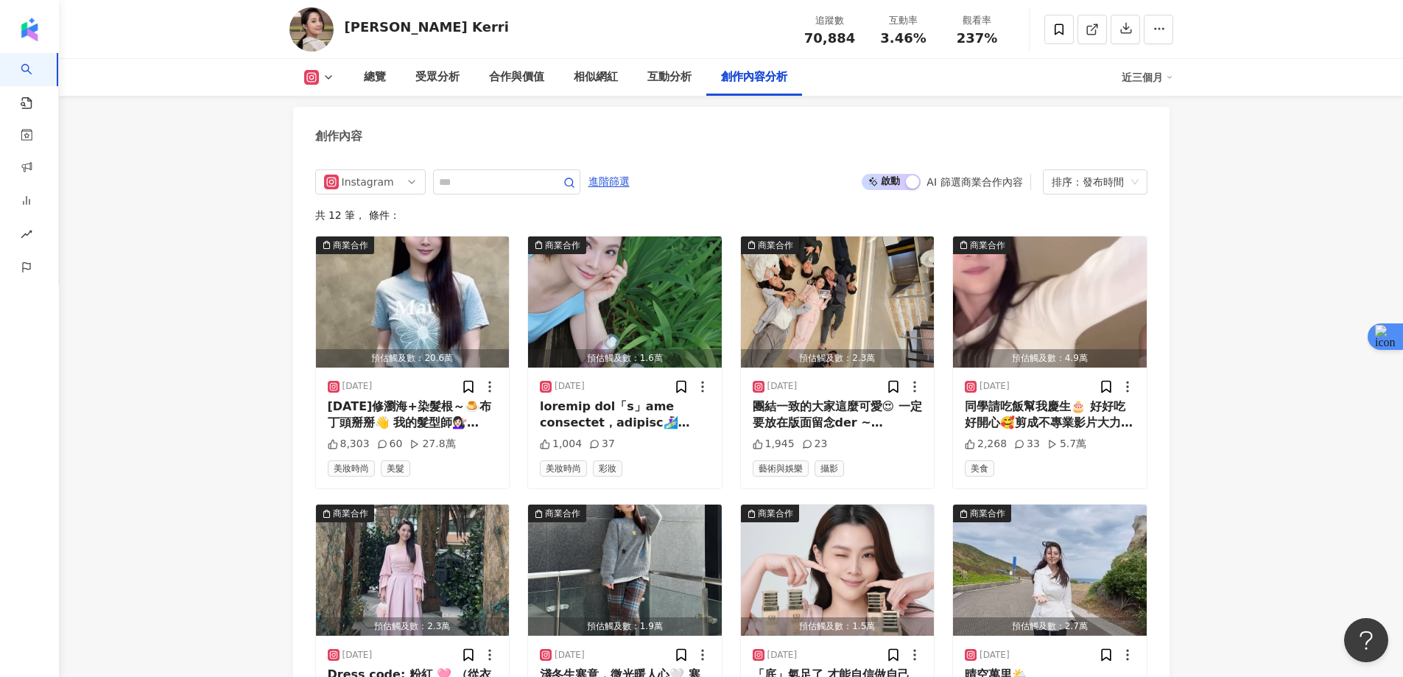
scroll to position [4802, 0]
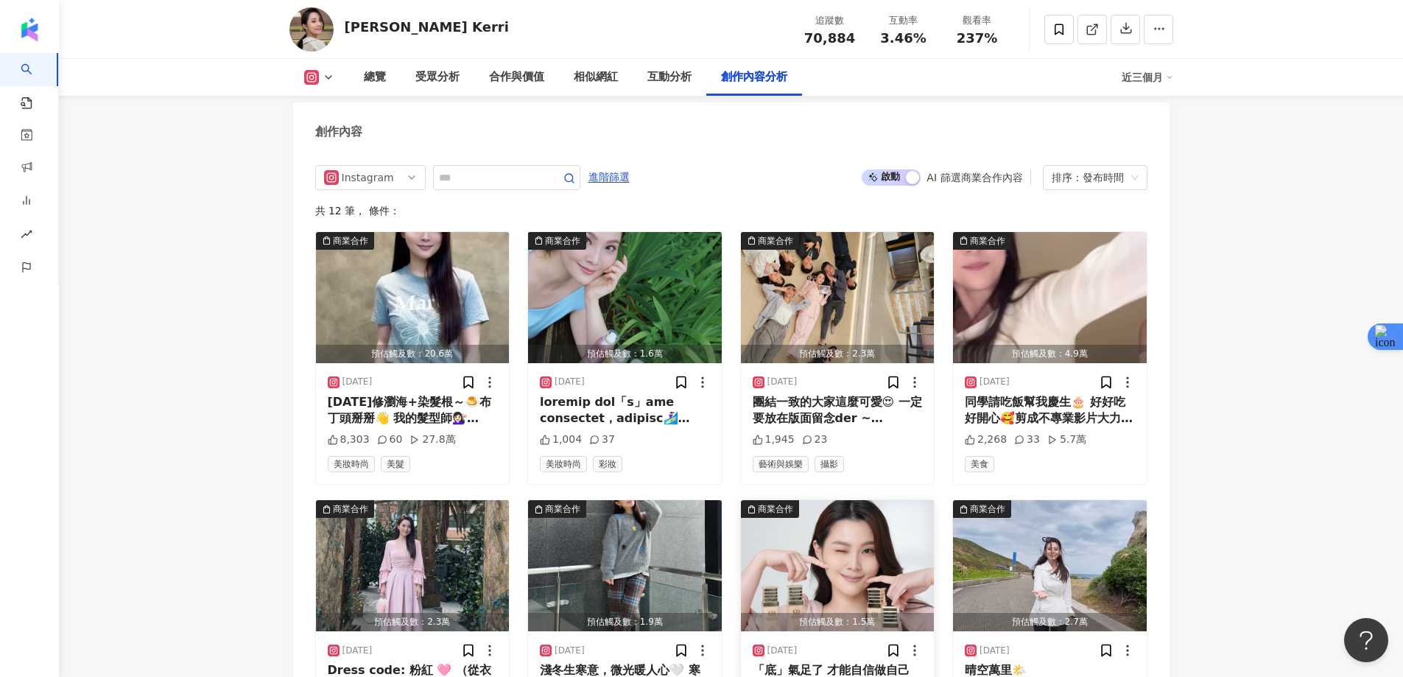
click at [809, 500] on img "button" at bounding box center [838, 565] width 194 height 131
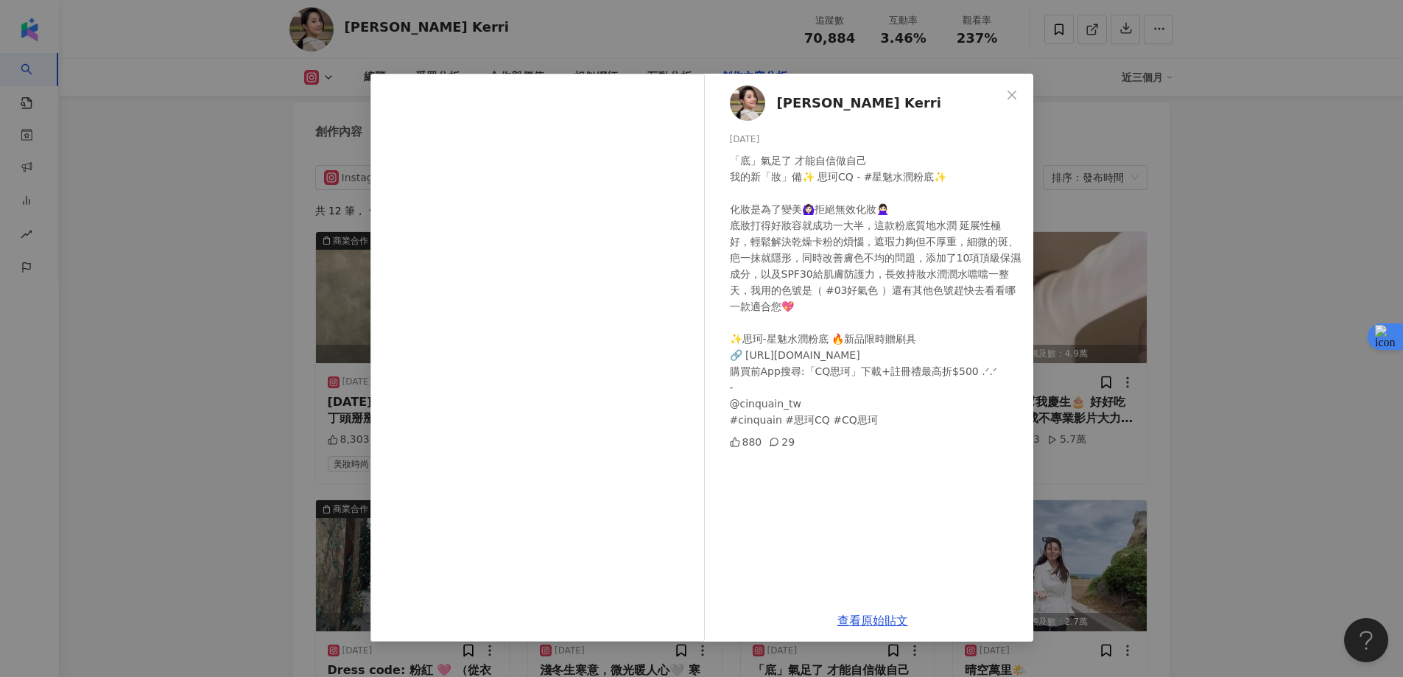
click at [1284, 230] on div "華千涵 Kerri 2025/1/17 「底」氣足了 才能自信做自己 我的新「妝」備✨ 思珂CQ - #星魅水潤粉底✨ 化妝是為了變美🙆🏻‍♀️拒絕無效化妝🙅…" at bounding box center [701, 338] width 1403 height 677
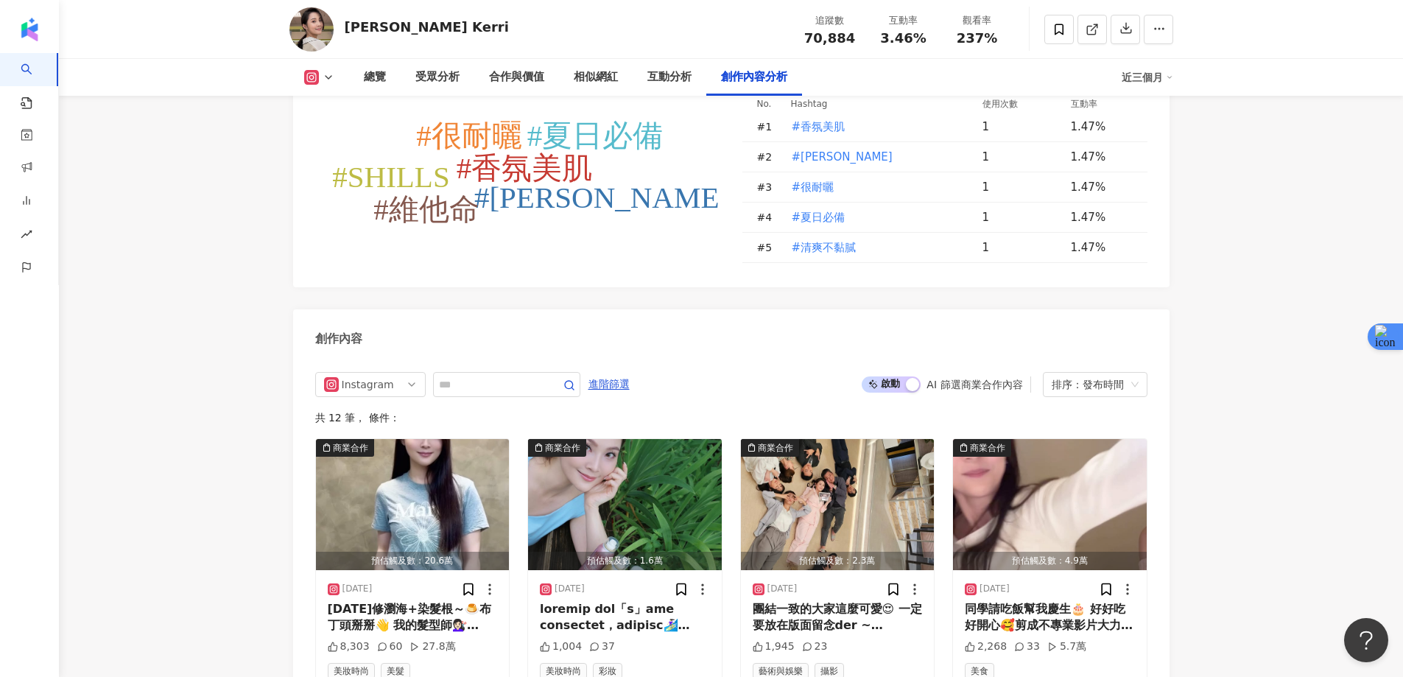
scroll to position [4581, 0]
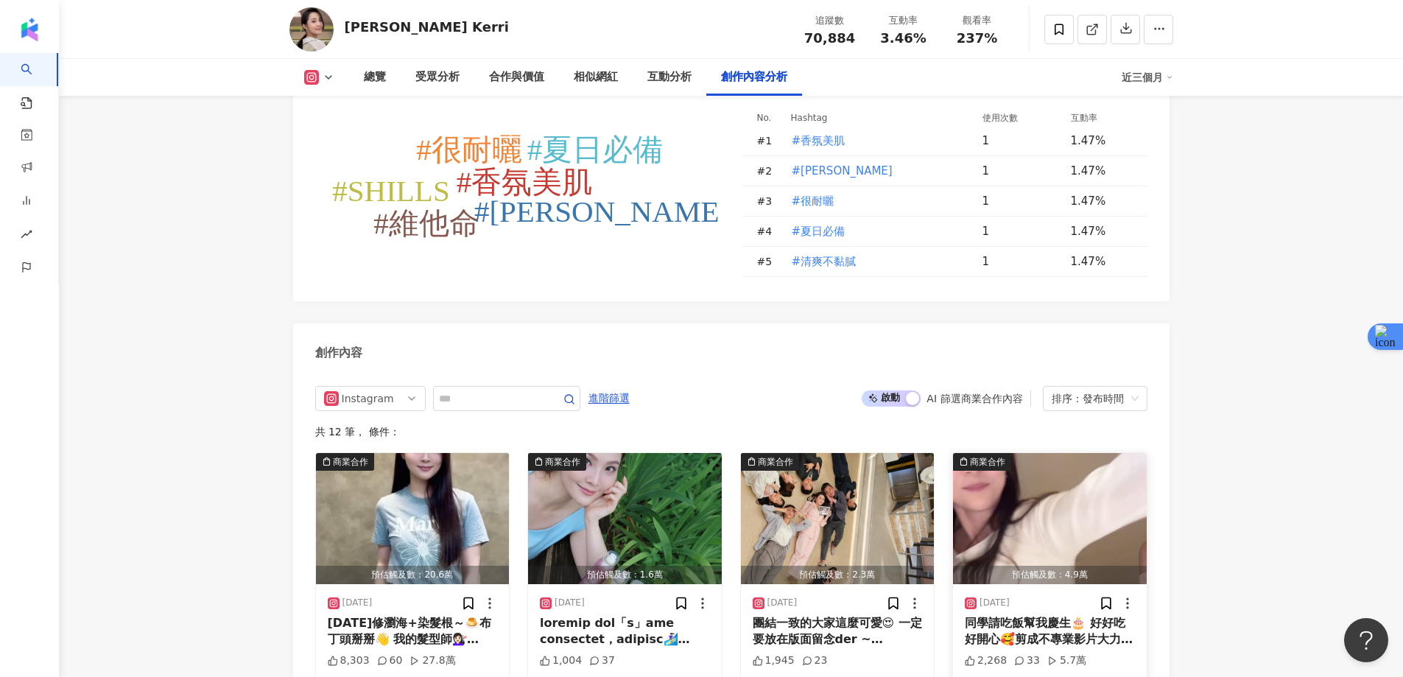
click at [1077, 453] on img "button" at bounding box center [1050, 518] width 194 height 131
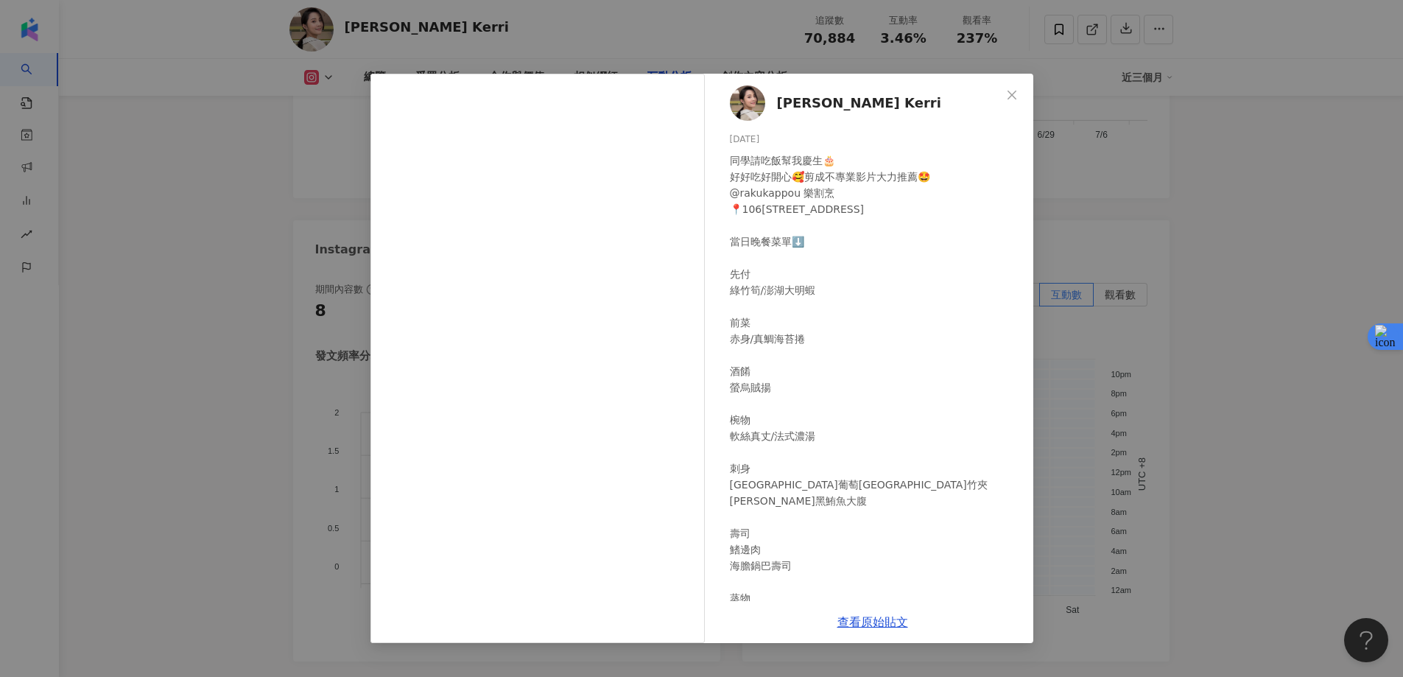
click at [1010, 95] on icon "close" at bounding box center [1012, 95] width 12 height 12
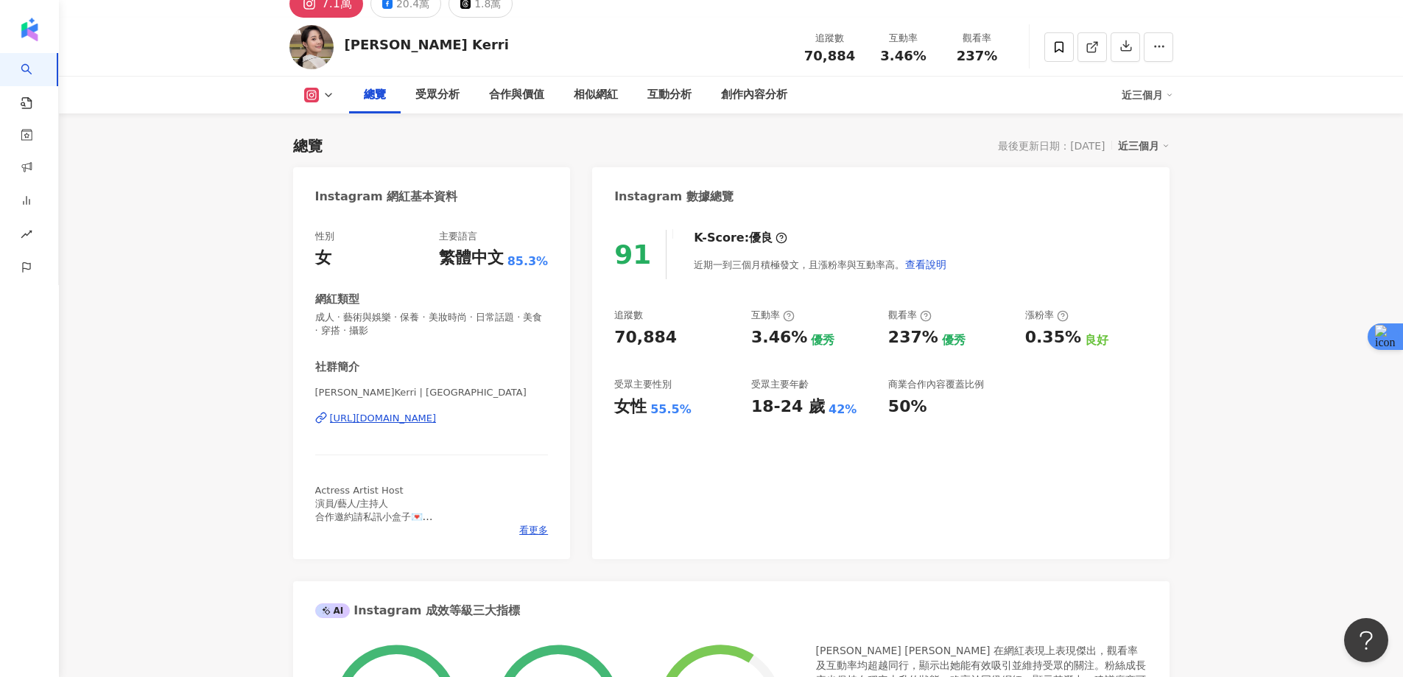
scroll to position [0, 0]
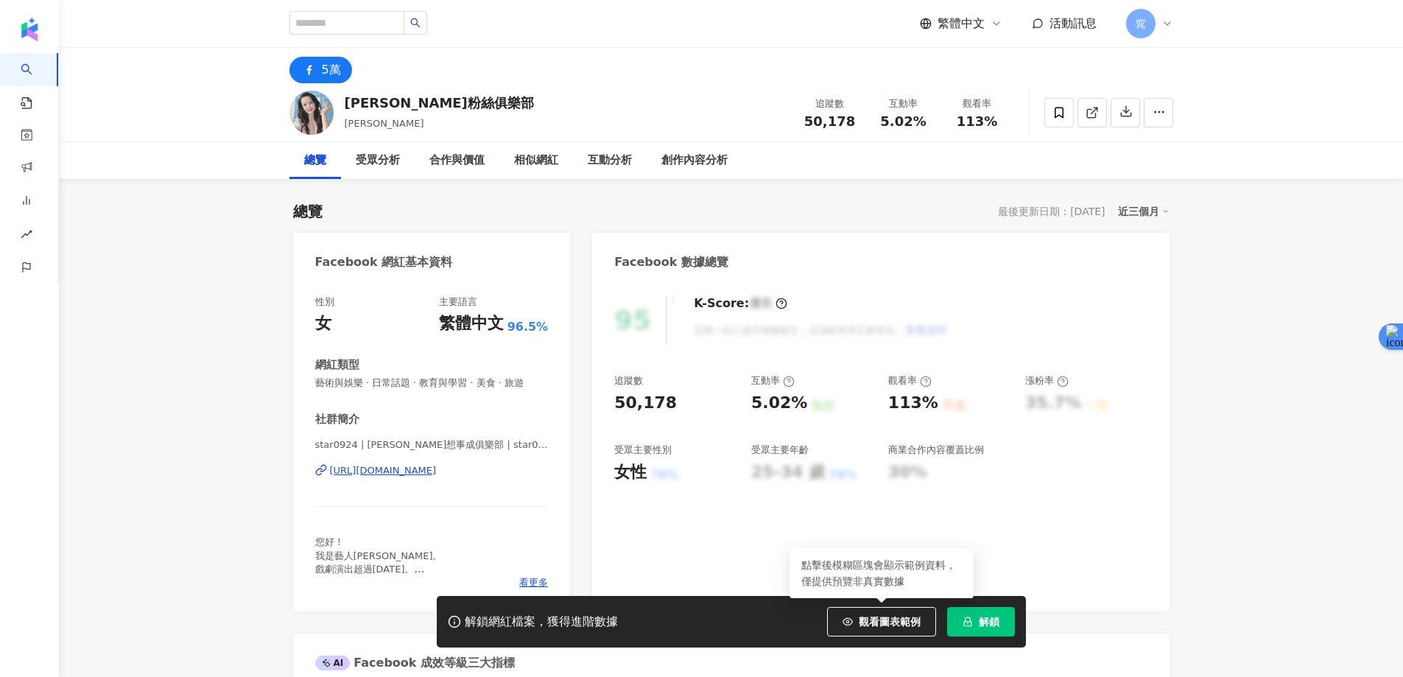
click at [963, 613] on button "解鎖" at bounding box center [981, 621] width 68 height 29
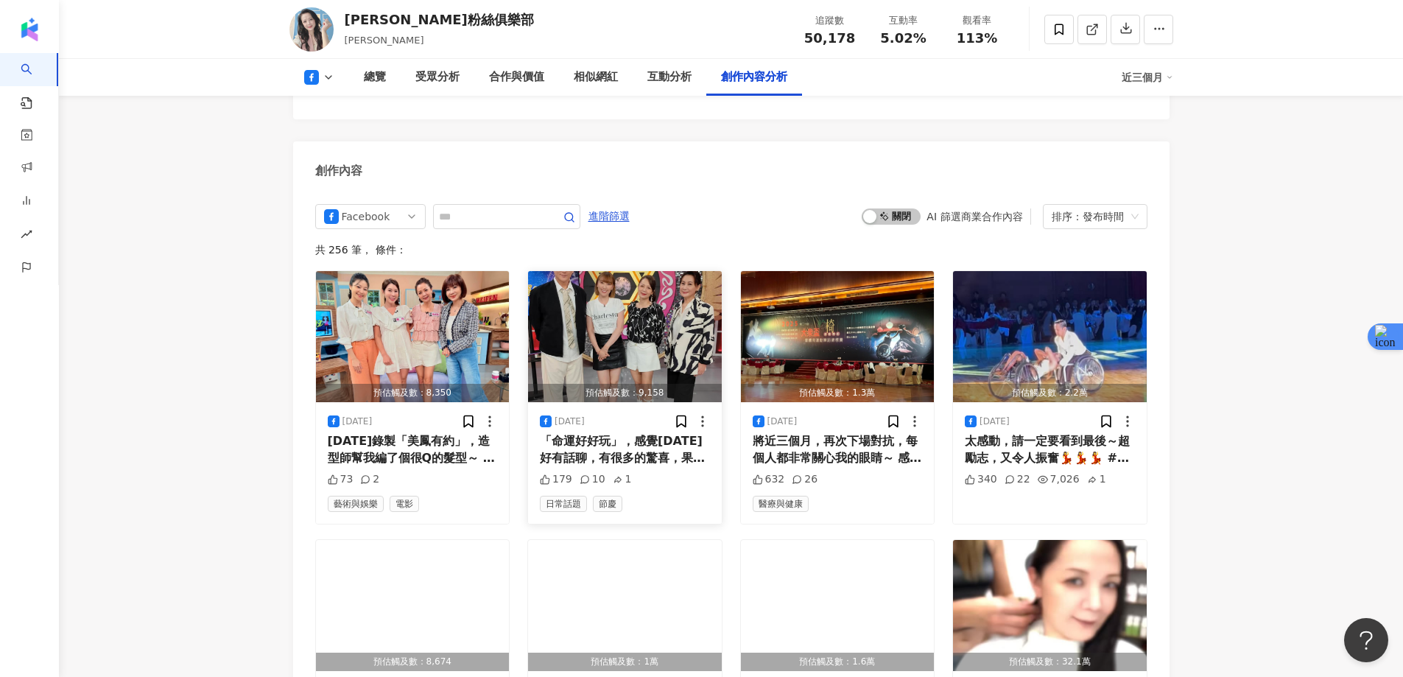
scroll to position [3756, 0]
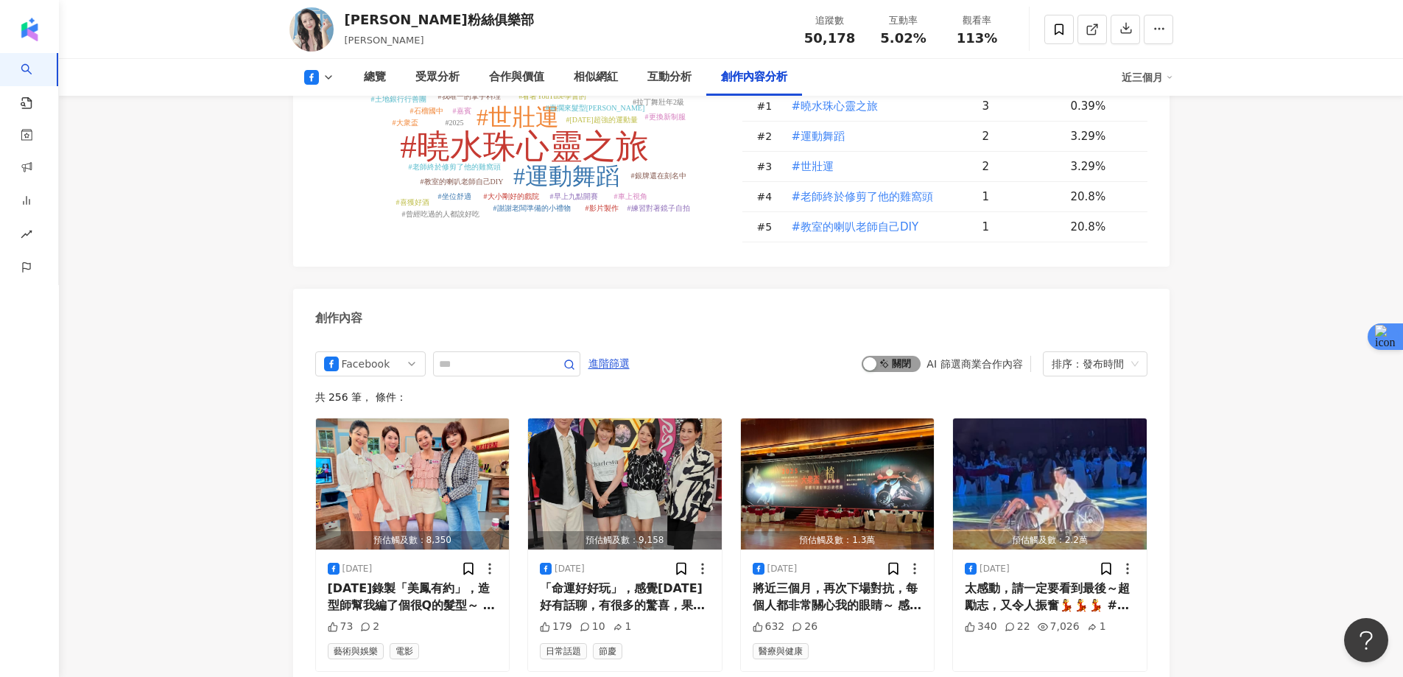
click at [900, 356] on span "啟動 關閉" at bounding box center [891, 364] width 59 height 16
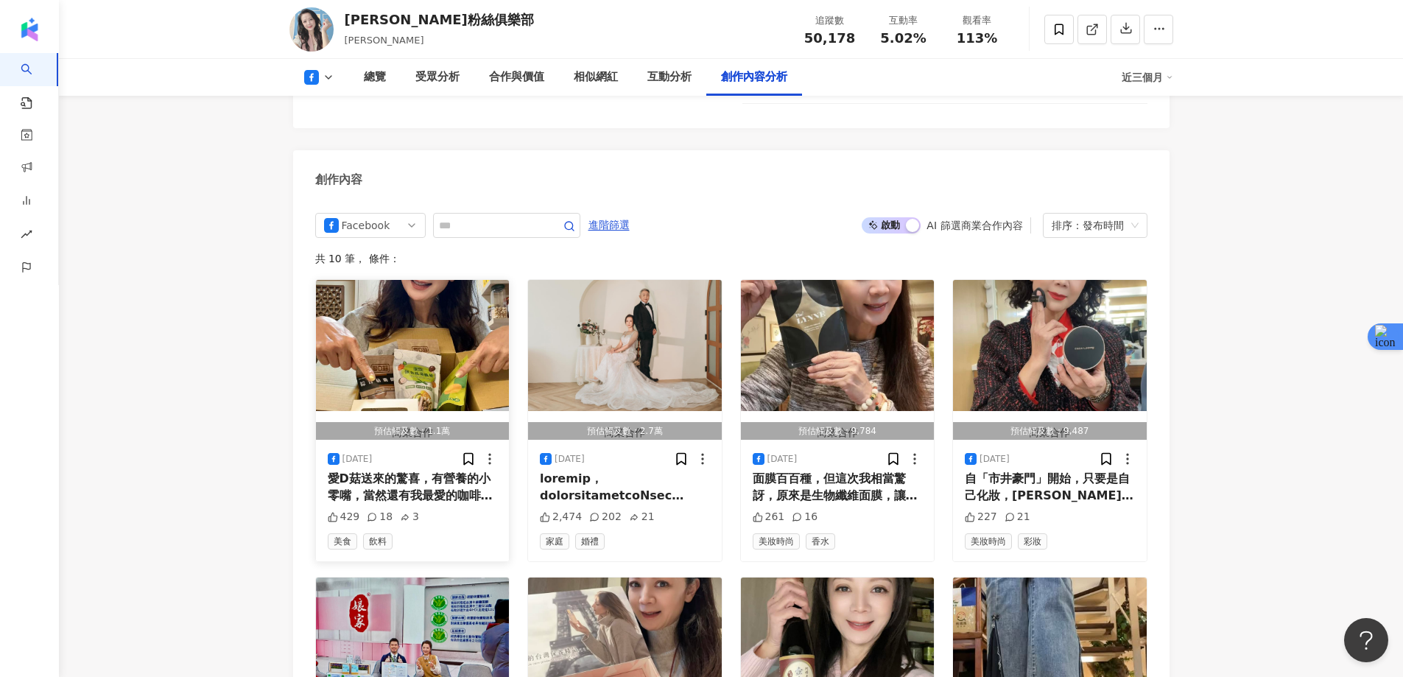
click at [395, 280] on img "button" at bounding box center [413, 345] width 194 height 131
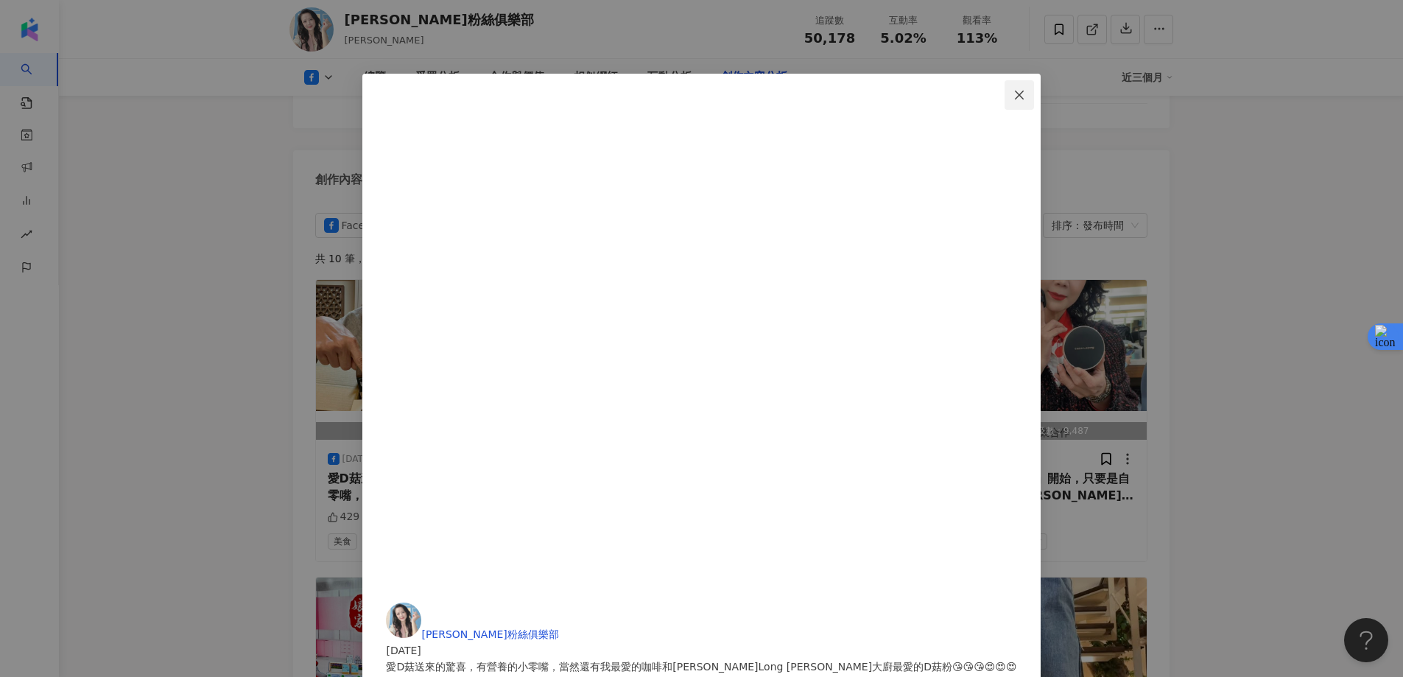
click at [1016, 91] on icon "close" at bounding box center [1019, 95] width 12 height 12
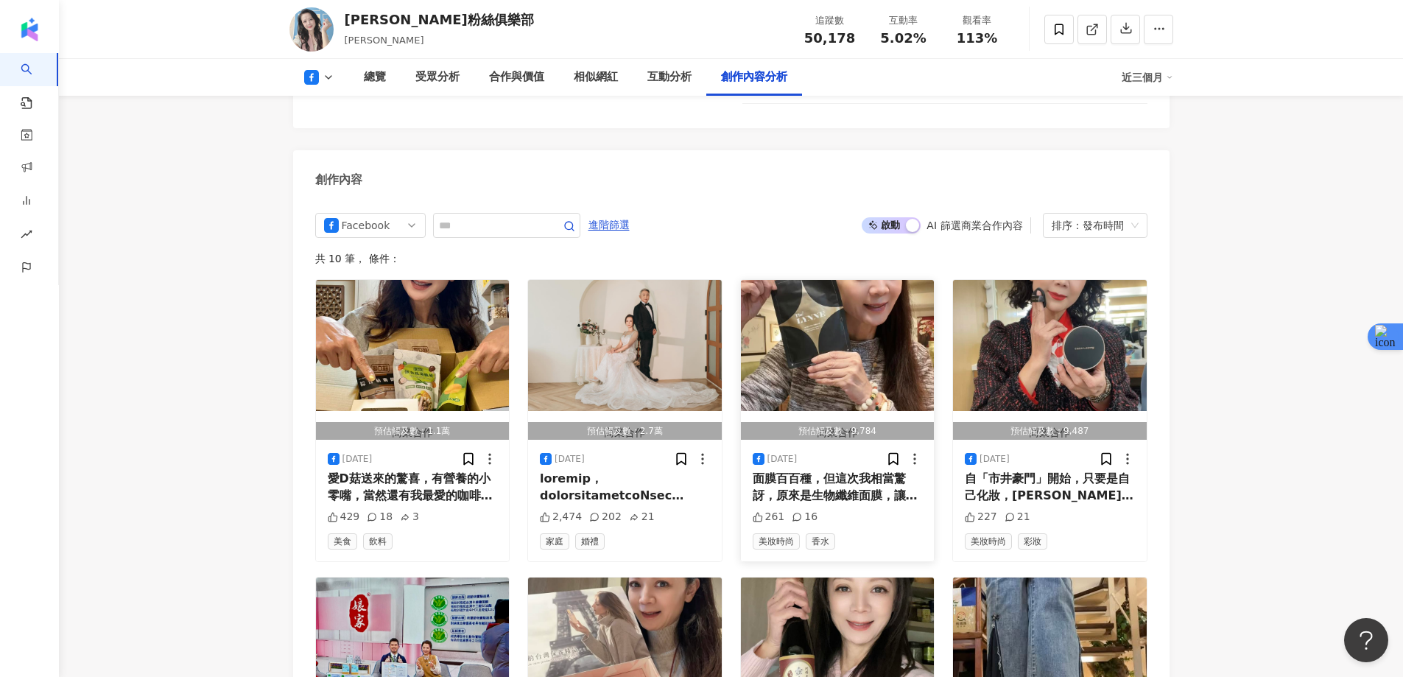
click at [831, 299] on img "button" at bounding box center [838, 345] width 194 height 131
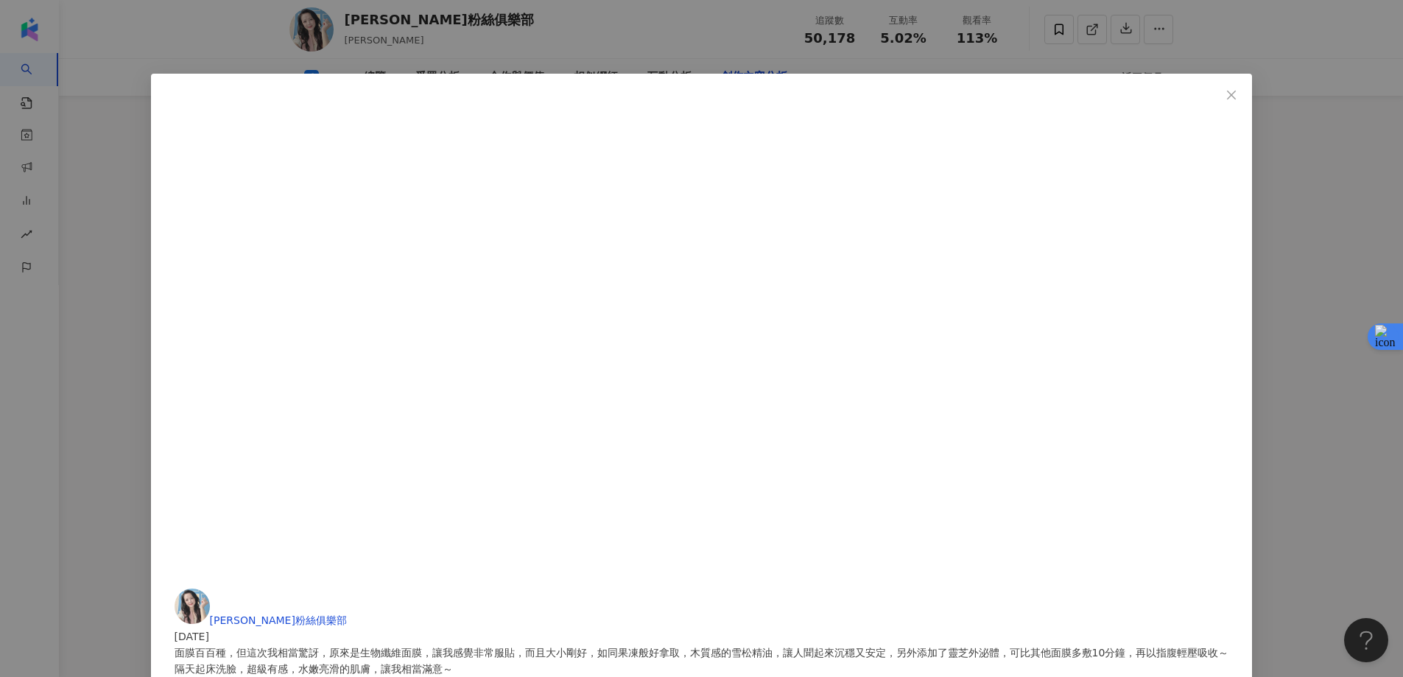
click at [1199, 183] on div "高欣欣粉絲俱樂部 2025/3/6 面膜百百種，但這次我相當驚訝，原來是生物纖維面膜，讓我感覺非常服貼，而且大小剛好，如同果凍般好拿取，木質感的雪松精油，讓人…" at bounding box center [701, 338] width 1403 height 677
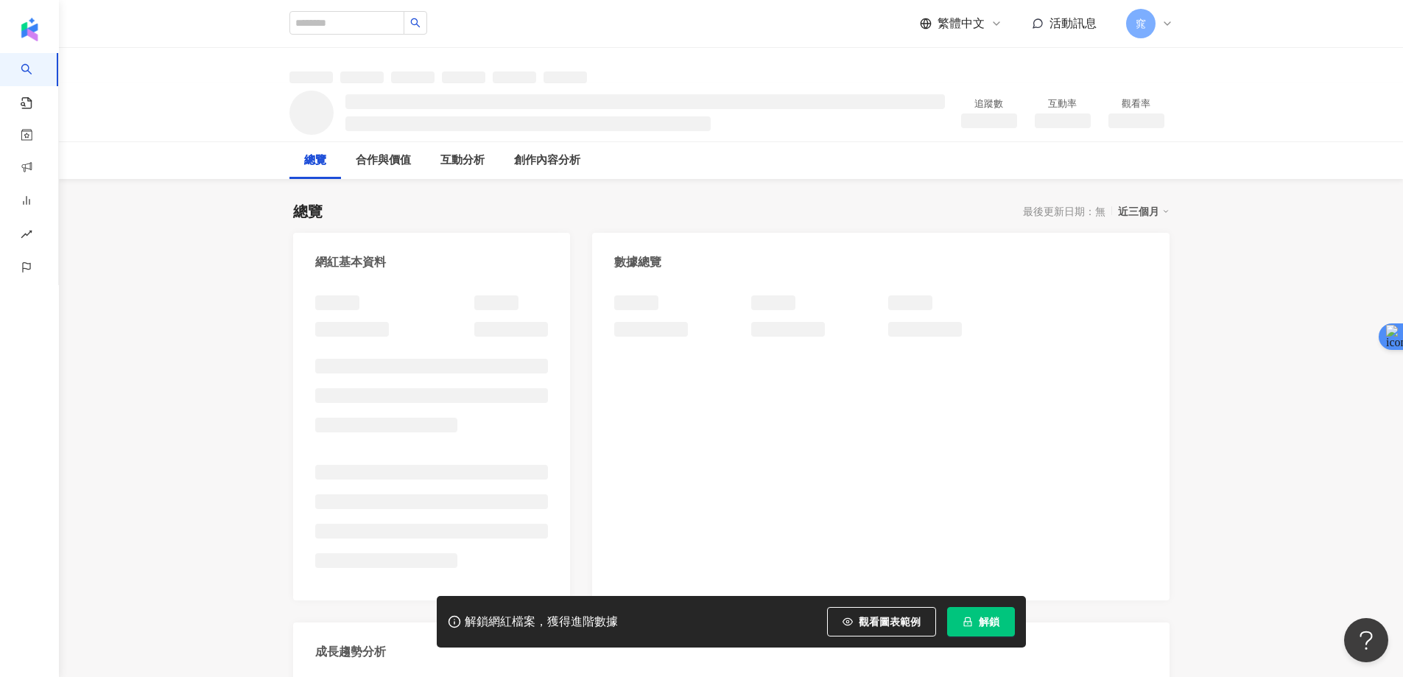
click at [968, 622] on icon "lock" at bounding box center [967, 622] width 8 height 10
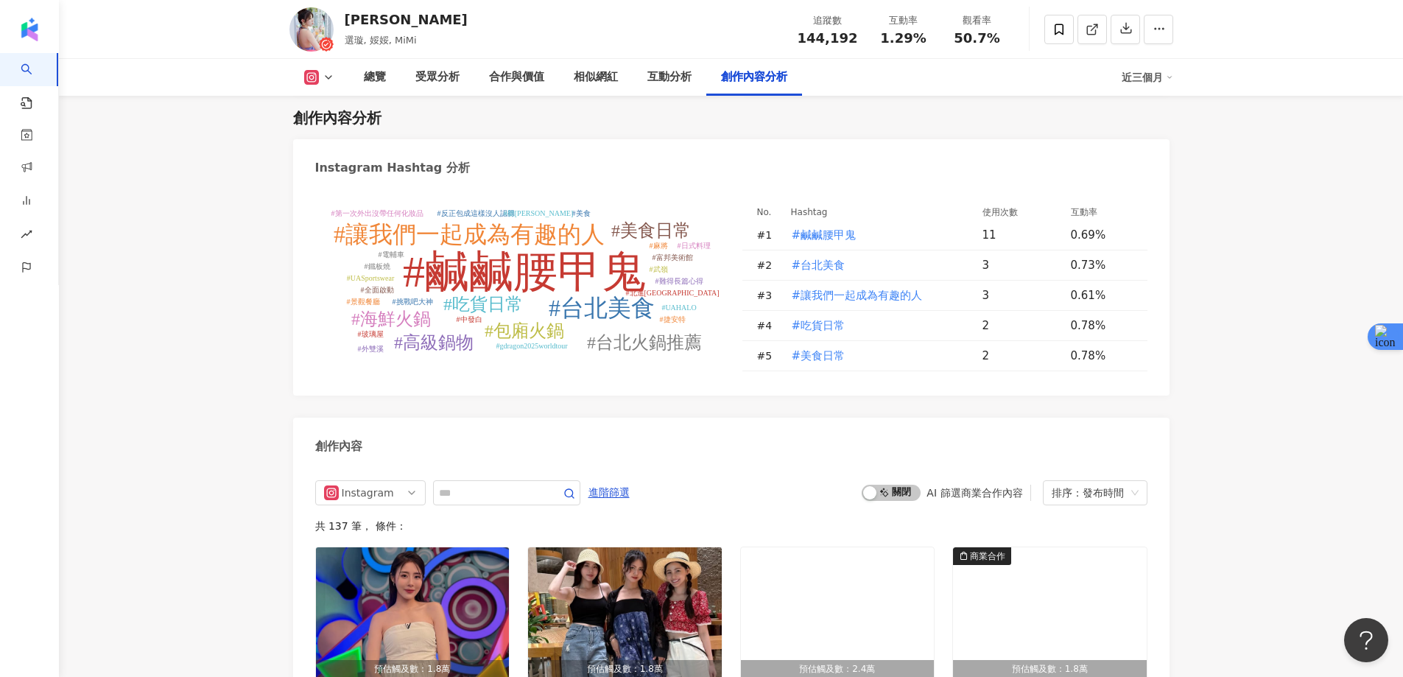
scroll to position [4271, 0]
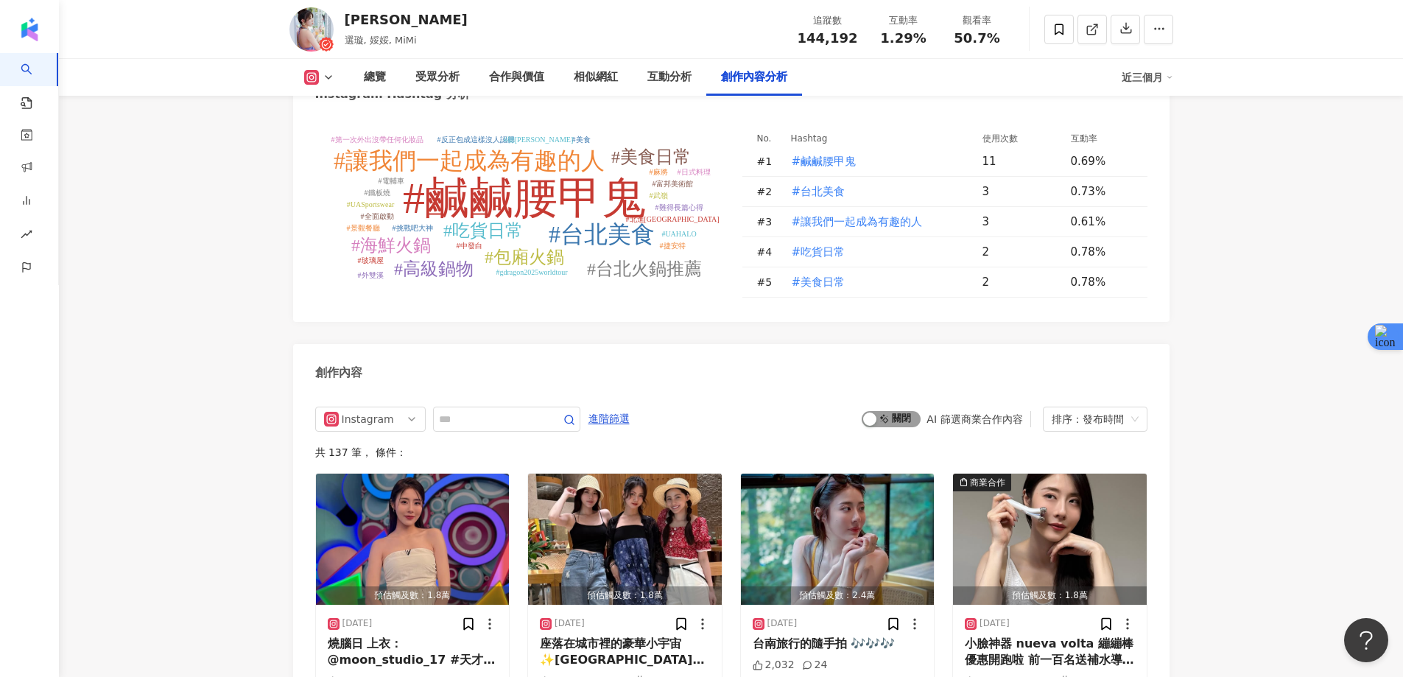
click at [883, 420] on span "啟動 關閉" at bounding box center [891, 419] width 59 height 16
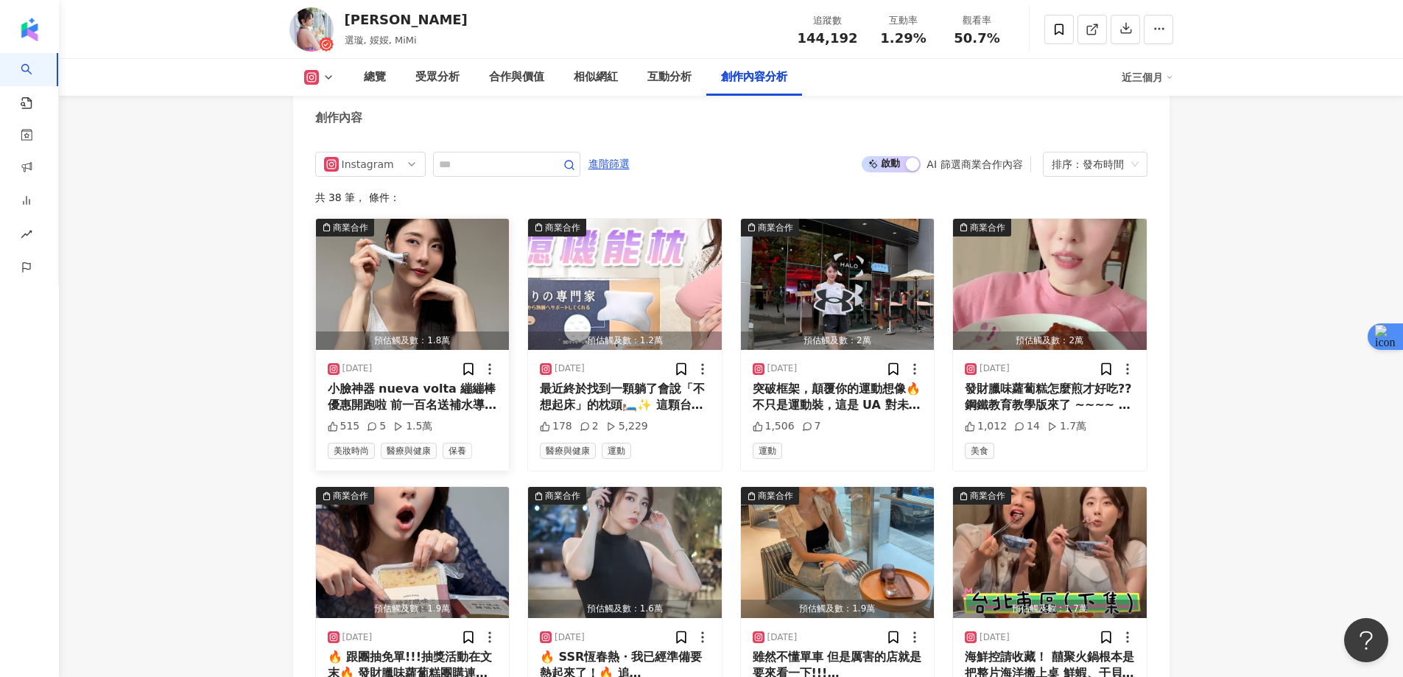
click at [391, 289] on img "button" at bounding box center [413, 284] width 194 height 131
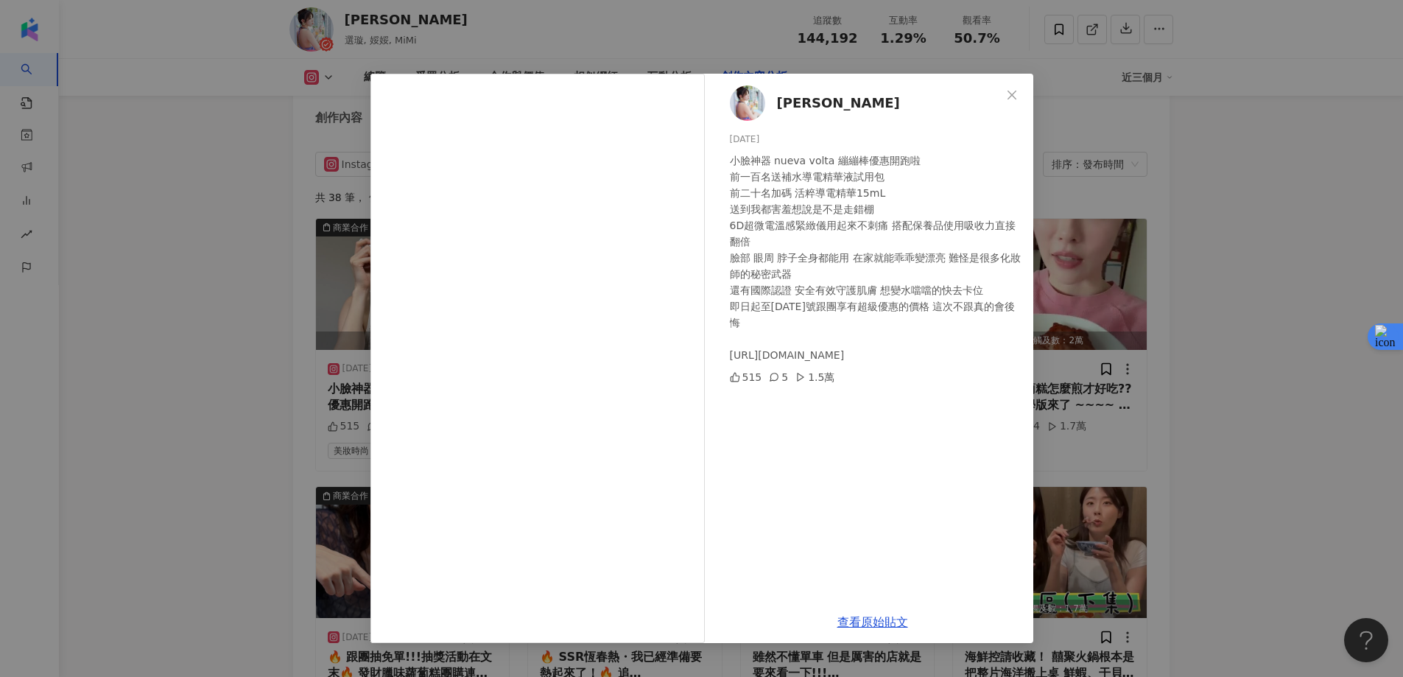
click at [1281, 183] on div "劉璇 2025/8/22 小臉神器 nueva volta 繃繃棒優惠開跑啦 前一百名送補水導電精華液試用包 前二十名加碼 活粹導電精華15mL 送到我都害羞…" at bounding box center [701, 338] width 1403 height 677
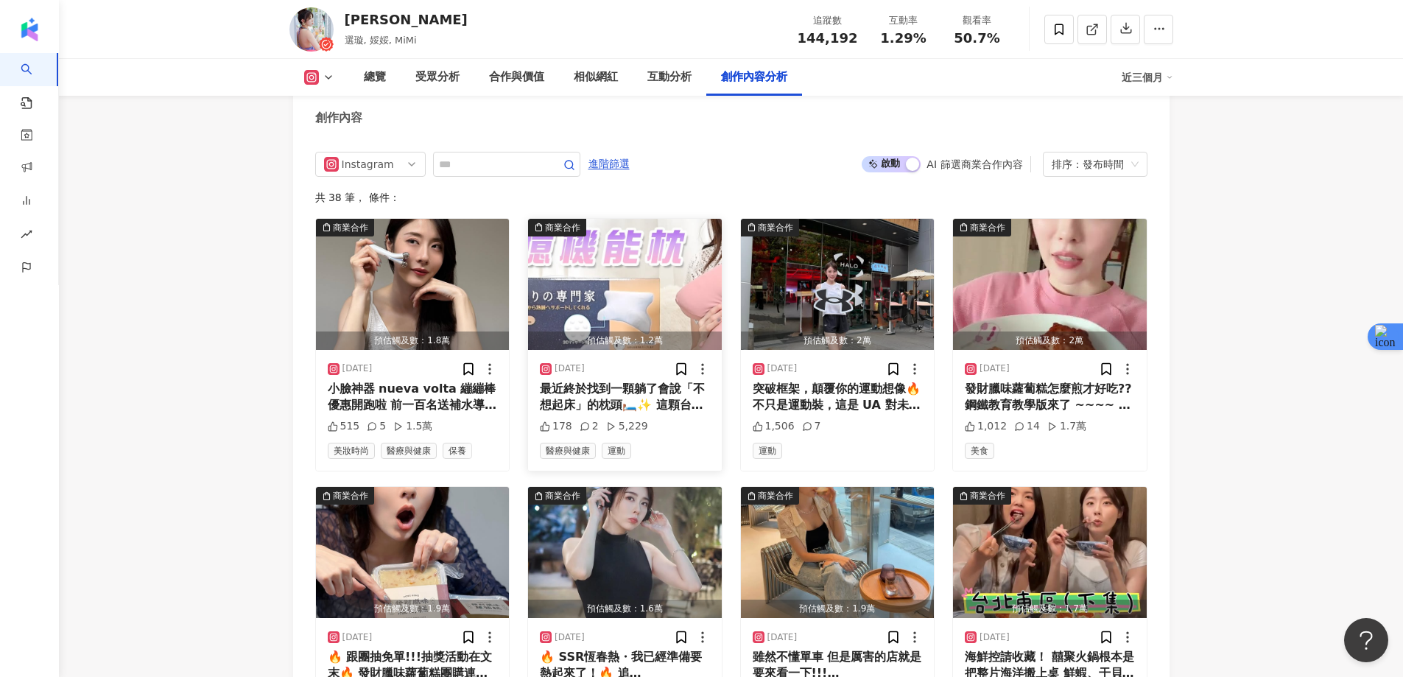
click at [631, 278] on img "button" at bounding box center [625, 284] width 194 height 131
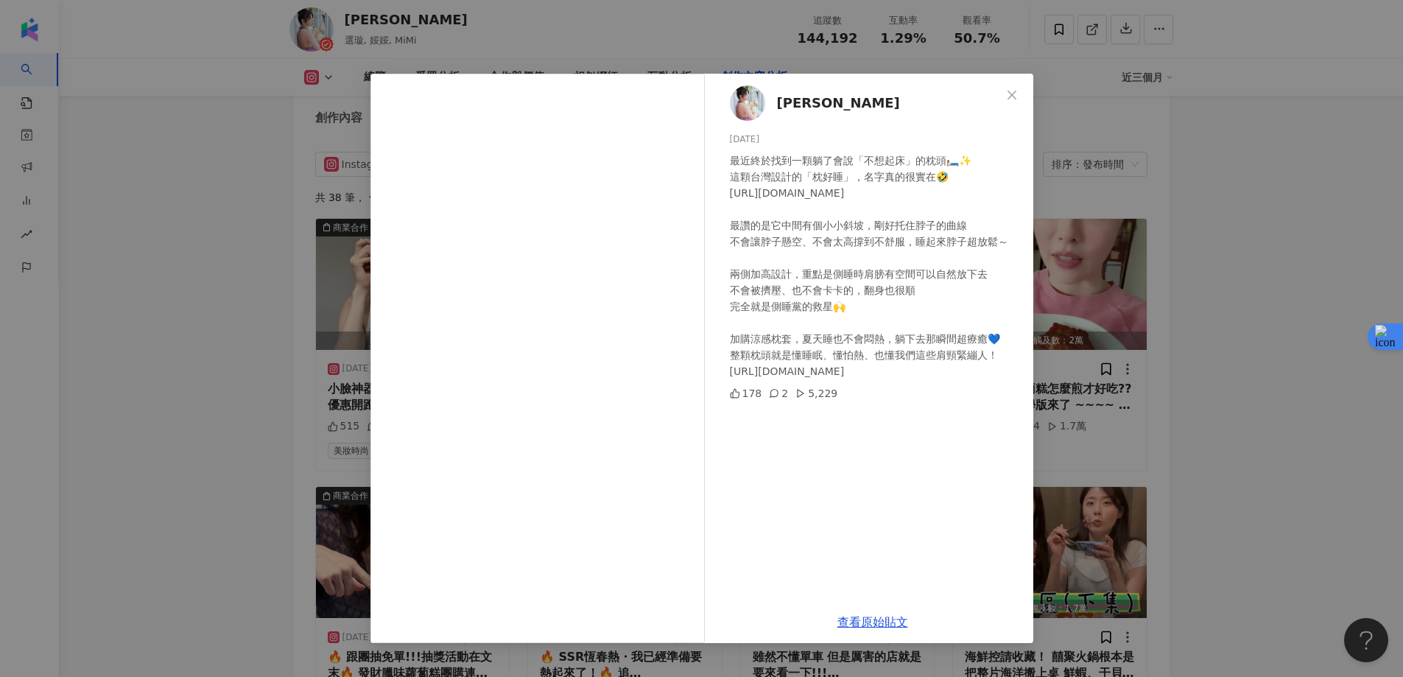
click at [1262, 219] on div "劉璇 2025/8/20 最近終於找到一顆躺了會說「不想起床」的枕頭🛏️✨ 這顆台灣設計的「枕好睡」，名字真的很實在🤣 https://japansleep.…" at bounding box center [701, 338] width 1403 height 677
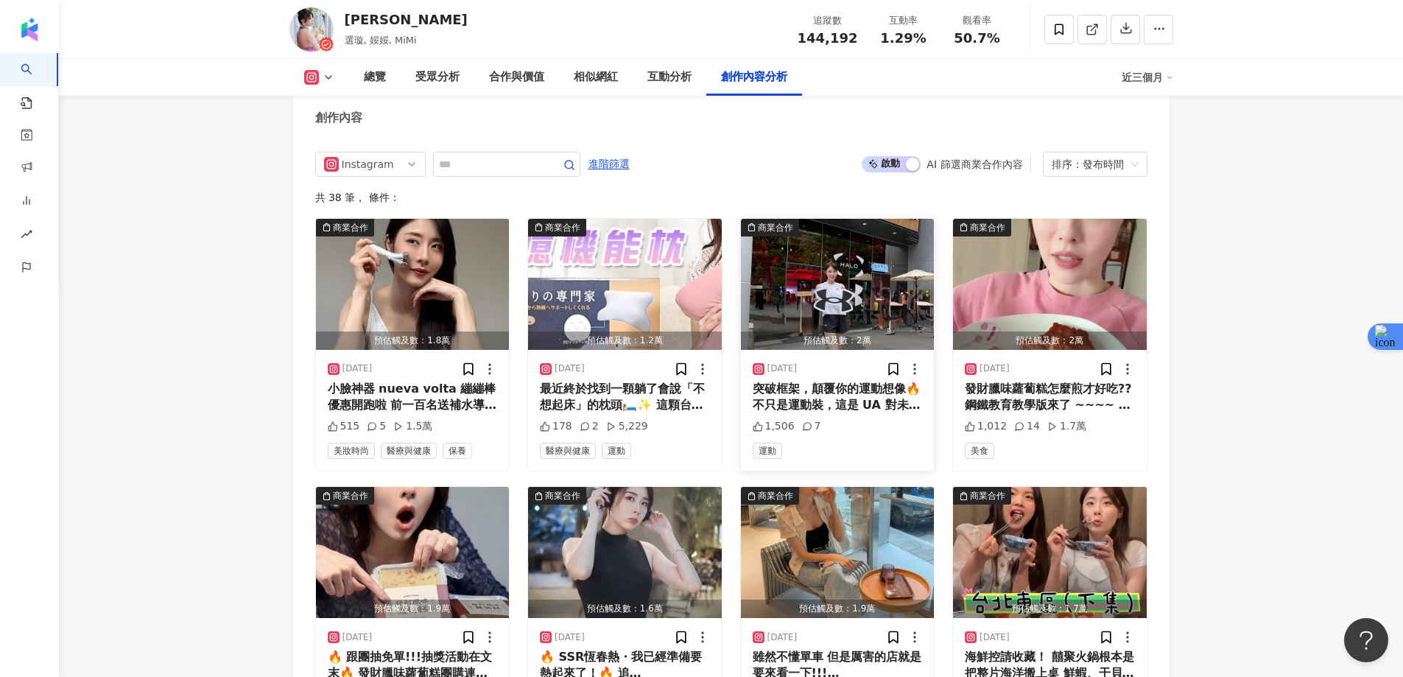
click at [819, 295] on img "button" at bounding box center [838, 284] width 194 height 131
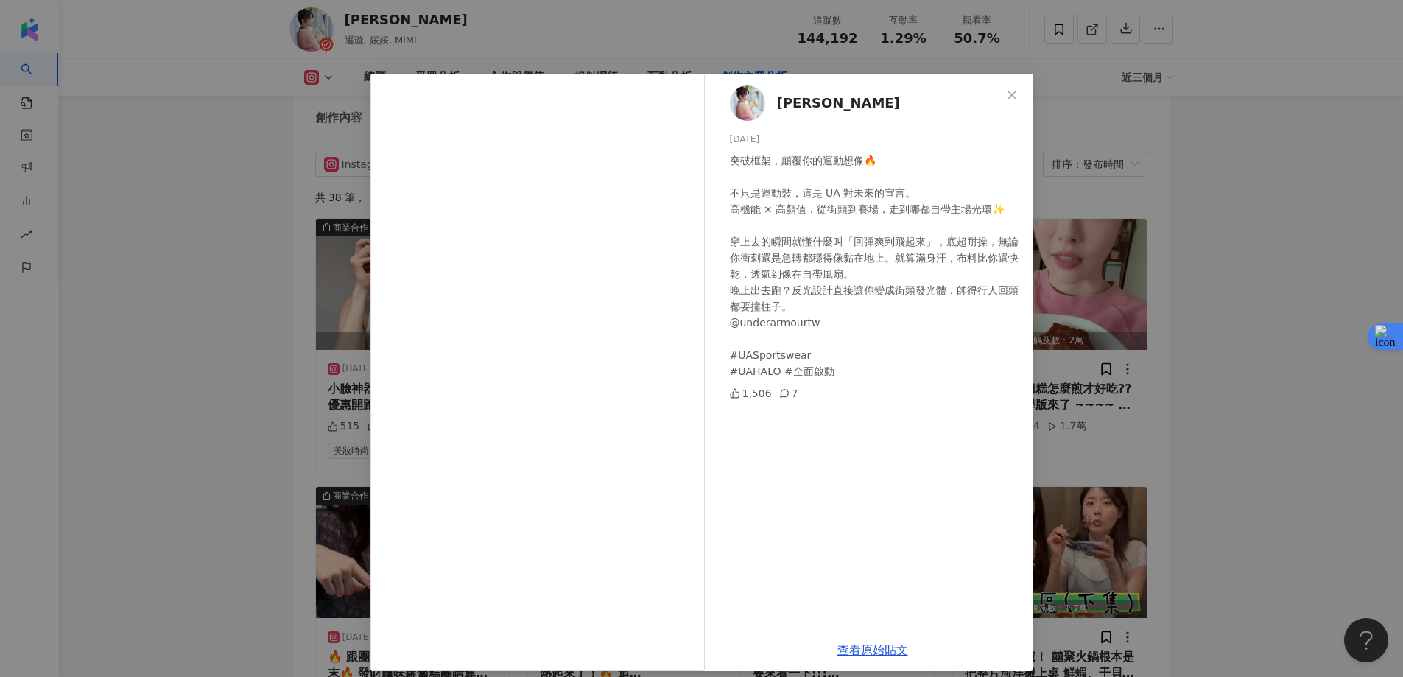
click at [1321, 141] on div "劉璇 2025/8/12 突破框架，顛覆你的運動想像🔥 不只是運動裝，這是 UA 對未來的宣言。 高機能 × 高顏值，從街頭到賽場，走到哪都自帶主場光環✨ 穿…" at bounding box center [701, 338] width 1403 height 677
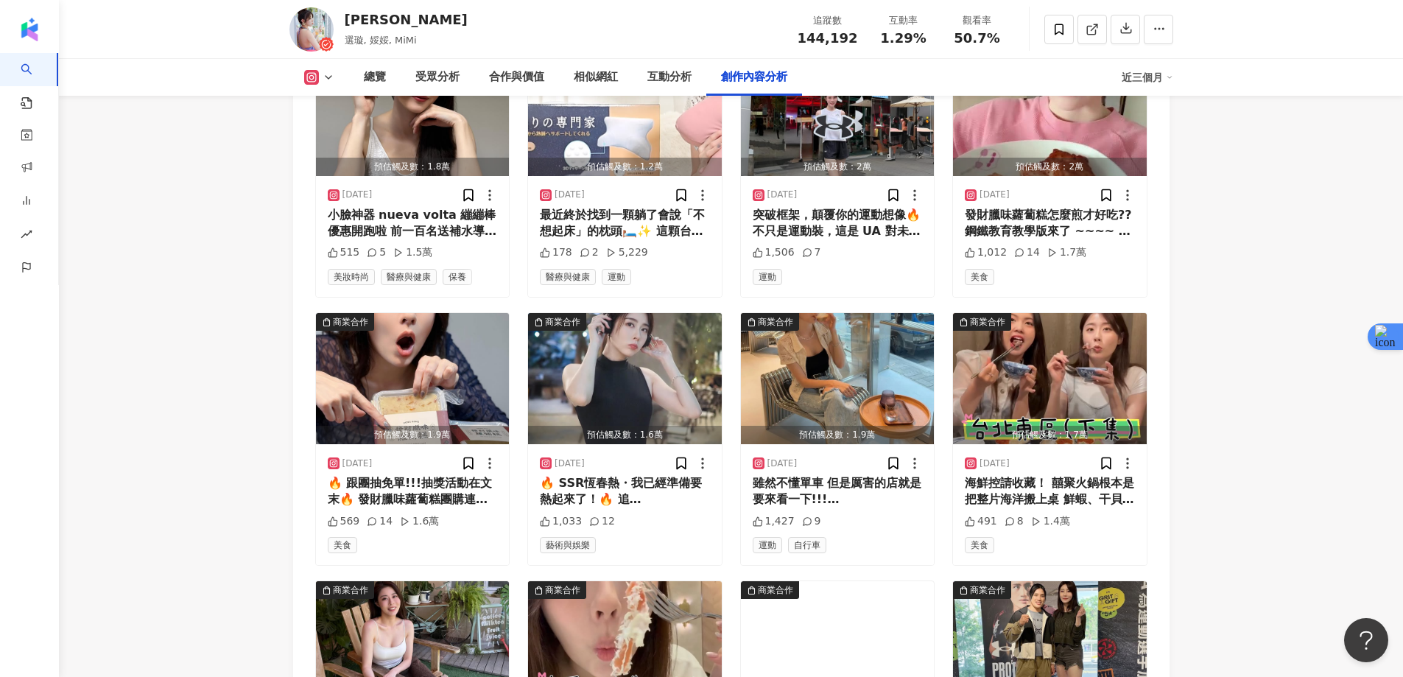
scroll to position [4747, 0]
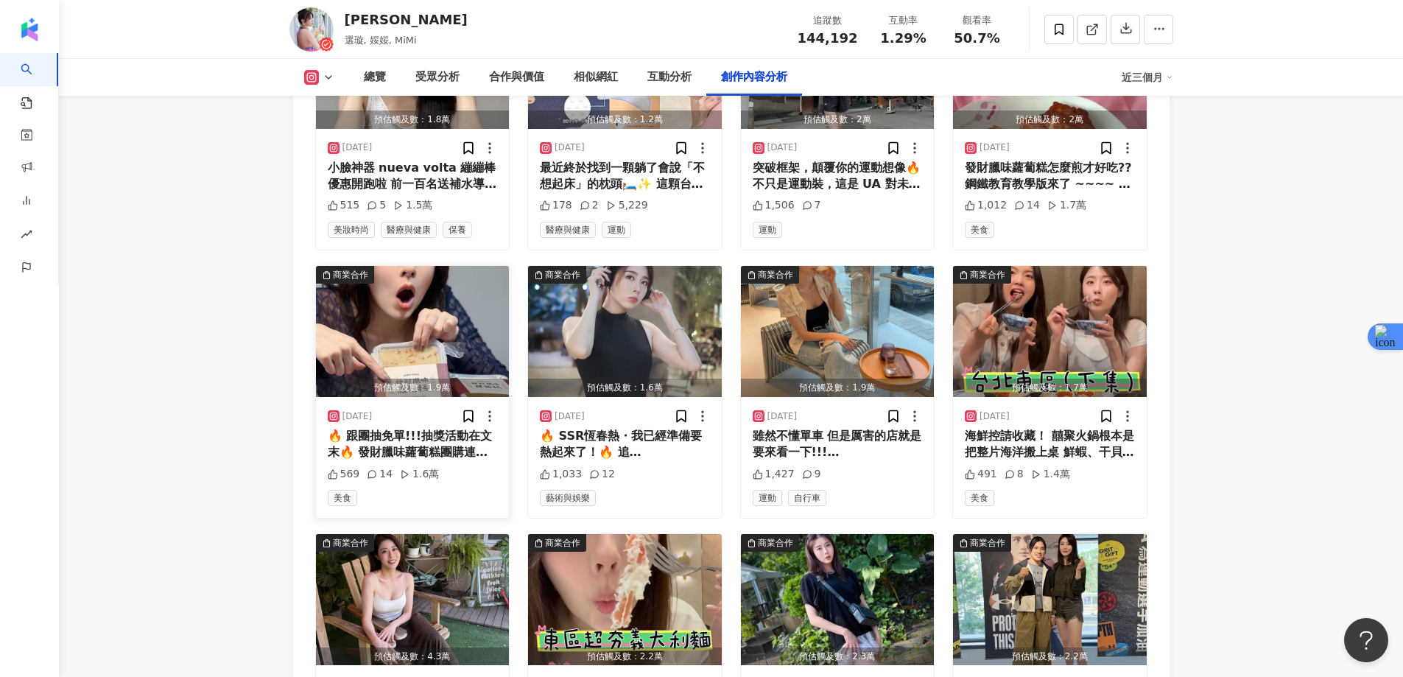
click at [427, 322] on img "button" at bounding box center [413, 331] width 194 height 131
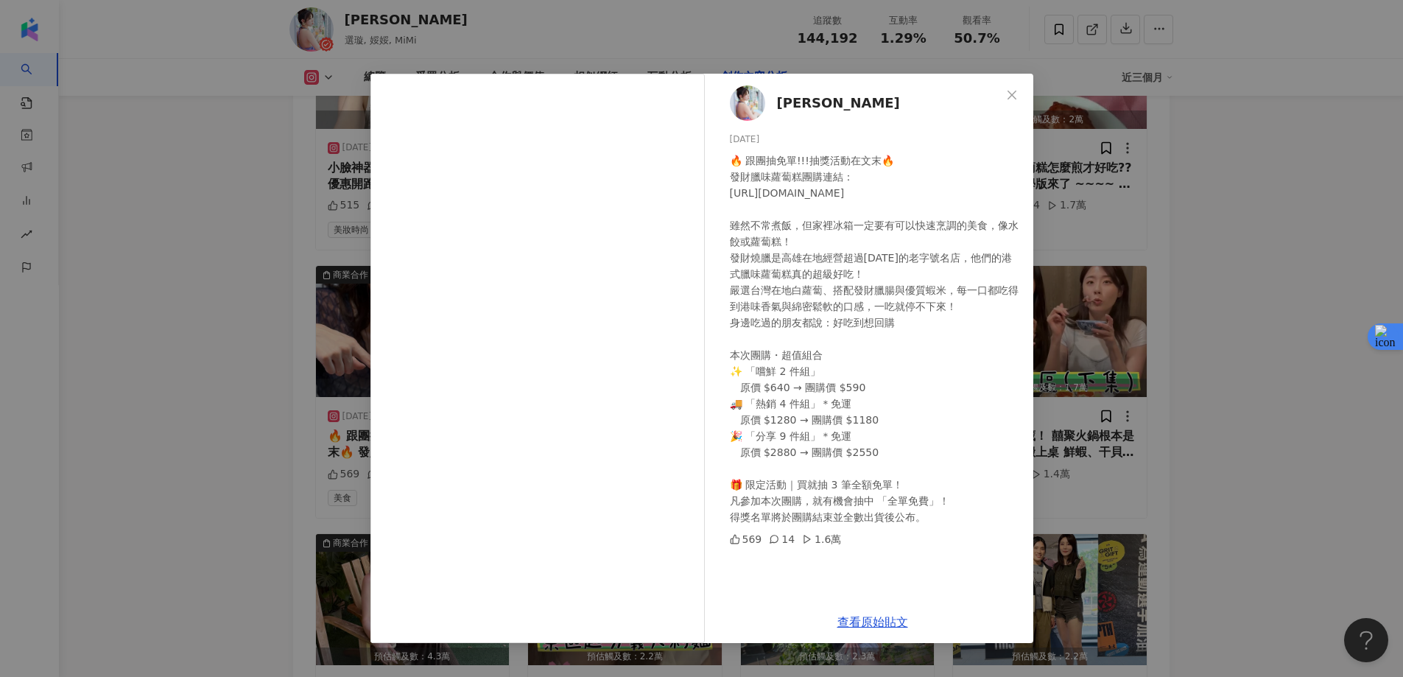
click at [1259, 241] on div "劉璇 2025/7/27 🔥 跟團抽免單!!!抽獎活動在文末🔥 發財臘味蘿蔔糕團購連結： https://myship.7-11.com.tw/general…" at bounding box center [701, 338] width 1403 height 677
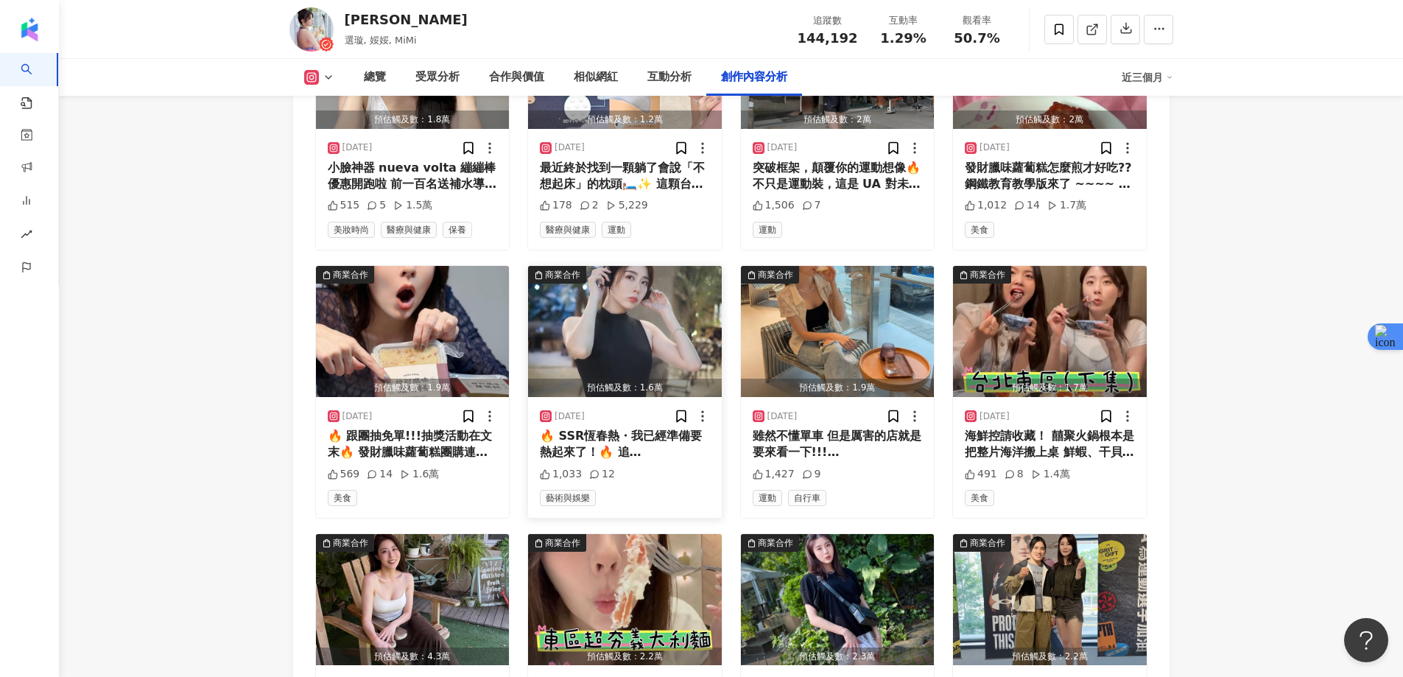
click at [627, 314] on img "button" at bounding box center [625, 331] width 194 height 131
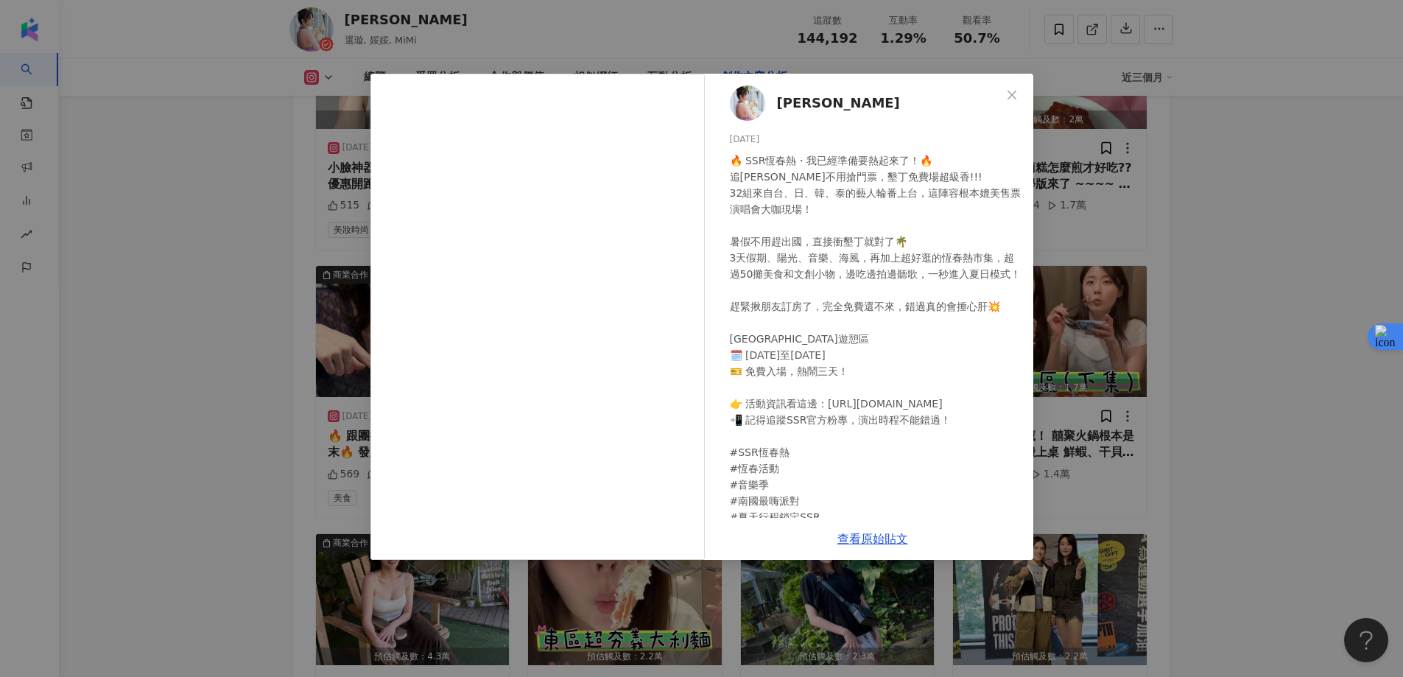
click at [1204, 241] on div "劉璇 2025/7/25 🔥 SSR恆春熱・我已經準備要熱起來了！🔥 追韓星不用搶門票，墾丁免費場超級香!!! 32組來自台、日、韓、泰的藝人輪番上台，這陣容…" at bounding box center [701, 338] width 1403 height 677
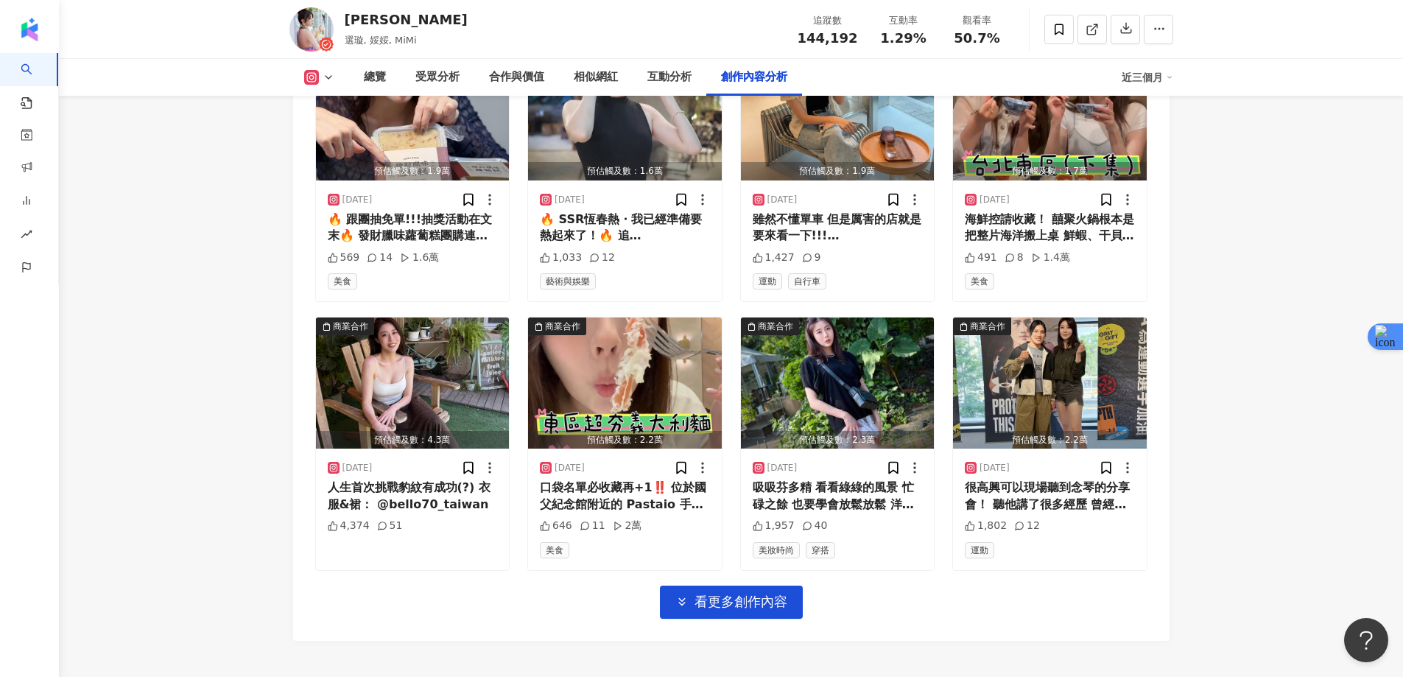
scroll to position [4968, 0]
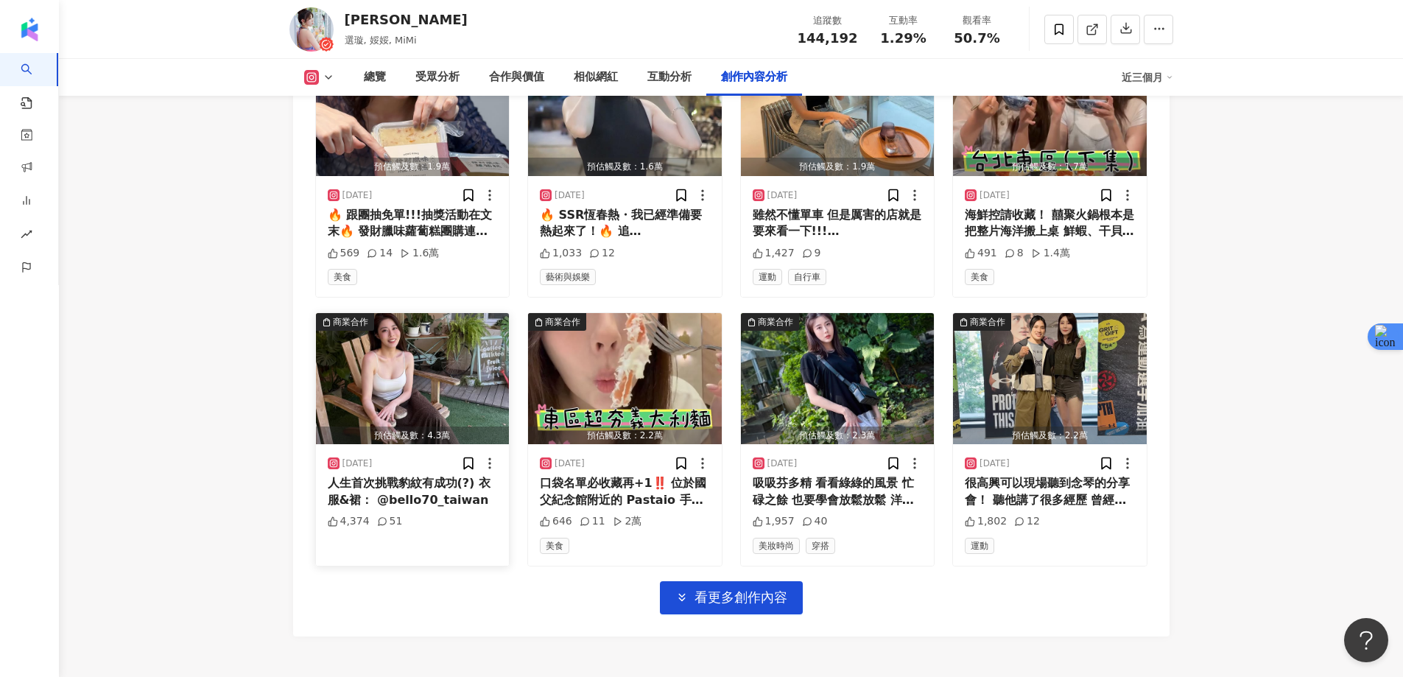
click at [424, 355] on img "button" at bounding box center [413, 378] width 194 height 131
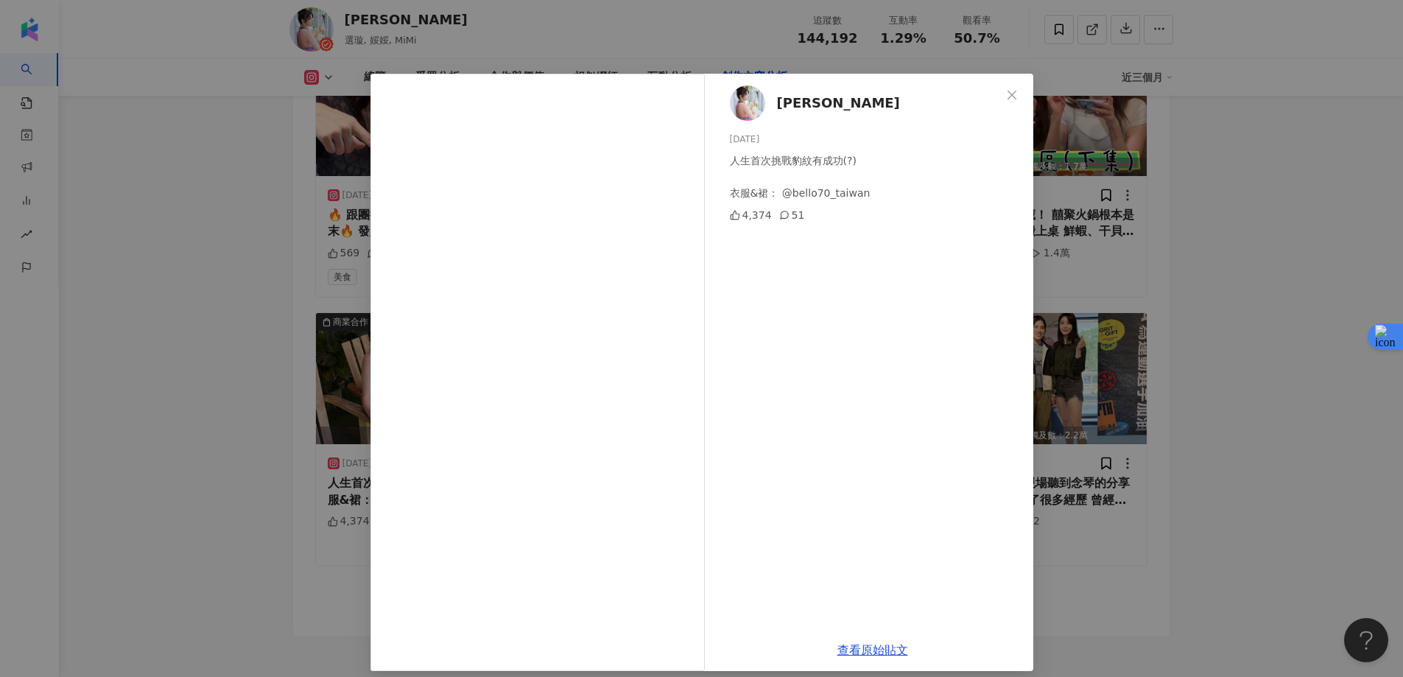
click at [1236, 205] on div "劉璇 2025/6/25 人生首次挑戰豹紋有成功(?) 衣服&裙： @bello70_taiwan 4,374 51 查看原始貼文" at bounding box center [701, 338] width 1403 height 677
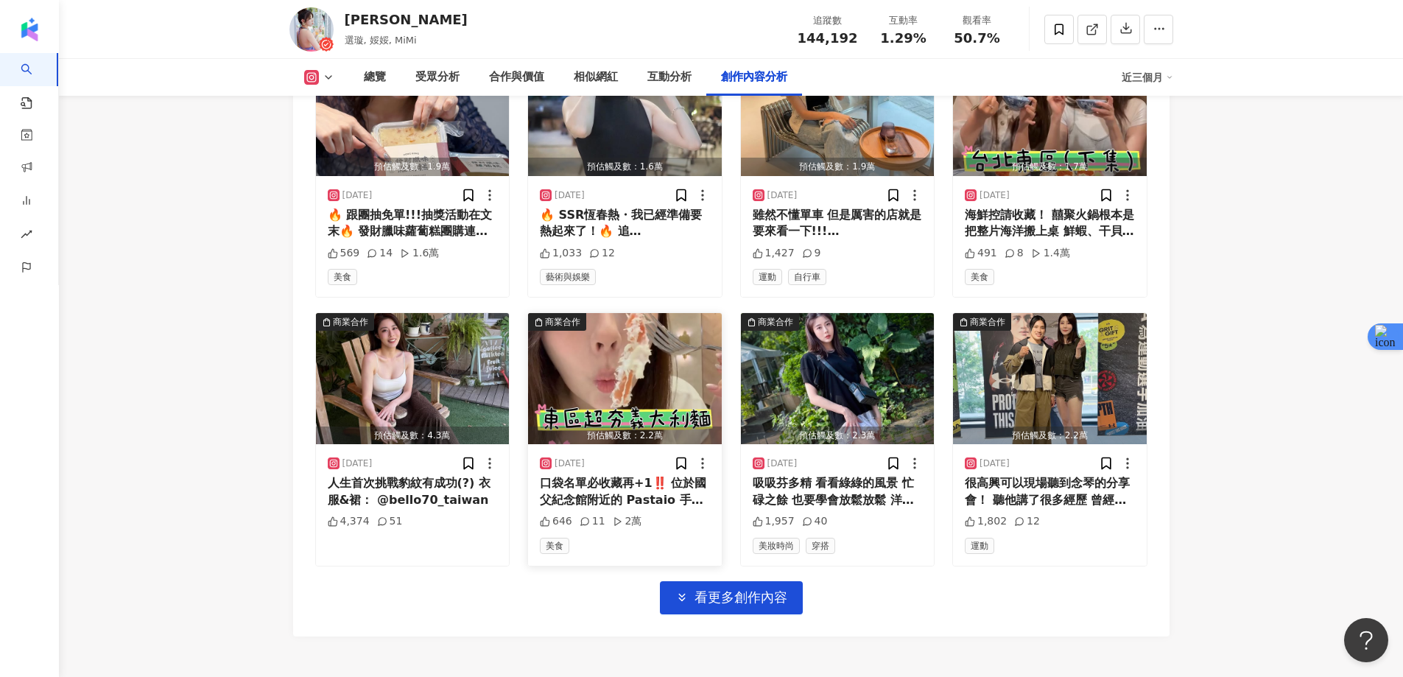
click at [675, 356] on img "button" at bounding box center [625, 378] width 194 height 131
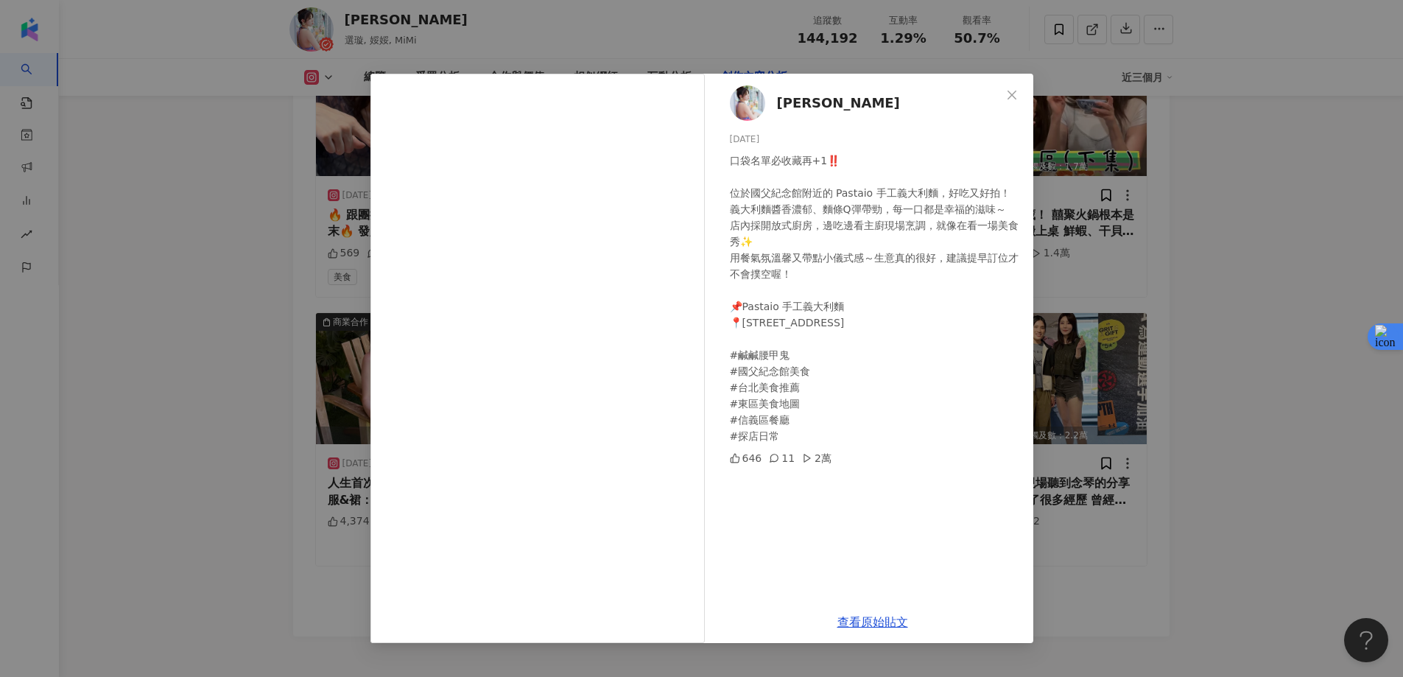
click at [1289, 219] on div "劉璇 2025/6/24 口袋名單必收藏再+1‼️ 位於國父紀念館附近的 Pastaio 手工義大利麵，好吃又好拍！ 義大利麵醬香濃郁、麵條Q彈帶勁，每一口都…" at bounding box center [701, 338] width 1403 height 677
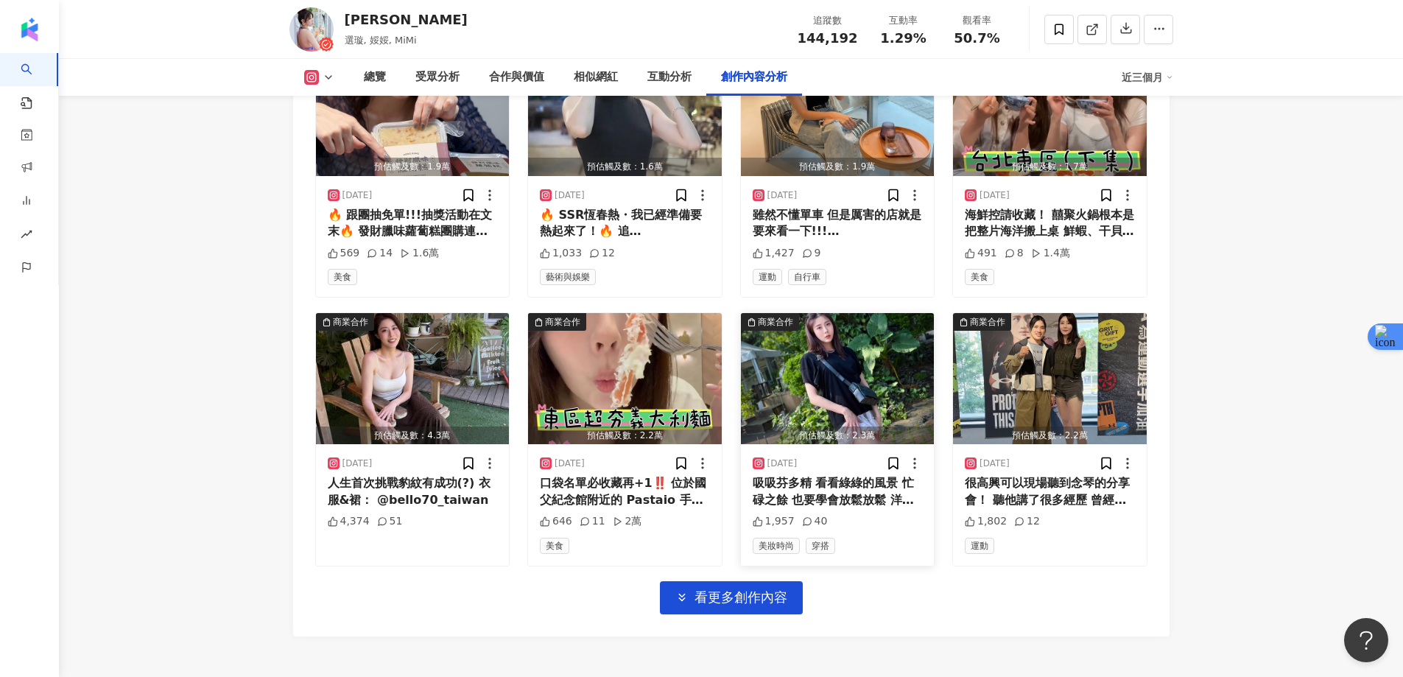
click at [863, 400] on img "button" at bounding box center [838, 378] width 194 height 131
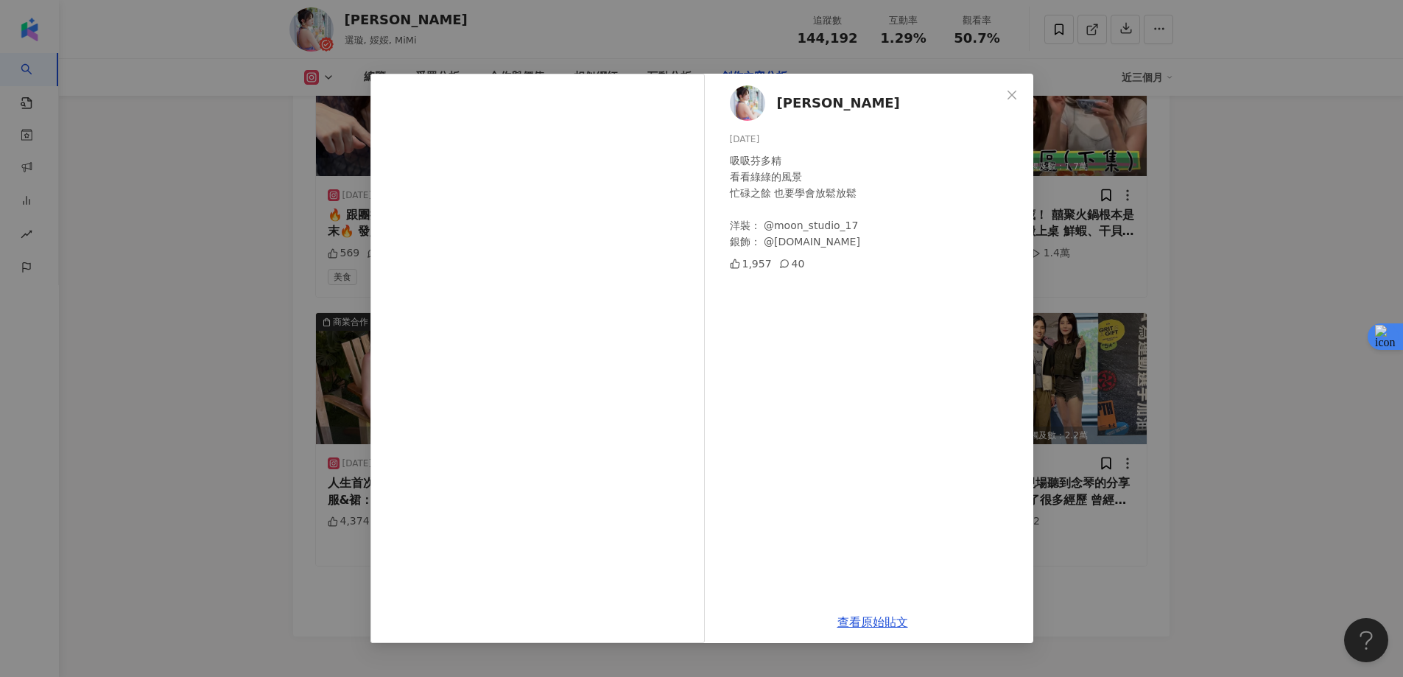
click at [1247, 247] on div "劉璇 2025/5/21 吸吸芬多精 看看綠綠的風景 忙碌之餘 也要學會放鬆放鬆 洋裝： @moon_studio_17 銀飾： @lucys.tw 1,95…" at bounding box center [701, 338] width 1403 height 677
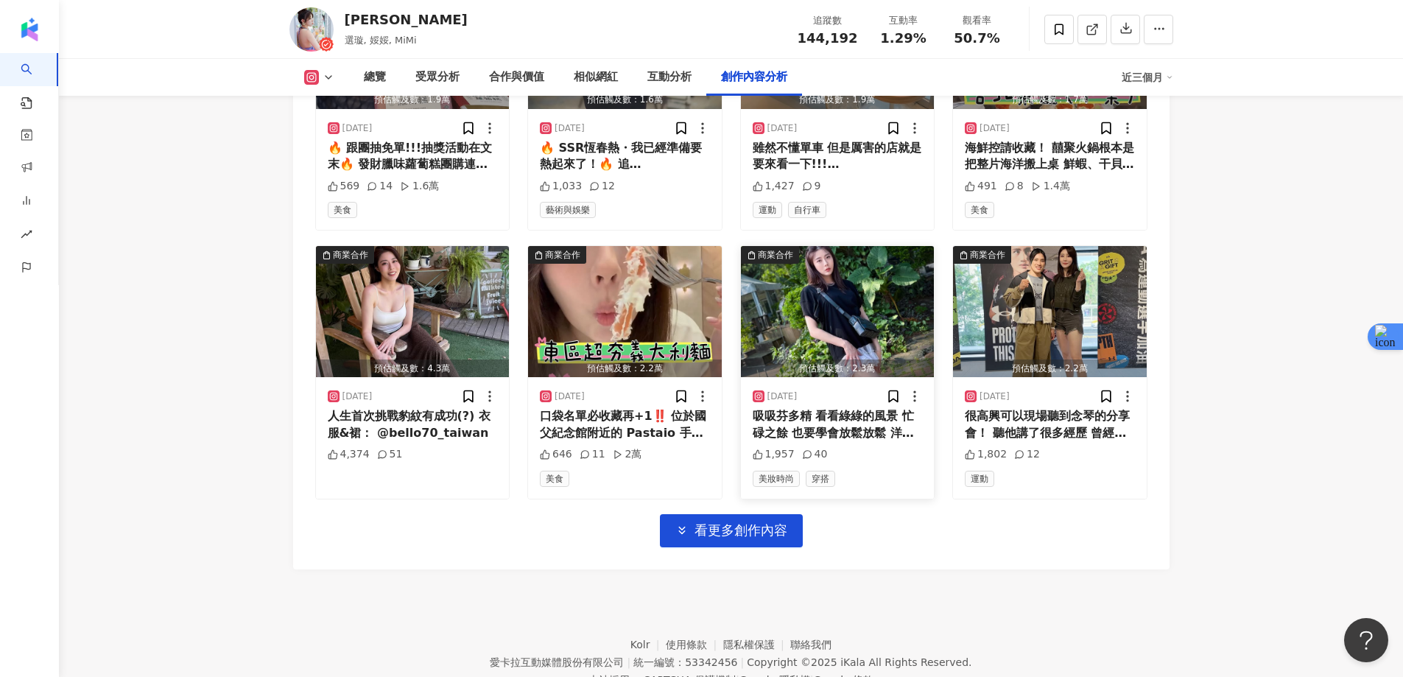
scroll to position [5098, 0]
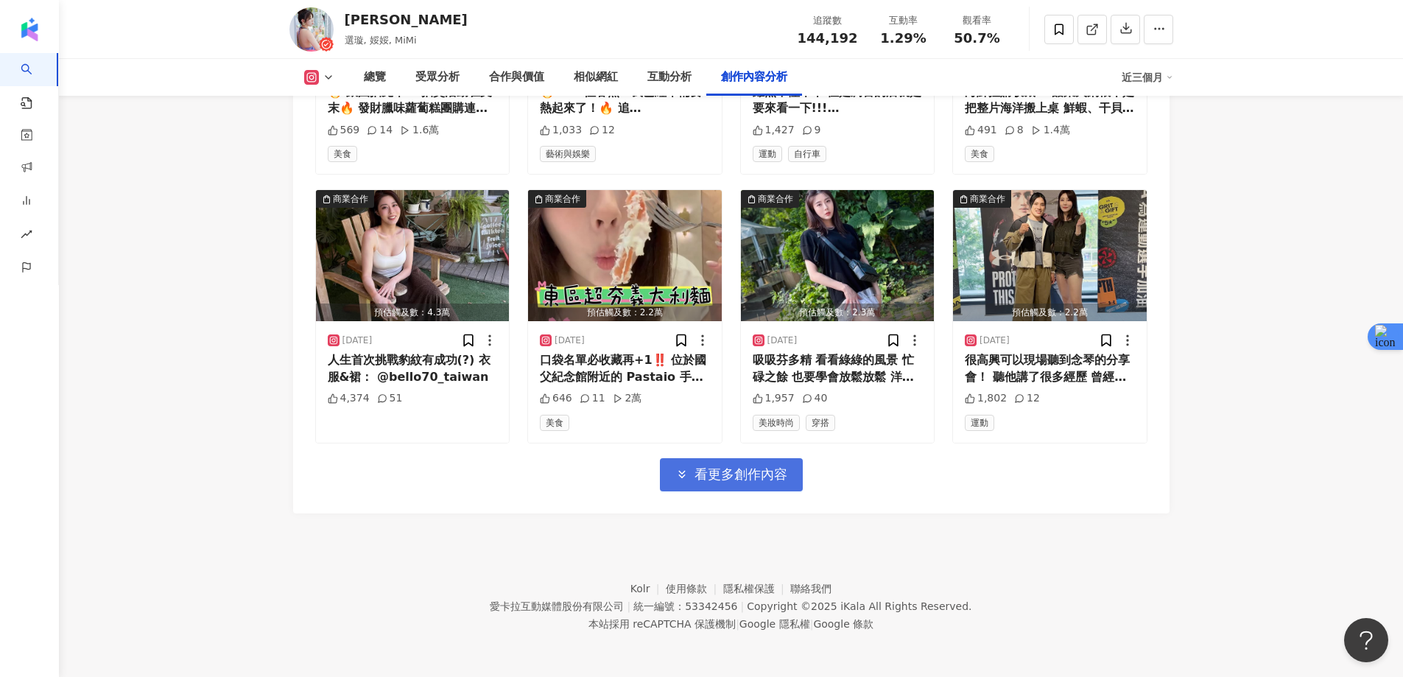
click at [737, 460] on button "看更多創作內容" at bounding box center [731, 474] width 143 height 33
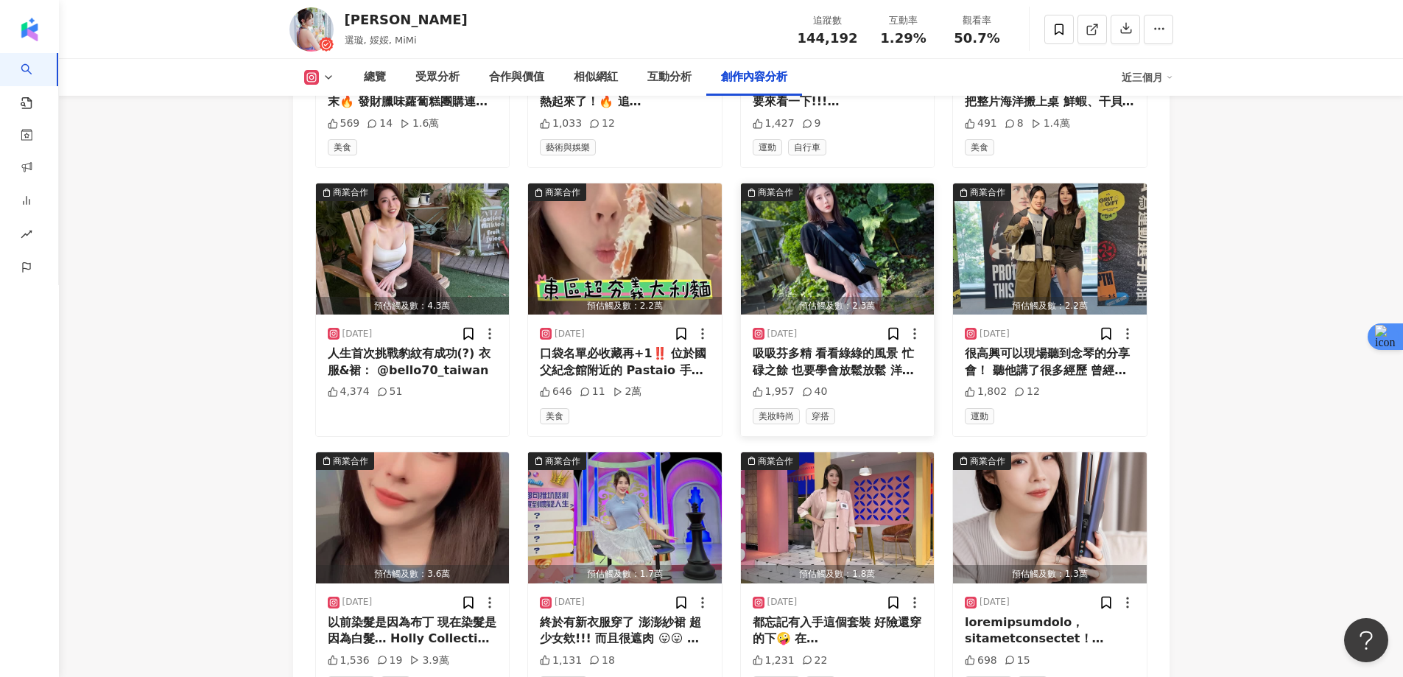
scroll to position [5245, 0]
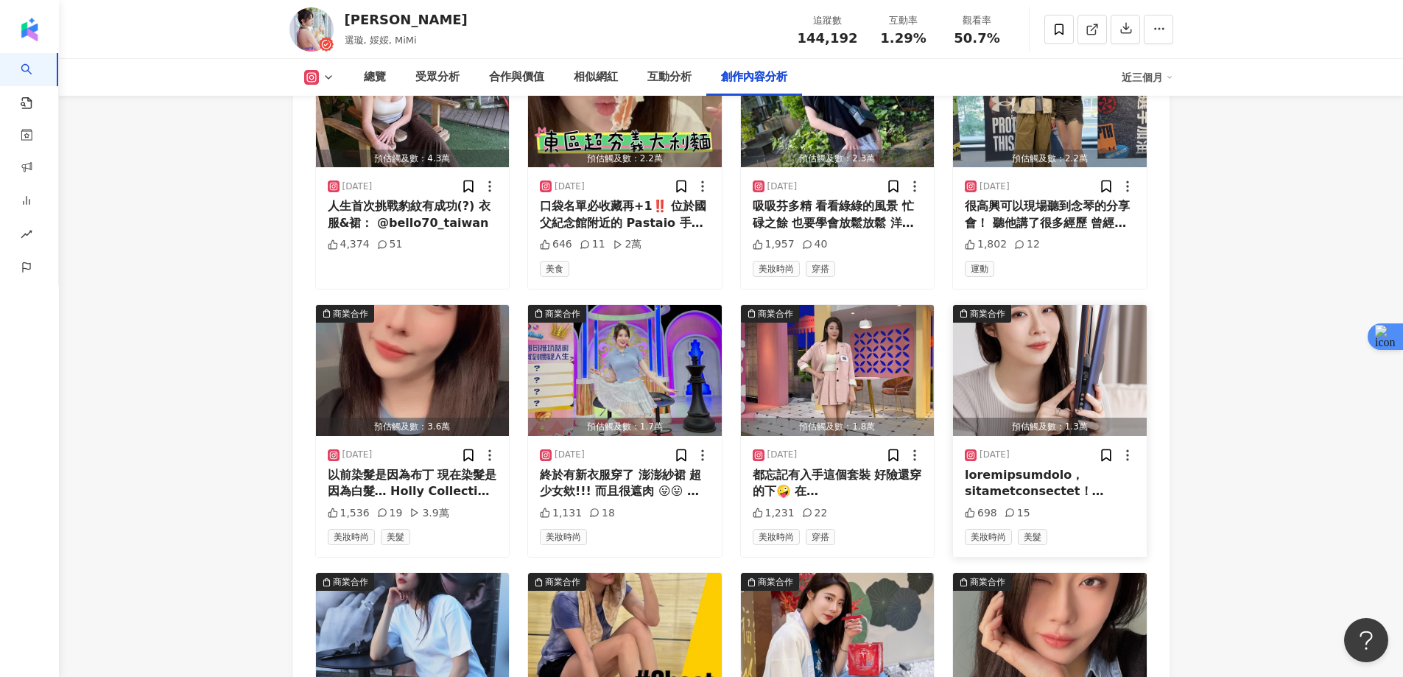
click at [1043, 354] on img "button" at bounding box center [1050, 370] width 194 height 131
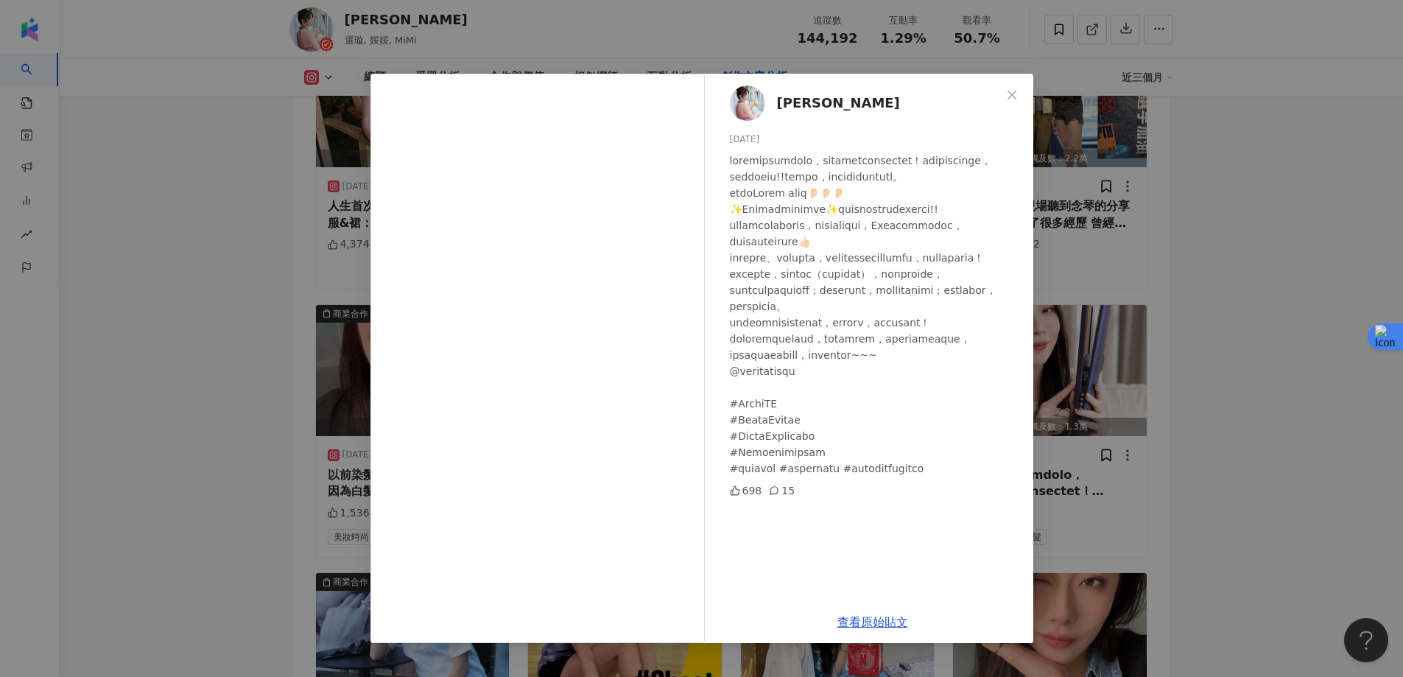
click at [1228, 247] on div "劉璇 2025/2/27 698 15 查看原始貼文" at bounding box center [701, 338] width 1403 height 677
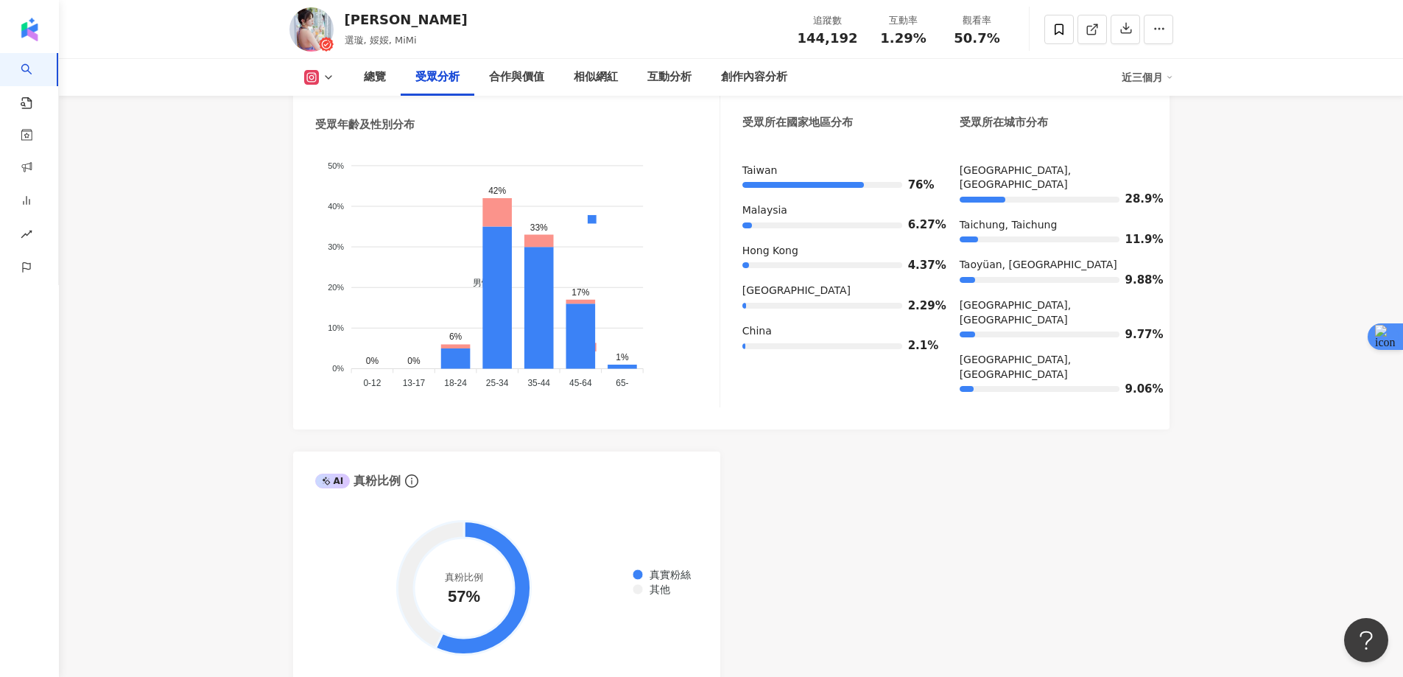
scroll to position [1031, 0]
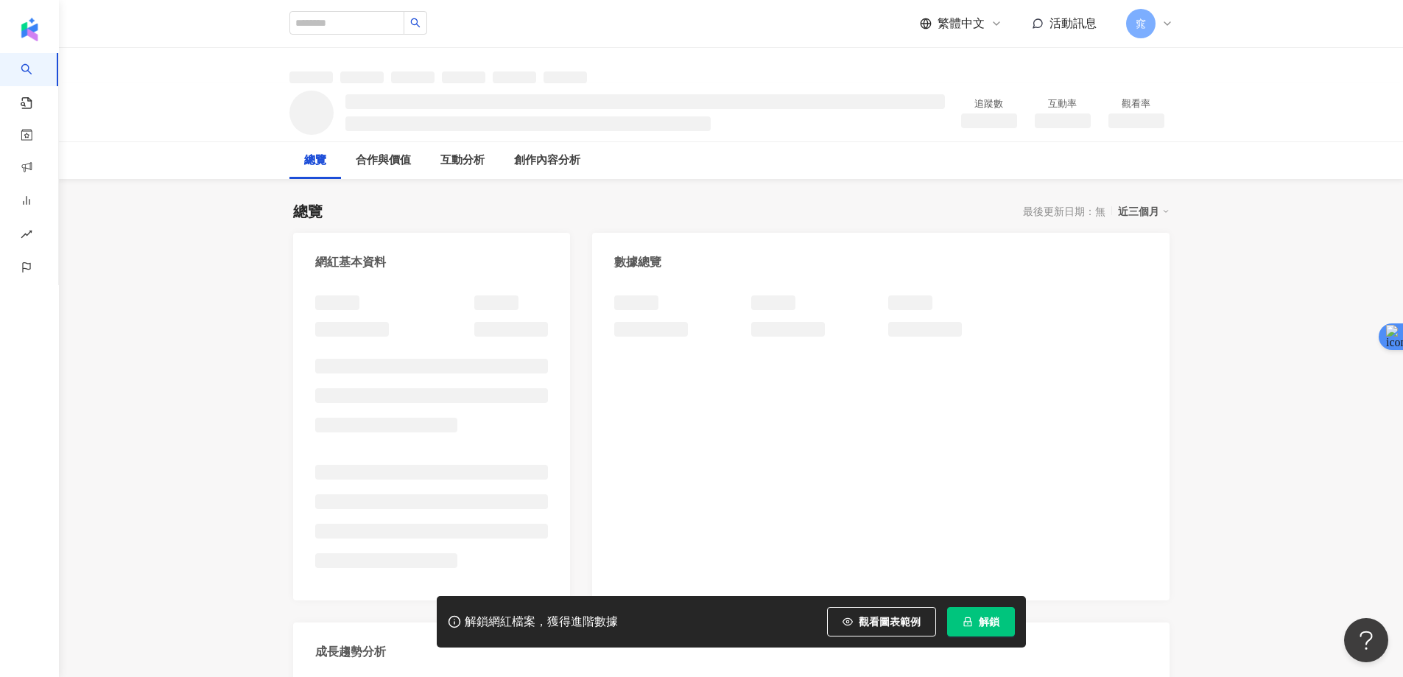
click at [987, 616] on span "解鎖" at bounding box center [989, 622] width 21 height 12
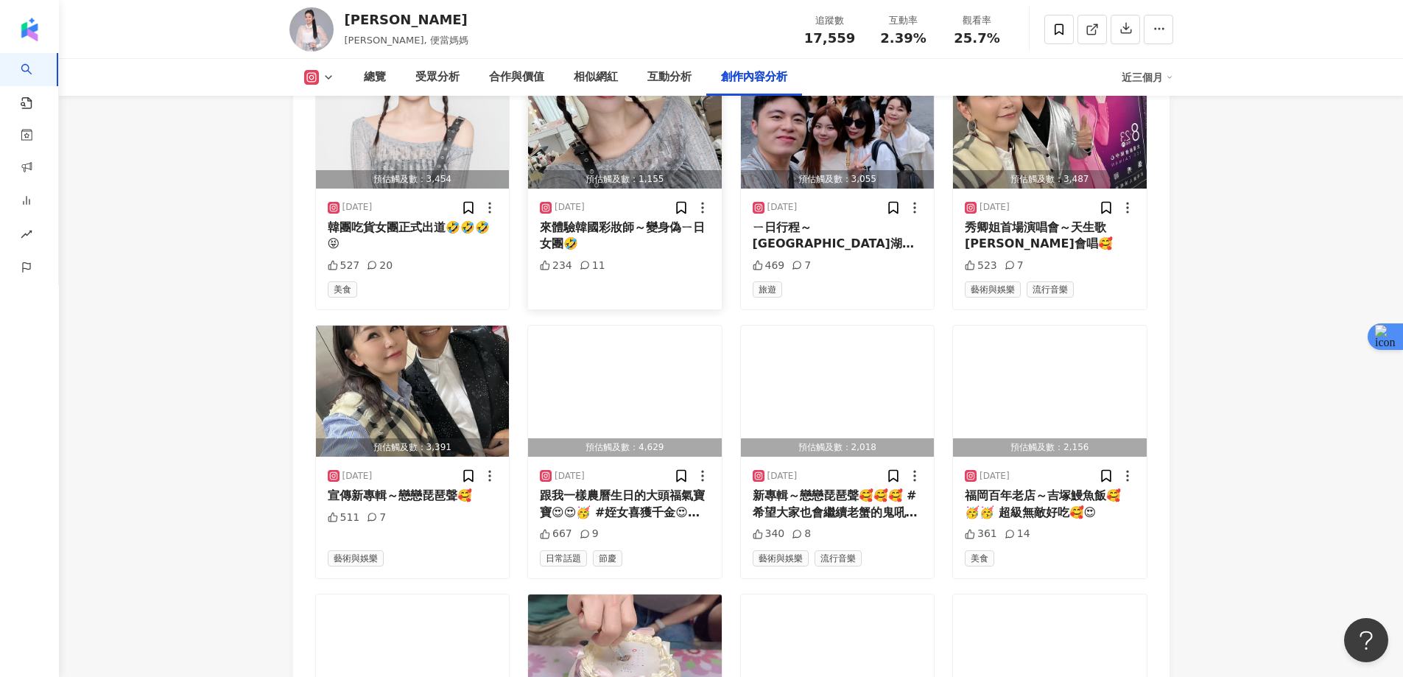
scroll to position [4419, 0]
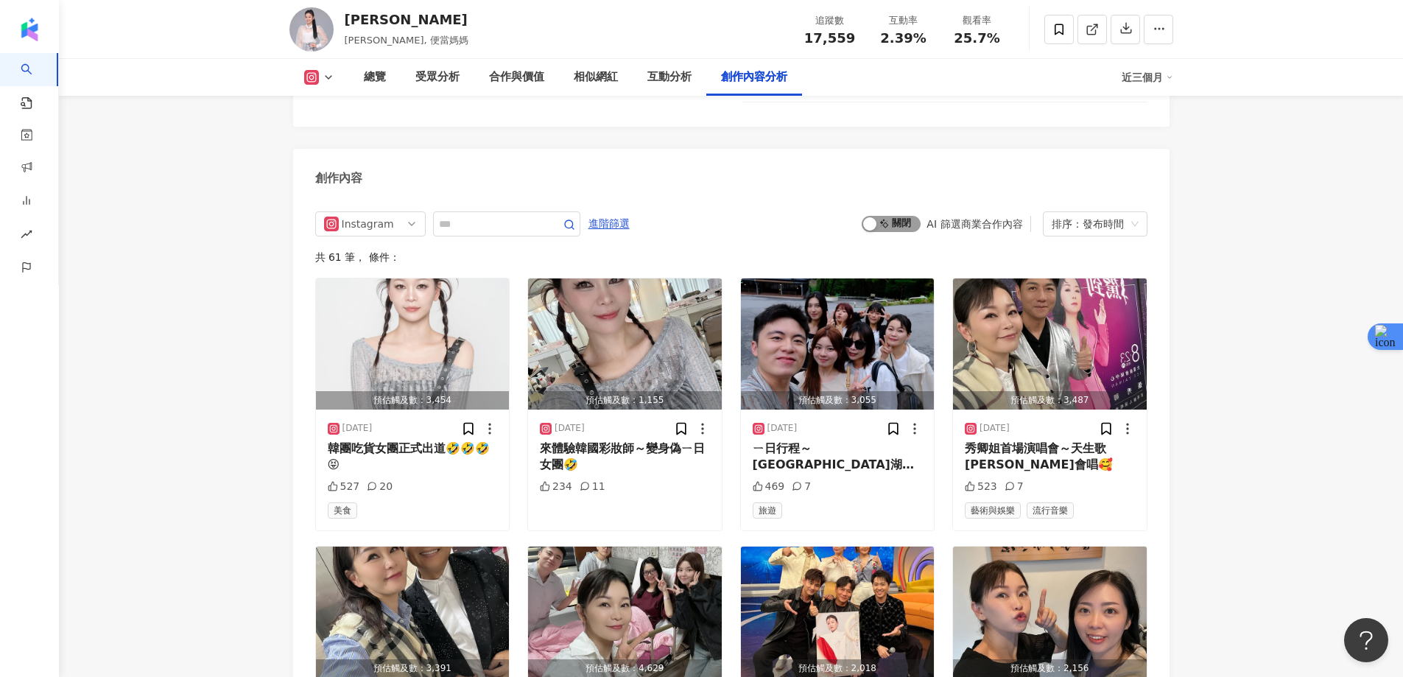
click at [892, 232] on span "啟動 關閉" at bounding box center [891, 224] width 59 height 16
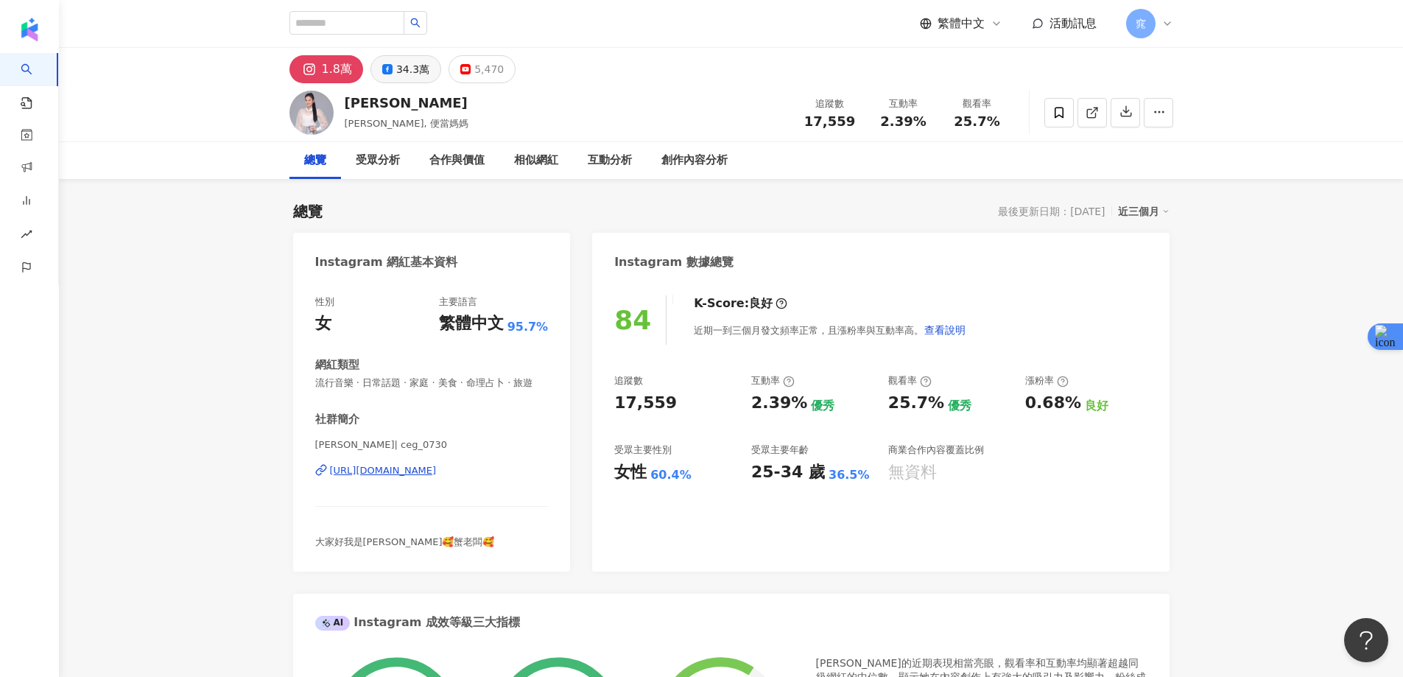
click at [407, 74] on div "34.3萬" at bounding box center [412, 69] width 33 height 21
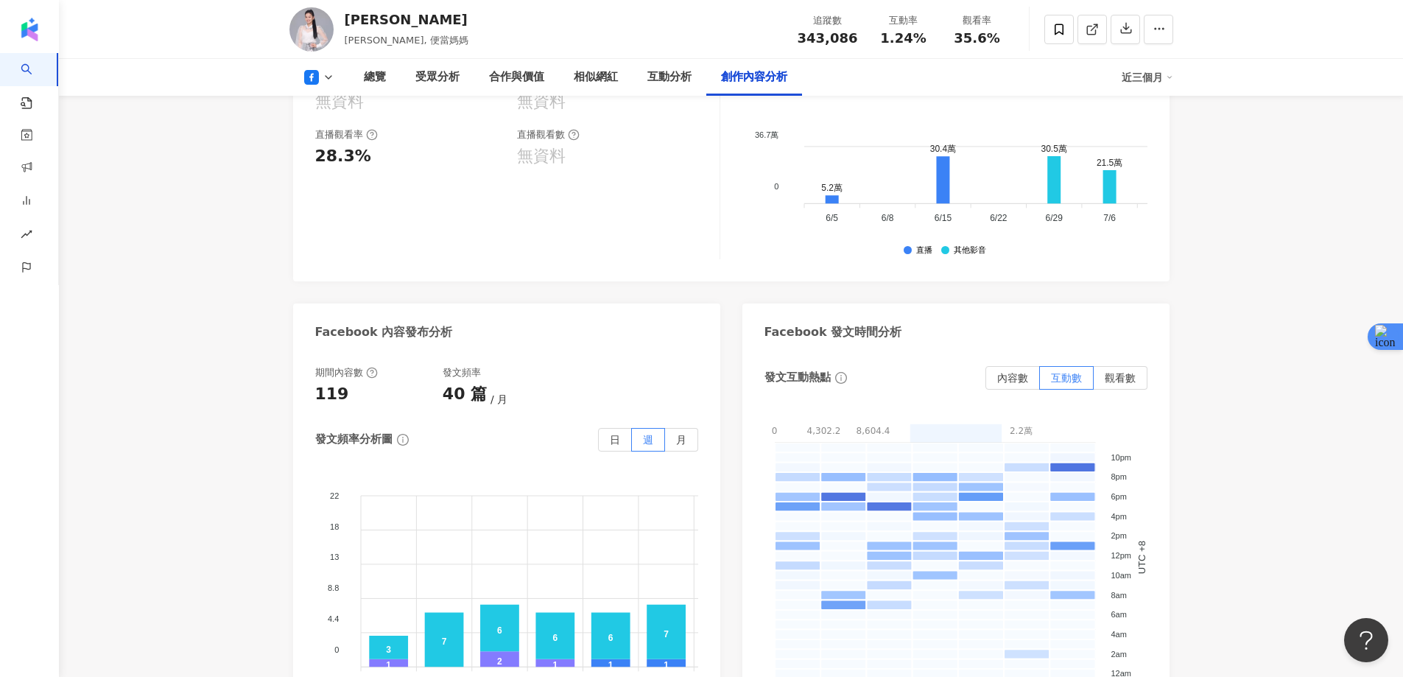
scroll to position [3977, 0]
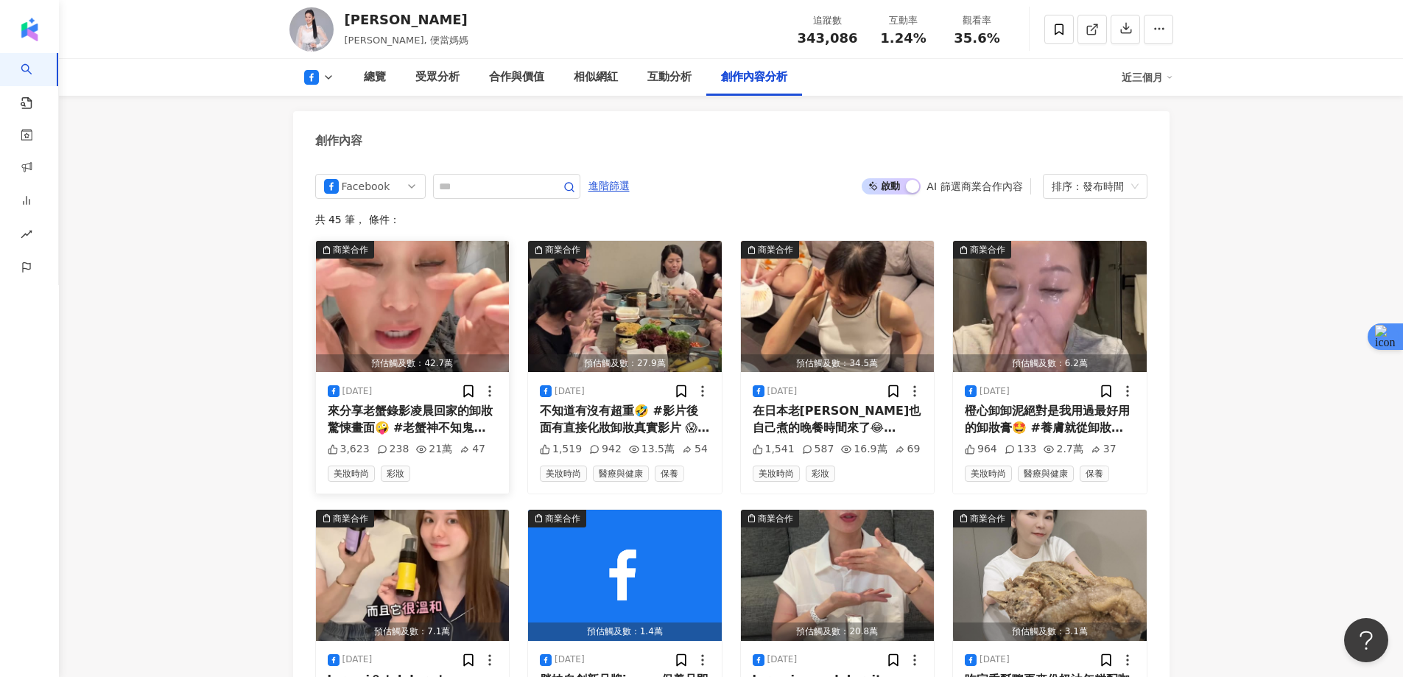
click at [407, 244] on img "button" at bounding box center [413, 306] width 194 height 131
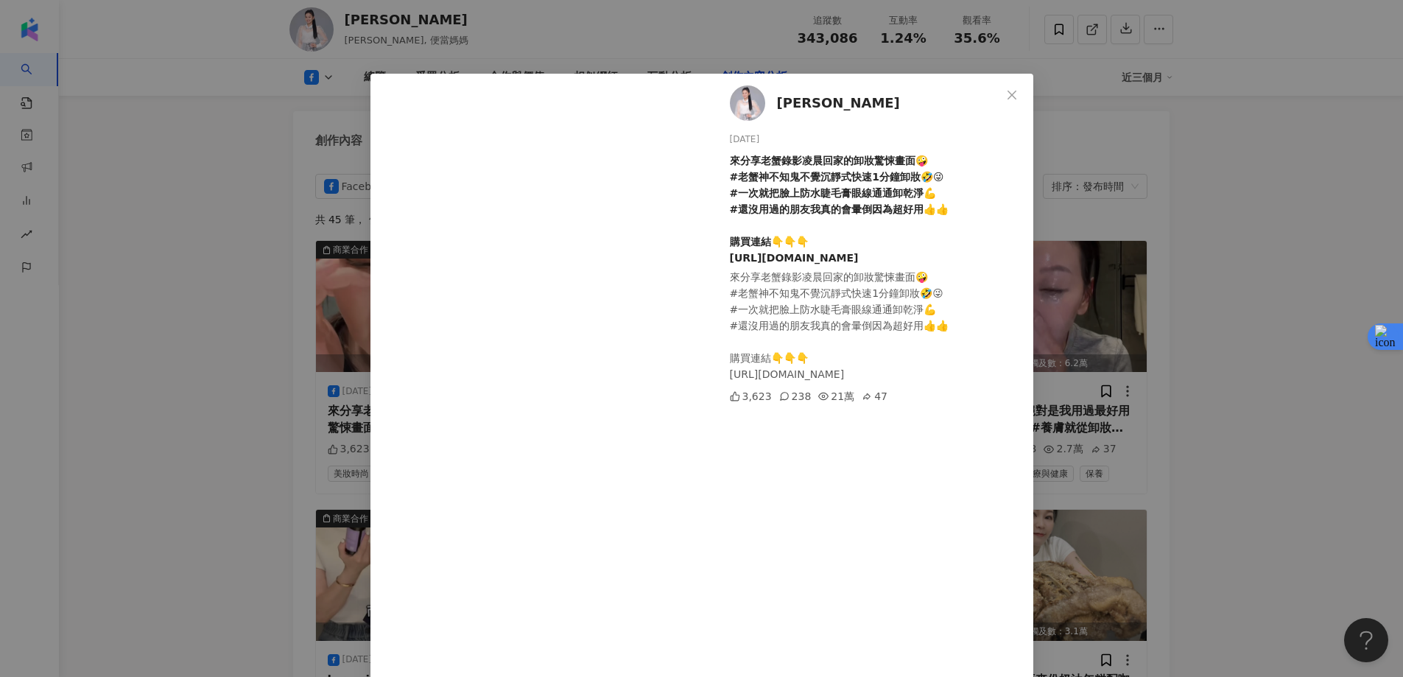
click at [1236, 255] on div "[PERSON_NAME] [DATE] 來分享老蟹錄影凌晨回家的卸妝驚悚畫面🤪 #老蟹神不知鬼不覺沉靜式快速1分鐘卸妝🤣😜 #一次就把臉上防水睫毛膏眼線通通…" at bounding box center [701, 338] width 1403 height 677
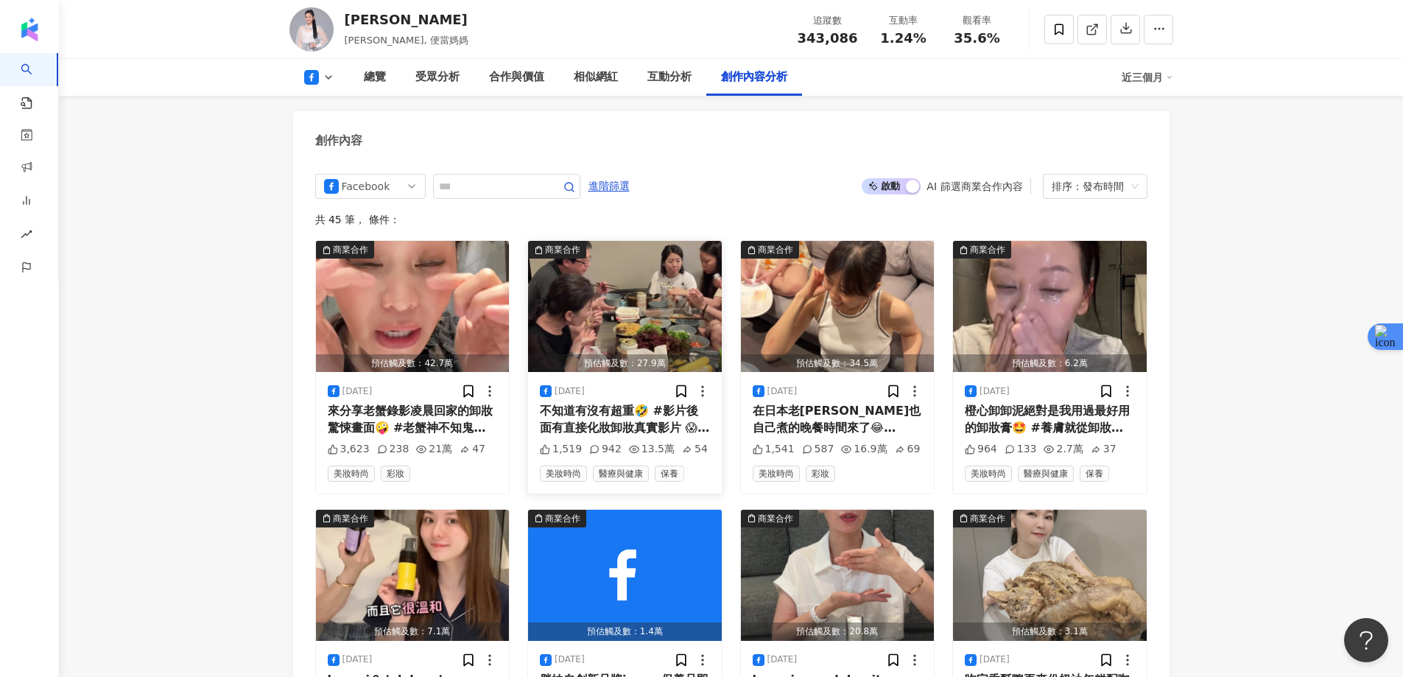
click at [641, 267] on img "button" at bounding box center [625, 306] width 194 height 131
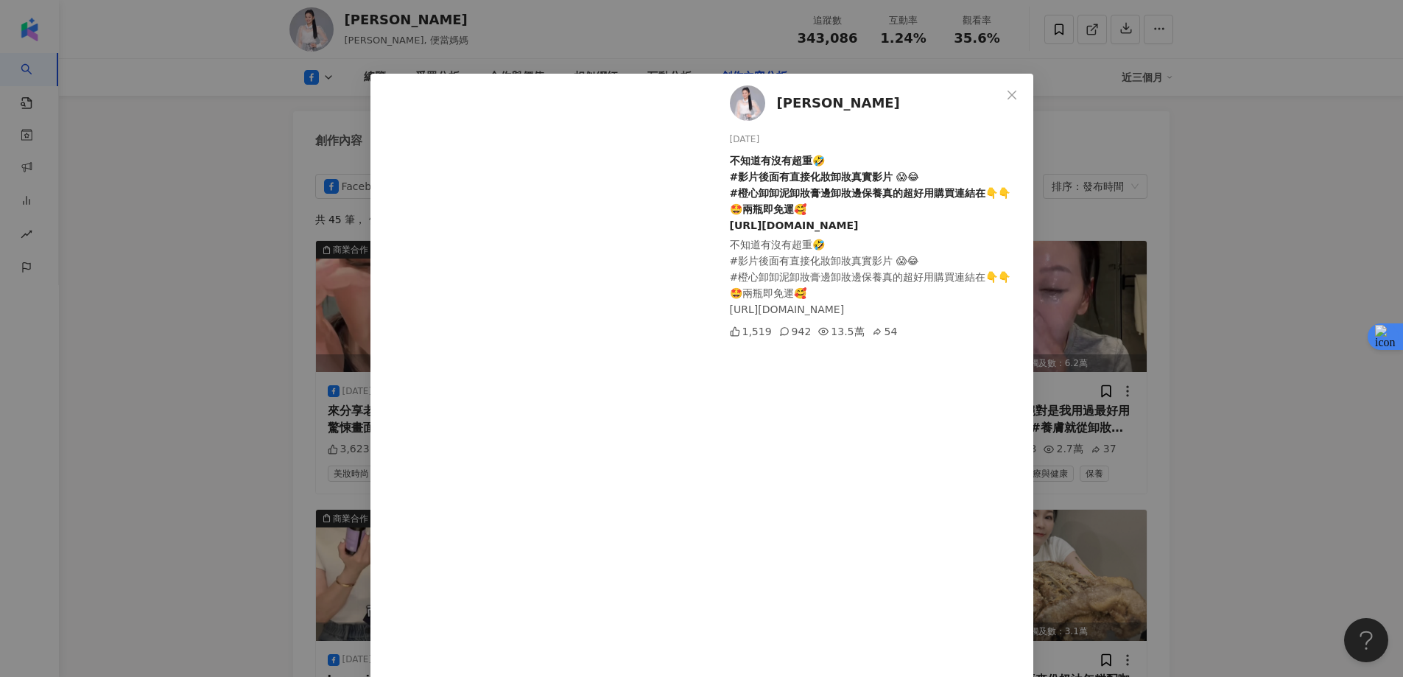
click at [1352, 298] on div "[PERSON_NAME] [DATE] 不知道有沒有超重🤣 #影片後面有直接化妝卸妝真實影片 😱😂 #橙心卸卸泥卸妝膏邊卸妝邊保養真的超好用購買連結在👇👇🤩…" at bounding box center [701, 338] width 1403 height 677
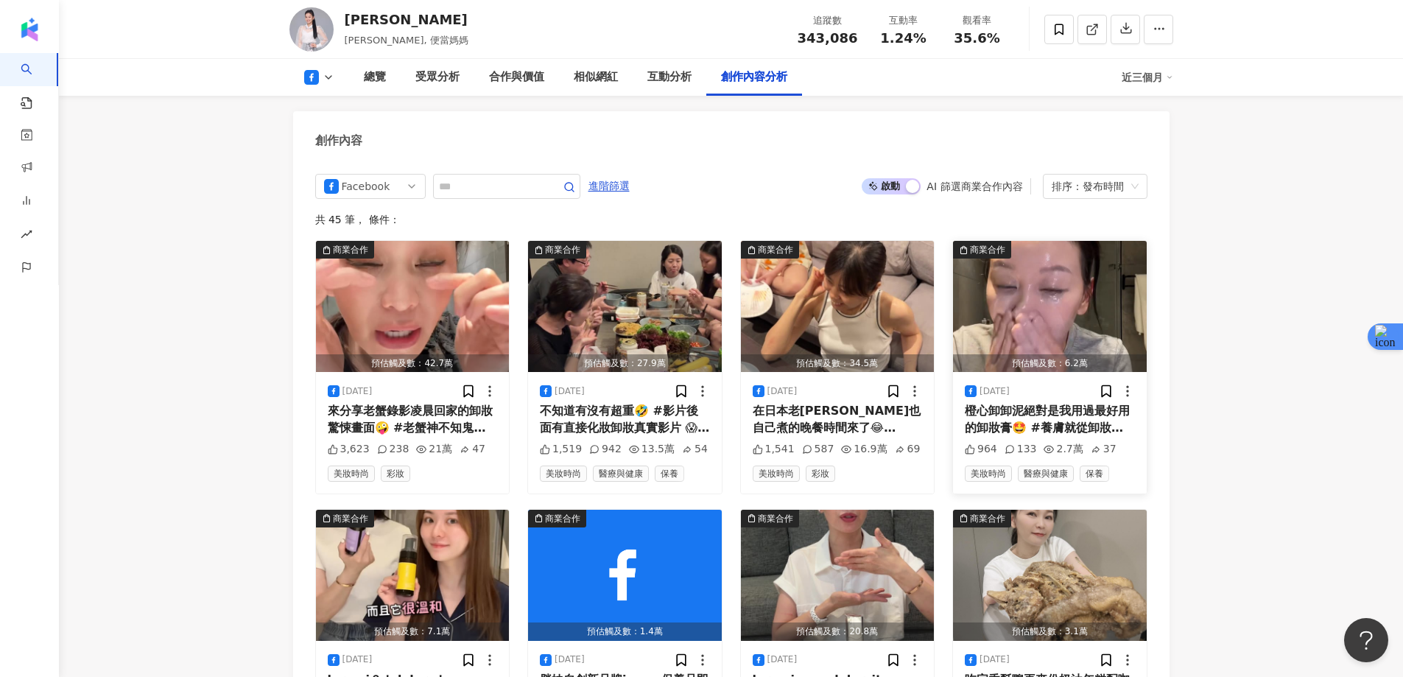
click at [1065, 266] on img "button" at bounding box center [1050, 306] width 194 height 131
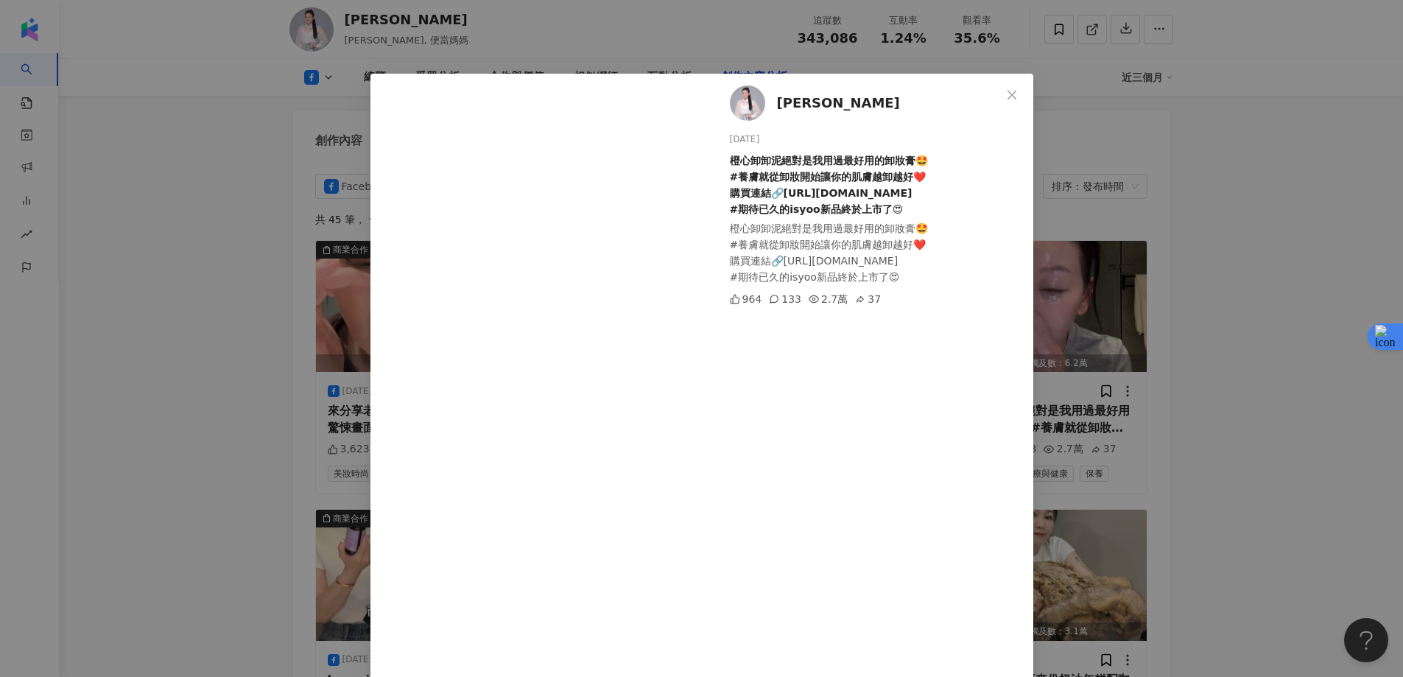
click at [1330, 167] on div "[PERSON_NAME][PERSON_NAME] [DATE] 橙心卸卸泥絕對是我用過最好用的卸妝膏🤩 #養膚就從卸妝開始讓你的肌膚越卸越好❤️ 購買連結…" at bounding box center [701, 338] width 1403 height 677
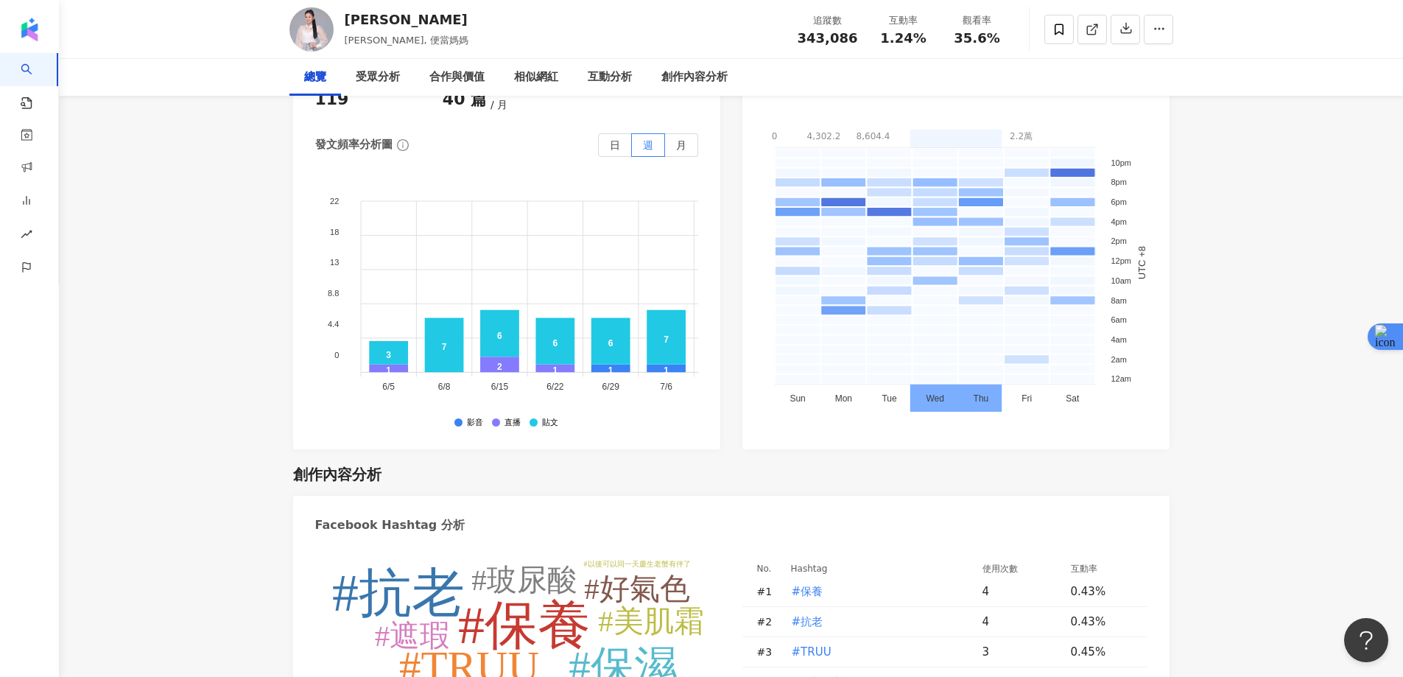
scroll to position [0, 0]
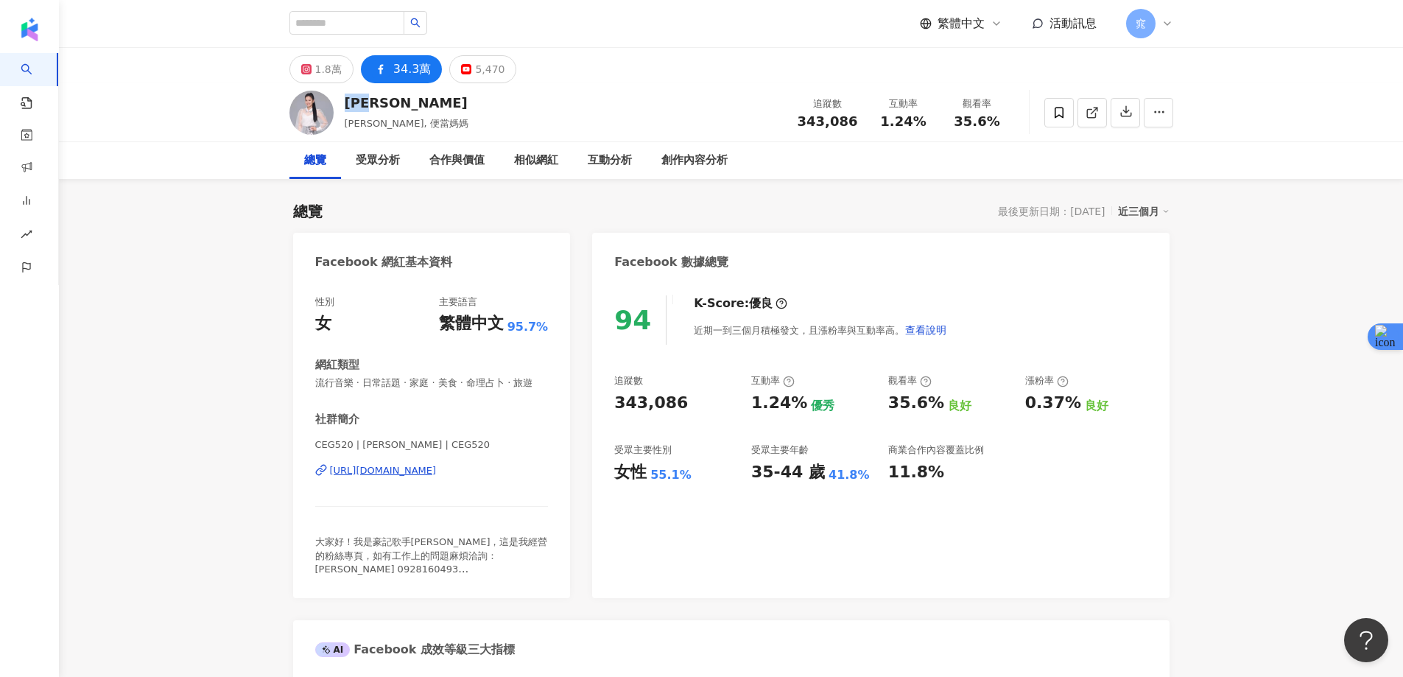
drag, startPoint x: 345, startPoint y: 104, endPoint x: 378, endPoint y: 101, distance: 32.5
click at [378, 101] on div "[PERSON_NAME]" at bounding box center [407, 103] width 124 height 18
copy div "[PERSON_NAME]"
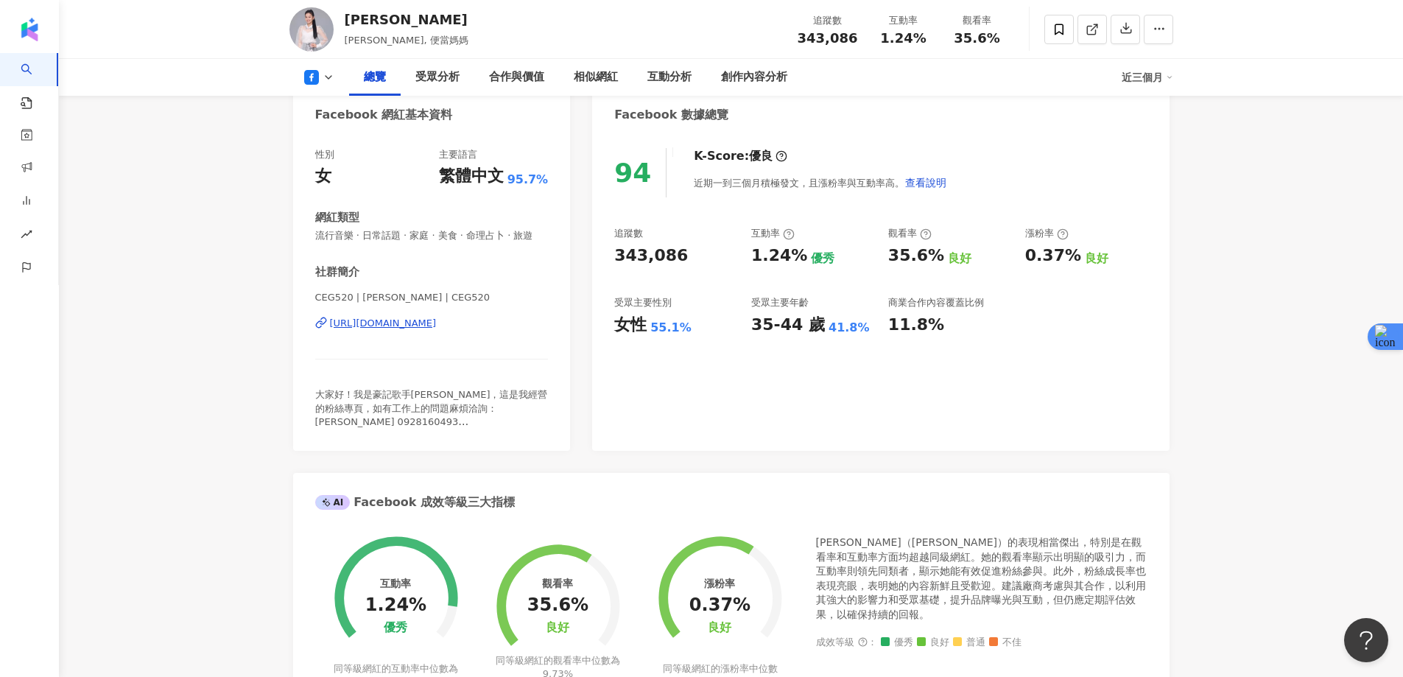
drag, startPoint x: 1253, startPoint y: 172, endPoint x: 0, endPoint y: 146, distance: 1253.7
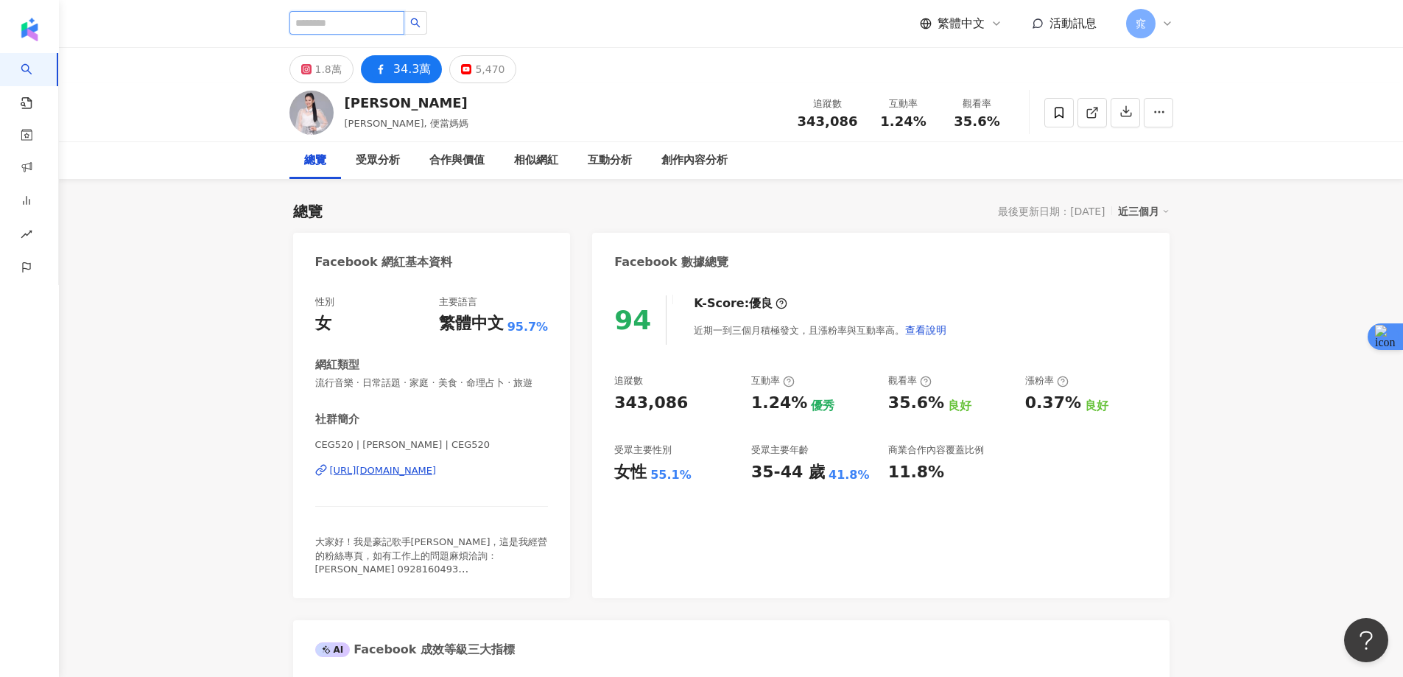
click at [369, 22] on input "search" at bounding box center [346, 23] width 115 height 24
paste input "***"
type input "***"
click at [420, 21] on icon "search" at bounding box center [415, 23] width 10 height 10
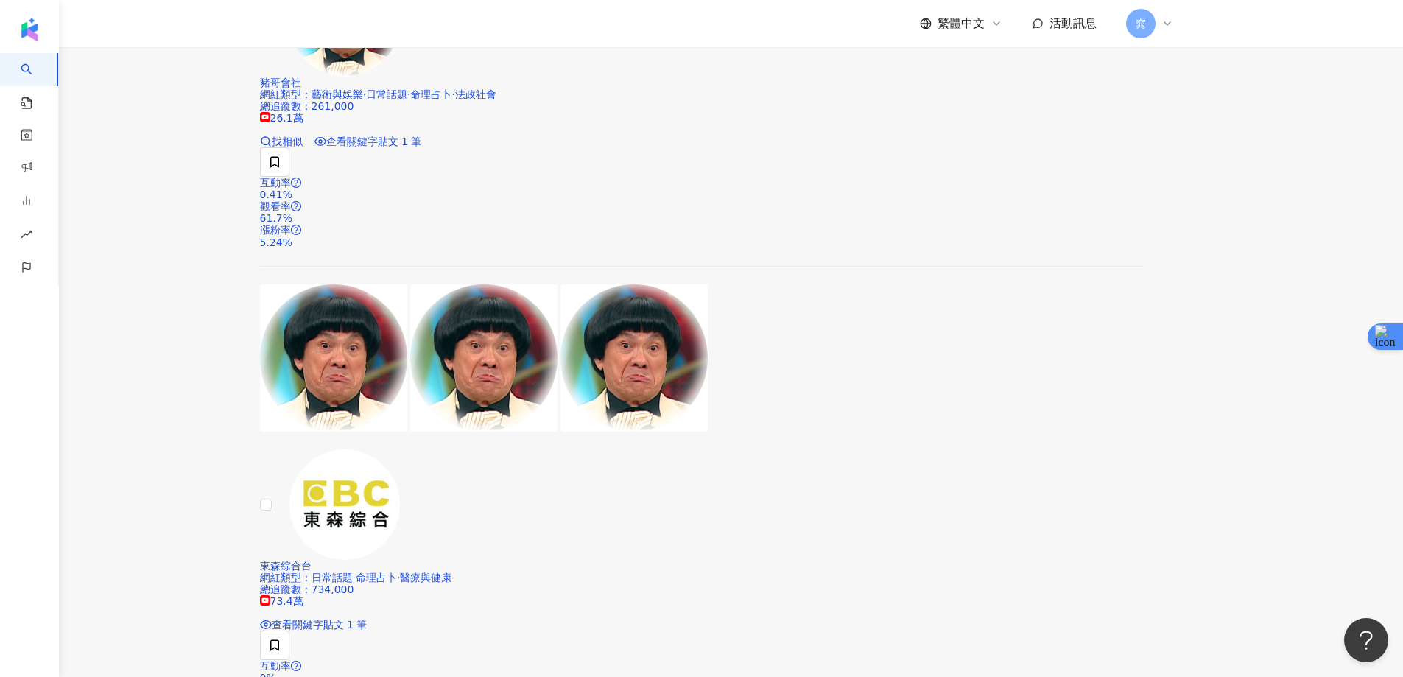
scroll to position [429, 0]
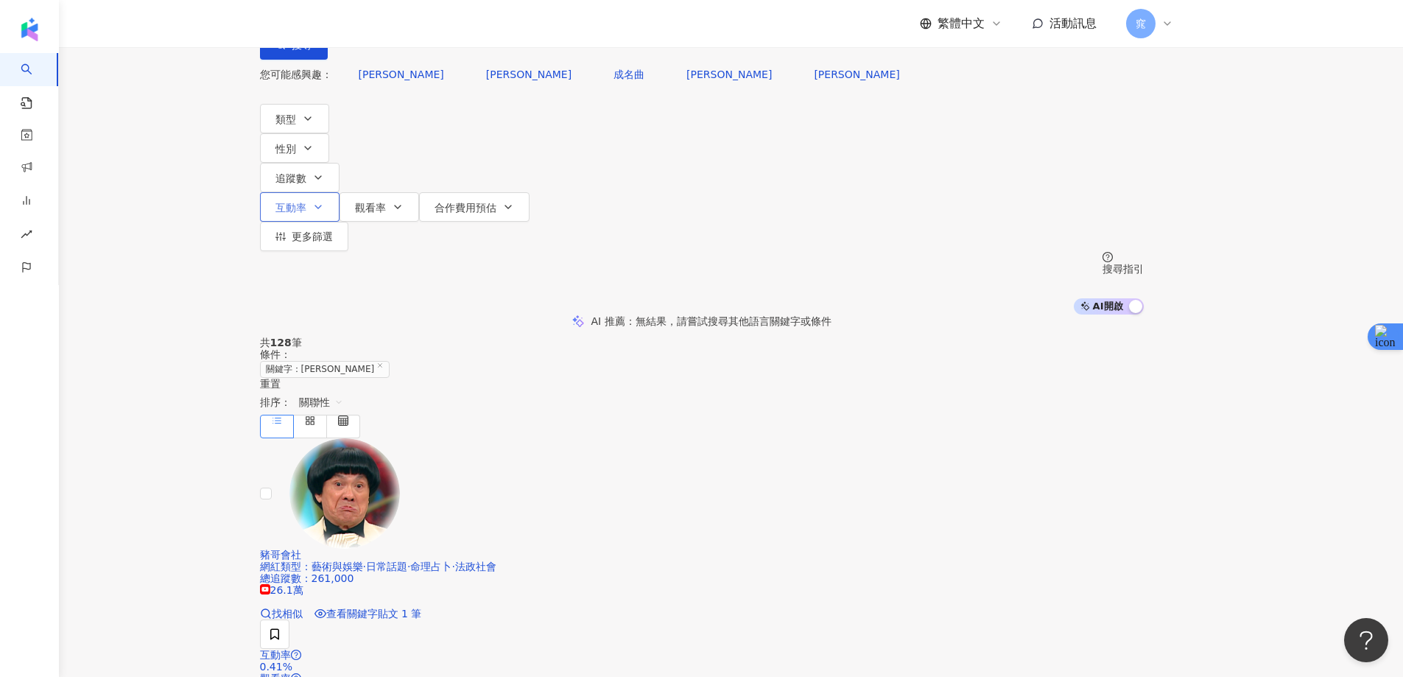
scroll to position [0, 0]
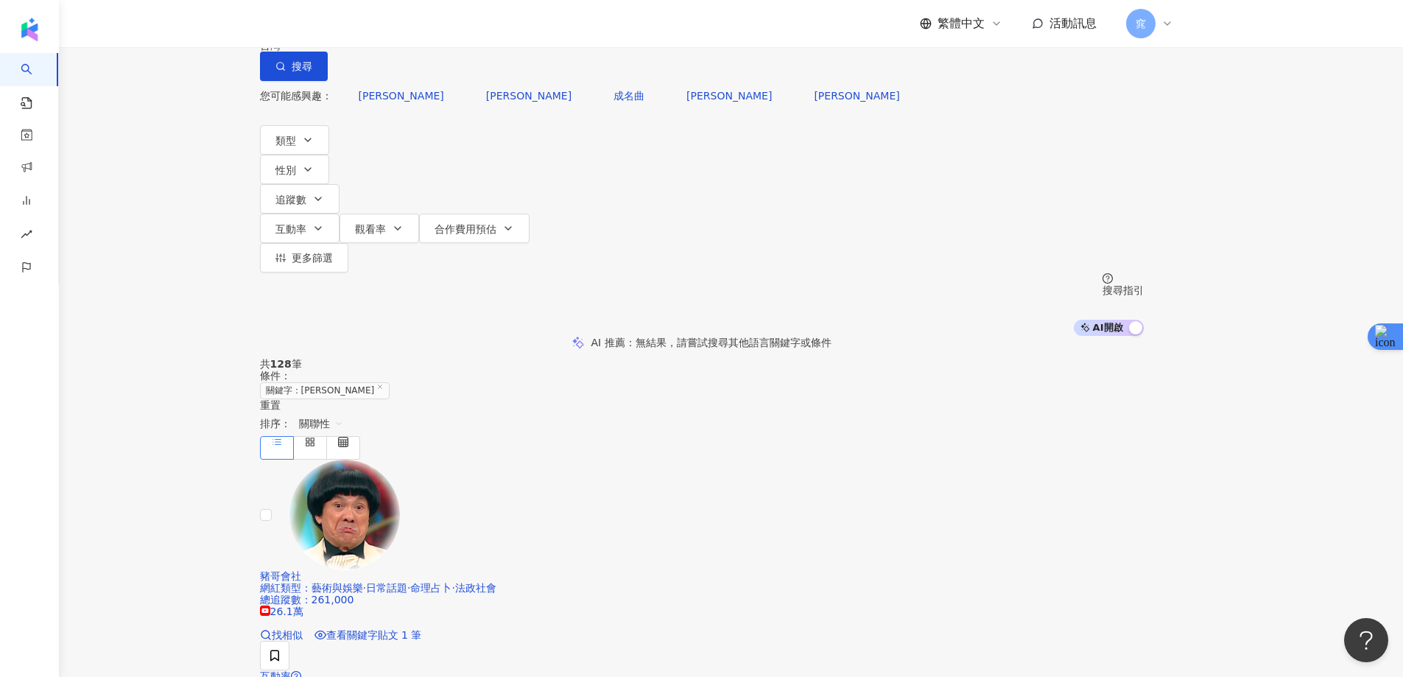
click at [474, 28] on input "***" at bounding box center [414, 14] width 119 height 28
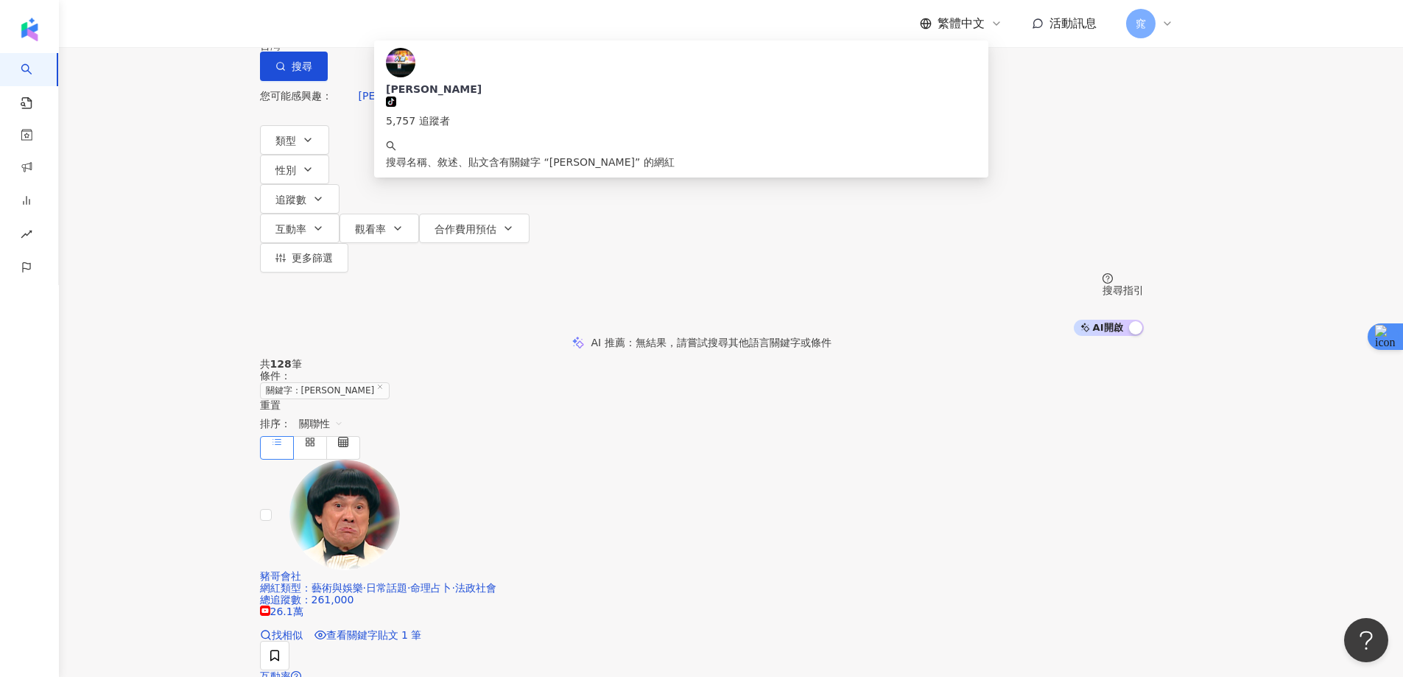
click at [474, 28] on input "***" at bounding box center [414, 14] width 119 height 28
paste input "search"
click at [328, 79] on button "搜尋" at bounding box center [294, 66] width 68 height 29
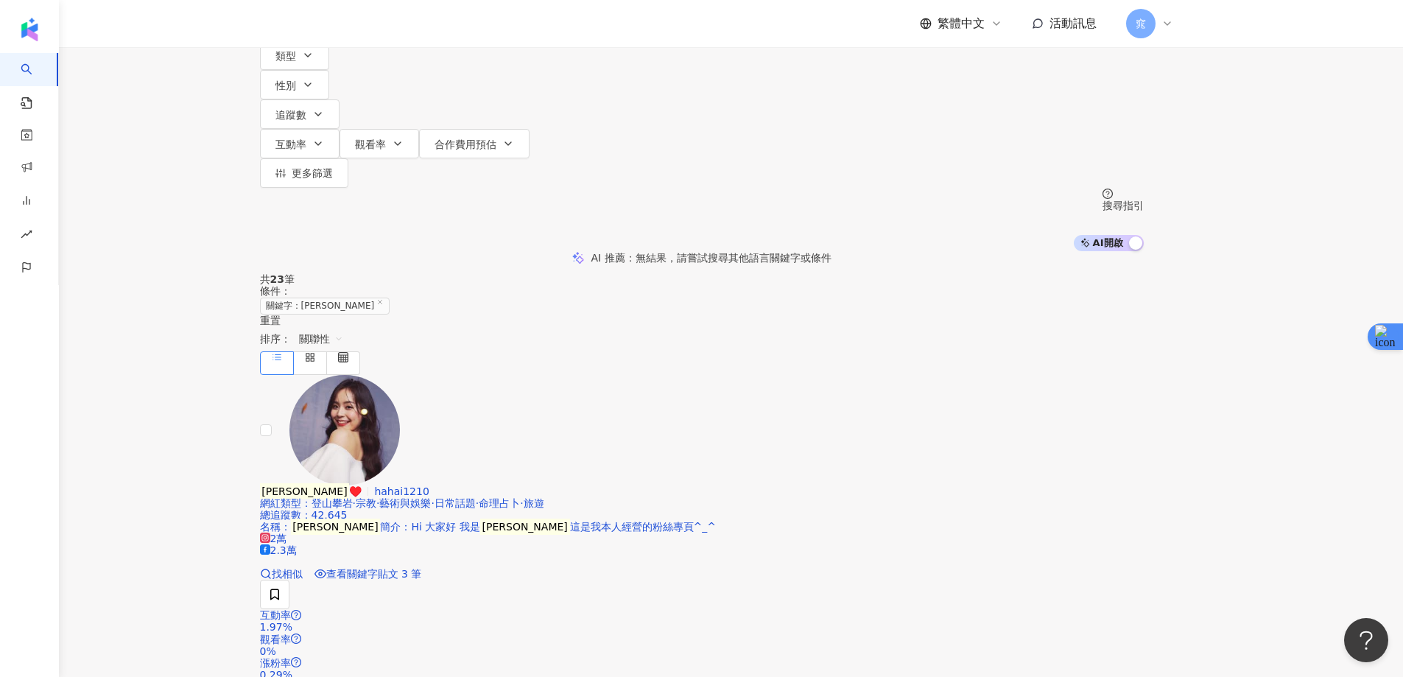
scroll to position [74, 0]
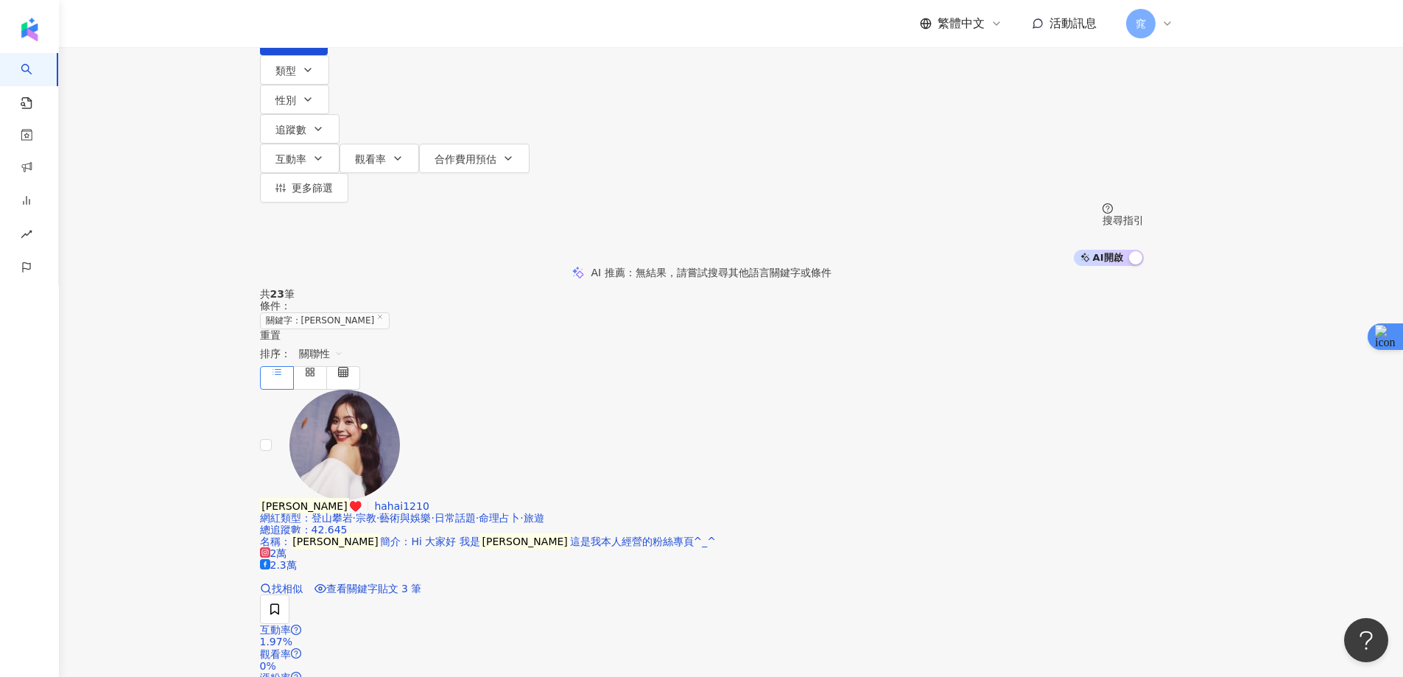
scroll to position [0, 0]
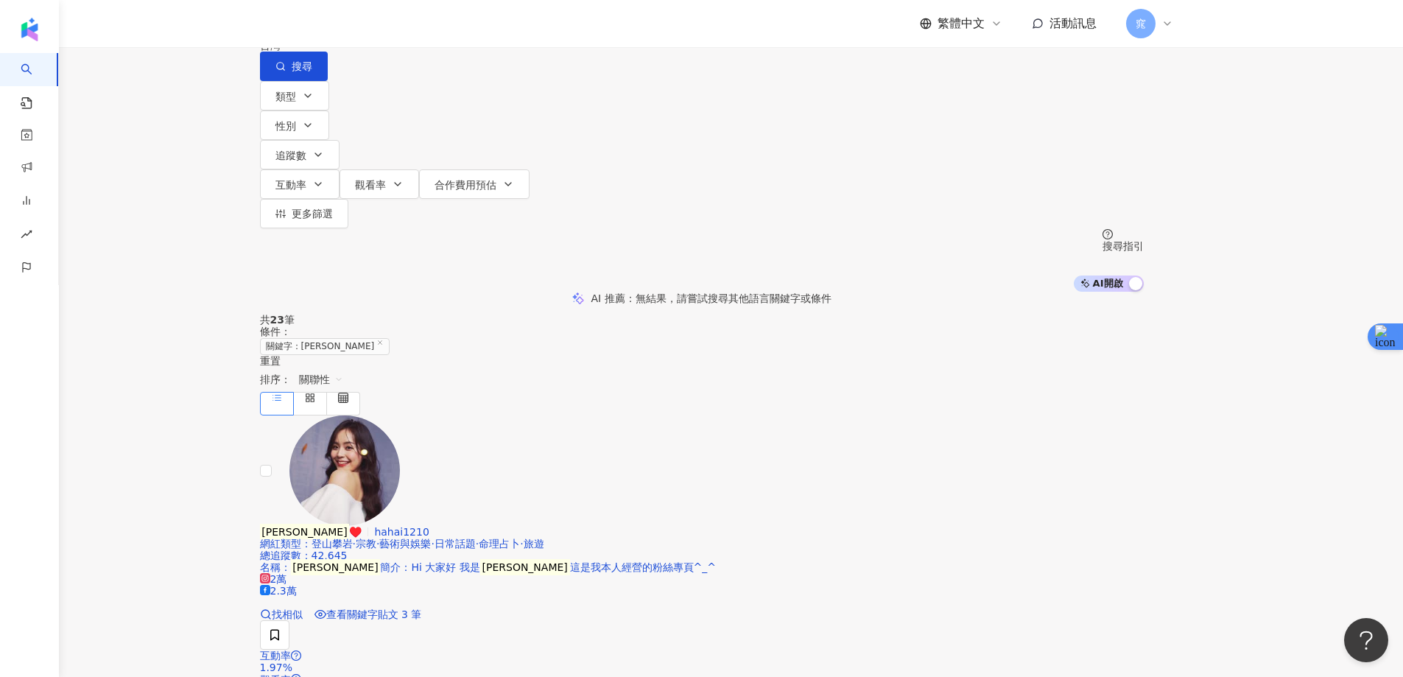
click at [474, 28] on input "**" at bounding box center [414, 14] width 119 height 28
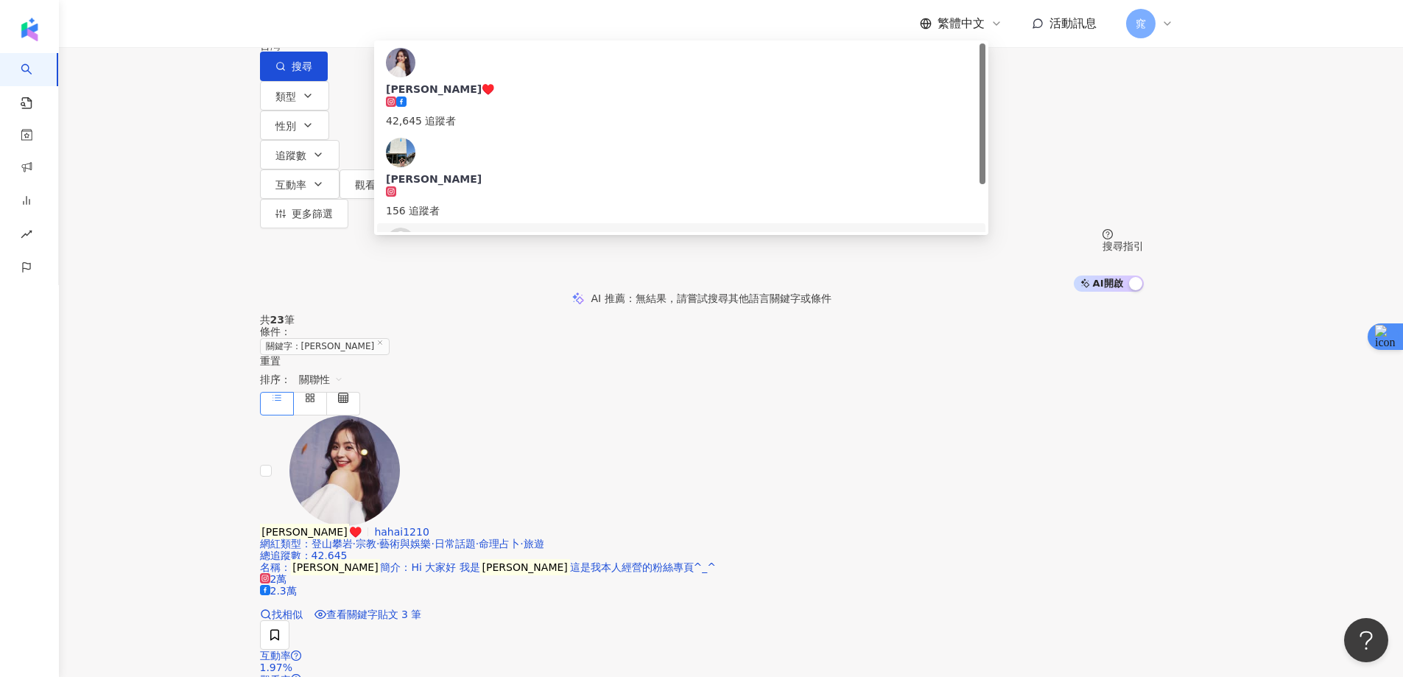
click at [474, 28] on input "**" at bounding box center [414, 14] width 119 height 28
paste input "search"
type input "**"
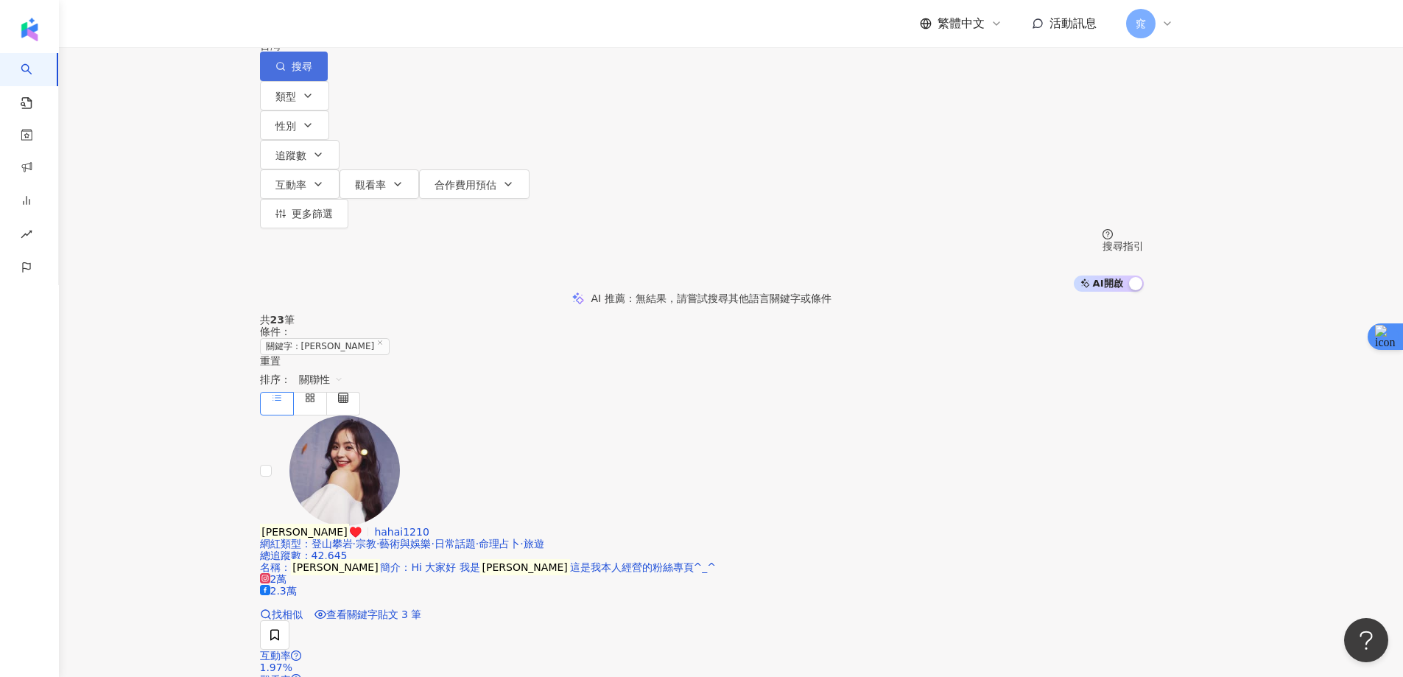
click at [328, 74] on button "搜尋" at bounding box center [294, 66] width 68 height 29
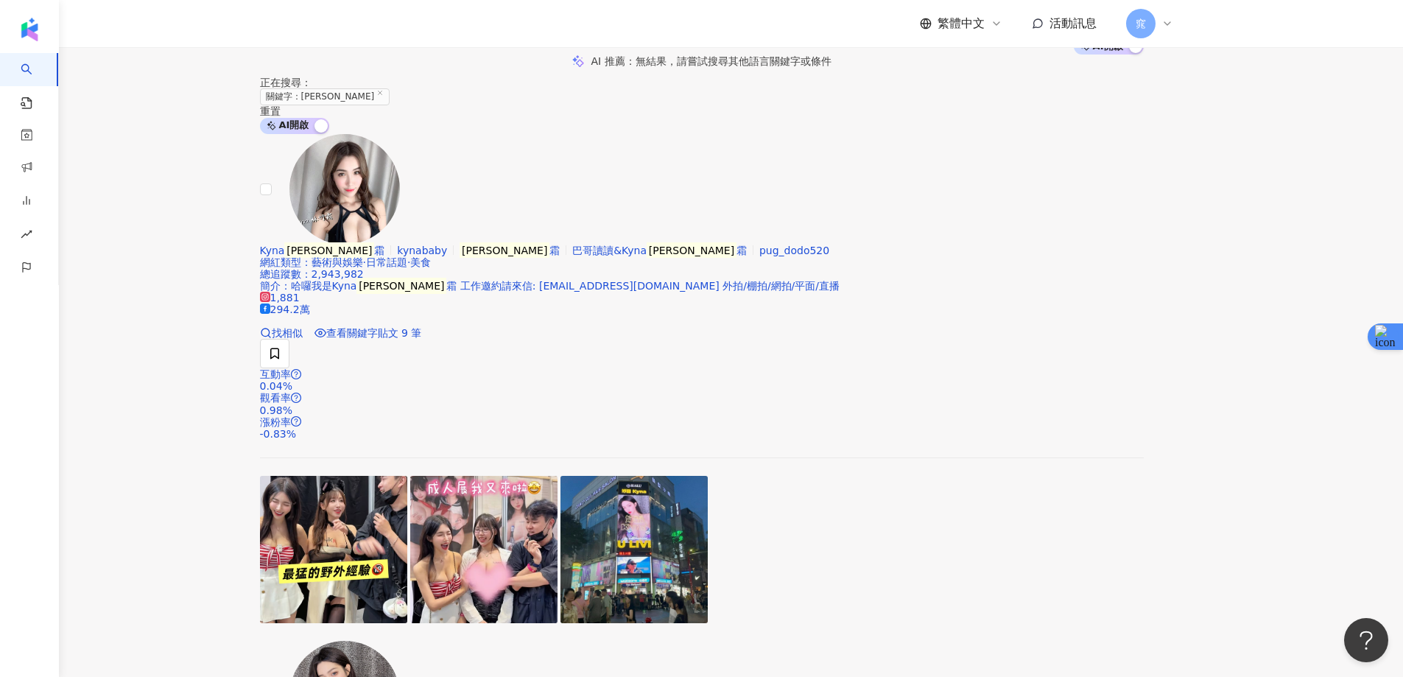
scroll to position [442, 0]
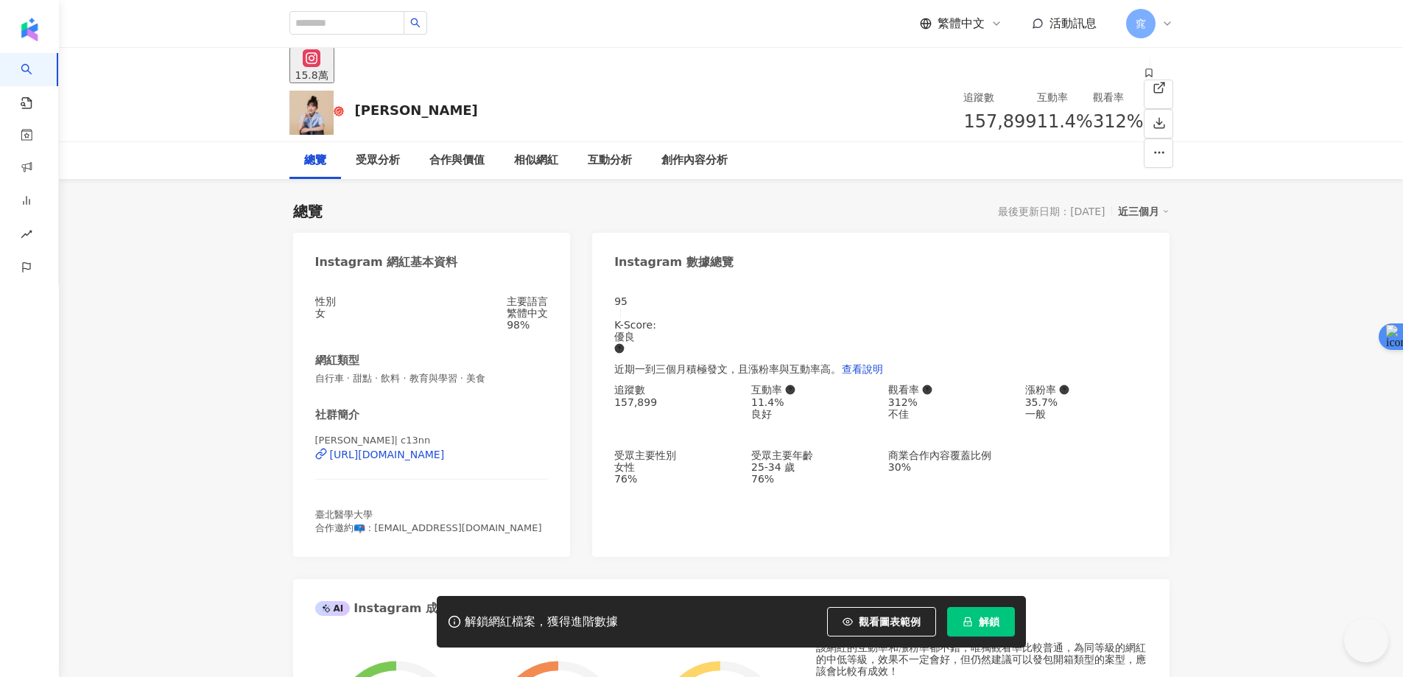
click at [979, 622] on span "解鎖" at bounding box center [989, 622] width 21 height 12
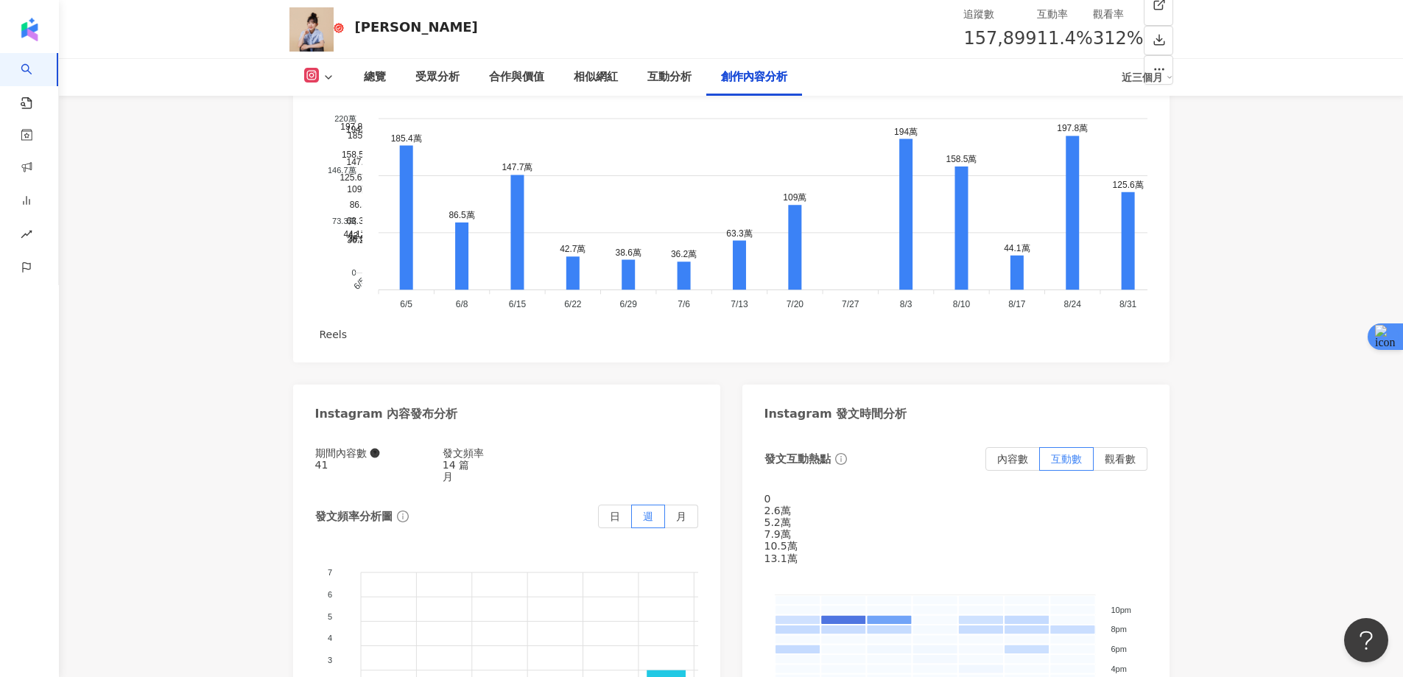
scroll to position [4492, 0]
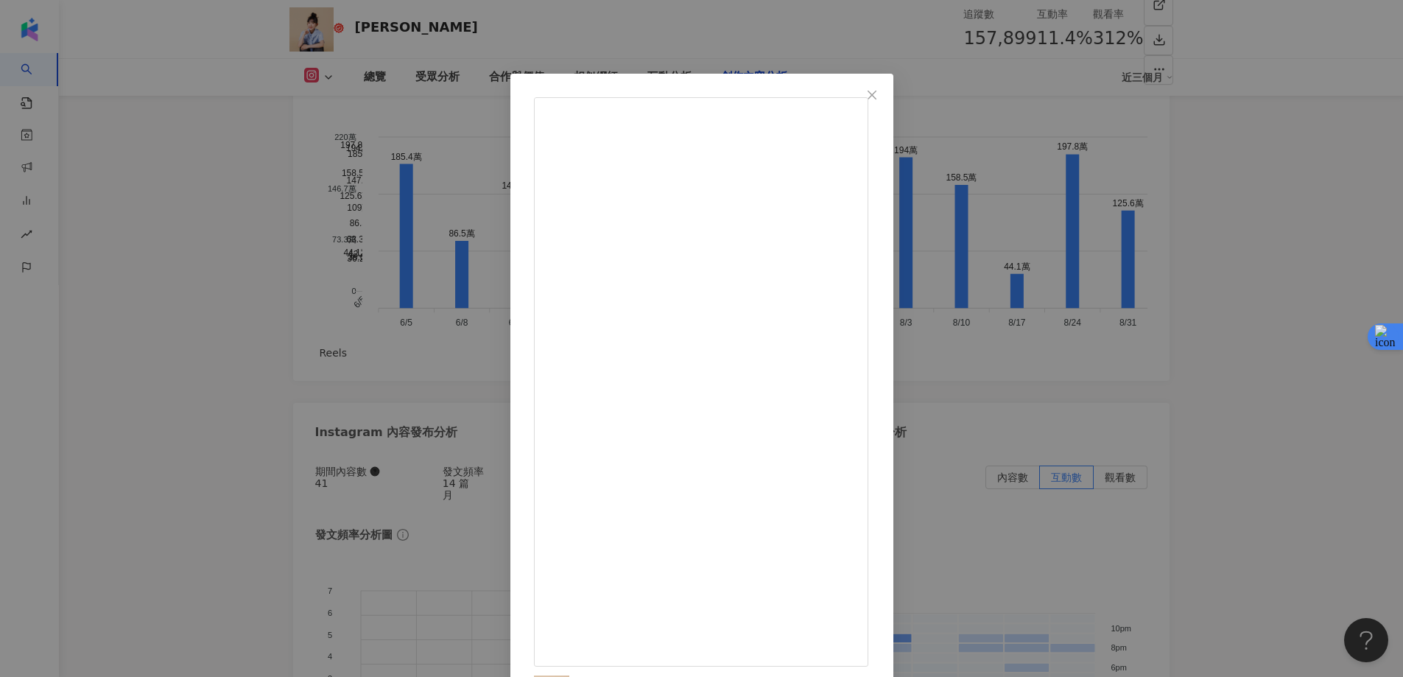
click at [1259, 251] on div "[PERSON_NAME][DATE] 5,368 121 20.7萬 查看原始貼文" at bounding box center [701, 338] width 1403 height 677
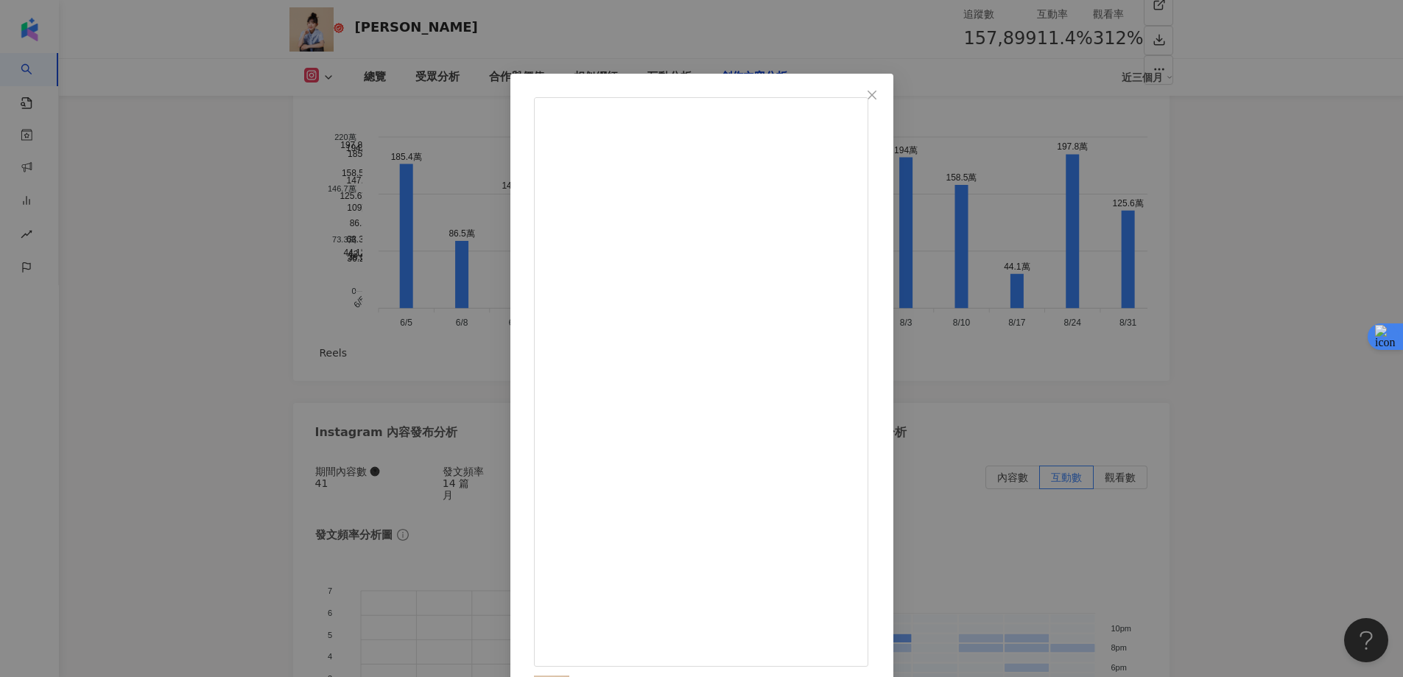
click at [1228, 205] on div "[PERSON_NAME][DATE] 4,107 134 18.9萬 查看原始貼文" at bounding box center [701, 338] width 1403 height 677
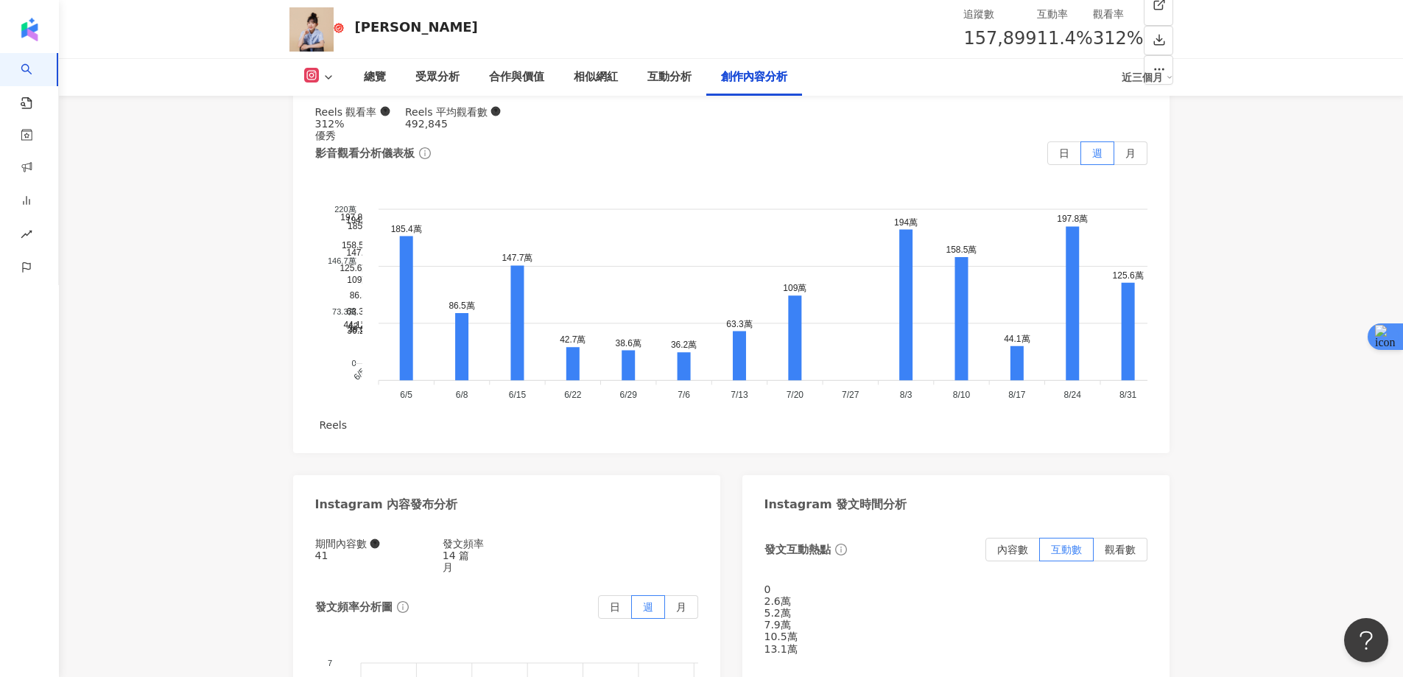
scroll to position [4392, 0]
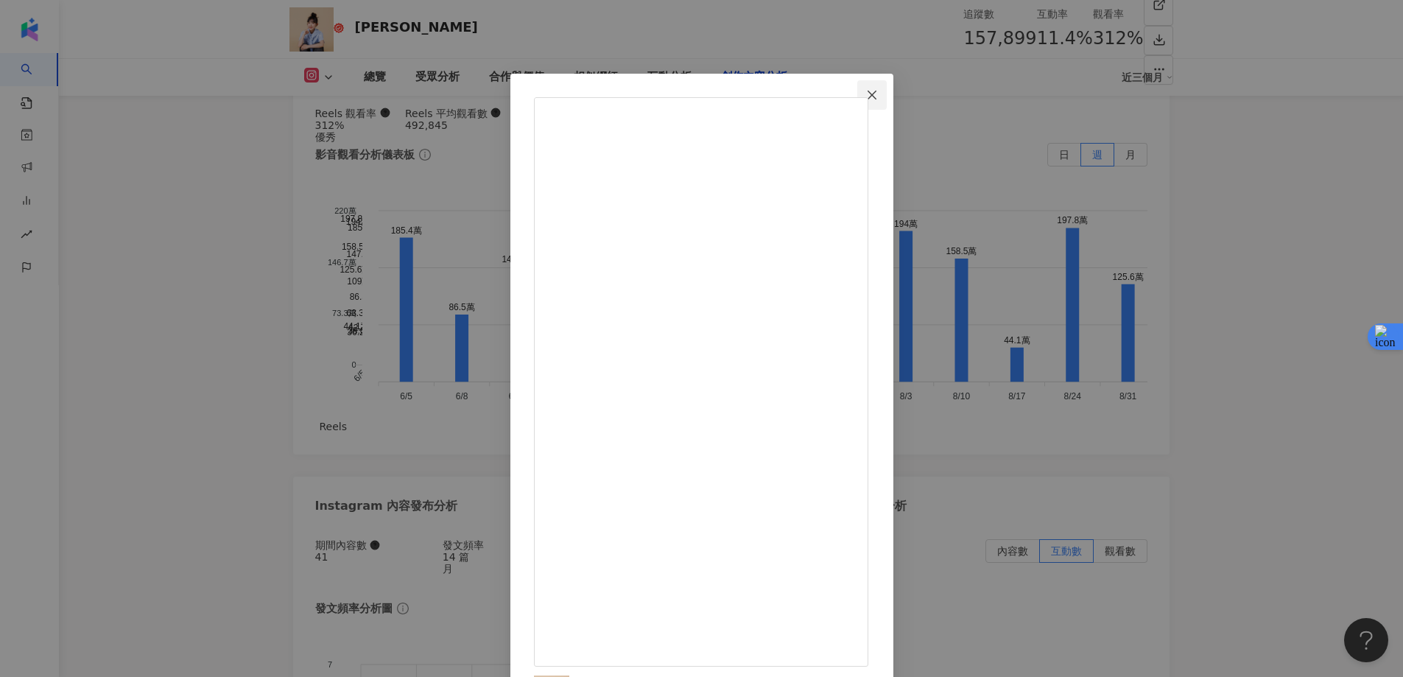
click at [878, 91] on icon "close" at bounding box center [872, 95] width 12 height 12
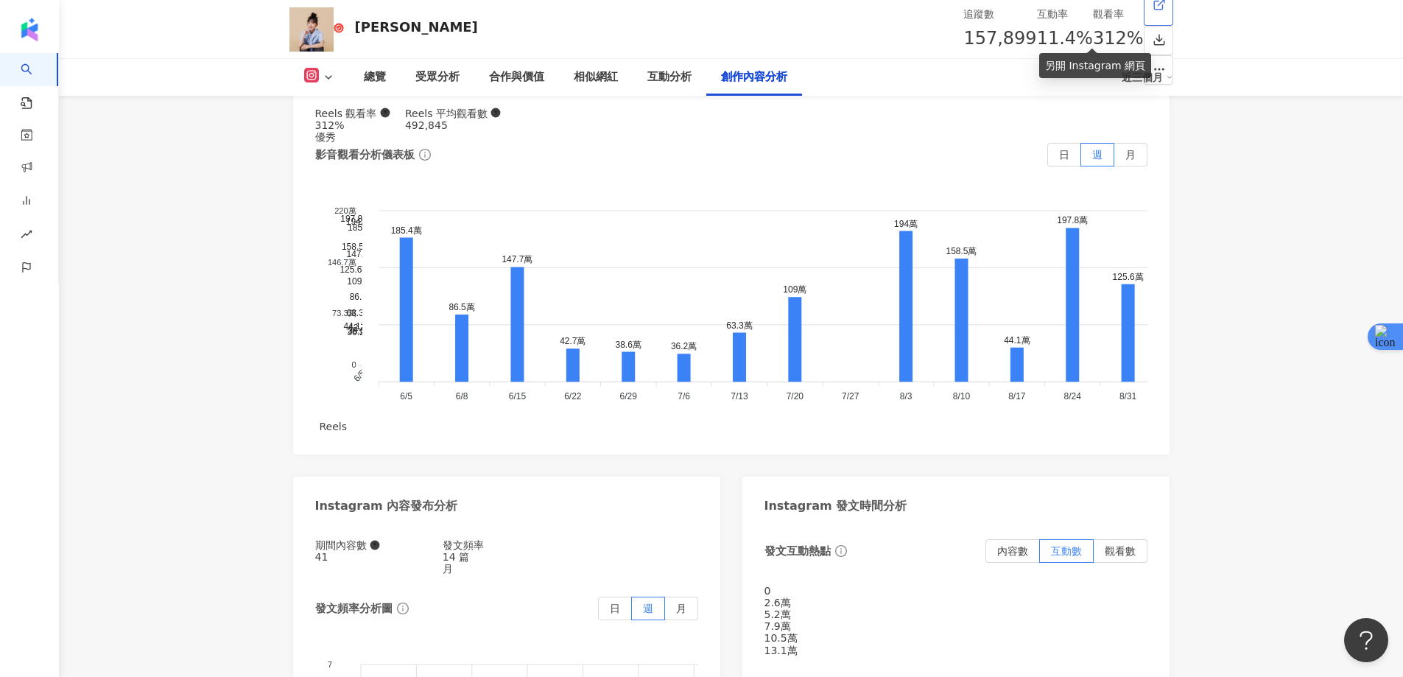
click at [1158, 5] on line at bounding box center [1161, 2] width 6 height 6
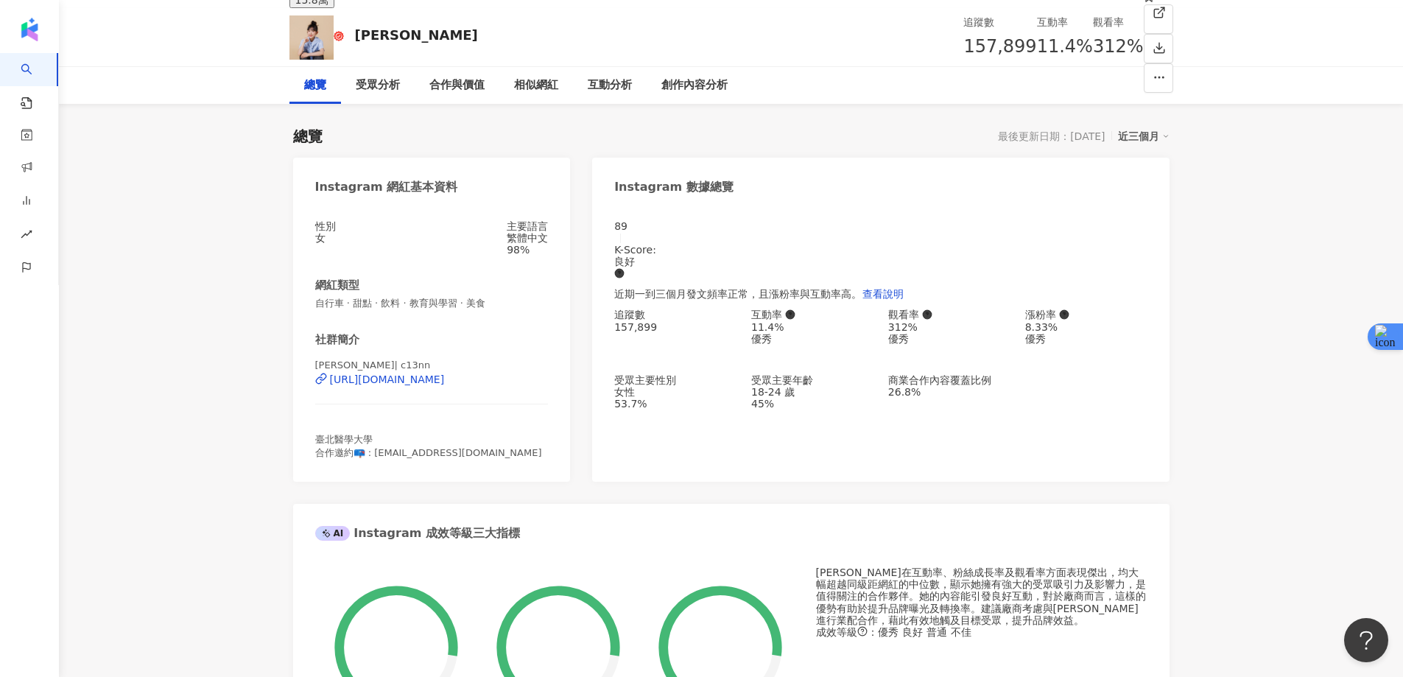
scroll to position [0, 0]
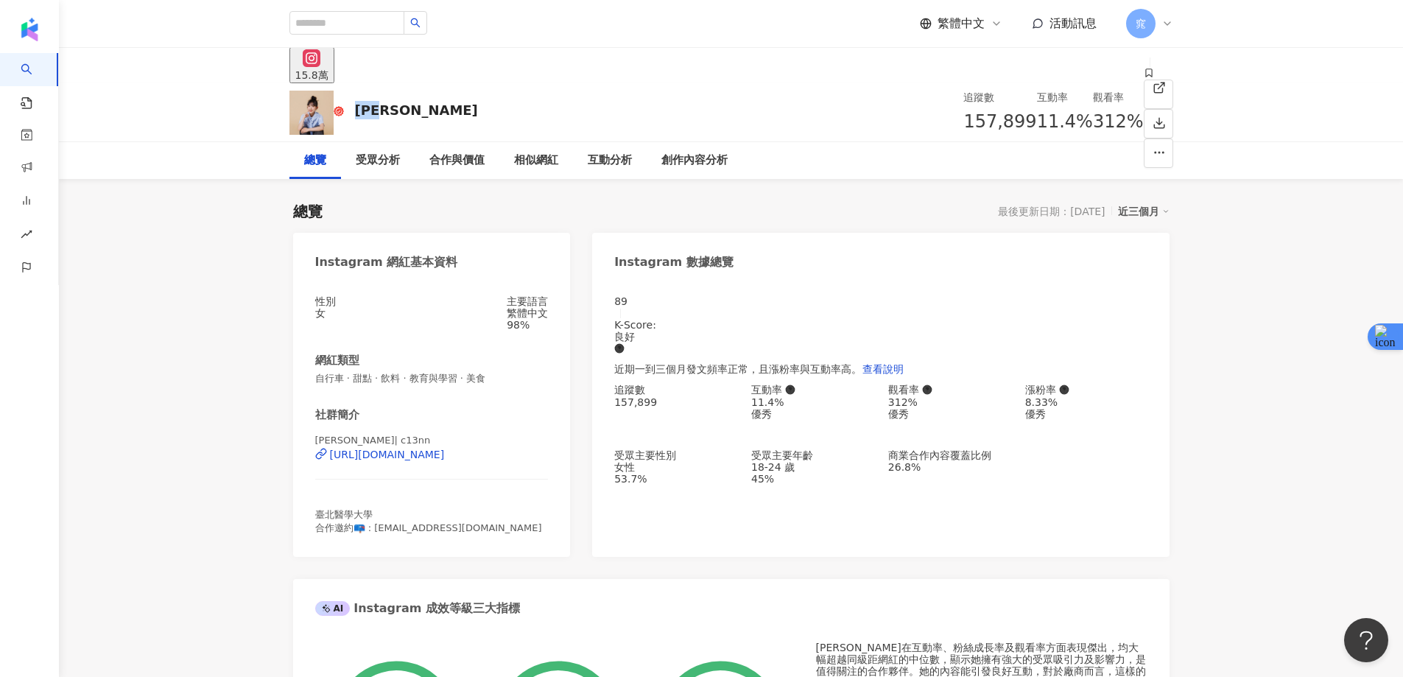
drag, startPoint x: 343, startPoint y: 115, endPoint x: 384, endPoint y: 115, distance: 41.2
click at [384, 115] on div "[PERSON_NAME] 追蹤數 157,899 互動率 11.4% 觀看率 312%" at bounding box center [731, 112] width 943 height 58
copy div "[PERSON_NAME]"
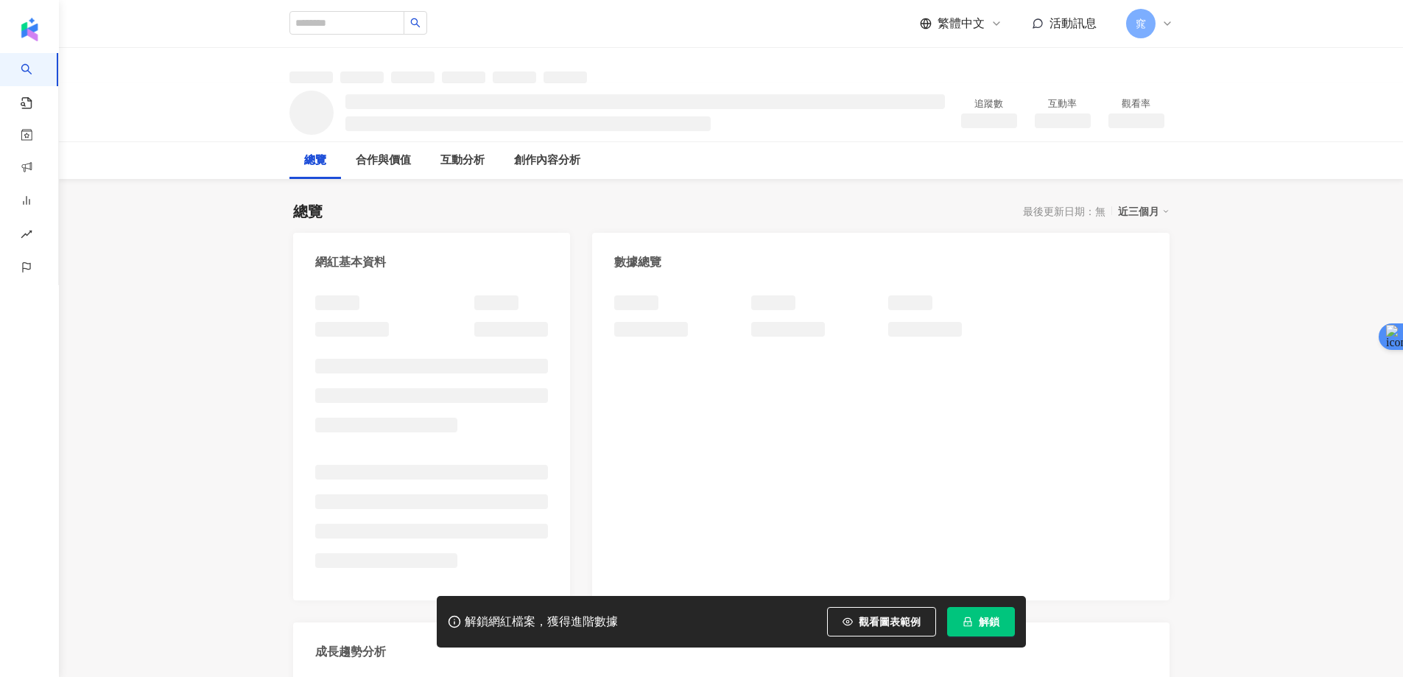
click at [974, 627] on button "解鎖" at bounding box center [981, 621] width 68 height 29
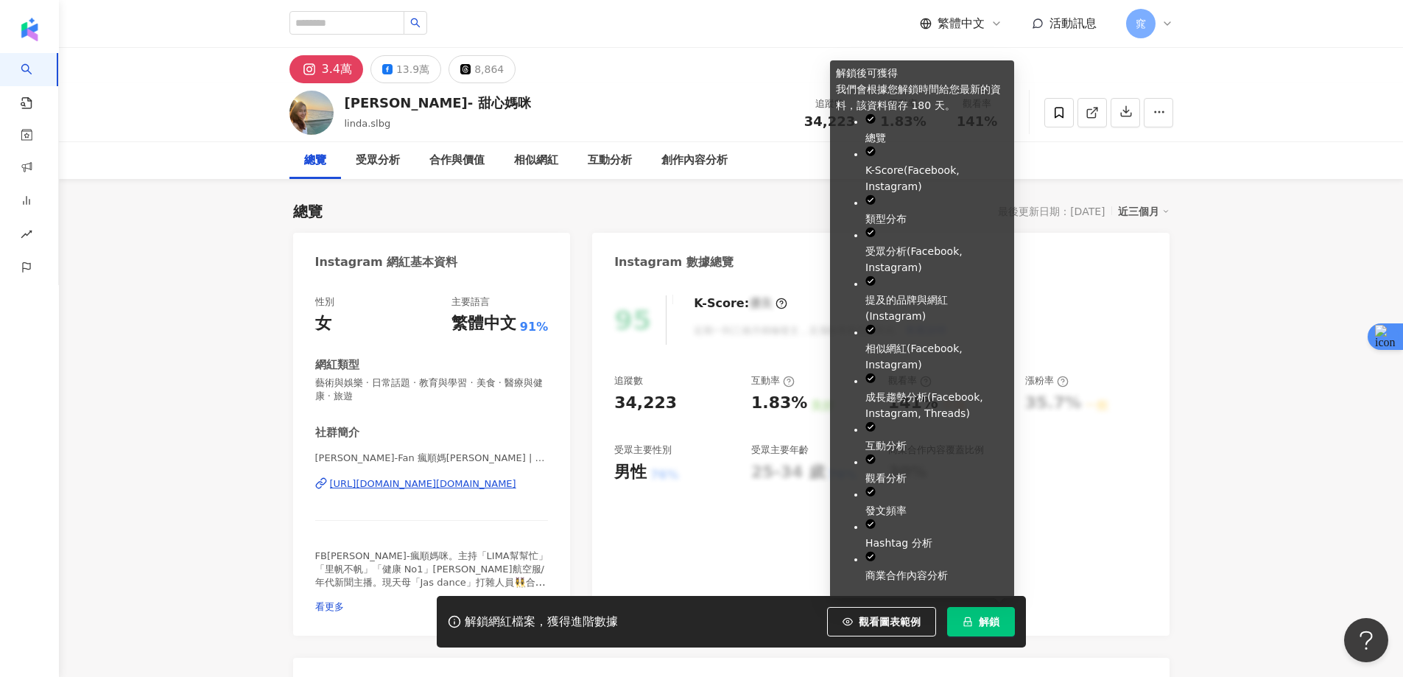
click at [983, 619] on span "解鎖" at bounding box center [989, 622] width 21 height 12
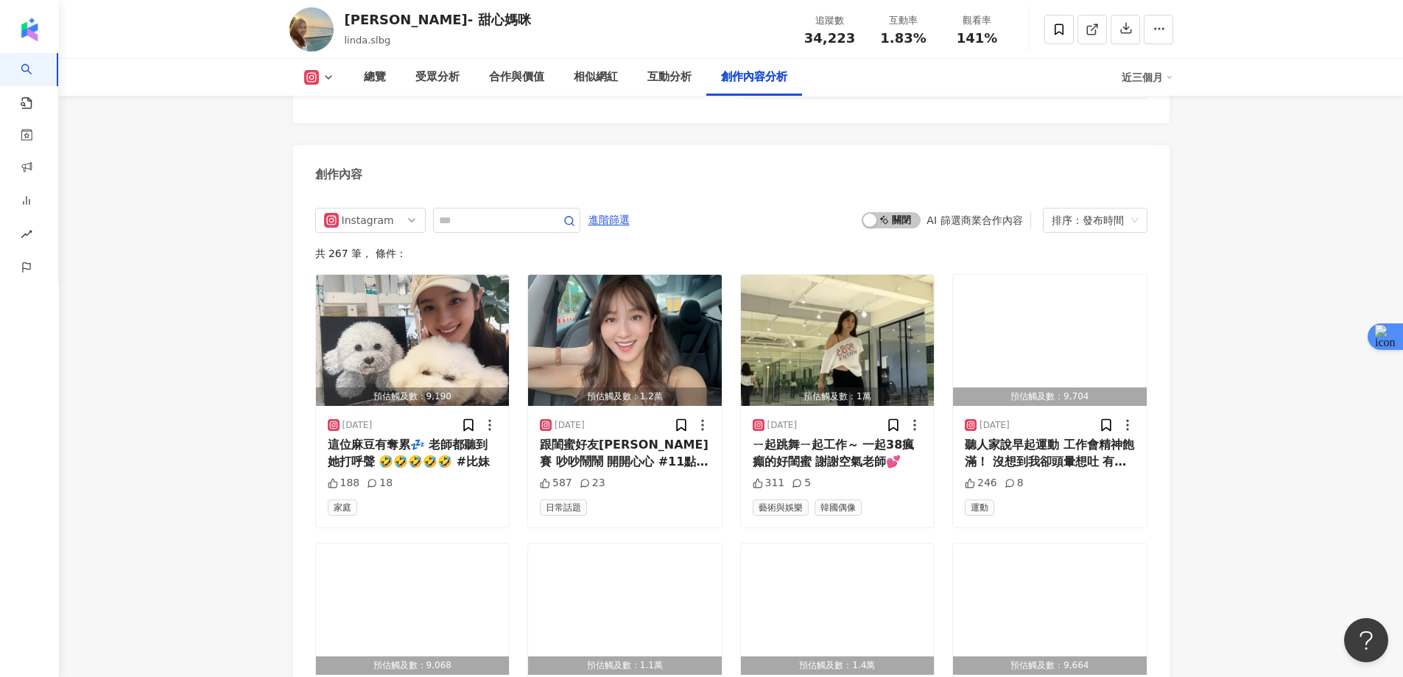
scroll to position [4492, 0]
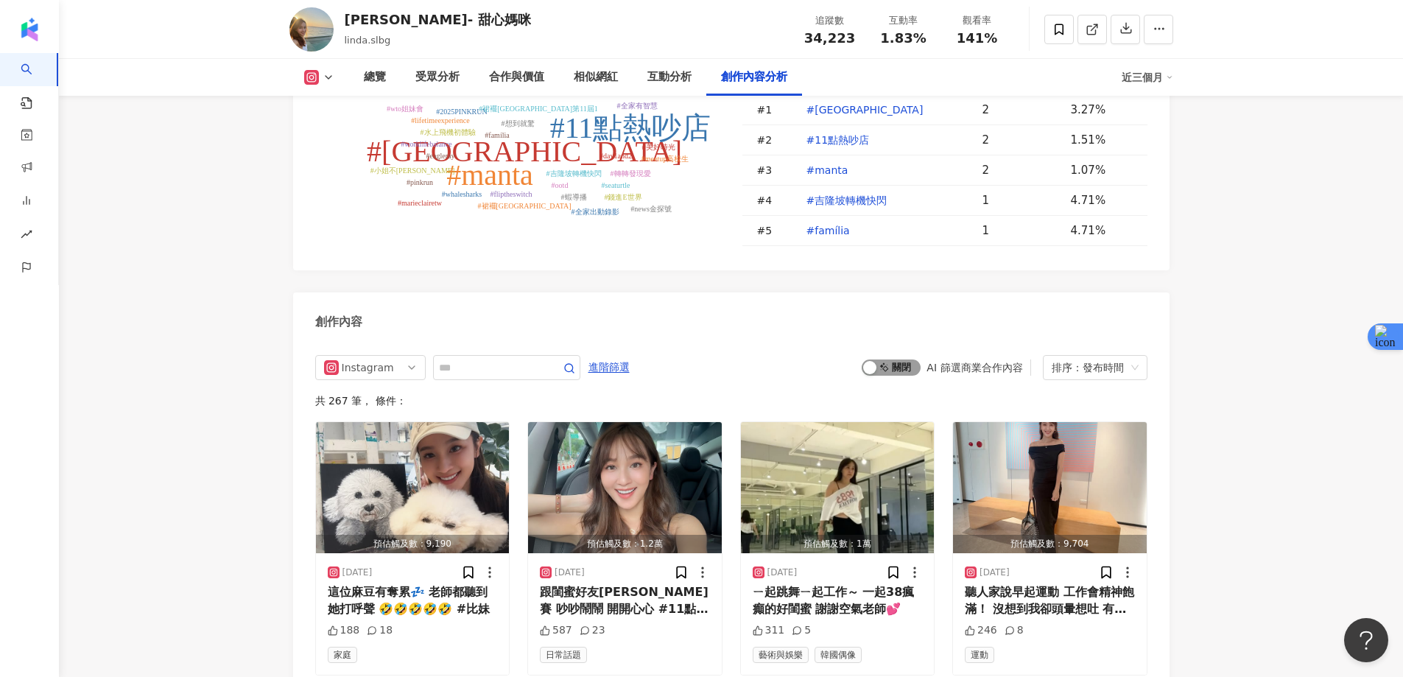
click at [898, 359] on span "啟動 關閉" at bounding box center [891, 367] width 59 height 16
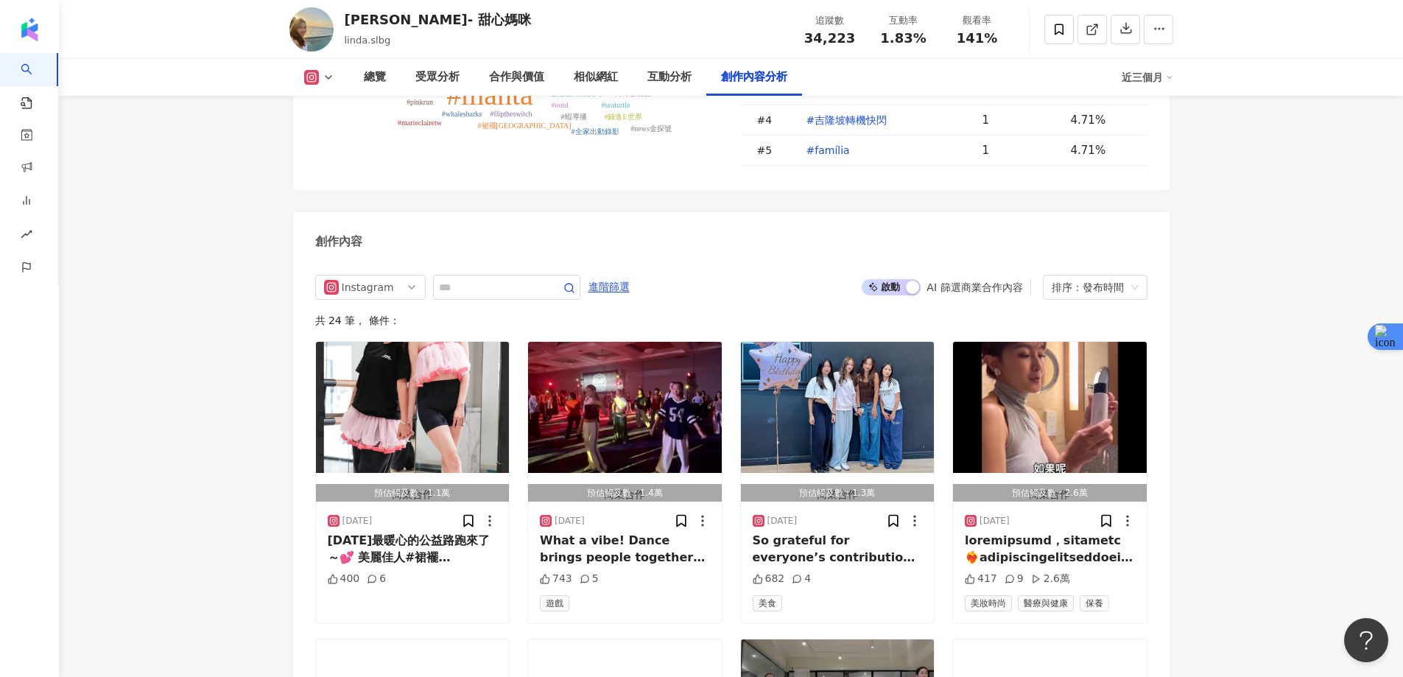
scroll to position [4646, 0]
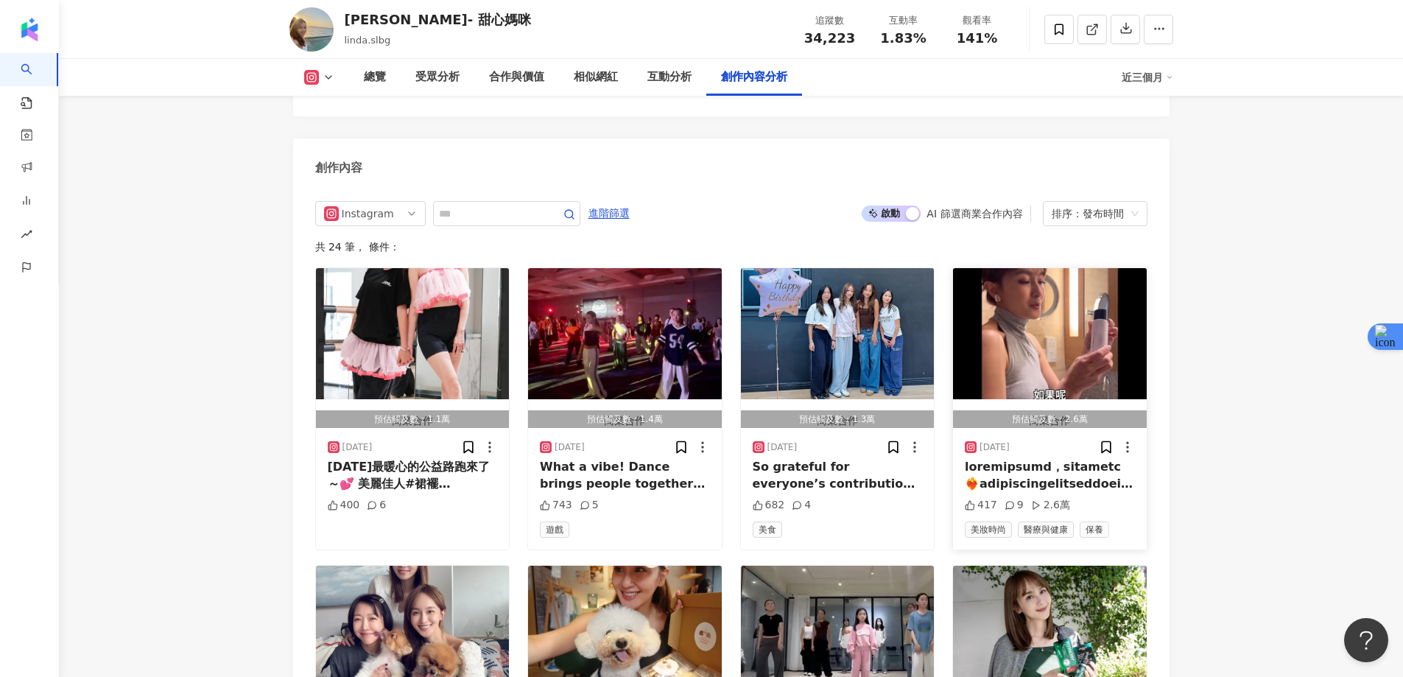
click at [1060, 268] on img "button" at bounding box center [1050, 333] width 194 height 131
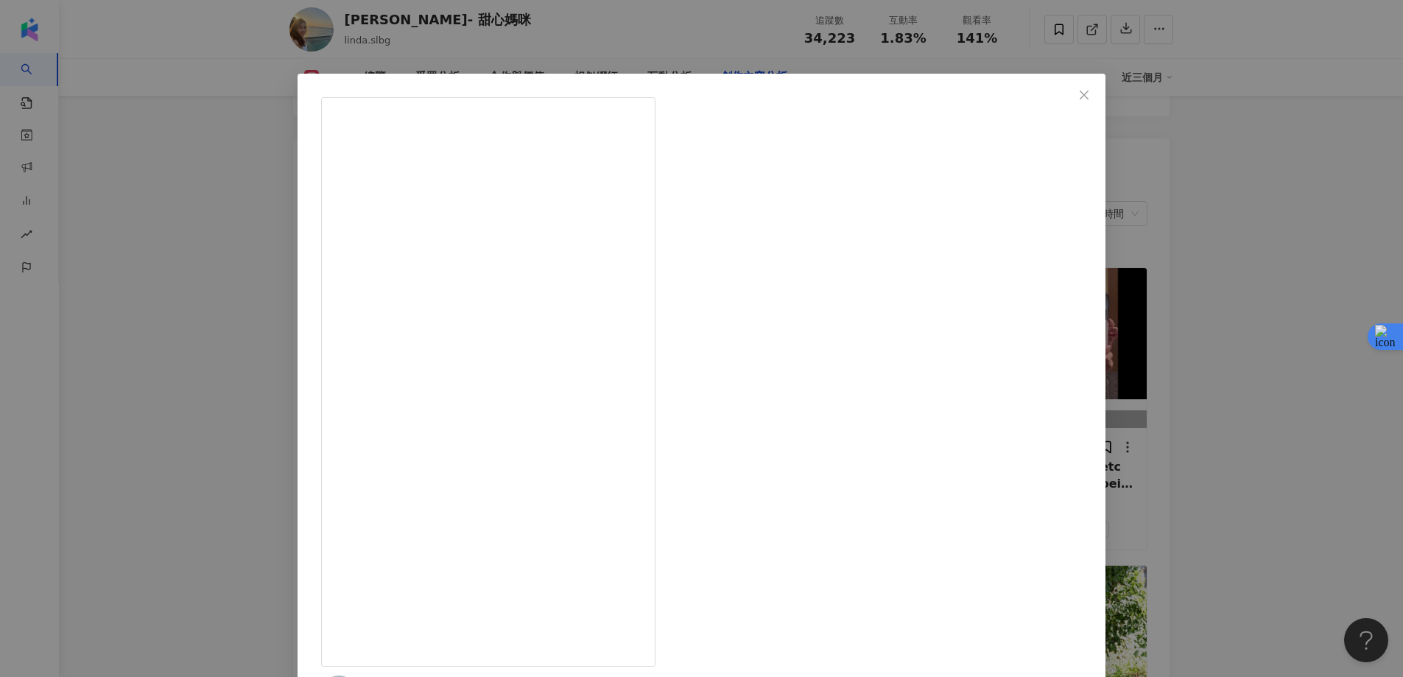
click at [1340, 180] on div "蔡逸帆 - 甜心媽咪 2025/5/29 417 9 2.6萬 查看原始貼文" at bounding box center [701, 338] width 1403 height 677
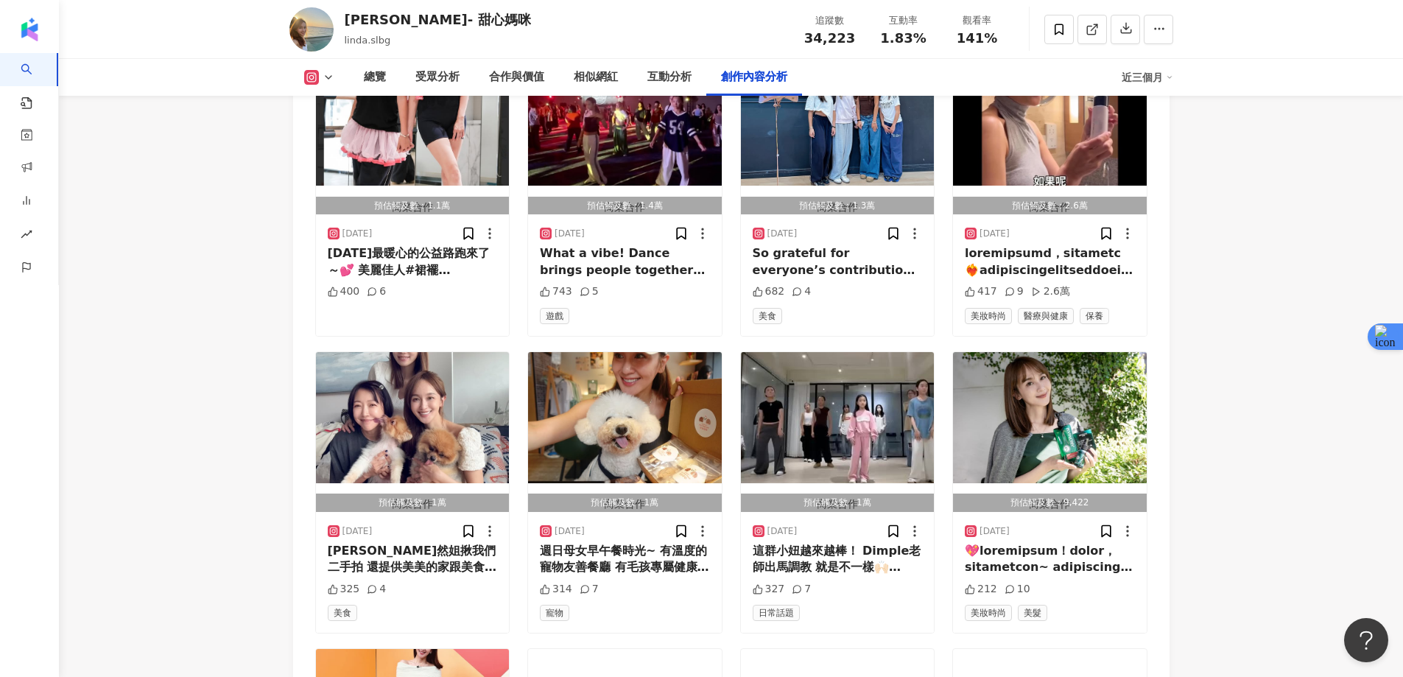
scroll to position [4941, 0]
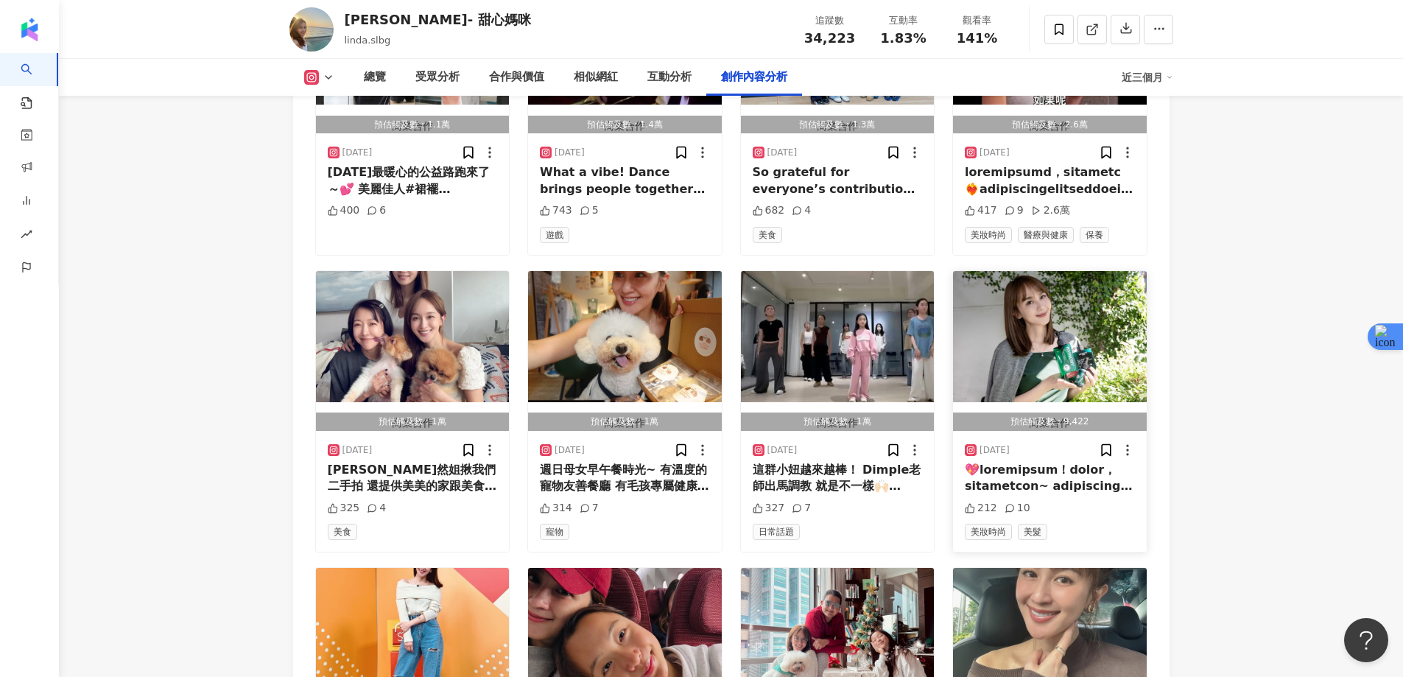
click at [1056, 271] on img "button" at bounding box center [1050, 336] width 194 height 131
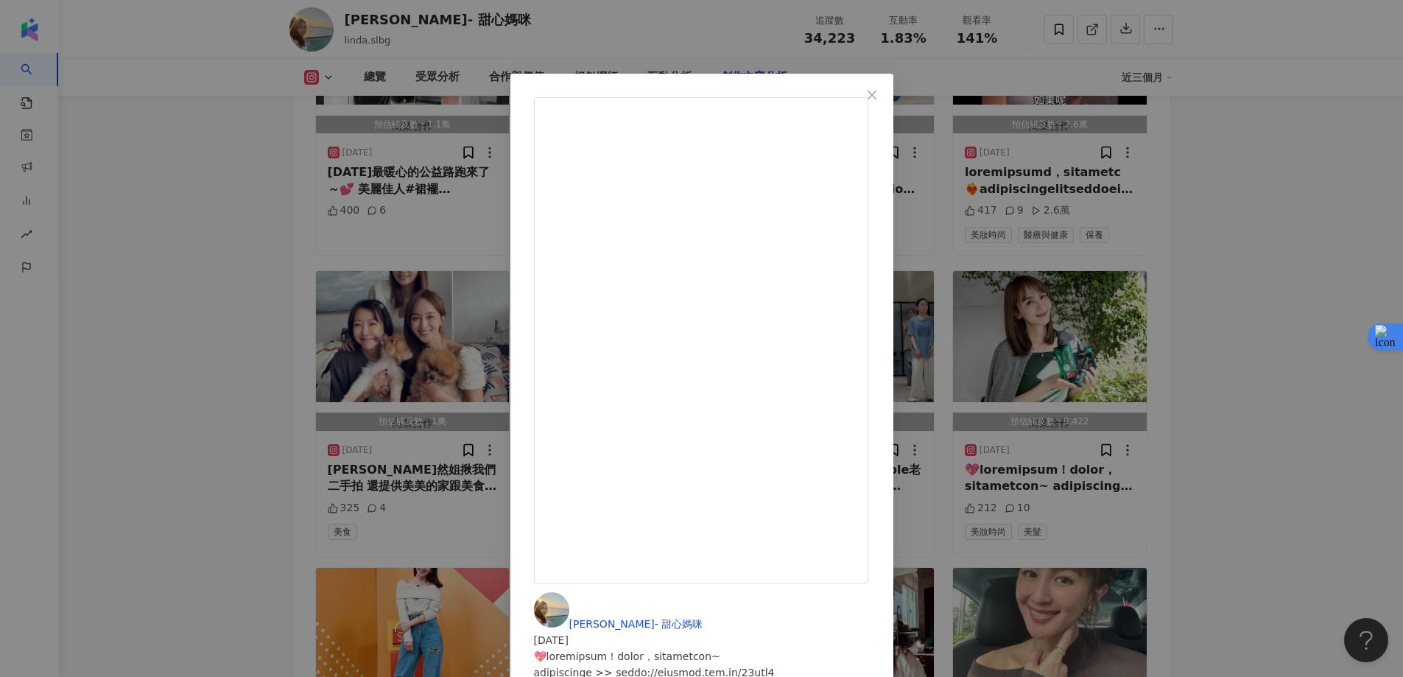
scroll to position [840, 0]
click at [1289, 248] on div "蔡逸帆 - 甜心媽咪 2025/2/6 212 10 查看原始貼文" at bounding box center [701, 338] width 1403 height 677
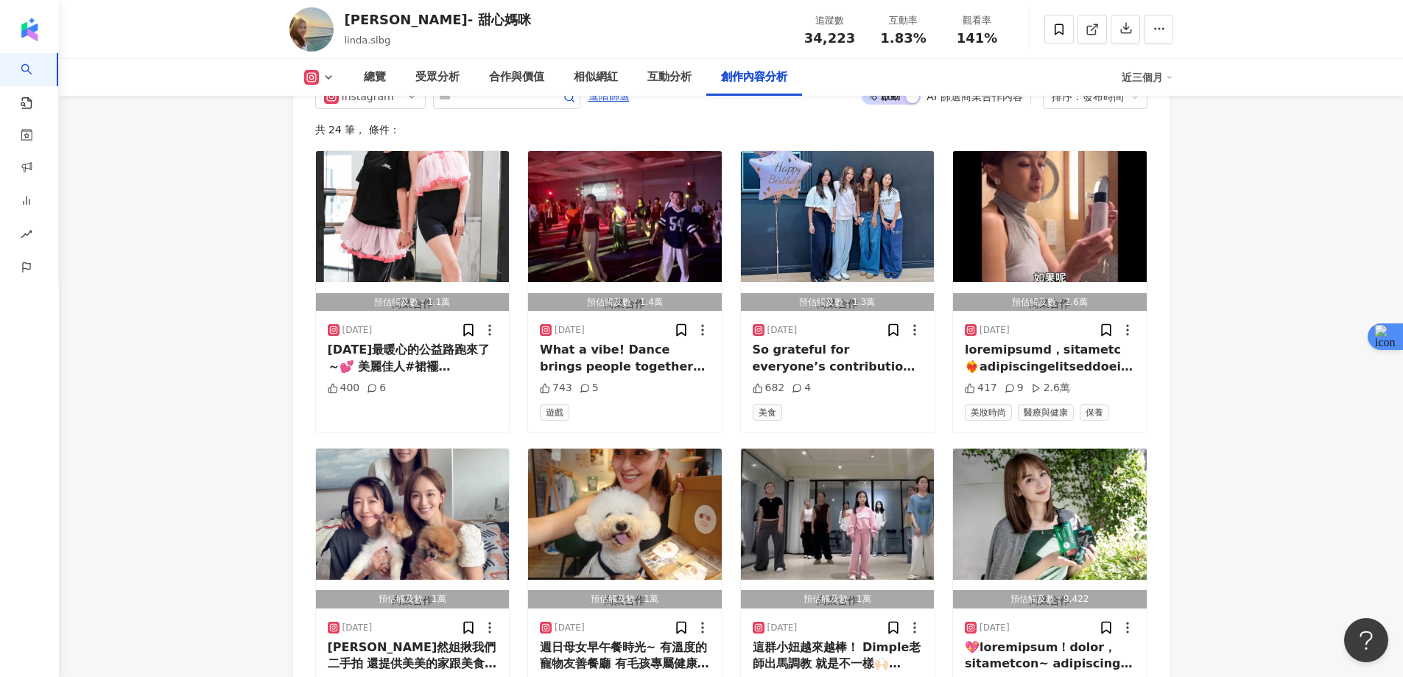
scroll to position [4720, 0]
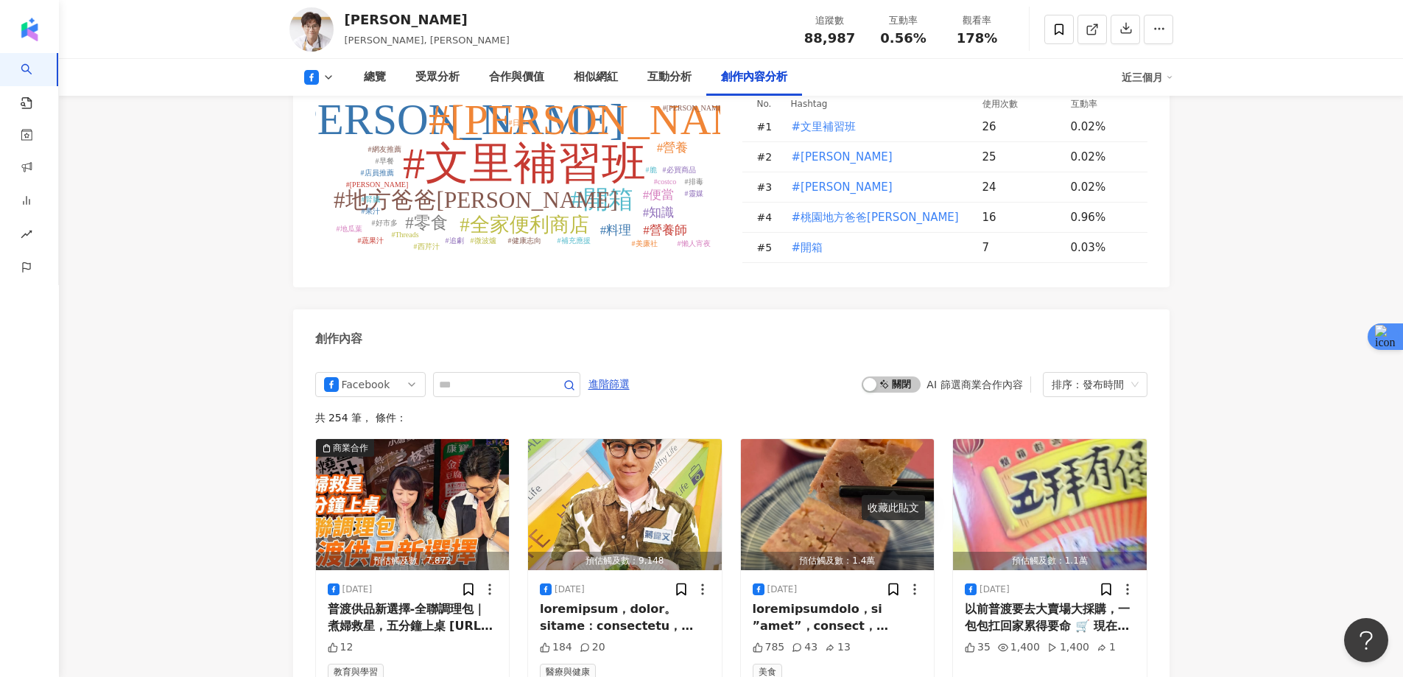
scroll to position [3903, 0]
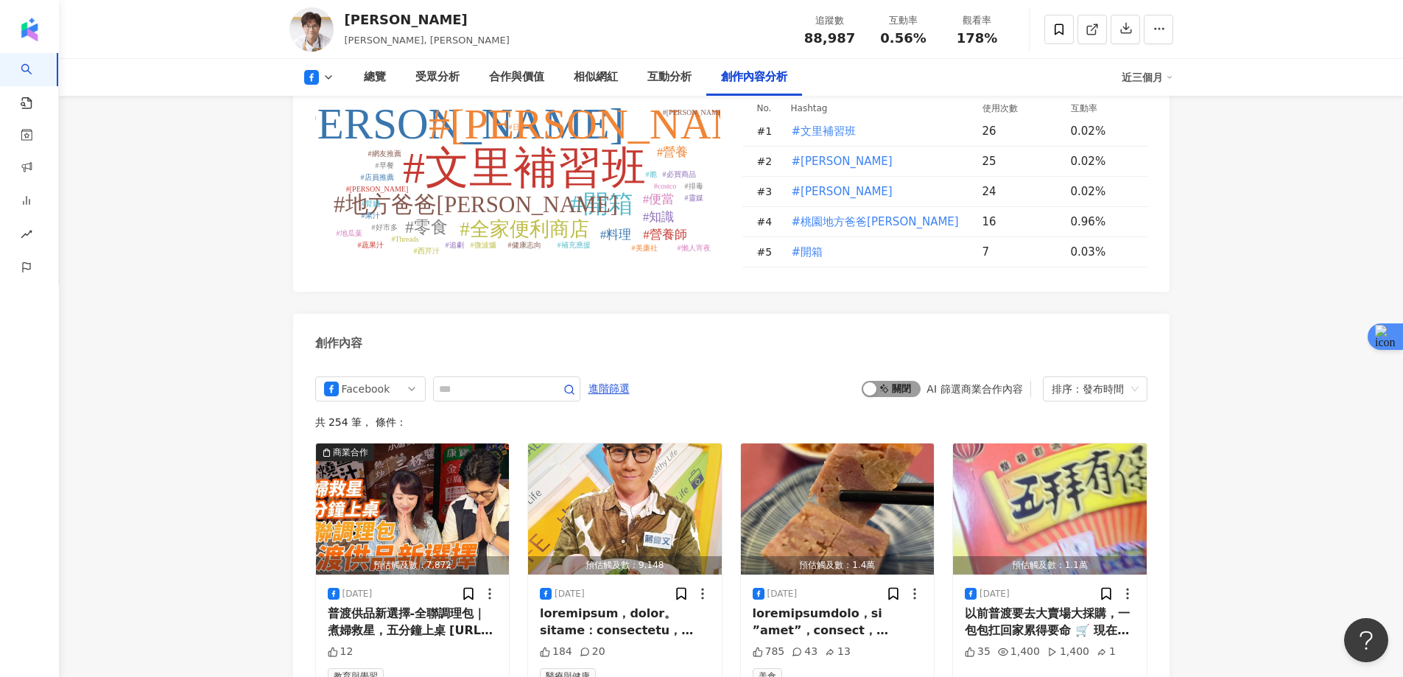
click at [886, 381] on span "啟動 關閉" at bounding box center [891, 389] width 59 height 16
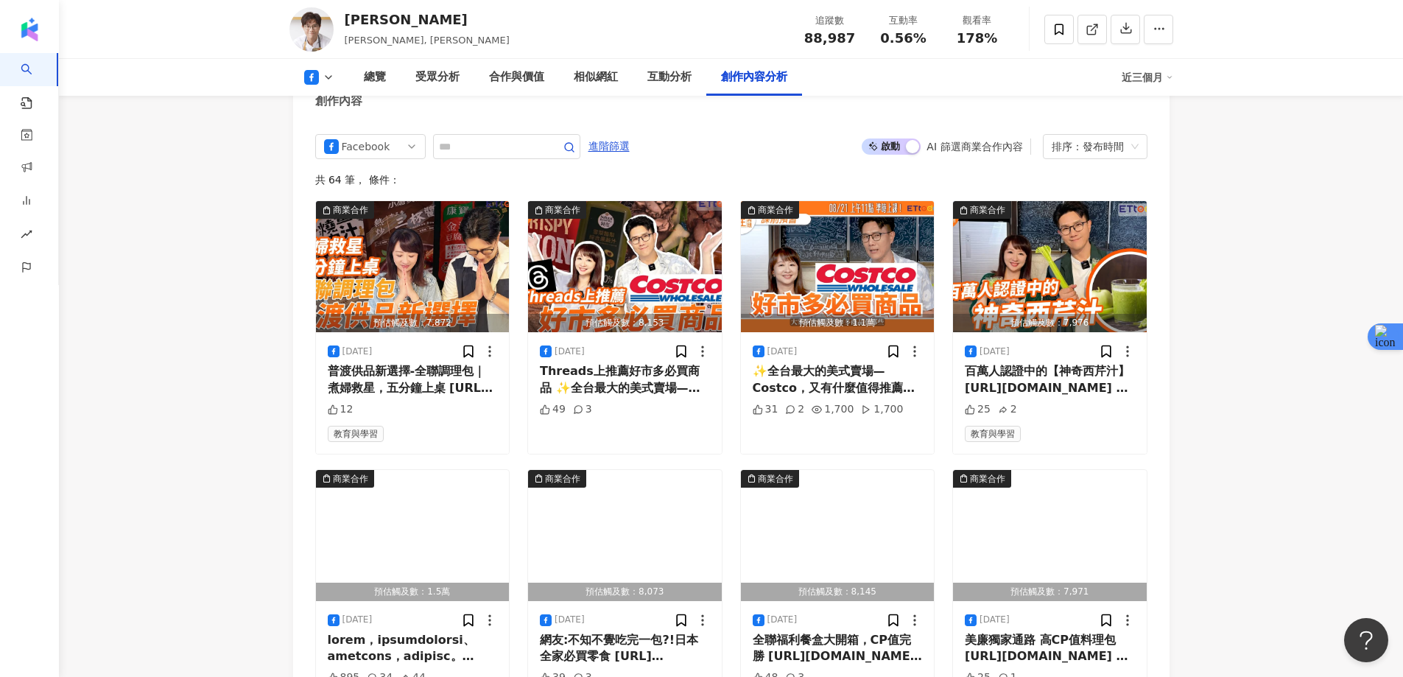
scroll to position [4158, 0]
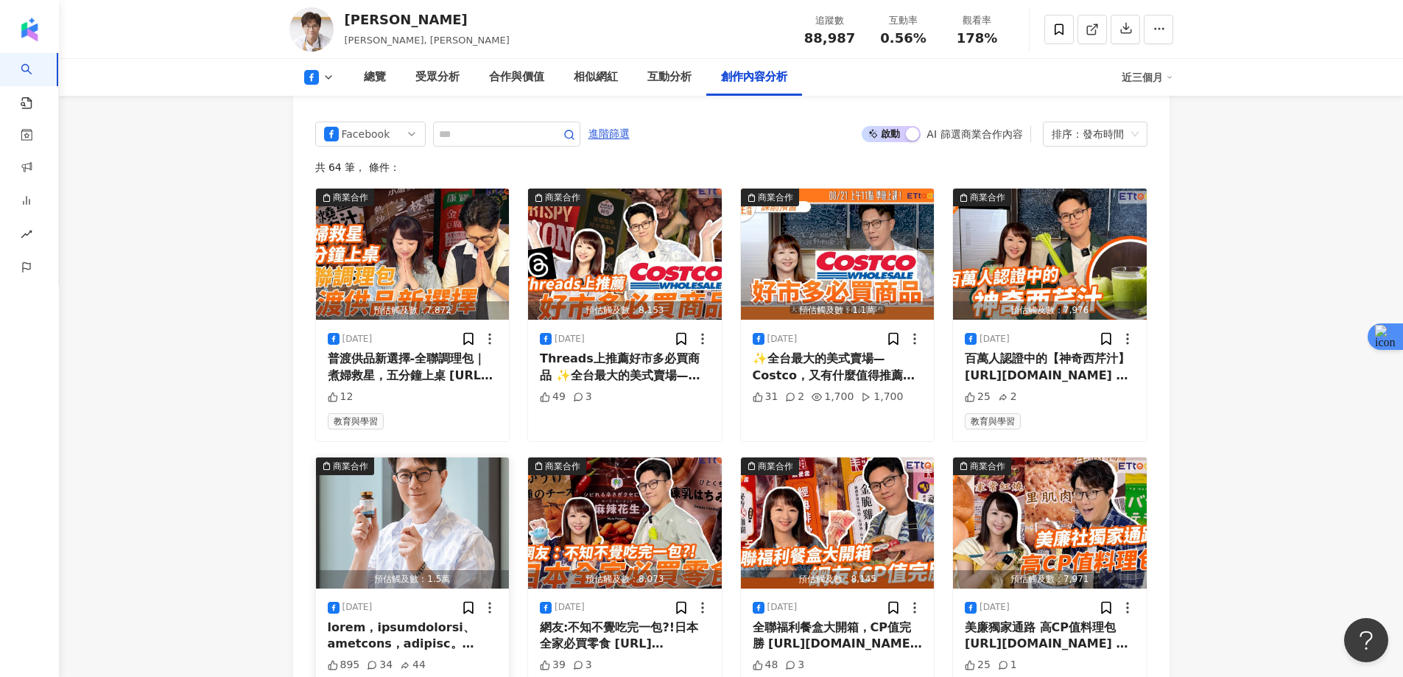
click at [398, 457] on img "button" at bounding box center [413, 522] width 194 height 131
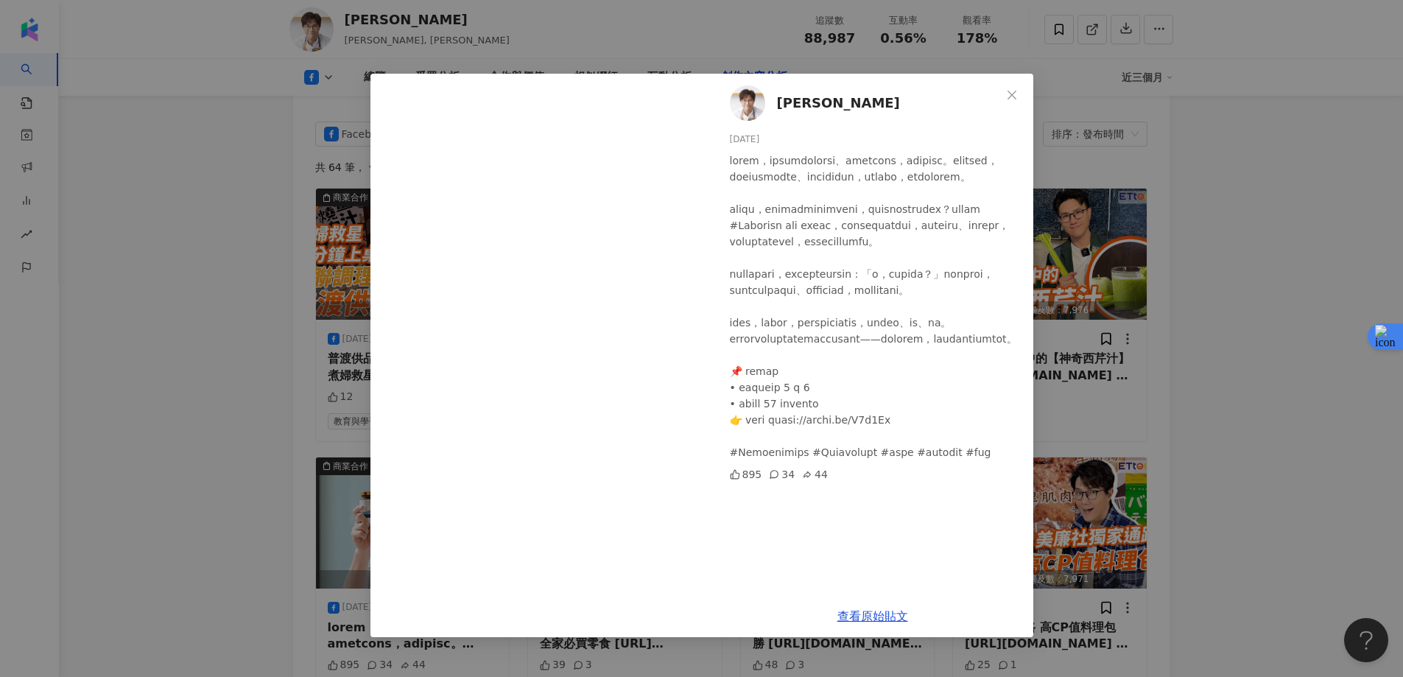
click at [1292, 259] on div "Jacko[PERSON_NAME][DATE] 895 34 44 查看原始貼文" at bounding box center [701, 338] width 1403 height 677
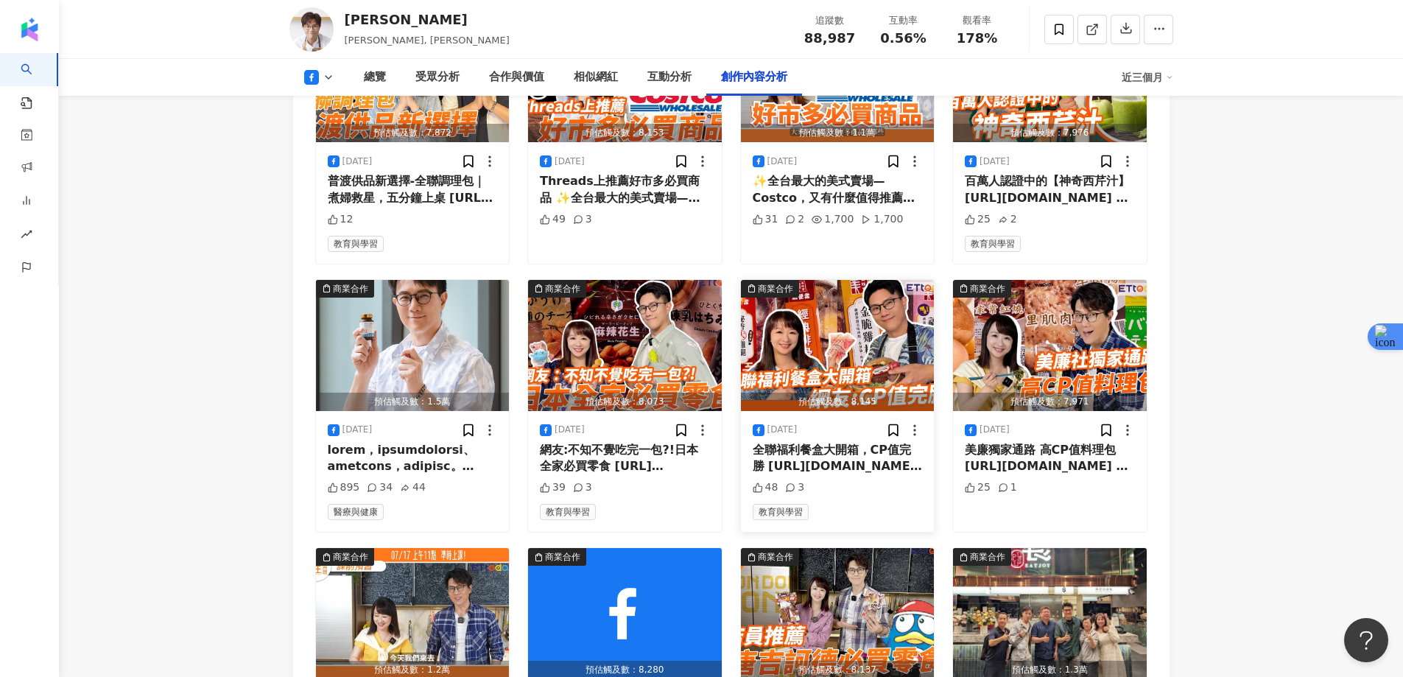
scroll to position [4305, 0]
